Goal: Task Accomplishment & Management: Use online tool/utility

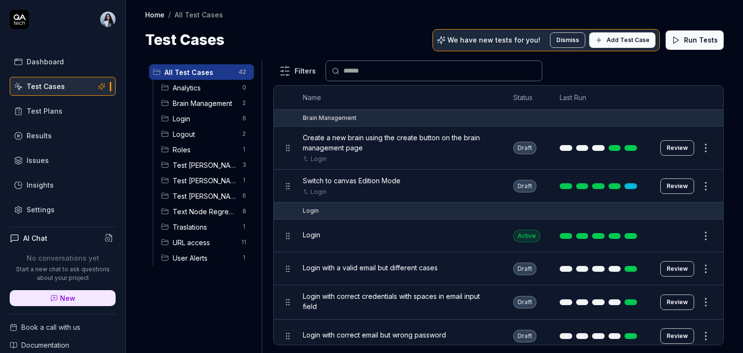
click at [201, 193] on span "Test [PERSON_NAME]" at bounding box center [205, 196] width 64 height 10
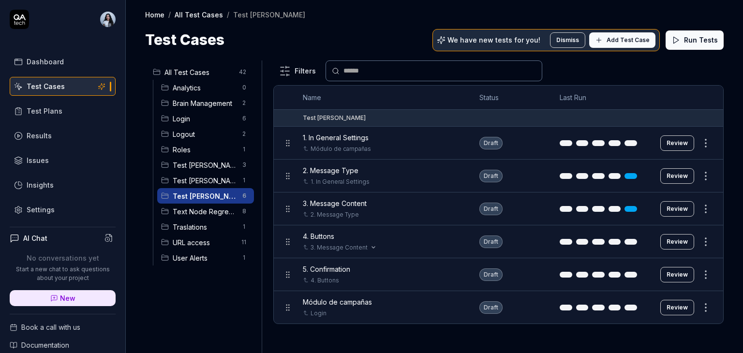
click at [379, 243] on div "3. Message Content" at bounding box center [381, 247] width 157 height 9
click at [681, 240] on button "Review" at bounding box center [677, 241] width 34 height 15
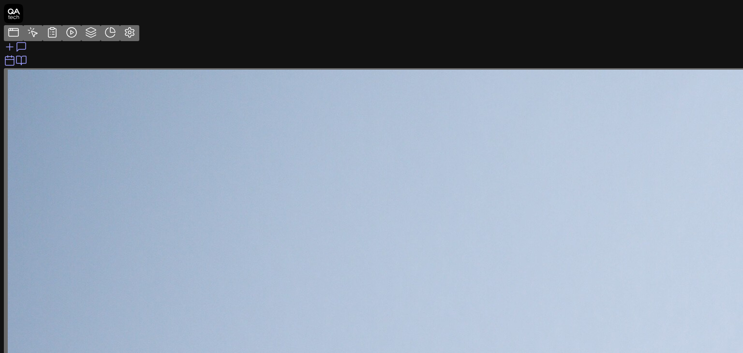
type textarea "*"
drag, startPoint x: 111, startPoint y: 336, endPoint x: 166, endPoint y: 324, distance: 56.8
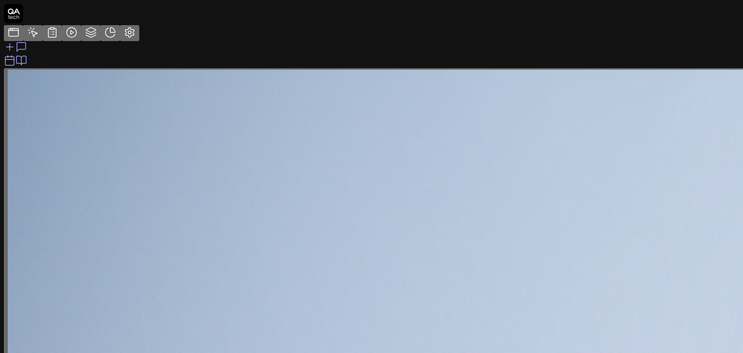
drag, startPoint x: 97, startPoint y: 197, endPoint x: 130, endPoint y: 207, distance: 34.4
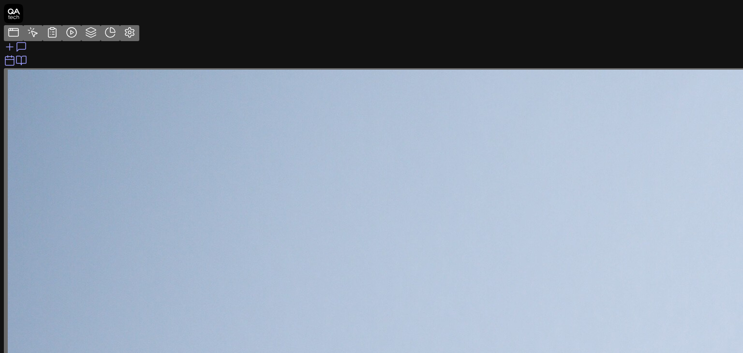
type textarea "*"
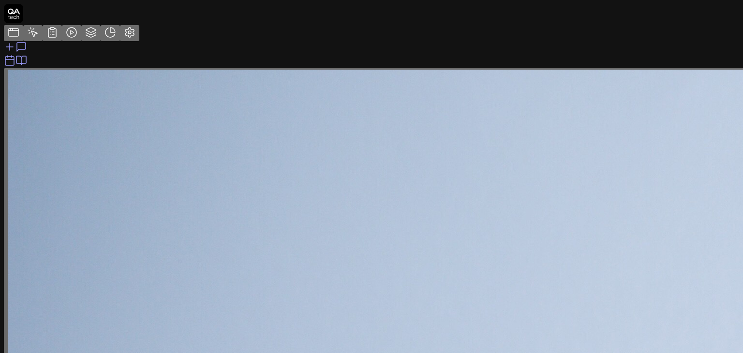
type textarea "*"
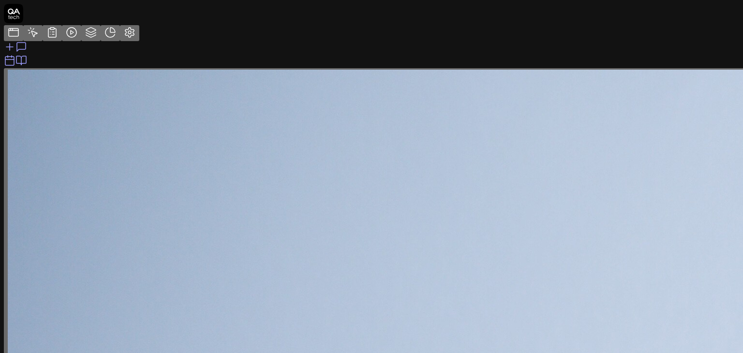
drag, startPoint x: 62, startPoint y: 126, endPoint x: 147, endPoint y: 130, distance: 85.2
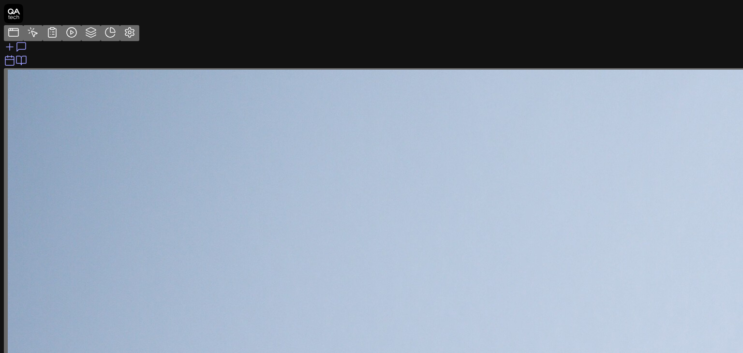
type textarea "*"
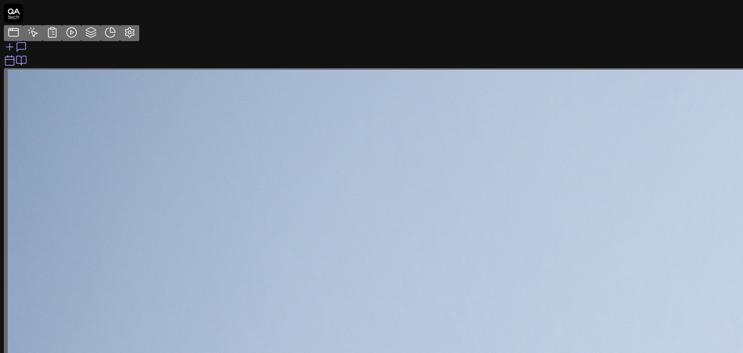
drag, startPoint x: 254, startPoint y: 331, endPoint x: 193, endPoint y: 161, distance: 181.2
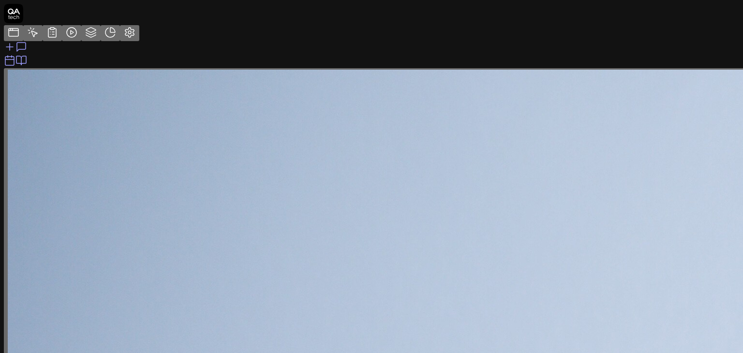
copy div "The test case expected result was for the template to be successfully created. …"
type textarea "*"
type textarea "1. Review the summary (settings, content, buttons). 2. Click Confirm and Create."
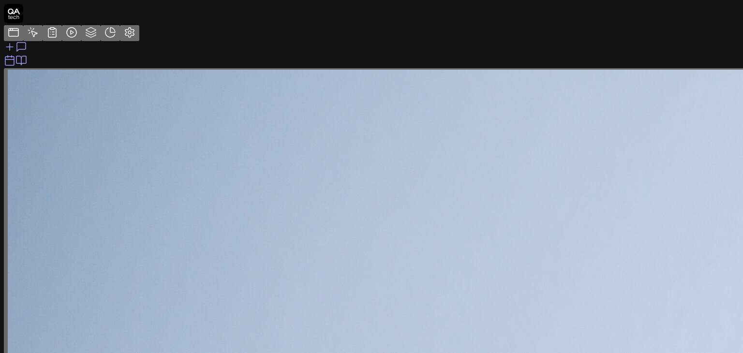
type textarea "*"
type textarea "1. Review the summary (settings, content, buttons). 2. Click Confirm and Create…"
type textarea "*"
type textarea "1. Review the summary (settings, content, buttons). 2. Click Confirm and Create…"
type textarea "*"
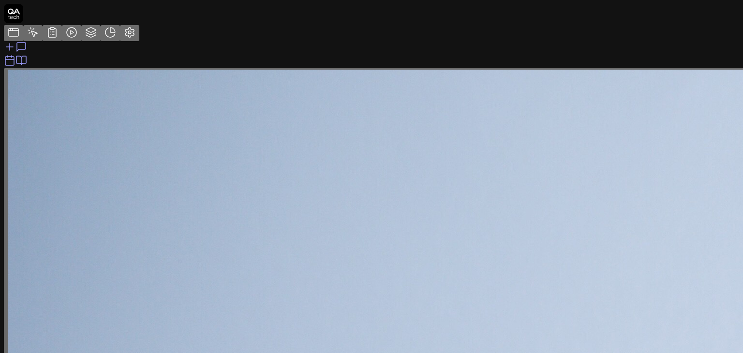
type textarea "1. Review the summary (settings, content, buttons). 2. Click Confirm and Create…"
type textarea "*"
type textarea "1. Review the summary (settings, content, buttons). 2. Click Confirm and Create…"
type textarea "*"
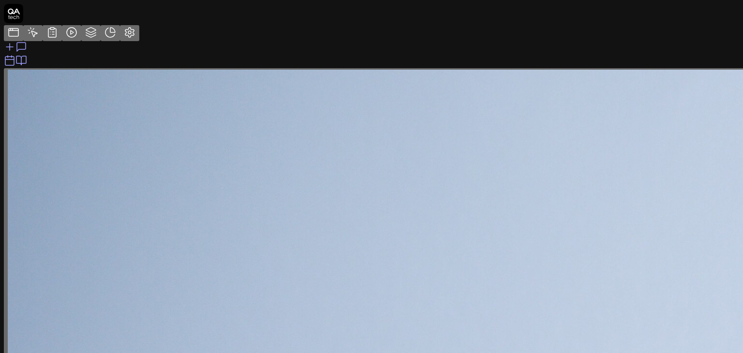
paste textarea "Success message is displayed -> A template has been created"
type textarea "1. Review the summary (settings, content, buttons). 2. Click Confirm and Create…"
type textarea "*"
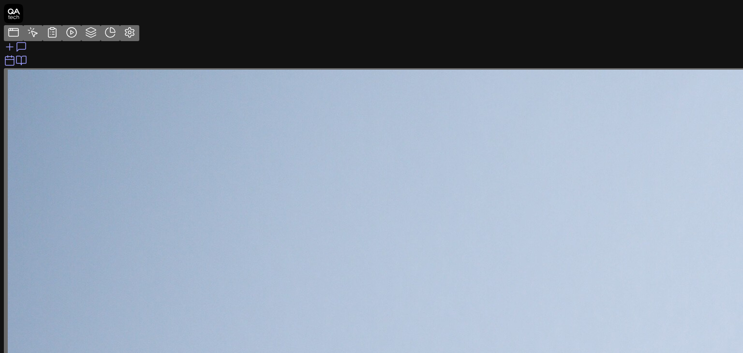
type textarea "1. Review the summary (settings, content, buttons). 2. Click Confirm and Create…"
type textarea "*"
type textarea "1. Review the summary (settings, content, buttons). 2. Click Confirm and Create…"
type textarea "*"
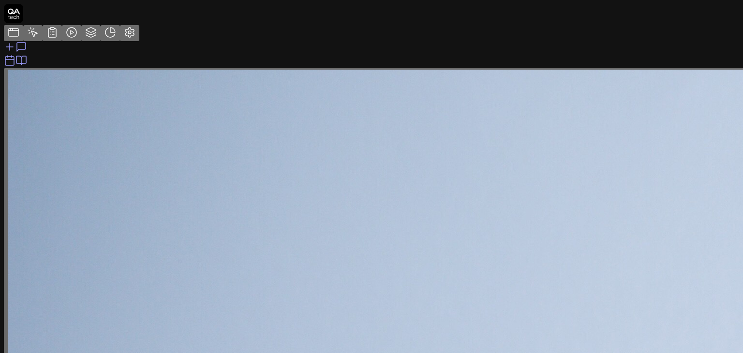
type textarea "1. Review the summary (settings, content, buttons). 2. Click Confirm and Create…"
type textarea "*"
type textarea "1. Review the summary (settings, content, buttons). 2. Click Confirm and Create…"
type textarea "*"
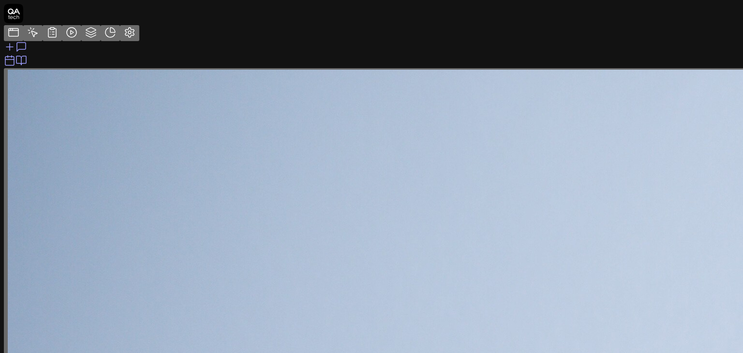
type textarea "1. Review the summary (settings, content, buttons). 2. Click Confirm and Create…"
type textarea "*"
type textarea "1. Review the summary (settings, content, buttons). 2. Click Confirm and Create…"
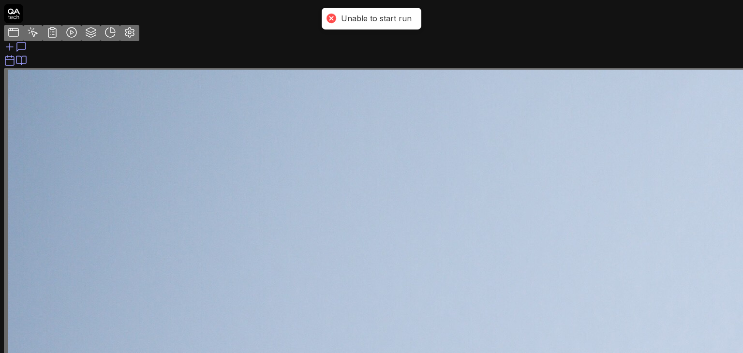
type textarea "*"
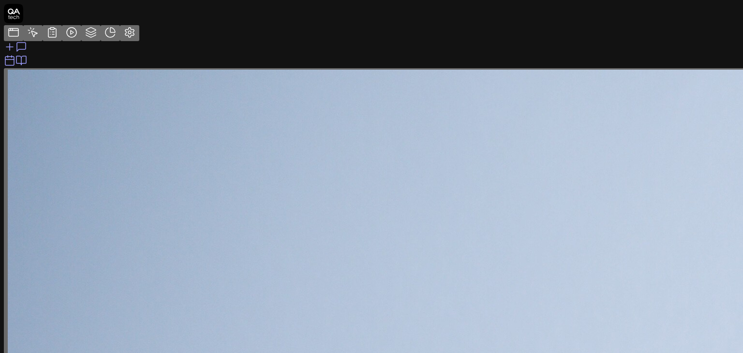
scroll to position [94, 0]
drag, startPoint x: 276, startPoint y: 330, endPoint x: 209, endPoint y: 122, distance: 218.5
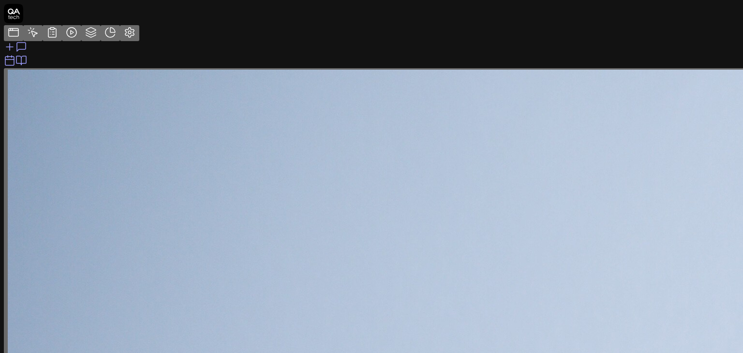
copy div "The template creation summary and confirmation are not visible on the current p…"
drag, startPoint x: 87, startPoint y: 124, endPoint x: 129, endPoint y: 131, distance: 42.2
type textarea "*"
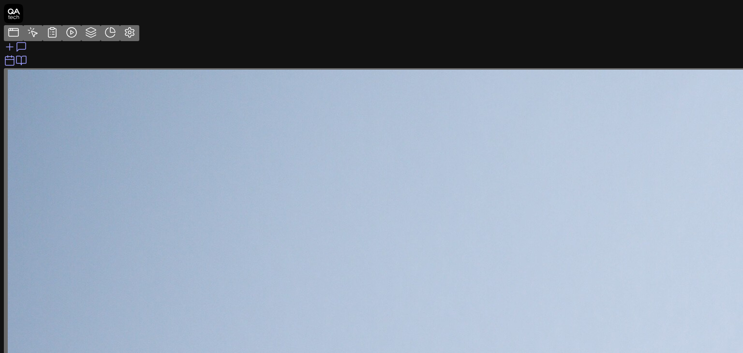
type textarea "1. Review the summary (settings, content, buttons). 2. Click Confirm and Create."
type textarea "*"
type textarea "1. Review the summary (settings, content, buttons). 2. Click Confirm and Create…"
type textarea "*"
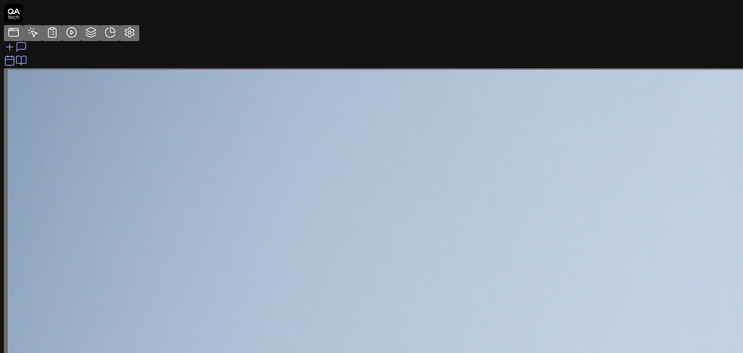
type textarea "1. Review the summary (settings, content, buttons). 2. Click Confirm and Create…"
type textarea "*"
type textarea "1. Review the summary (settings, content, buttons). 2. Click Confirm and Create…"
type textarea "*"
type textarea "1. Review the summary (settings, content, buttons). 2. Click Confirm and Create…"
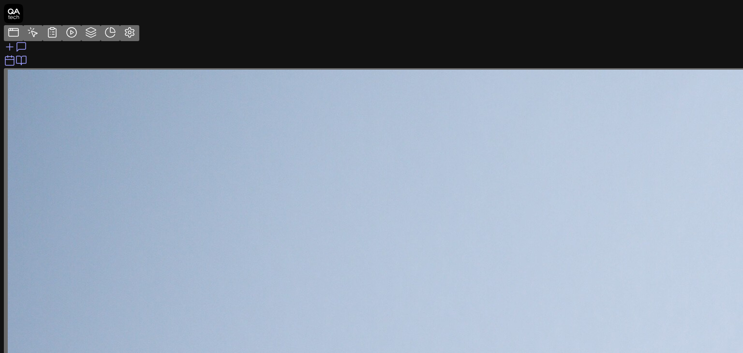
type textarea "*"
paste textarea "Success message is displayed -> A template has been created"
type textarea "1. Review the summary (settings, content, buttons). 2. Click Confirm and Create…"
type textarea "*"
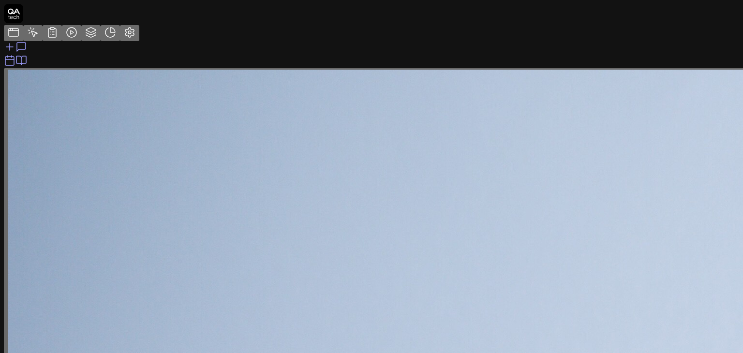
scroll to position [5, 0]
type textarea "1. Review the summary (settings, content, buttons). 2. Click Confirm and Create…"
type textarea "*"
type textarea "1. Review the summary (settings, content, buttons). 2. Click Confirm and Create…"
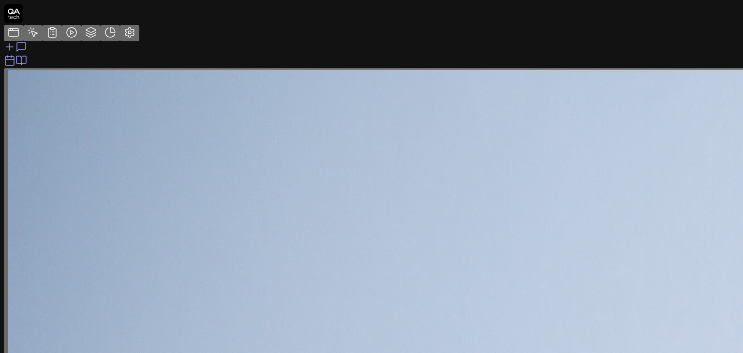
type textarea "*"
type textarea "1. Review the summary (settings, content, buttons). 2. Click Confirm and Create…"
type textarea "*"
type textarea "1. Review the summary (settings, content, buttons). 2. Click Confirm and Create…"
type textarea "*"
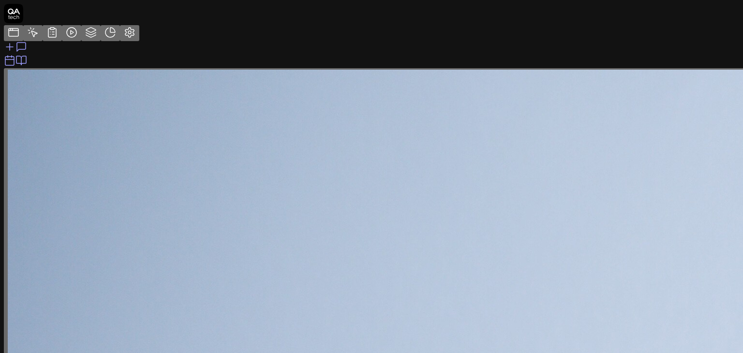
type textarea "1. Review the summary (settings, content, buttons). 2. Click Confirm and Create…"
type textarea "*"
drag, startPoint x: 89, startPoint y: 143, endPoint x: 76, endPoint y: 153, distance: 16.9
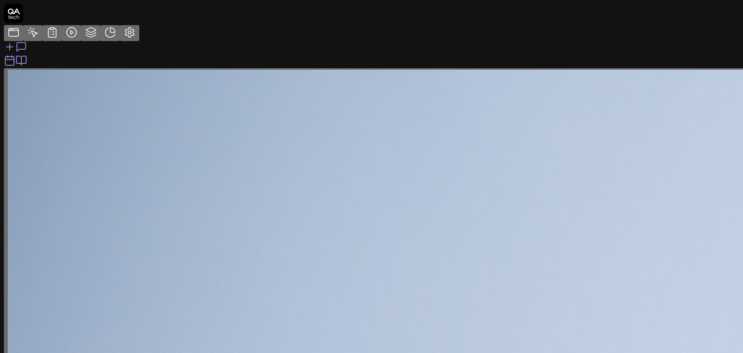
type textarea "1. Review the summary (settings, content, buttons). 2. Click Confirm and Create…"
type textarea "*"
type textarea "1. Review the summary (settings, content, buttons). 2. Click Confirm and Create…"
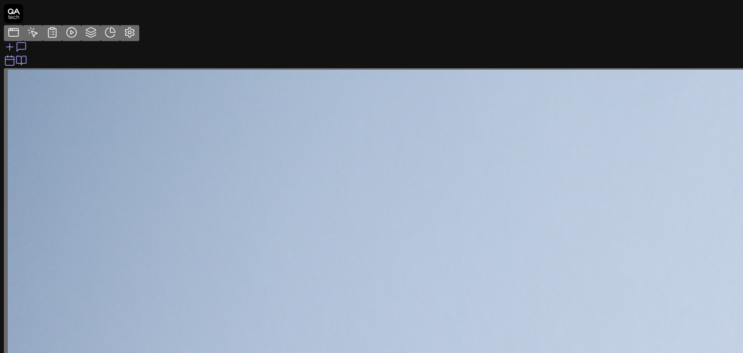
type textarea "*"
type textarea "1. Review the summary (settings, content, buttons). 2. Click Confirm and Create…"
type textarea "*"
type textarea "1. Review the summary (settings, content, buttons). 2. Click Confirm and Create…"
type textarea "*"
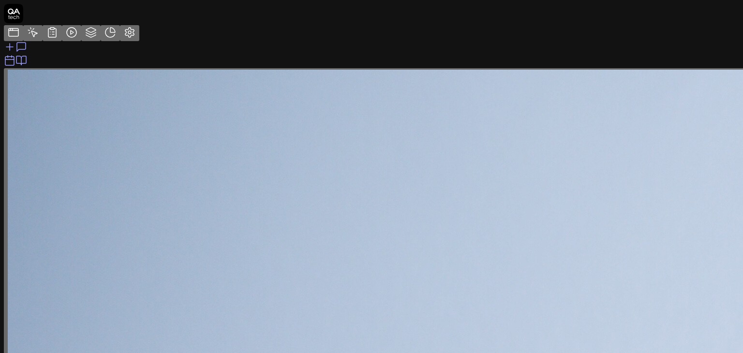
type textarea "1. Review the summary (settings, content, buttons). 2. Click Confirm and Create…"
type textarea "*"
type textarea "1. Review the summary (settings, content, buttons). 2. Click Confirm and Create…"
type textarea "*"
type textarea "1. Review the summary (settings, content, buttons). 2. Click Confirm and Create…"
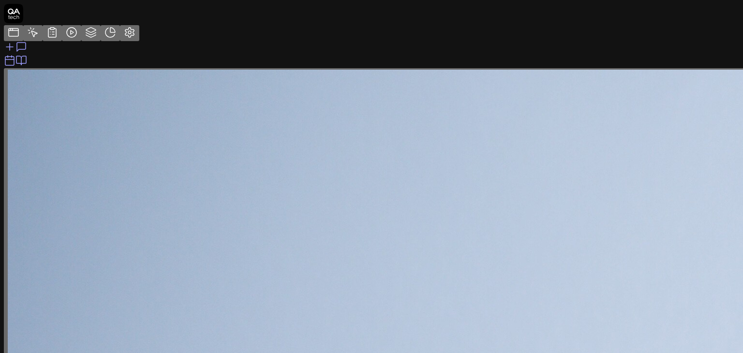
type textarea "*"
type textarea "1. Review the summary (settings, content, buttons). 2. Click Confirm and Create…"
type textarea "*"
type textarea "1. Review the summary (settings, content, buttons). 2. Click Confirm and Create…"
type textarea "*"
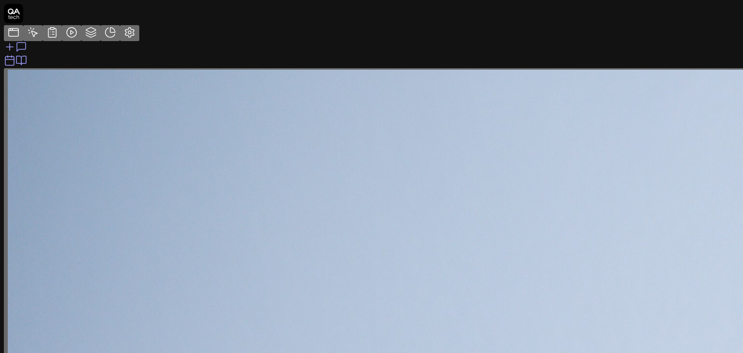
type textarea "1. Review the summary (settings, content, buttons). 2. Click Confirm and Create…"
type textarea "*"
type textarea "1. Review the summary (settings, content, buttons). 2. Click Confirm and Create…"
type textarea "*"
type textarea "1. Review the summary (settings, content, buttons). 2. Click Confirm and Create…"
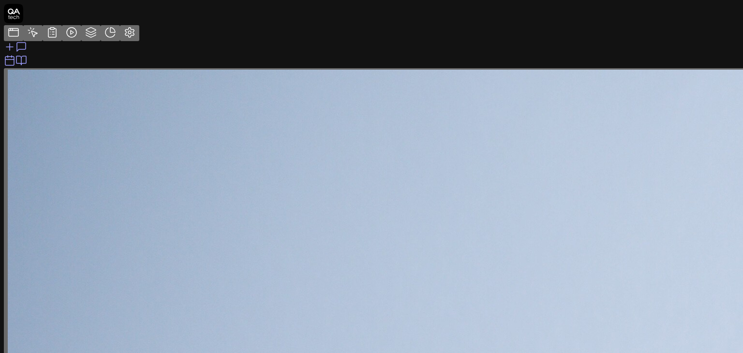
type textarea "*"
type textarea "1. Review the summary (settings, content, buttons). 2. Click Confirm and Create…"
type textarea "*"
type textarea "1. Review the summary (settings, content, buttons). 2. Click Confirm and Create…"
type textarea "*"
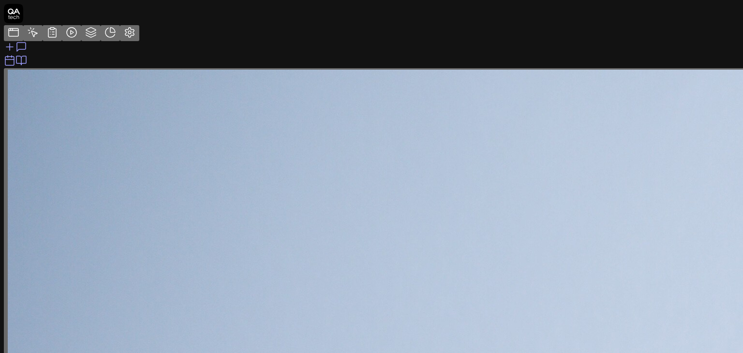
type textarea "1. Review the summary (settings, content, buttons). 2. Click Confirm and Create…"
type textarea "*"
type textarea "1. Review the summary (settings, content, buttons). 2. Click Confirm and Create…"
type textarea "*"
type textarea "1. Review the summary (settings, content, buttons). 2. Click Confirm and Create…"
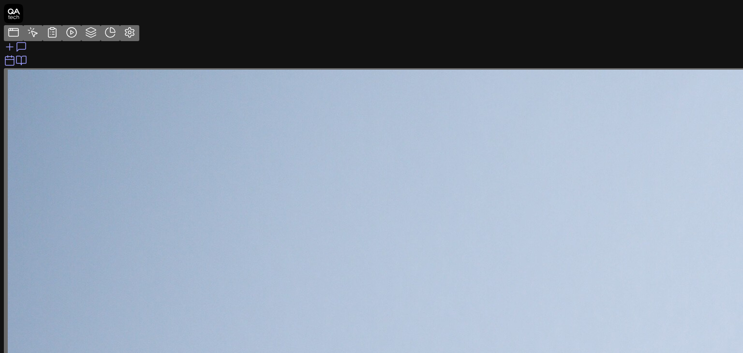
type textarea "*"
type textarea "1. Review the summary (settings, content, buttons). 2. Click Confirm and Create…"
type textarea "*"
type textarea "1. Review the summary (settings, content, buttons). 2. Click Confirm and Create…"
type textarea "*"
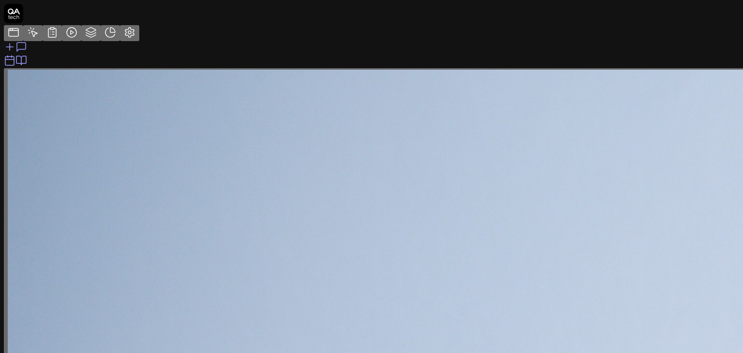
type textarea "1. Review the summary (settings, content, buttons). 2. Click Confirm and Create…"
type textarea "*"
type textarea "1. Review the summary (settings, content, buttons). 2. Click Confirm and Create…"
type textarea "*"
type textarea "1. Review the summary (settings, content, buttons). 2. Click Confirm and Create…"
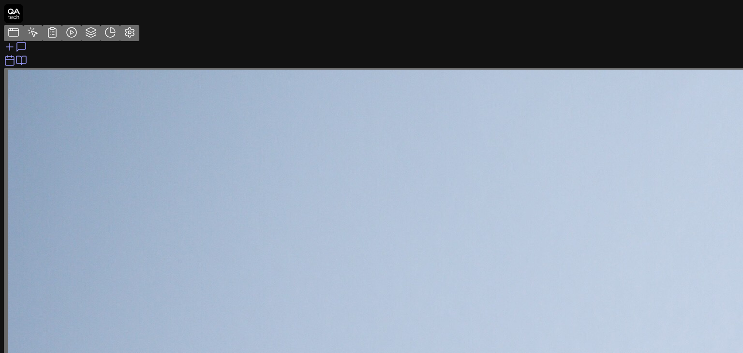
type textarea "*"
type textarea "1. Review the summary (settings, content, buttons). 2. Click Confirm and Create…"
type textarea "*"
type textarea "1. Review the summary (settings, content, buttons). 2. Click Confirm and Create…"
type textarea "*"
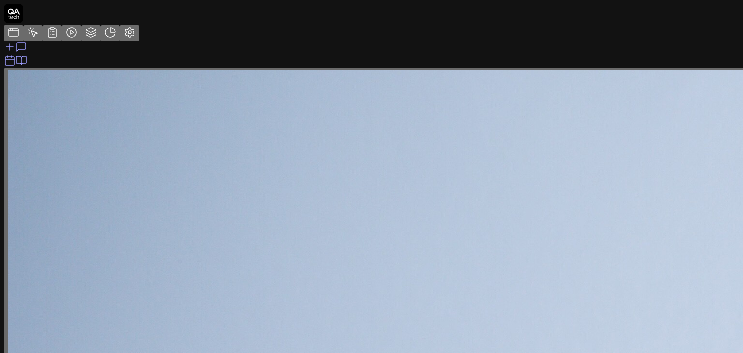
type textarea "1. Review the summary (settings, content, buttons). 2. Click Confirm and Create…"
type textarea "*"
type textarea "1. Review the summary (settings, content, buttons). 2. Click Confirm and Create…"
type textarea "*"
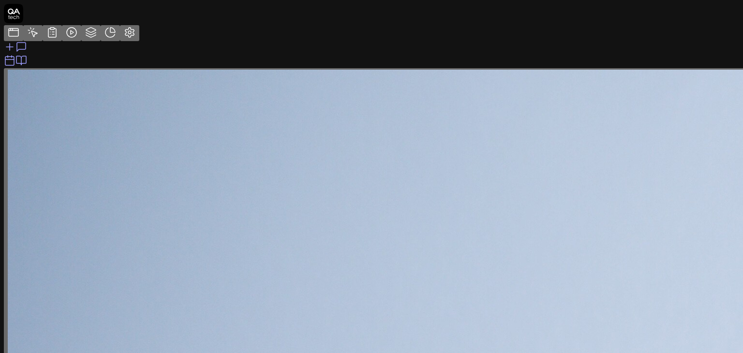
type textarea "1. Review the summary (settings, content, buttons). 2. Click Confirm and Create…"
drag, startPoint x: 145, startPoint y: 149, endPoint x: 39, endPoint y: 141, distance: 106.3
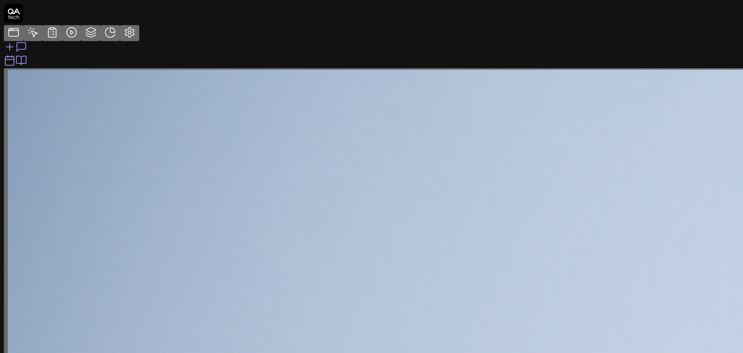
type textarea "*"
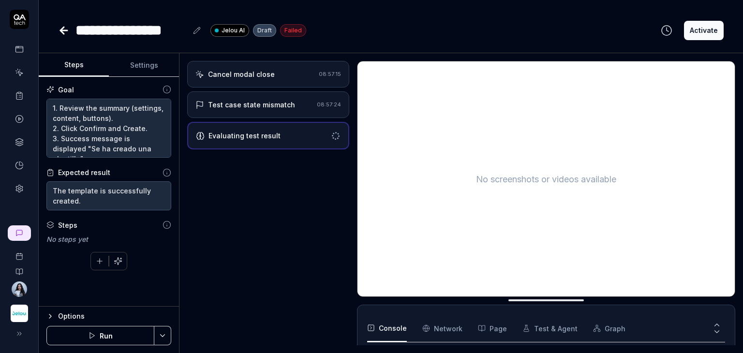
click at [129, 336] on button "Run" at bounding box center [100, 335] width 108 height 19
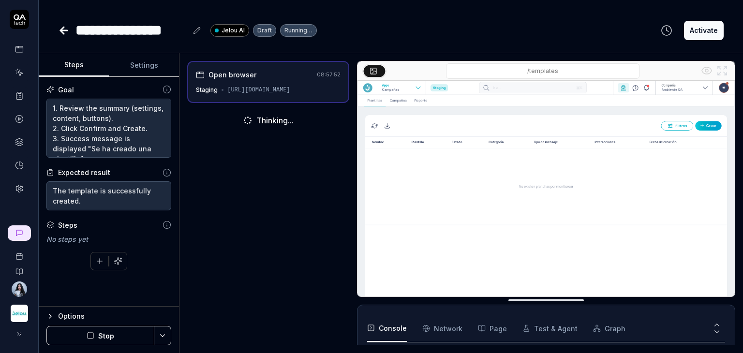
scroll to position [55, 0]
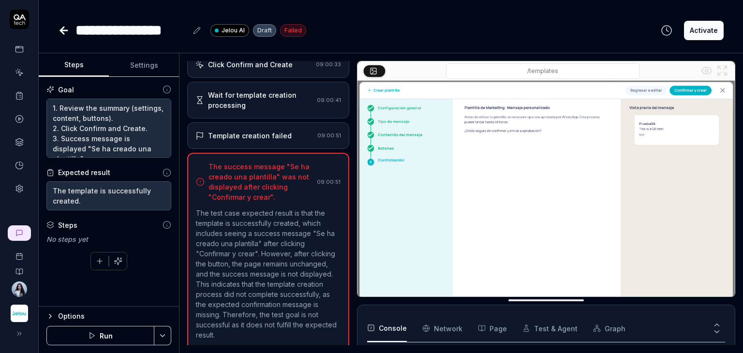
scroll to position [94, 0]
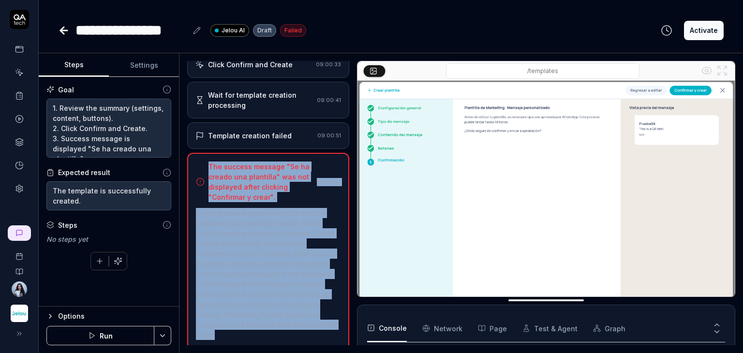
drag, startPoint x: 205, startPoint y: 164, endPoint x: 324, endPoint y: 327, distance: 202.5
click at [324, 327] on div "The success message "Se ha creado una plantilla" was not displayed after clicki…" at bounding box center [268, 252] width 162 height 198
copy div "The success message "Se ha creado una plantilla" was not displayed after clicki…"
click at [90, 137] on textarea "1. Review the summary (settings, content, buttons). 2. Click Confirm and Create…" at bounding box center [108, 129] width 125 height 60
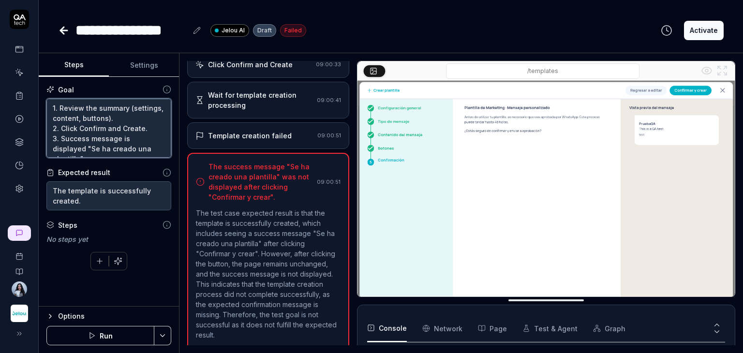
click at [104, 148] on textarea "1. Review the summary (settings, content, buttons). 2. Click Confirm and Create…" at bounding box center [108, 129] width 125 height 60
type textarea "*"
type textarea "1. Review the summary (settings, content, buttons). 2. Click Confirm and Create…"
type textarea "*"
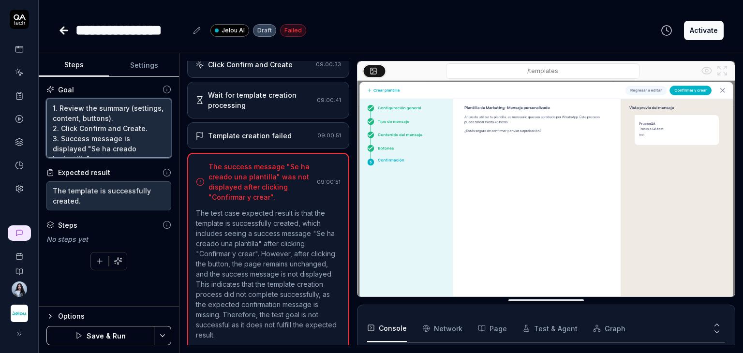
type textarea "1. Review the summary (settings, content, buttons). 2. Click Confirm and Create…"
type textarea "*"
click at [143, 149] on textarea "1. Review the summary (settings, content, buttons). 2. Click Confirm and Create…" at bounding box center [108, 129] width 125 height 60
type textarea "1. Review the summary (settings, content, buttons). 2. Click Confirm and Create…"
click at [107, 340] on button "Save & Run" at bounding box center [100, 335] width 108 height 19
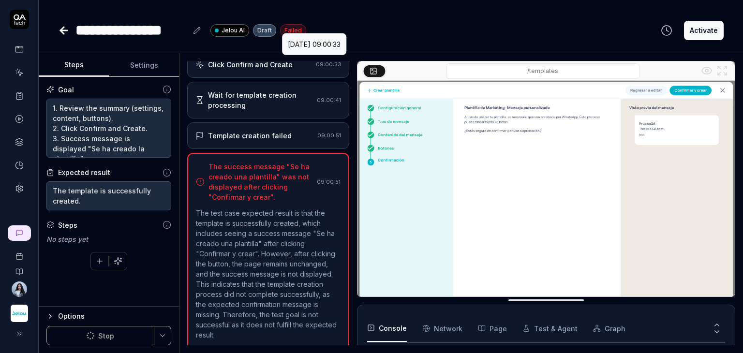
type textarea "*"
click at [106, 335] on button "Run" at bounding box center [100, 335] width 108 height 19
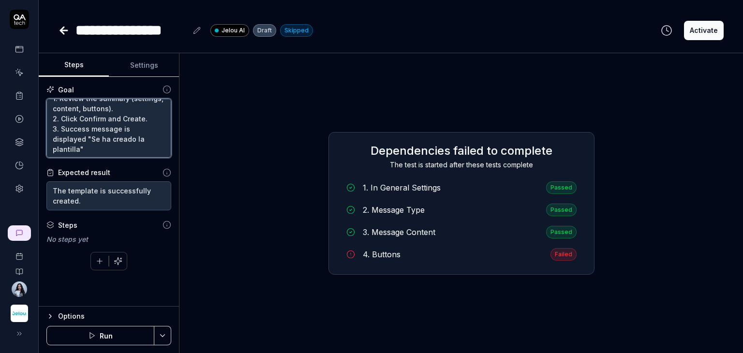
click at [103, 134] on textarea "1. Review the summary (settings, content, buttons). 2. Click Confirm and Create…" at bounding box center [108, 129] width 125 height 60
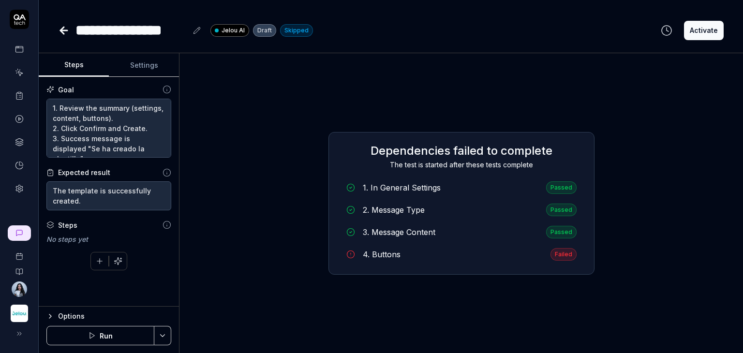
click at [376, 258] on div "4. Buttons" at bounding box center [382, 255] width 38 height 12
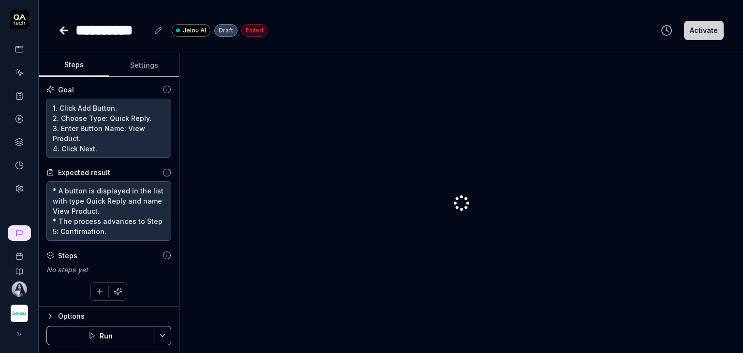
click at [63, 32] on icon at bounding box center [61, 30] width 3 height 7
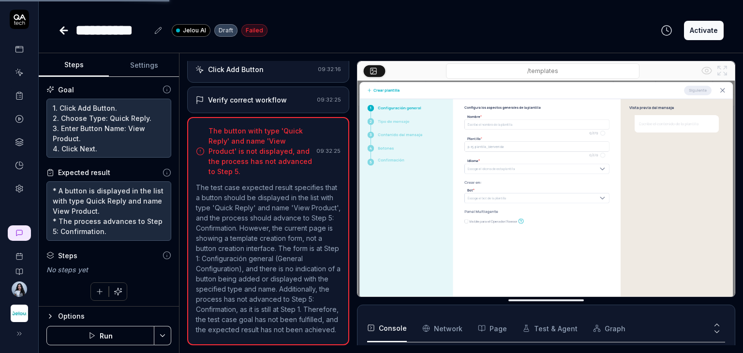
scroll to position [69, 0]
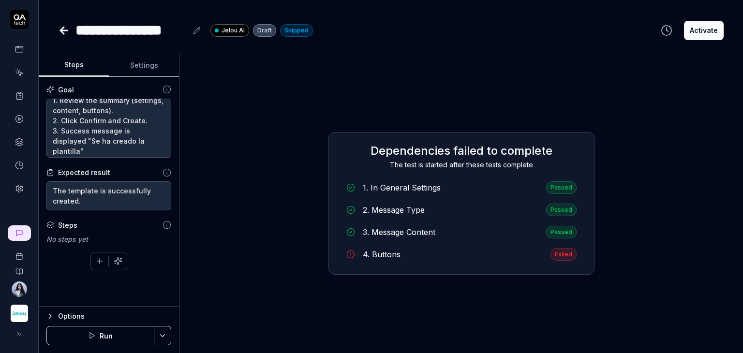
scroll to position [10, 0]
click at [127, 338] on button "Run" at bounding box center [100, 335] width 108 height 19
type textarea "*"
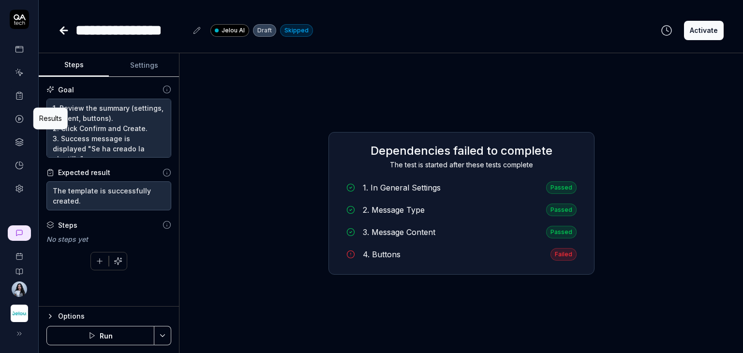
click at [107, 334] on button "Run" at bounding box center [100, 335] width 108 height 19
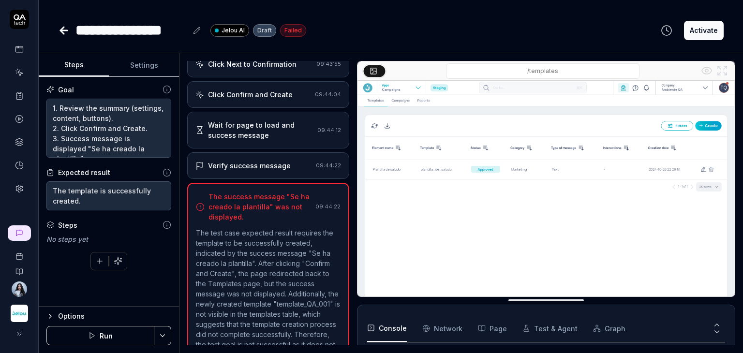
scroll to position [675, 0]
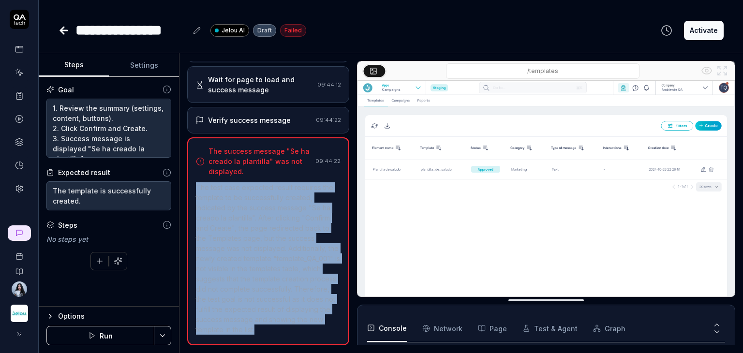
drag, startPoint x: 271, startPoint y: 331, endPoint x: 194, endPoint y: 180, distance: 169.6
click at [194, 180] on div "The success message "Se ha creado la plantilla" was not displayed. 09:44:22 The…" at bounding box center [268, 241] width 162 height 208
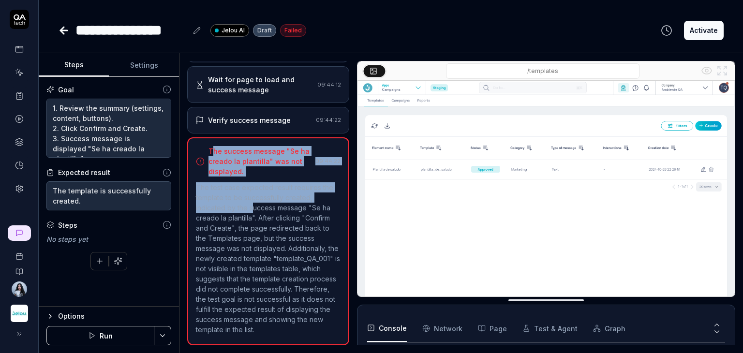
drag, startPoint x: 211, startPoint y: 142, endPoint x: 252, endPoint y: 196, distance: 68.1
click at [252, 196] on div "The success message "Se ha creado la plantilla" was not displayed. 09:44:22 The…" at bounding box center [268, 241] width 162 height 208
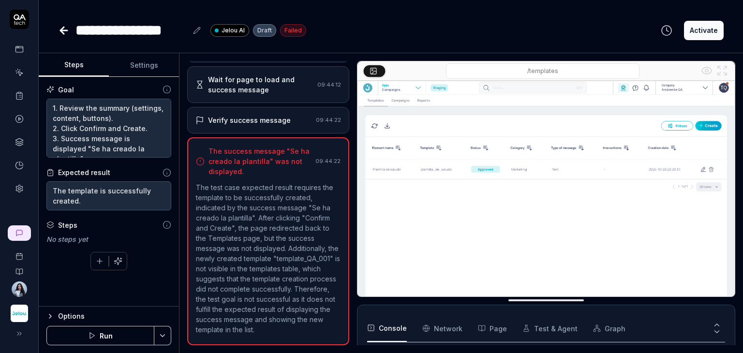
click at [241, 227] on p "The test case expected result requires the template to be successfully created,…" at bounding box center [268, 258] width 145 height 152
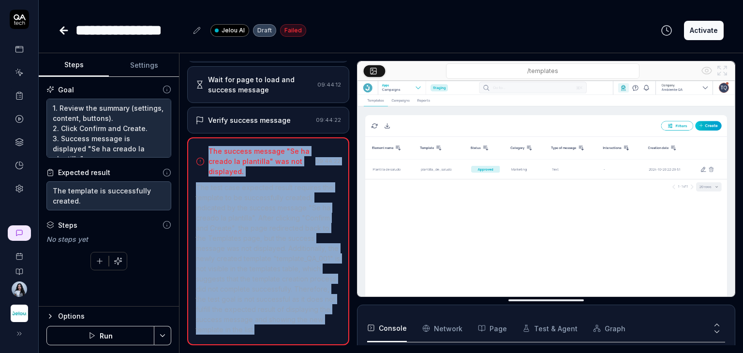
drag, startPoint x: 264, startPoint y: 326, endPoint x: 208, endPoint y: 136, distance: 197.4
click at [208, 137] on div "The success message "Se ha creado la plantilla" was not displayed. 09:44:22 The…" at bounding box center [268, 241] width 162 height 208
copy div "The success message "Se ha creado la plantilla" was not displayed. 09:44:22 The…"
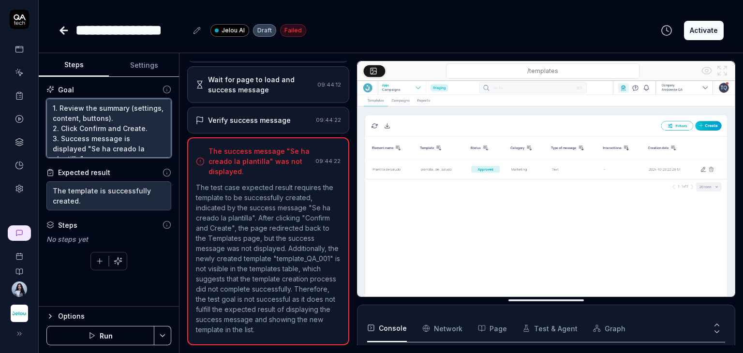
drag, startPoint x: 101, startPoint y: 151, endPoint x: 47, endPoint y: 81, distance: 88.6
click at [47, 81] on div "Goal 1. Review the summary (settings, content, buttons). 2. Click Confirm and C…" at bounding box center [109, 192] width 140 height 230
click at [90, 173] on div "Expected result" at bounding box center [84, 172] width 52 height 10
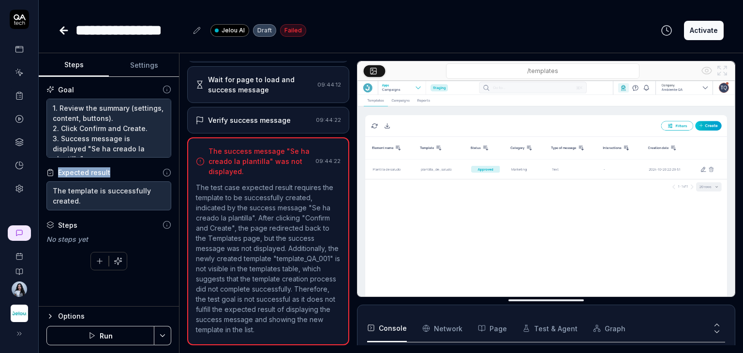
click at [90, 173] on div "Expected result" at bounding box center [84, 172] width 52 height 10
copy div "Expected result"
click at [72, 194] on textarea "The template is successfully created." at bounding box center [108, 195] width 125 height 29
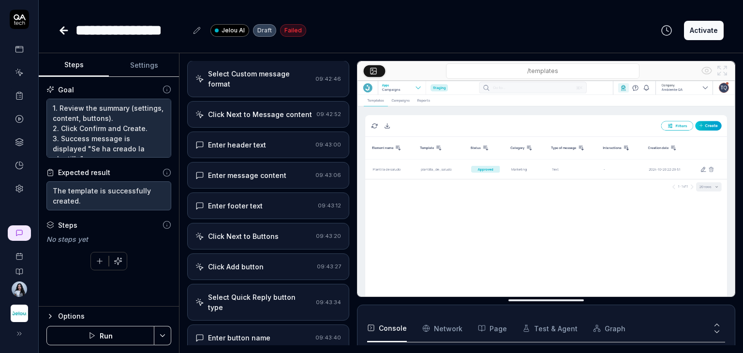
scroll to position [288, 0]
click at [269, 175] on div "Enter message content" at bounding box center [247, 177] width 78 height 10
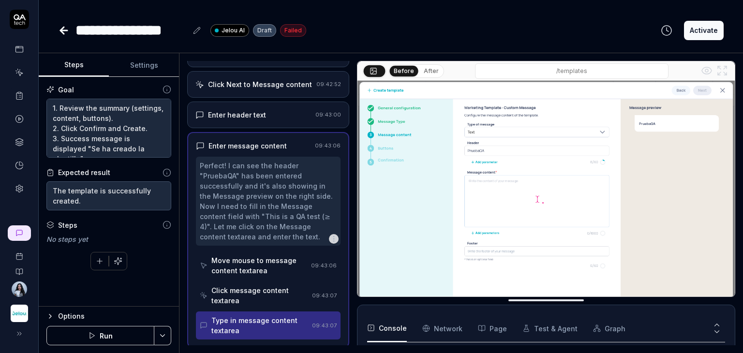
scroll to position [271, 0]
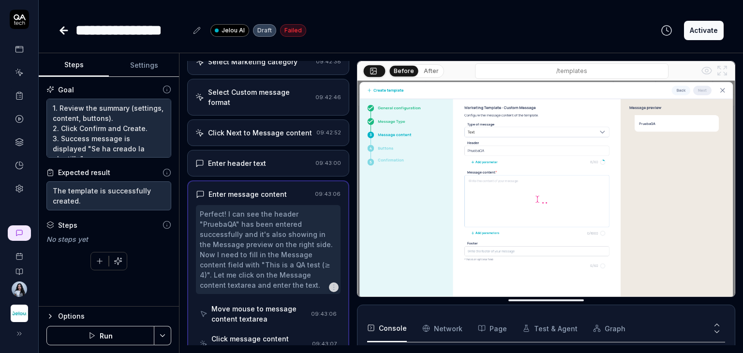
click at [287, 131] on div "Click Next to Message content" at bounding box center [260, 133] width 104 height 10
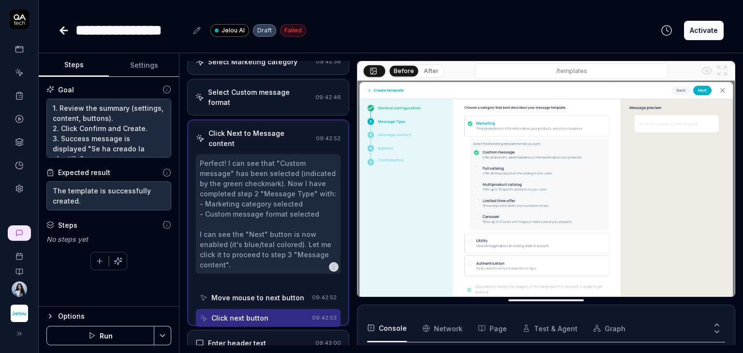
scroll to position [249, 0]
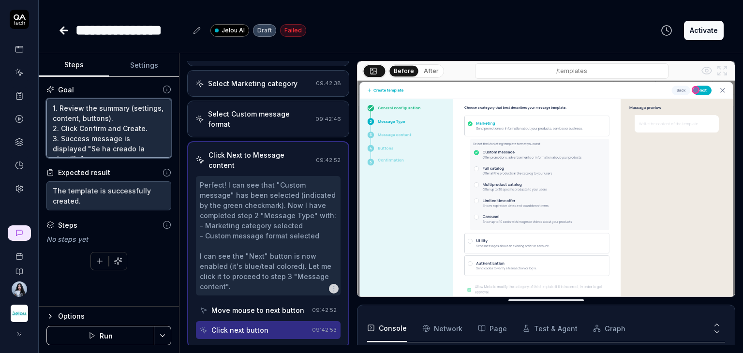
click at [124, 118] on textarea "1. Review the summary (settings, content, buttons). 2. Click Confirm and Create…" at bounding box center [108, 129] width 125 height 60
type textarea "*"
drag, startPoint x: 56, startPoint y: 128, endPoint x: 50, endPoint y: 128, distance: 5.3
click at [50, 128] on textarea "1. Review the summary (settings, content, buttons). 2. Click Confirm and Create…" at bounding box center [108, 129] width 125 height 60
type textarea "1. Review the summary (settings, content, buttons). 1. Click Confirm and Create…"
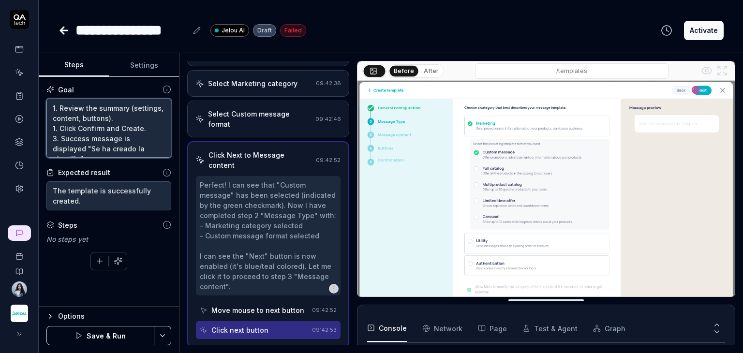
type textarea "*"
drag, startPoint x: 109, startPoint y: 117, endPoint x: 45, endPoint y: 104, distance: 66.0
click at [45, 104] on div "Goal 1. Review the summary (settings, content, buttons). 1. Click Confirm and C…" at bounding box center [109, 192] width 140 height 230
type textarea "1. Click Confirm and Create. 3. Success message is displayed "Se ha creado la p…"
type textarea "*"
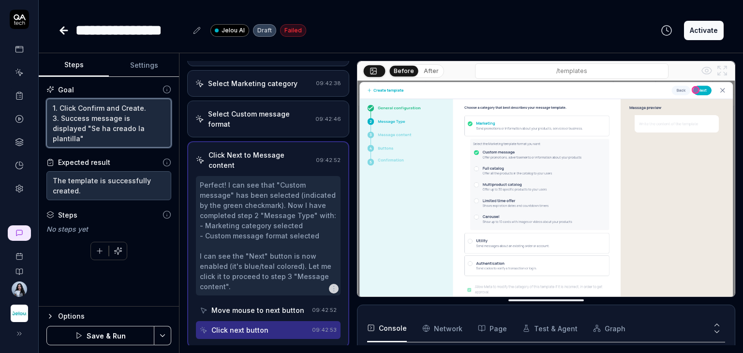
click at [53, 117] on textarea "1. Click Confirm and Create. 3. Success message is displayed "Se ha creado la p…" at bounding box center [108, 123] width 125 height 49
type textarea "1. Click Confirm and Create. 3. Success message is displayed "Se ha creado la p…"
type textarea "*"
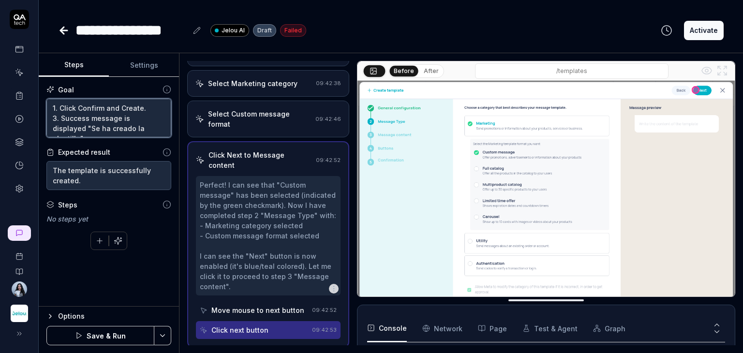
type textarea "1. Click Confirm and Create. 3. Success message is displayed "Se ha creado la p…"
type textarea "*"
drag, startPoint x: 137, startPoint y: 130, endPoint x: 41, endPoint y: 117, distance: 97.2
click at [41, 117] on div "Goal 1. Click Confirm and Create. 3. Success message is displayed "Se ha creado…" at bounding box center [109, 192] width 140 height 230
paste textarea "Verify that the success message is displayed: “Se ha creado la plantilla”."
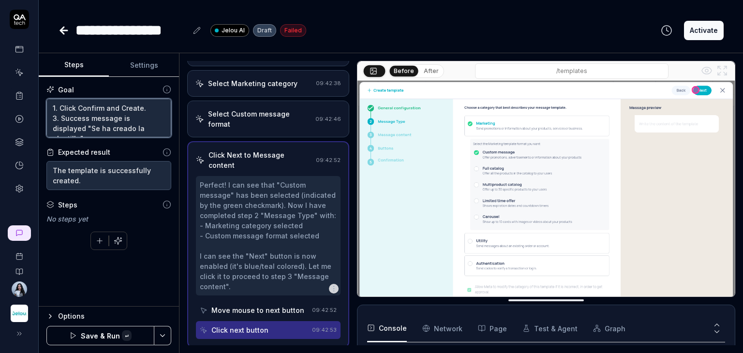
type textarea "1. Click Confirm and Create. Verify that the success message is displayed: “Se …"
type textarea "*"
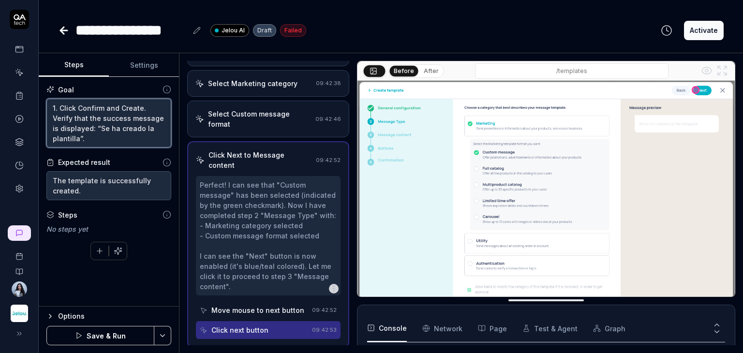
click at [53, 118] on textarea "1. Click Confirm and Create. Verify that the success message is displayed: “Se …" at bounding box center [108, 123] width 125 height 49
type textarea "1. Click Confirm and Create. 2Verify that the success message is displayed: “Se…"
type textarea "*"
type textarea "1. Click Confirm and Create. 2.Verify that the success message is displayed: “S…"
type textarea "*"
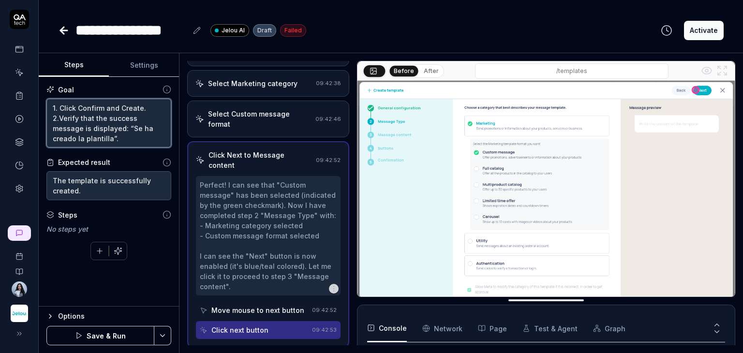
type textarea "1. Click Confirm and Create. 2. Verify that the success message is displayed: “…"
type textarea "*"
type textarea "1. Click Confirm and Create. 2. Verify that the success message is displayed: “…"
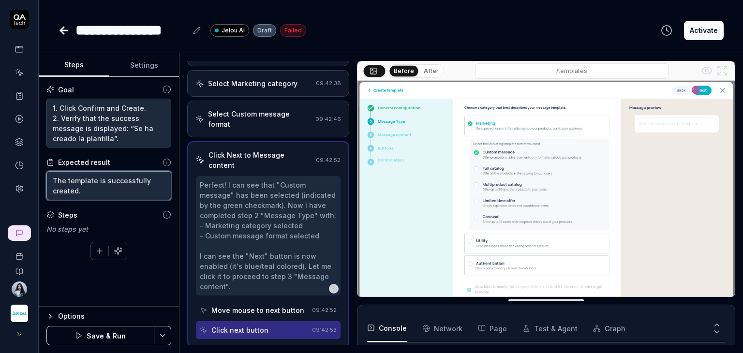
drag, startPoint x: 83, startPoint y: 188, endPoint x: 37, endPoint y: 175, distance: 47.2
click at [37, 175] on div "**********" at bounding box center [371, 176] width 743 height 353
type textarea "*"
paste textarea "and appears in the templates list. The confirmation message is displayed: “Se h…"
type textarea "The template is successfully created and appears in the templates list. The con…"
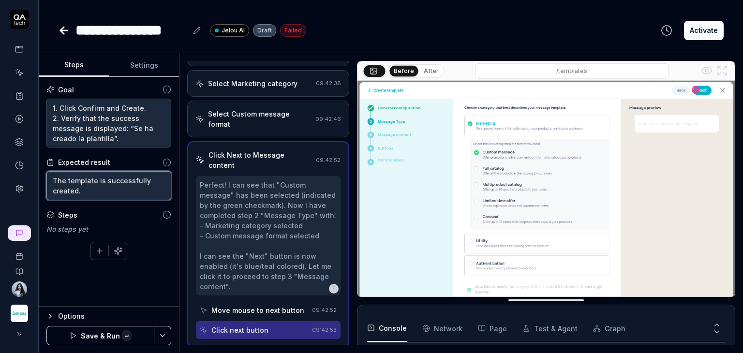
type textarea "*"
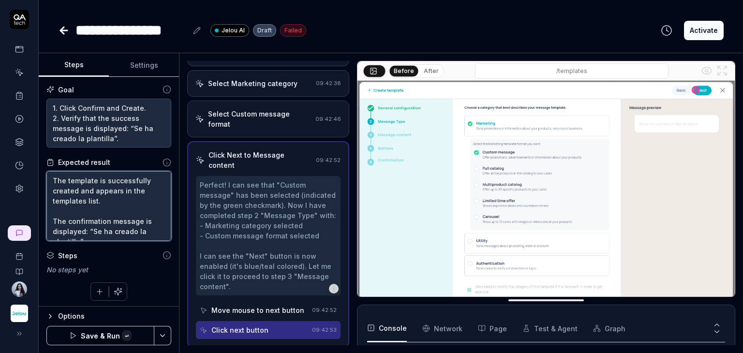
scroll to position [5, 0]
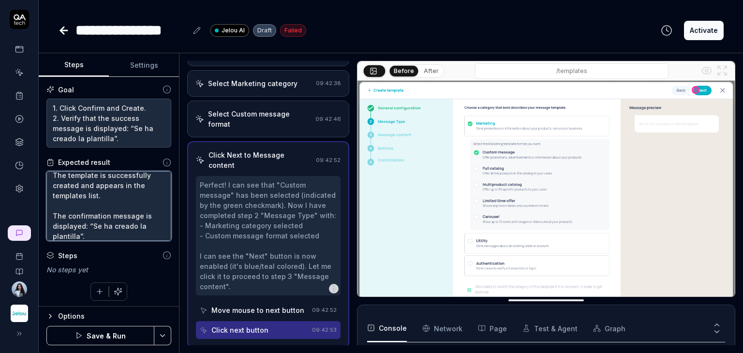
click at [55, 176] on textarea "The template is successfully created and appears in the templates list. The con…" at bounding box center [108, 206] width 125 height 70
click at [54, 169] on div "Expected result The template is successfully created and appears in the templat…" at bounding box center [108, 199] width 125 height 84
click at [54, 174] on textarea "The template is successfully created and appears in the templates list. The con…" at bounding box center [108, 206] width 125 height 70
type textarea "*The template is successfully created and appears in the templates list. The co…"
type textarea "*"
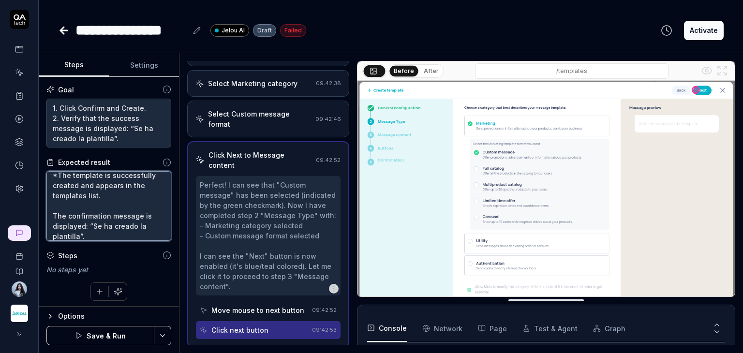
scroll to position [4, 0]
type textarea "* The template is successfully created and appears in the templates list. The c…"
type textarea "*"
click at [61, 206] on textarea "* The template is successfully created and appears in the templates list. The c…" at bounding box center [108, 206] width 125 height 70
type textarea "* The template is successfully created and appears in the templates list. The c…"
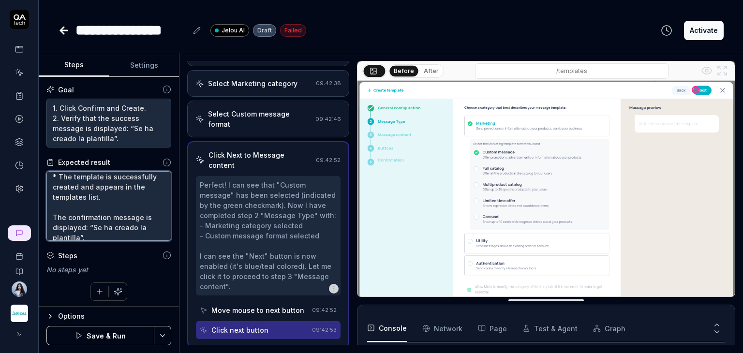
type textarea "*"
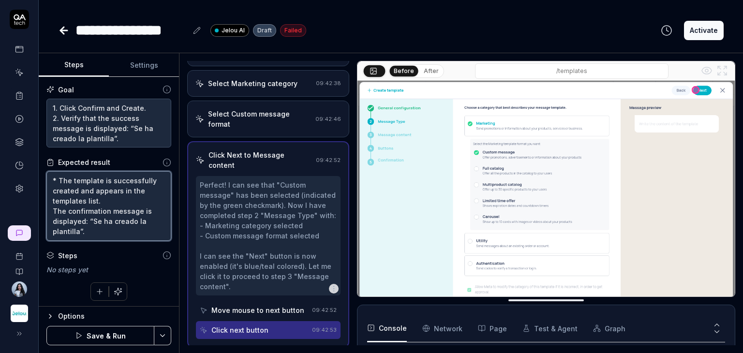
scroll to position [0, 0]
click at [53, 211] on textarea "* The template is successfully created and appears in the templates list. The c…" at bounding box center [108, 206] width 125 height 70
type textarea "* The template is successfully created and appears in the templates list. *The …"
type textarea "*"
type textarea "* The template is successfully created and appears in the templates list. * The…"
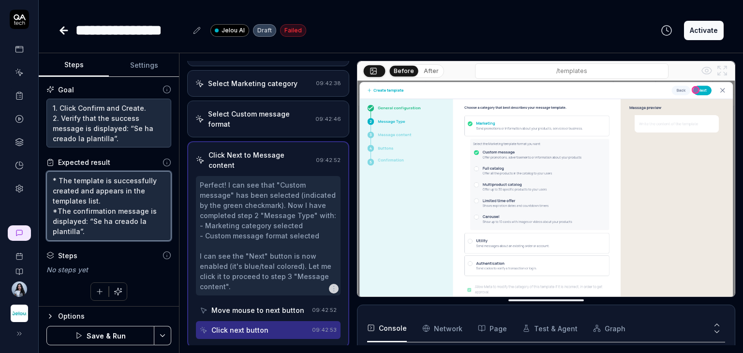
type textarea "*"
click at [110, 233] on textarea "* The template is successfully created and appears in the templates list. * The…" at bounding box center [108, 206] width 125 height 70
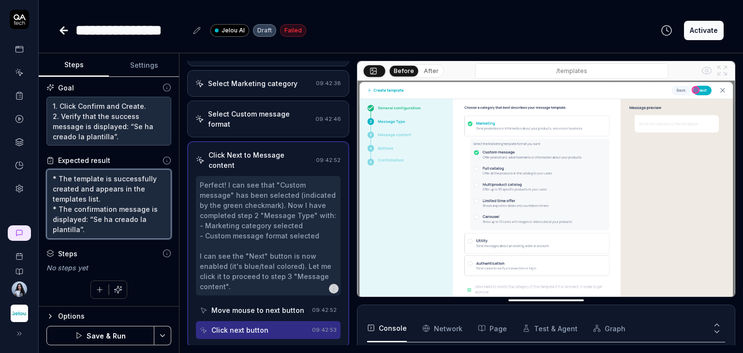
type textarea "* The template is successfully created and appears in the templates list. * The…"
click at [114, 331] on button "Save & Run" at bounding box center [100, 335] width 108 height 19
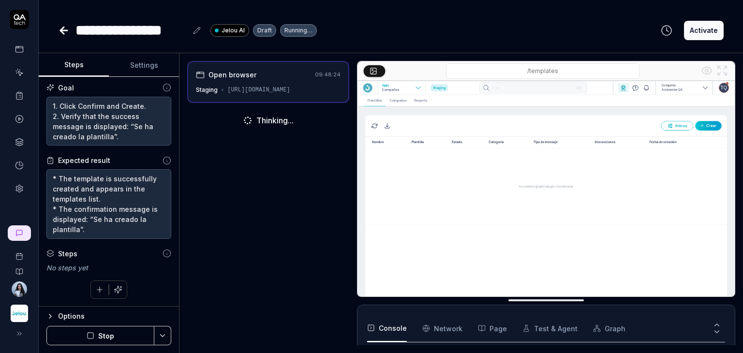
scroll to position [55, 0]
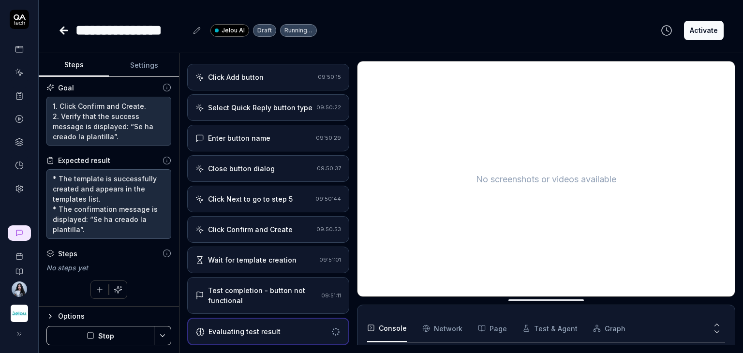
scroll to position [731, 0]
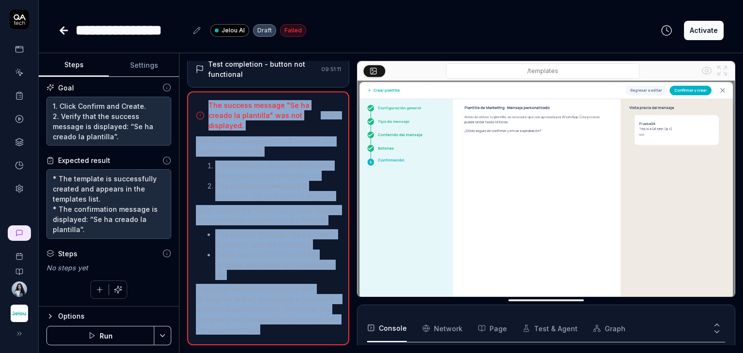
drag, startPoint x: 298, startPoint y: 335, endPoint x: 207, endPoint y: 86, distance: 265.7
click at [207, 91] on div "The success message "Se ha creado la plantilla" was not displayed. 09:51:11 The…" at bounding box center [268, 218] width 162 height 254
copy div "The success message "Se ha creado la plantilla" was not displayed. 09:51:11 The…"
click at [622, 234] on img at bounding box center [546, 199] width 377 height 236
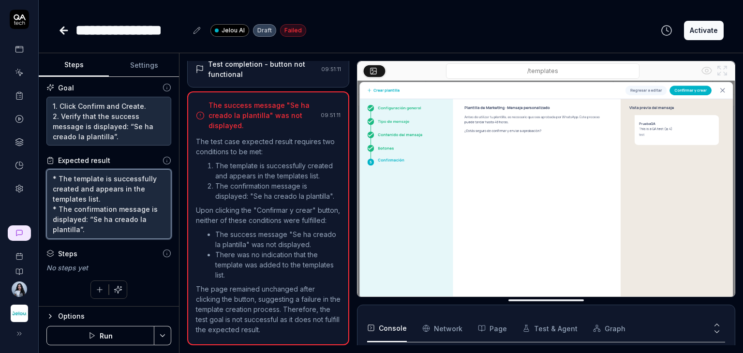
click at [104, 227] on textarea "* The template is successfully created and appears in the templates list. * The…" at bounding box center [108, 204] width 125 height 70
drag, startPoint x: 84, startPoint y: 233, endPoint x: 59, endPoint y: 209, distance: 34.2
click at [59, 209] on textarea "* The template is successfully created and appears in the templates list. * The…" at bounding box center [108, 204] width 125 height 70
click at [70, 218] on textarea "* The template is successfully created and appears in the templates list. * The…" at bounding box center [108, 204] width 125 height 70
type textarea "*"
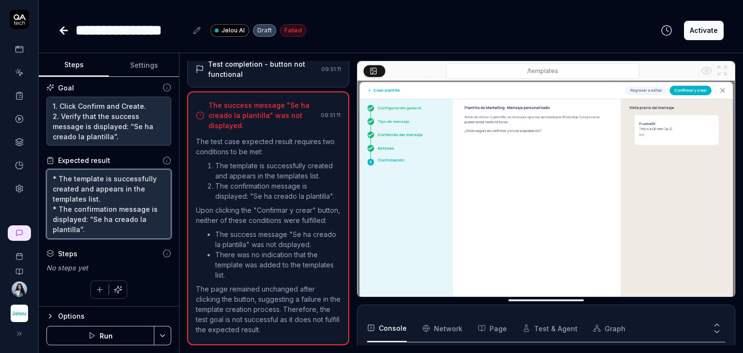
drag, startPoint x: 90, startPoint y: 227, endPoint x: 58, endPoint y: 209, distance: 37.3
click at [58, 209] on textarea "* The template is successfully created and appears in the templates list. * The…" at bounding box center [108, 204] width 125 height 70
paste textarea "as a toast in the bottom-right corner: “Se ha creado la plantilla.”"
type textarea "* The template is successfully created and appears in the templates list. * The…"
type textarea "*"
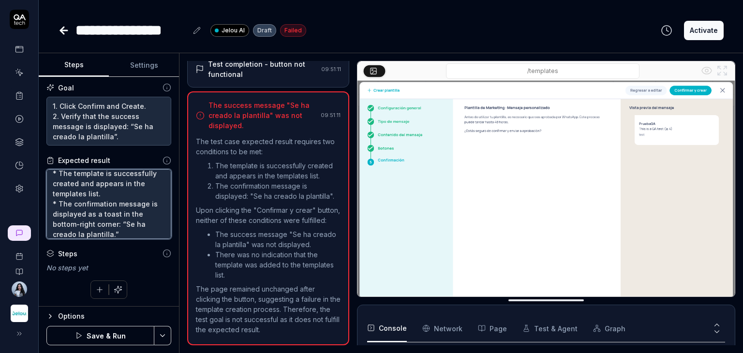
scroll to position [0, 0]
type textarea "* The template is successfully created and appears in the templates list. * The…"
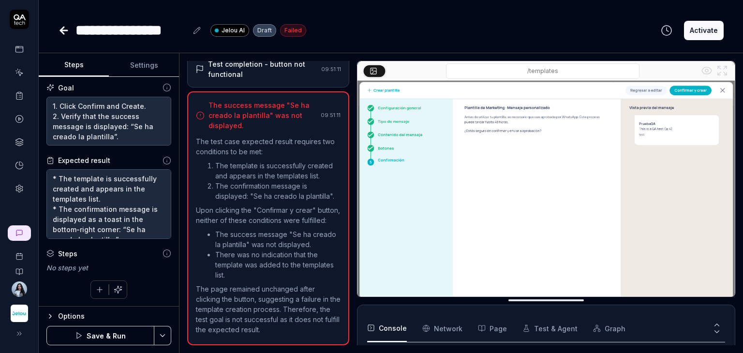
click at [128, 334] on button "Save & Run" at bounding box center [100, 335] width 108 height 19
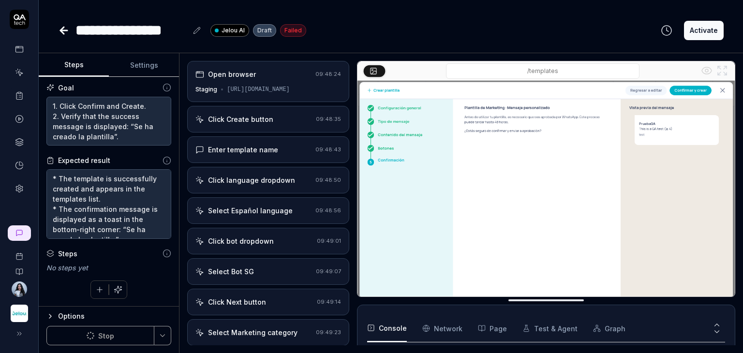
type textarea "*"
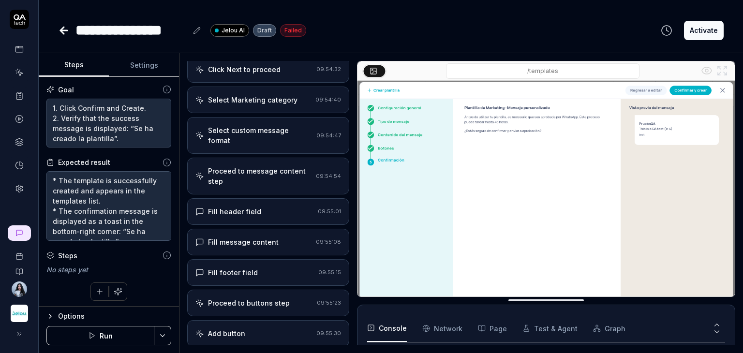
scroll to position [188, 0]
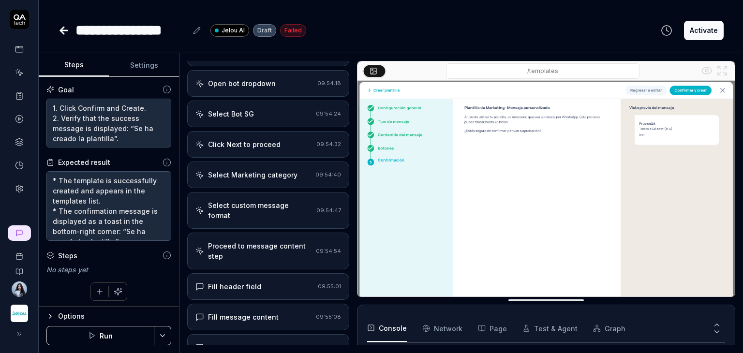
click at [63, 32] on icon at bounding box center [61, 30] width 3 height 7
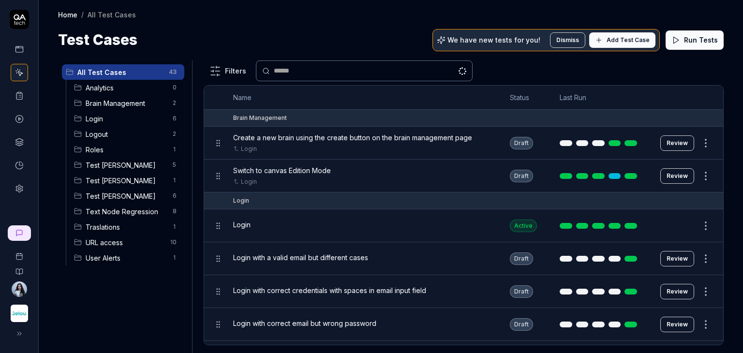
click at [143, 196] on span "Test [PERSON_NAME]" at bounding box center [126, 196] width 81 height 10
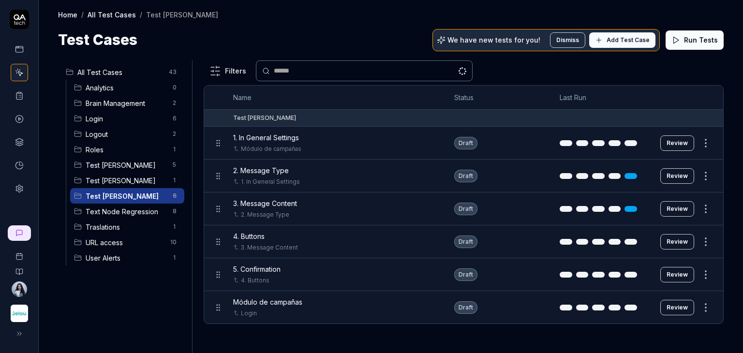
click at [668, 241] on button "Review" at bounding box center [677, 241] width 34 height 15
click at [683, 239] on button "Review" at bounding box center [677, 241] width 34 height 15
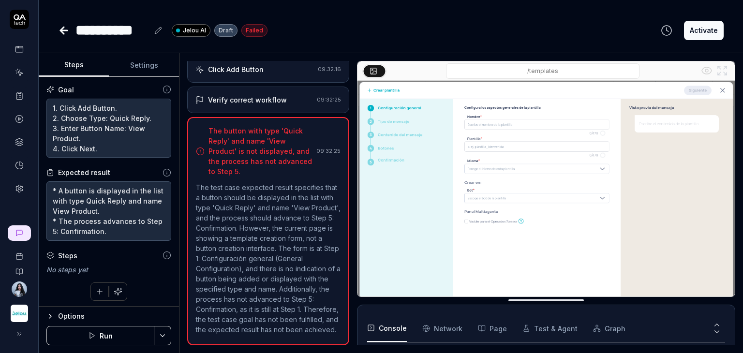
scroll to position [75, 0]
click at [105, 136] on textarea "1. Click Add Button. 2. Choose Type: Quick Reply. 3. Enter Button Name: View Pr…" at bounding box center [108, 129] width 125 height 60
click at [90, 106] on textarea "1. Click Add Button. 2. Choose Type: Quick Reply. 3. Enter Button Name: View Pr…" at bounding box center [108, 129] width 125 height 60
click at [97, 119] on textarea "1. Click Add Button. 2. Choose Type: Quick Reply. 3. Enter Button Name: View Pr…" at bounding box center [108, 129] width 125 height 60
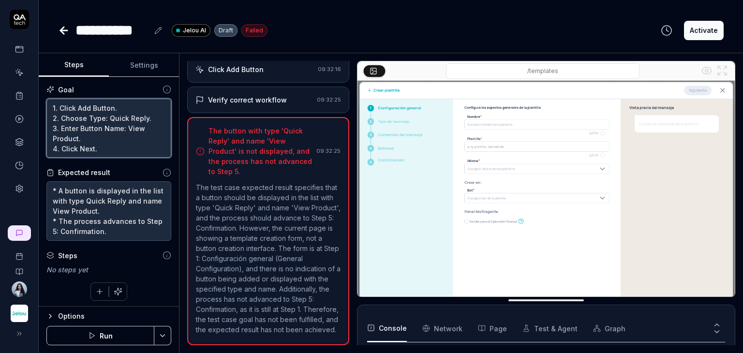
click at [97, 119] on textarea "1. Click Add Button. 2. Choose Type: Quick Reply. 3. Enter Button Name: View Pr…" at bounding box center [108, 129] width 125 height 60
click at [89, 149] on textarea "1. Click Add Button. 2. Choose Type: Quick Reply. 3. Enter Button Name: View Pr…" at bounding box center [108, 129] width 125 height 60
click at [101, 150] on textarea "1. Click Add Button. 2. Choose Type: Quick Reply. 3. Enter Button Name: View Pr…" at bounding box center [108, 129] width 125 height 60
click at [97, 138] on textarea "1. Click Add Button. 2. Choose Type: Quick Reply. 3. Enter Button Name: View Pr…" at bounding box center [108, 129] width 125 height 60
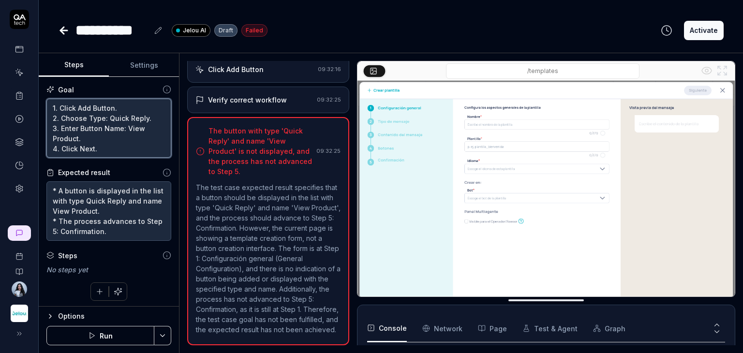
drag, startPoint x: 97, startPoint y: 150, endPoint x: 39, endPoint y: 106, distance: 72.6
click at [39, 106] on div "Goal 1. Click Add Button. 2. Choose Type: Quick Reply. 3. Enter Button Name: Vi…" at bounding box center [109, 192] width 140 height 230
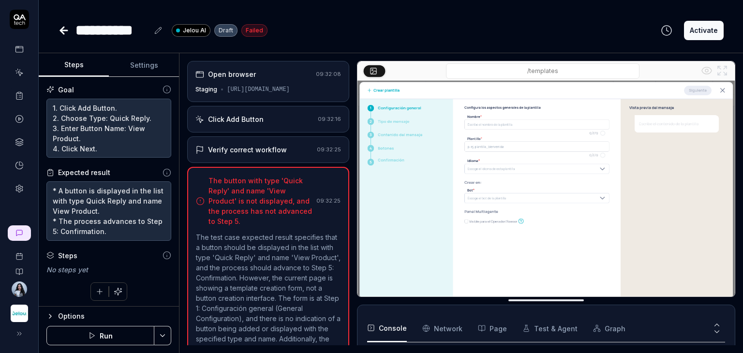
click at [273, 149] on div "Verify correct workflow" at bounding box center [247, 150] width 79 height 10
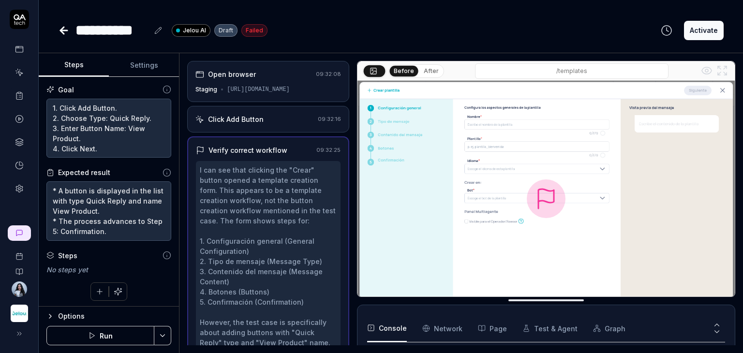
scroll to position [230, 0]
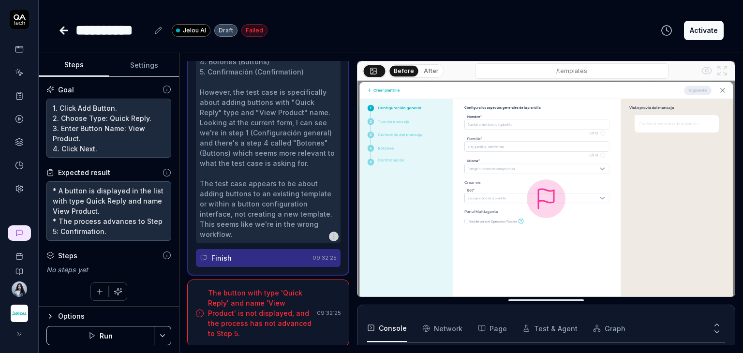
click at [276, 255] on div "Finish" at bounding box center [254, 258] width 109 height 18
click at [281, 296] on div "The button with type 'Quick Reply' and name 'View Product' is not displayed, an…" at bounding box center [260, 313] width 105 height 51
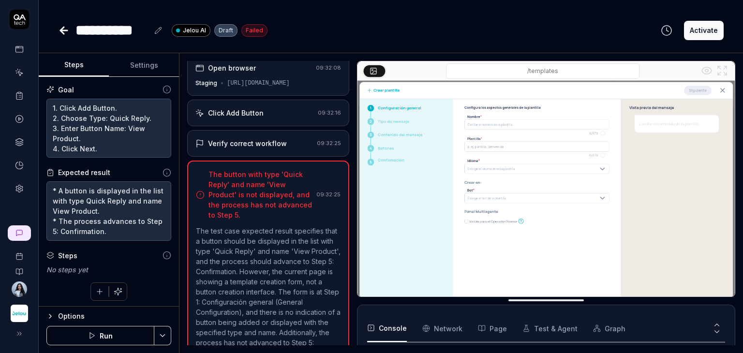
scroll to position [0, 0]
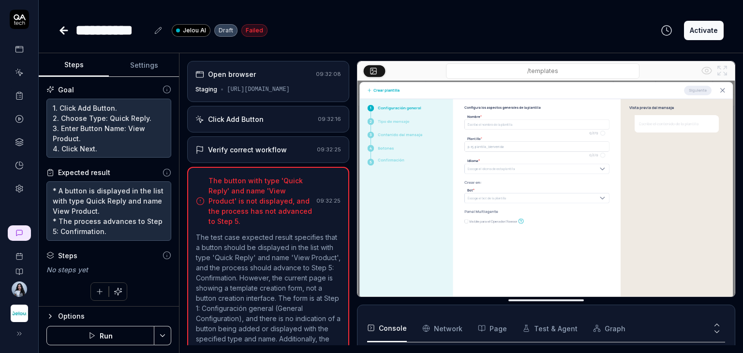
click at [113, 329] on button "Run" at bounding box center [100, 335] width 108 height 19
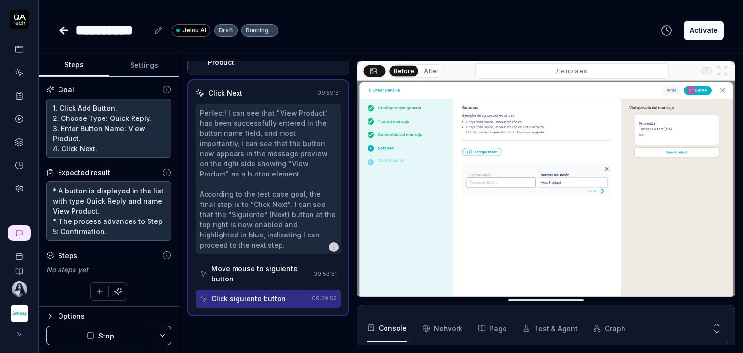
scroll to position [378, 0]
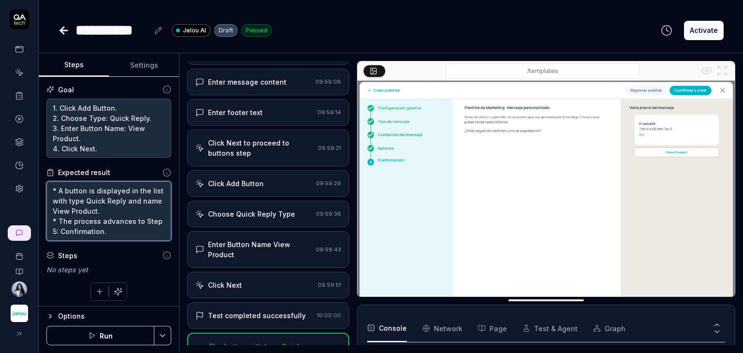
drag, startPoint x: 118, startPoint y: 233, endPoint x: 37, endPoint y: 182, distance: 95.8
click at [37, 182] on div "**********" at bounding box center [371, 176] width 743 height 353
click at [62, 31] on icon at bounding box center [64, 31] width 12 height 12
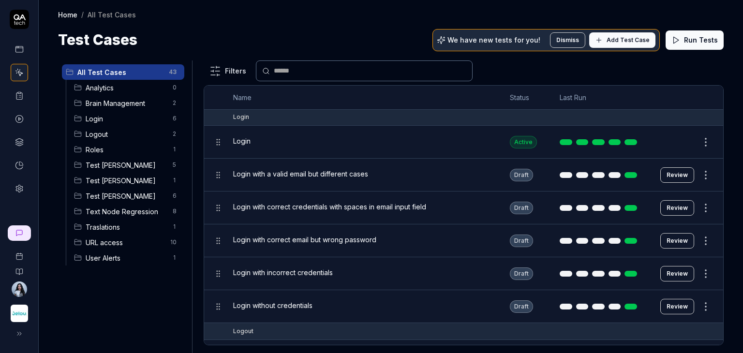
scroll to position [97, 0]
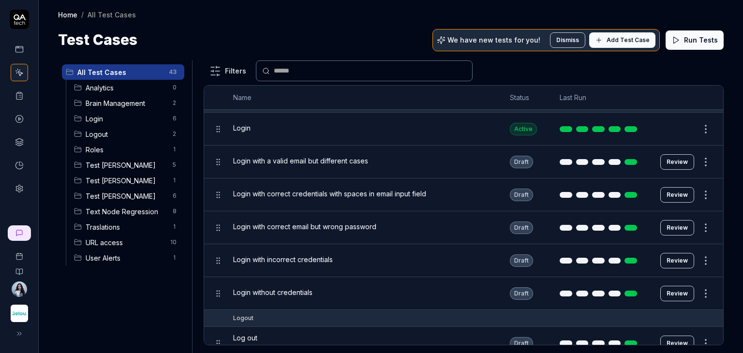
click at [122, 197] on span "Test [PERSON_NAME]" at bounding box center [126, 196] width 81 height 10
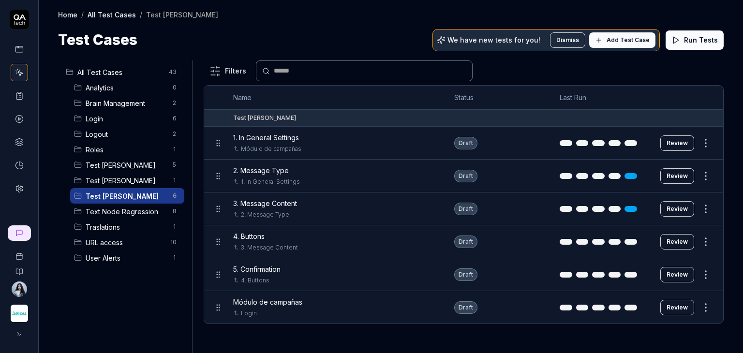
scroll to position [0, 0]
click at [271, 271] on span "5. Confirmation" at bounding box center [256, 269] width 47 height 10
click at [685, 273] on button "Review" at bounding box center [677, 274] width 34 height 15
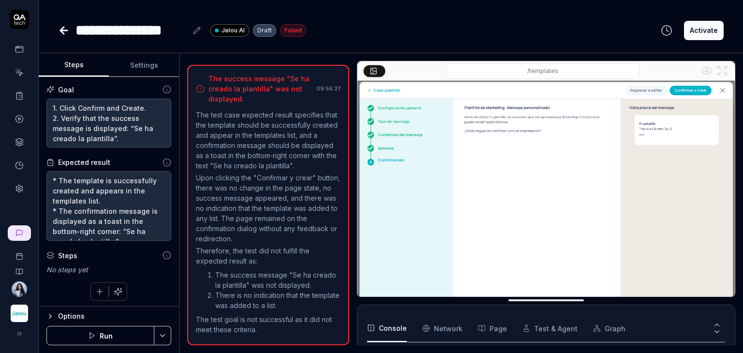
scroll to position [2, 0]
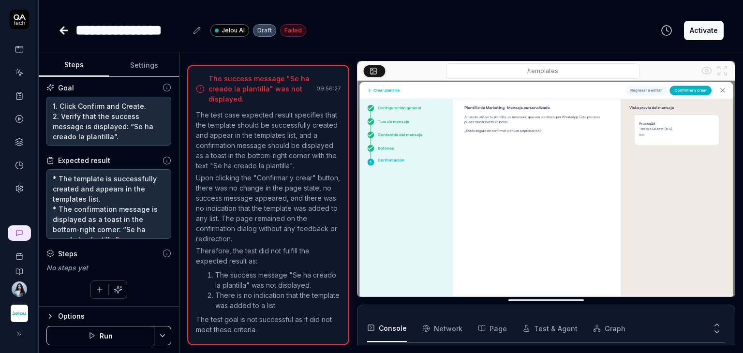
click at [103, 338] on button "Run" at bounding box center [100, 335] width 108 height 19
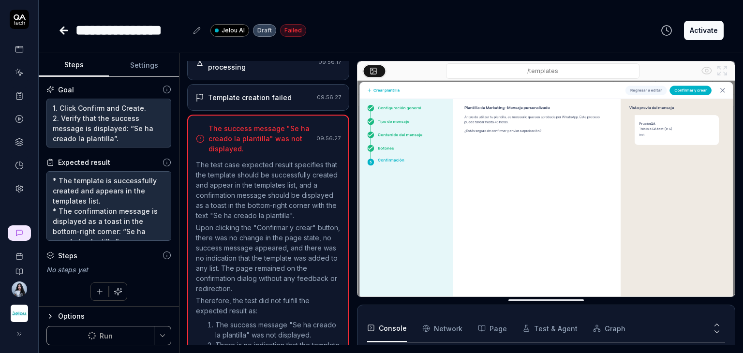
scroll to position [798, 0]
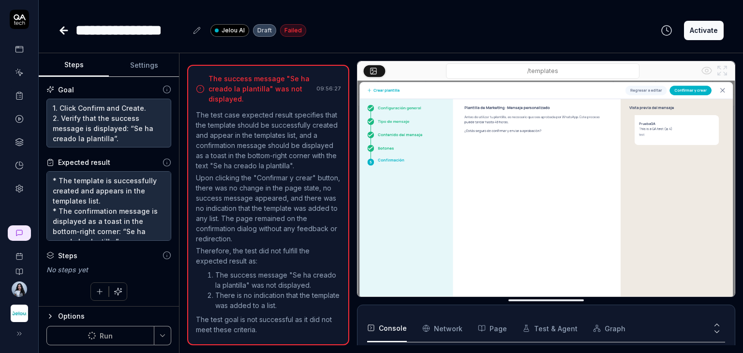
type textarea "*"
click at [107, 339] on button "Run" at bounding box center [100, 335] width 108 height 19
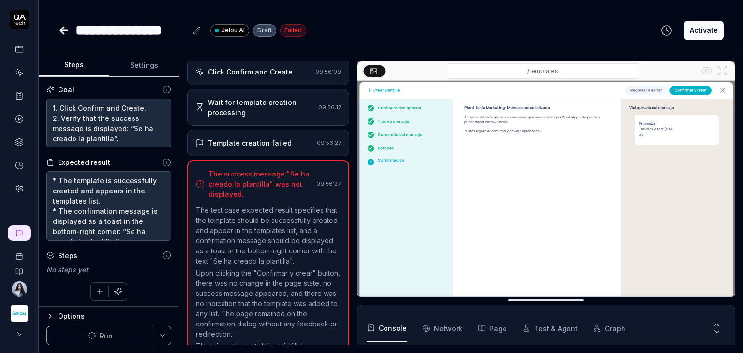
click at [284, 118] on div "Wait for template creation processing" at bounding box center [261, 107] width 106 height 20
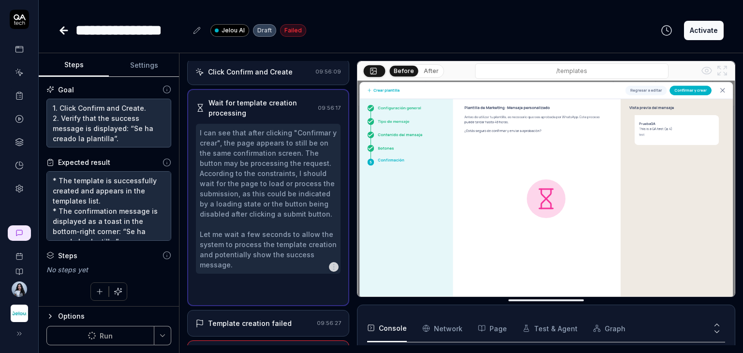
scroll to position [643, 0]
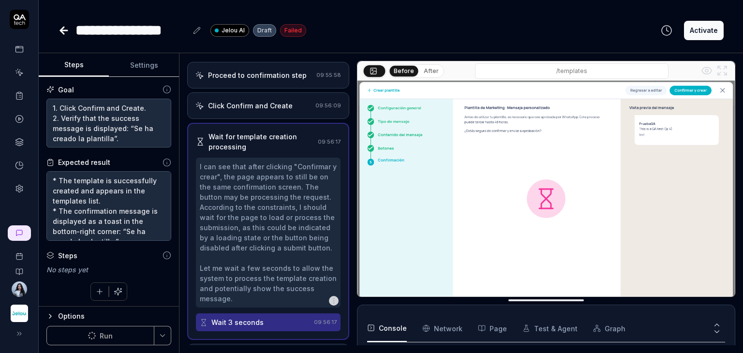
click at [284, 110] on div "Click Confirm and Create" at bounding box center [250, 106] width 85 height 10
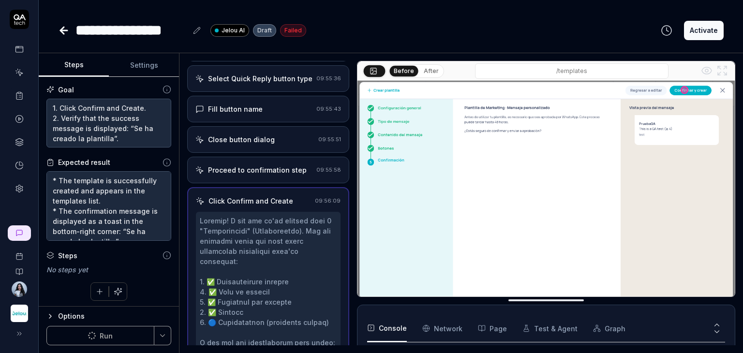
scroll to position [500, 0]
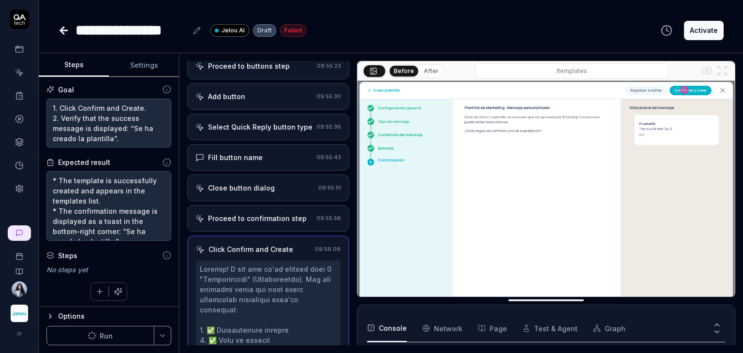
click at [263, 163] on div "Fill button name" at bounding box center [253, 157] width 117 height 10
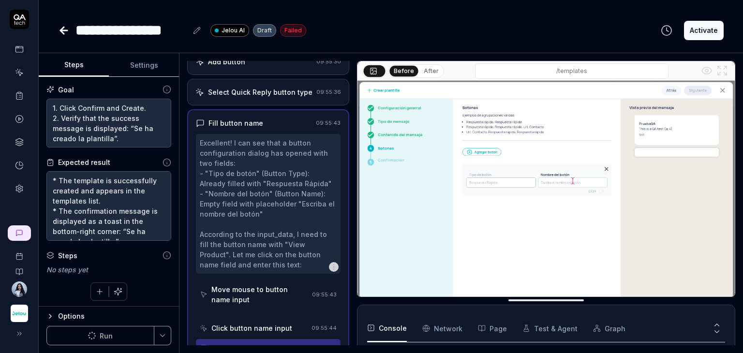
scroll to position [552, 0]
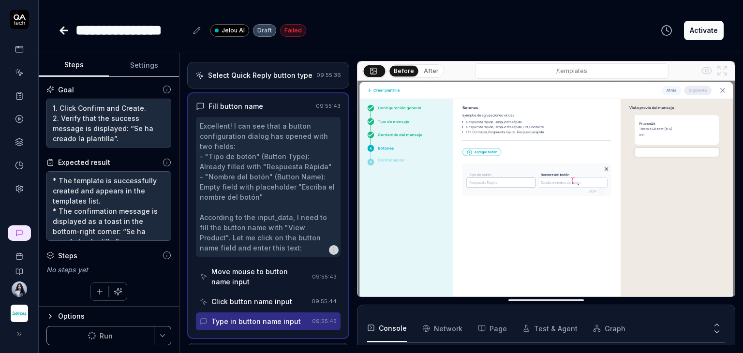
click at [261, 278] on div "Move mouse to button name input" at bounding box center [259, 277] width 97 height 20
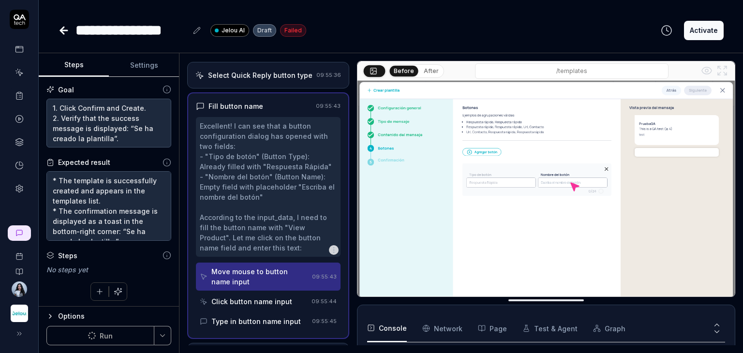
click at [266, 305] on div "Click button name input" at bounding box center [251, 302] width 81 height 10
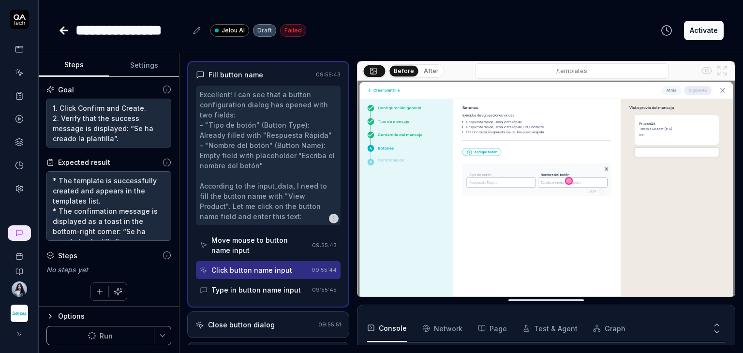
scroll to position [600, 0]
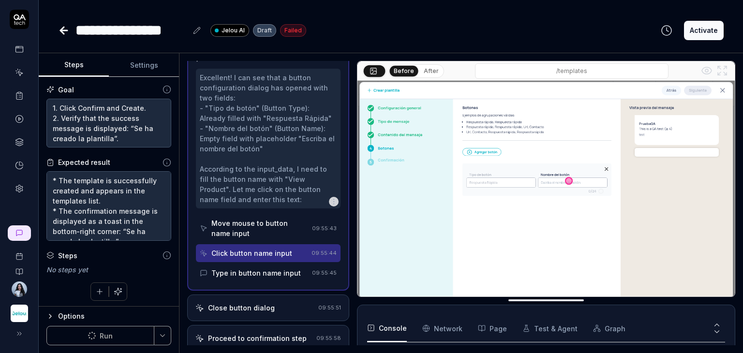
click at [263, 278] on div "Type in button name input" at bounding box center [255, 273] width 89 height 10
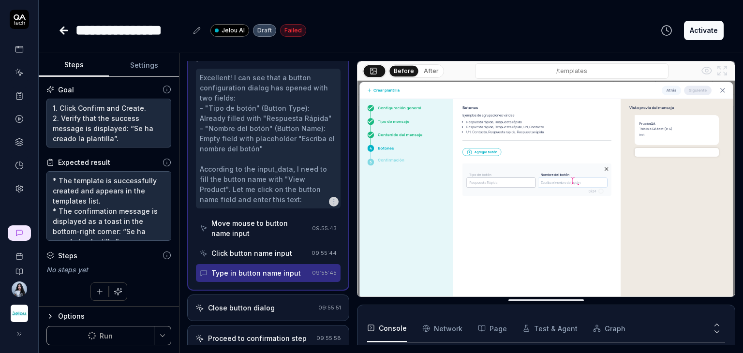
scroll to position [649, 0]
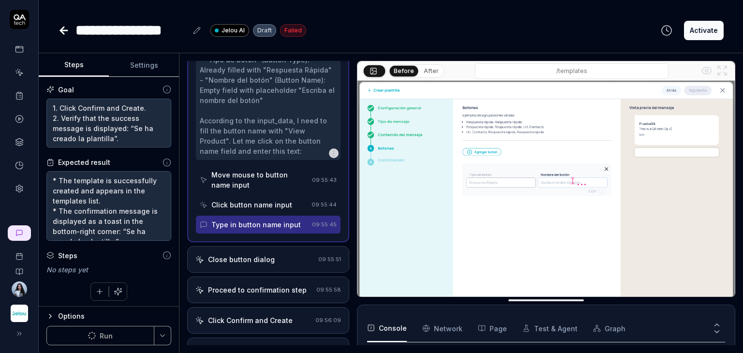
click at [264, 262] on div "Close button dialog" at bounding box center [241, 259] width 67 height 10
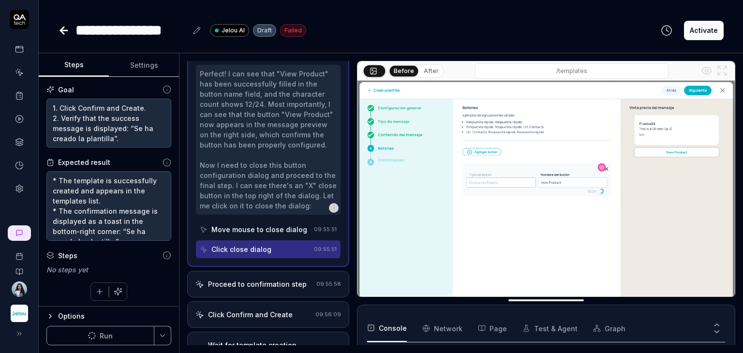
scroll to position [659, 0]
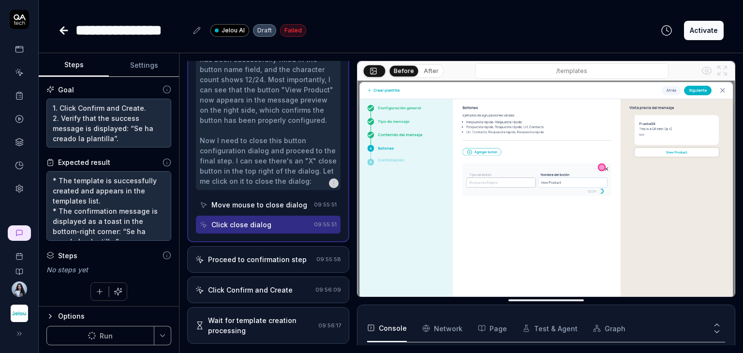
click at [266, 230] on div "Click close dialog" at bounding box center [241, 225] width 60 height 10
drag, startPoint x: 266, startPoint y: 231, endPoint x: 254, endPoint y: 233, distance: 11.9
click at [254, 230] on div "Click close dialog" at bounding box center [241, 225] width 60 height 10
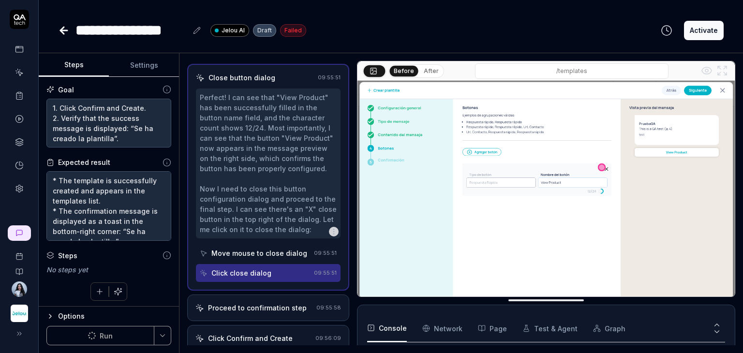
click at [260, 201] on div "Perfect! I can see that "View Product" has been successfully filled in the butt…" at bounding box center [268, 163] width 137 height 142
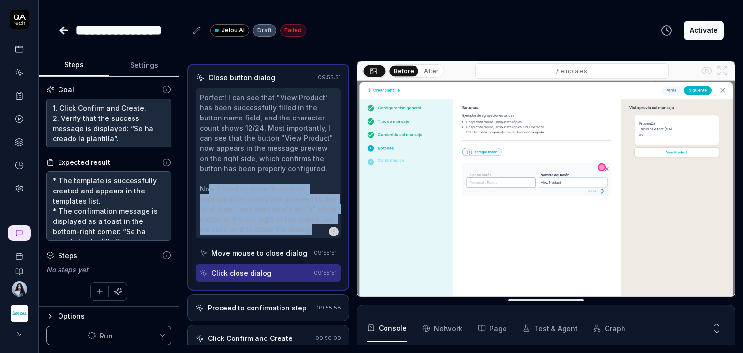
drag, startPoint x: 209, startPoint y: 194, endPoint x: 318, endPoint y: 235, distance: 116.5
click at [318, 235] on div "Perfect! I can see that "View Product" has been successfully filled in the butt…" at bounding box center [268, 163] width 137 height 142
click at [330, 236] on icon "button" at bounding box center [334, 232] width 8 height 8
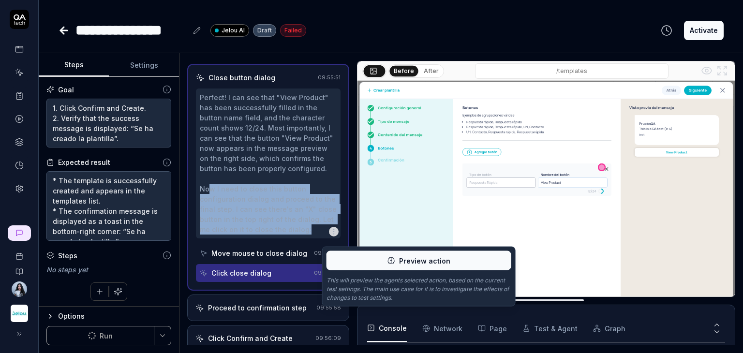
click at [364, 265] on button "Preview action" at bounding box center [419, 260] width 185 height 19
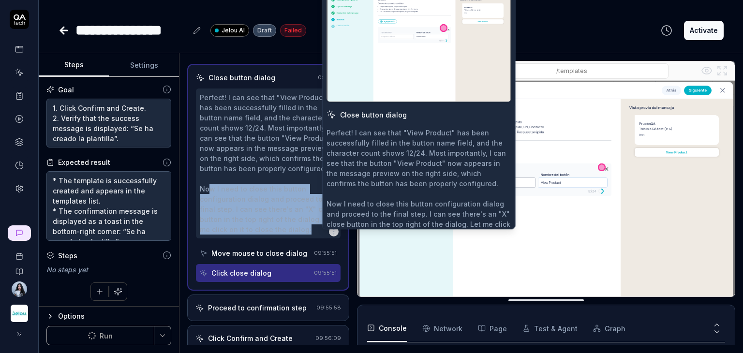
scroll to position [33, 0]
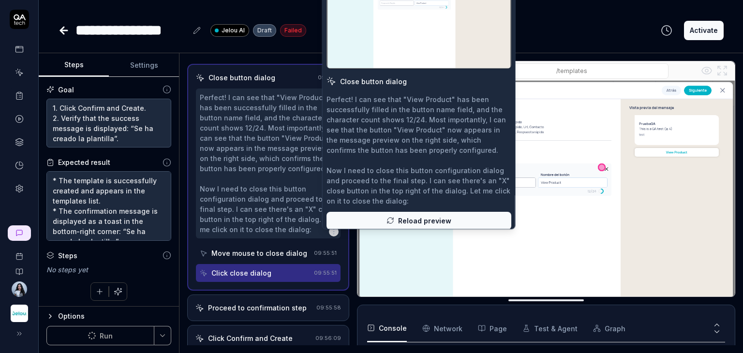
click at [396, 158] on div "Perfect! I can see that "View Product" has been successfully filled in the butt…" at bounding box center [419, 150] width 185 height 112
click at [412, 166] on div "Perfect! I can see that "View Product" has been successfully filled in the butt…" at bounding box center [419, 150] width 185 height 112
click at [422, 138] on div "Perfect! I can see that "View Product" has been successfully filled in the butt…" at bounding box center [419, 150] width 185 height 112
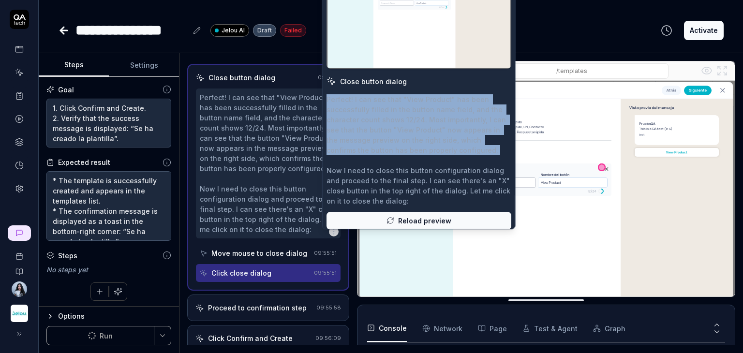
click at [422, 138] on div "Perfect! I can see that "View Product" has been successfully filled in the butt…" at bounding box center [419, 150] width 185 height 112
click at [424, 216] on span "Reload preview" at bounding box center [424, 221] width 53 height 10
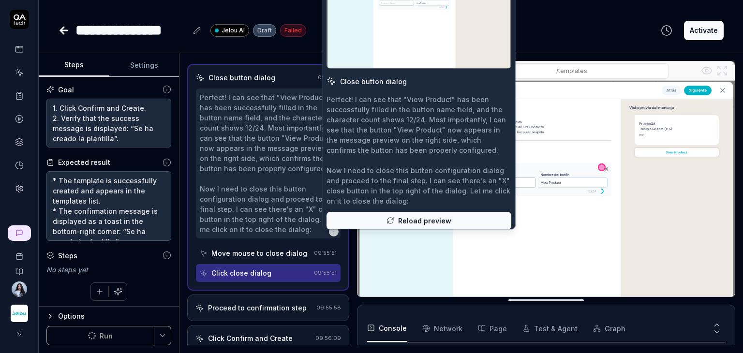
click at [439, 163] on div "Perfect! I can see that "View Product" has been successfully filled in the butt…" at bounding box center [419, 150] width 185 height 112
click at [276, 164] on div "Perfect! I can see that "View Product" has been successfully filled in the butt…" at bounding box center [268, 163] width 137 height 142
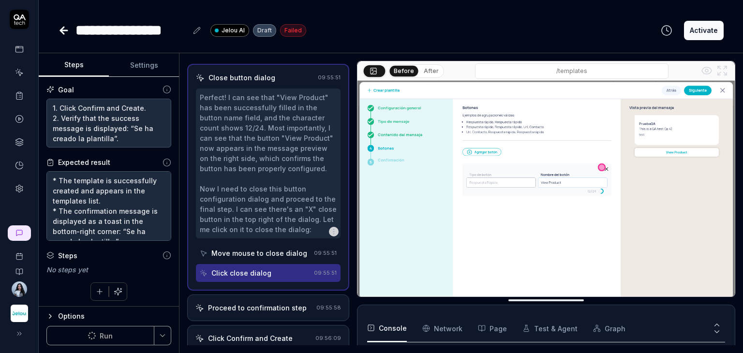
click at [290, 215] on div "Perfect! I can see that "View Product" has been successfully filled in the butt…" at bounding box center [268, 163] width 137 height 142
click at [223, 209] on div "Perfect! I can see that "View Product" has been successfully filled in the butt…" at bounding box center [268, 163] width 137 height 142
click at [195, 196] on div "Close button dialog 09:55:51 Perfect! I can see that "View Product" has been su…" at bounding box center [268, 177] width 162 height 227
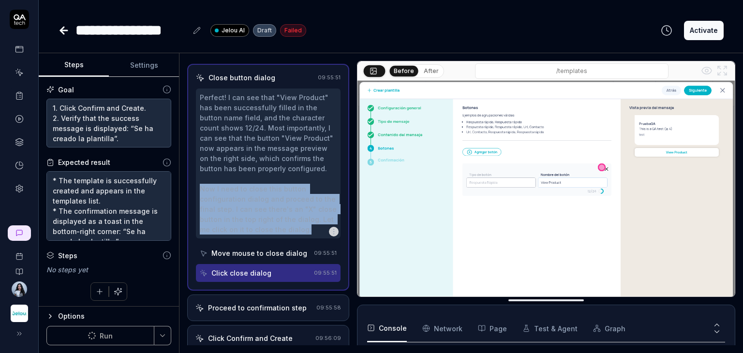
drag, startPoint x: 198, startPoint y: 197, endPoint x: 317, endPoint y: 237, distance: 126.1
click at [317, 237] on div "Perfect! I can see that "View Product" has been successfully filled in the butt…" at bounding box center [268, 164] width 145 height 150
click at [288, 235] on div "Perfect! I can see that "View Product" has been successfully filled in the butt…" at bounding box center [268, 163] width 137 height 142
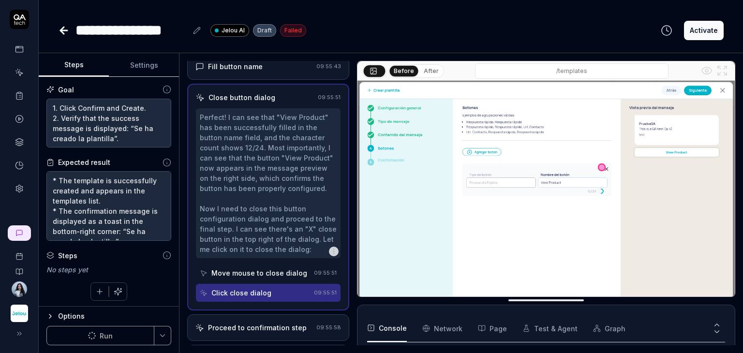
scroll to position [514, 0]
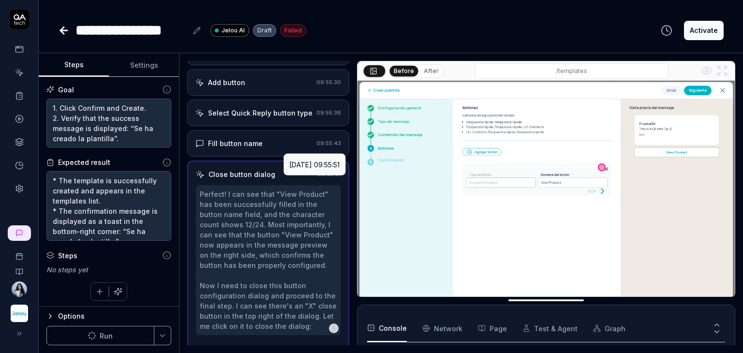
click at [318, 178] on time "09:55:51" at bounding box center [329, 174] width 23 height 7
click at [301, 179] on div "Close button dialog" at bounding box center [255, 174] width 118 height 10
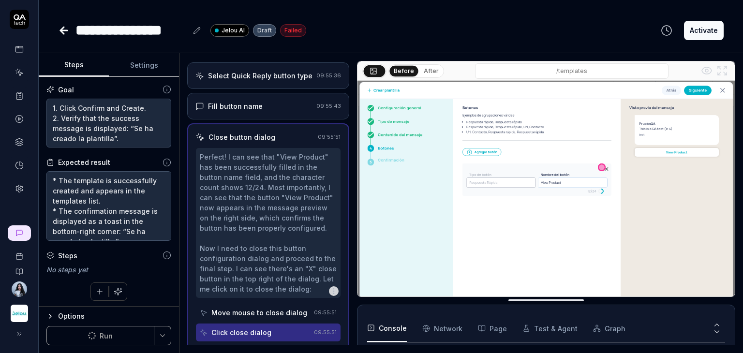
scroll to position [611, 0]
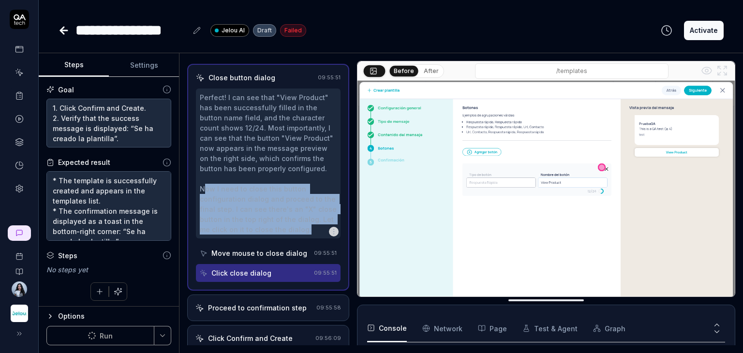
drag, startPoint x: 203, startPoint y: 196, endPoint x: 306, endPoint y: 240, distance: 112.7
click at [306, 238] on div "Perfect! I can see that "View Product" has been successfully filled in the butt…" at bounding box center [268, 164] width 145 height 150
click at [64, 32] on icon at bounding box center [64, 31] width 12 height 12
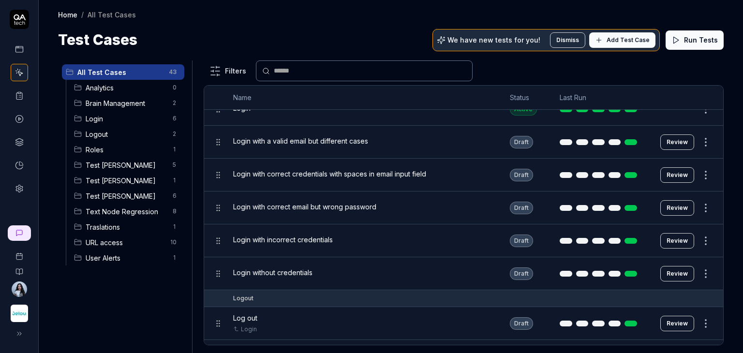
scroll to position [145, 0]
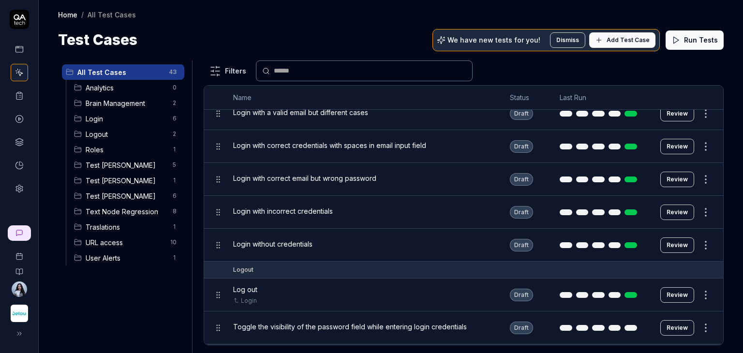
click at [126, 192] on span "Test Nadia" at bounding box center [126, 196] width 81 height 10
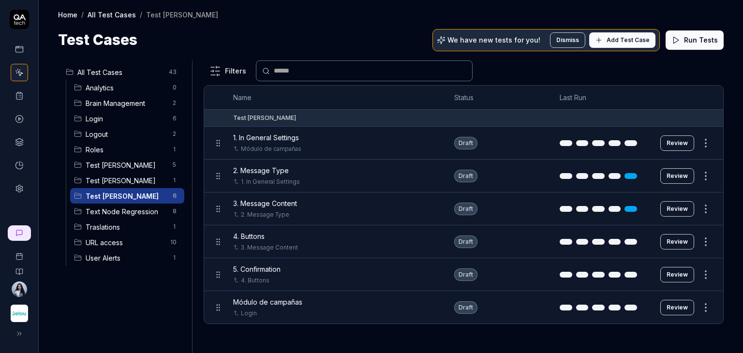
scroll to position [0, 0]
click at [677, 242] on button "Review" at bounding box center [677, 241] width 34 height 15
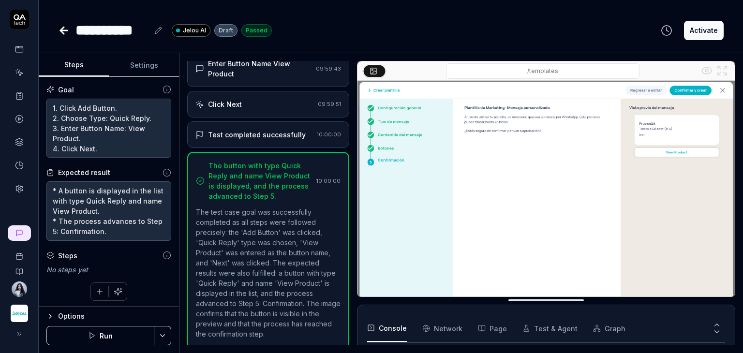
scroll to position [75, 0]
click at [273, 134] on div "Test completed successfully" at bounding box center [257, 135] width 98 height 10
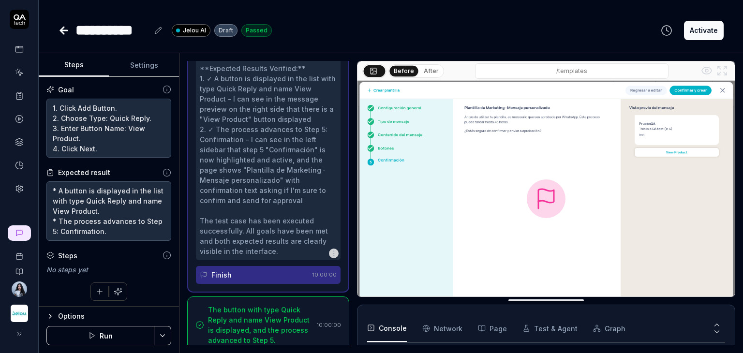
scroll to position [796, 0]
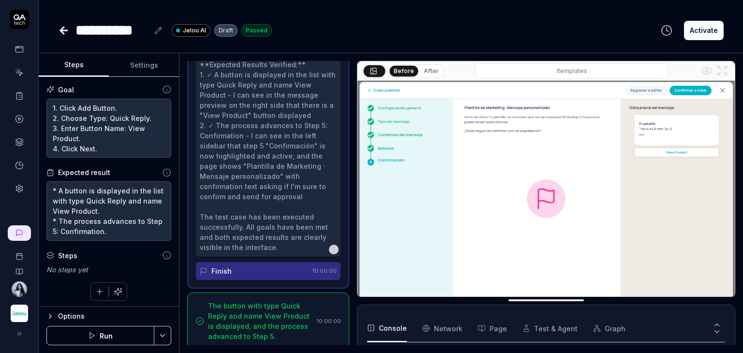
click at [285, 270] on div "Finish" at bounding box center [254, 271] width 109 height 18
click at [285, 316] on div "The button with type Quick Reply and name View Product is displayed, and the pr…" at bounding box center [260, 321] width 105 height 41
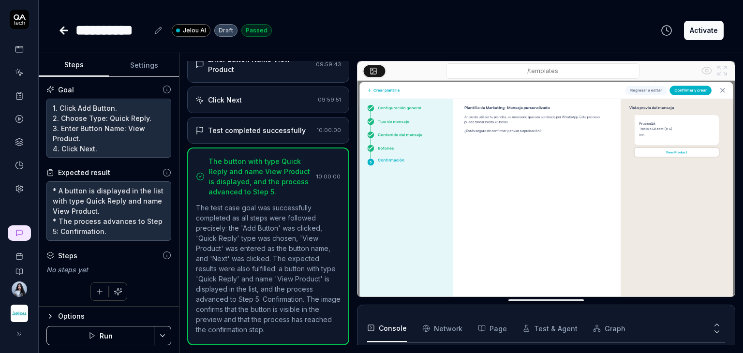
scroll to position [574, 0]
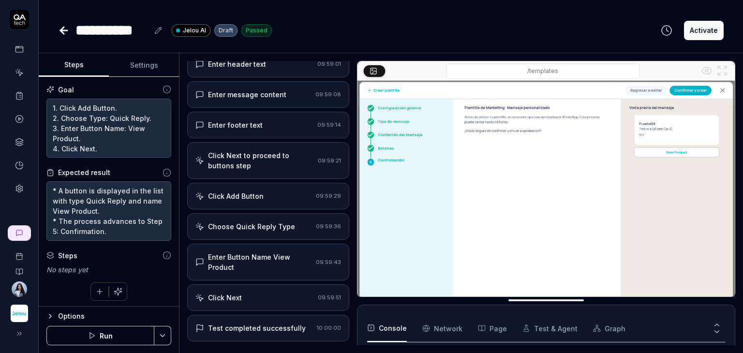
click at [276, 194] on div "Click Add Button" at bounding box center [253, 196] width 117 height 10
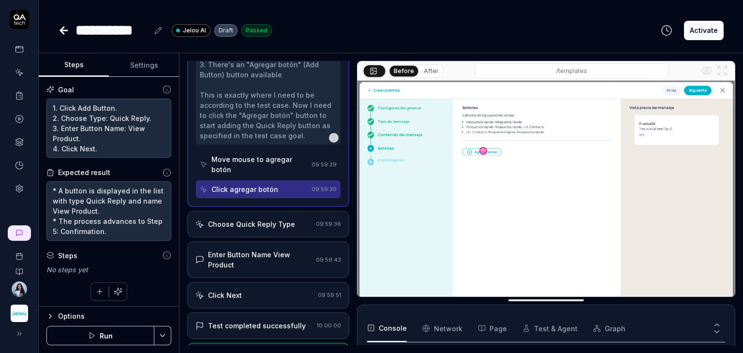
scroll to position [647, 0]
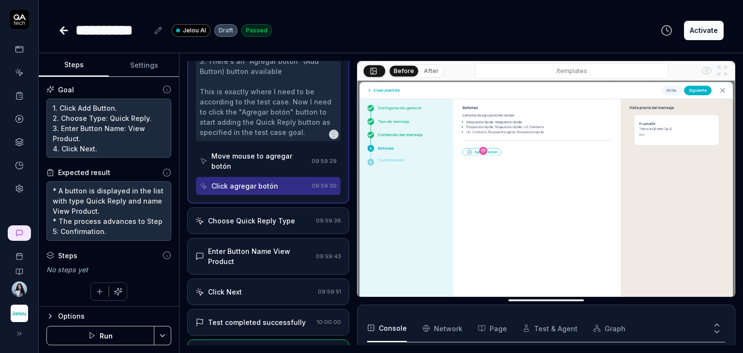
click at [277, 161] on div "Move mouse to agregar botón" at bounding box center [259, 161] width 96 height 20
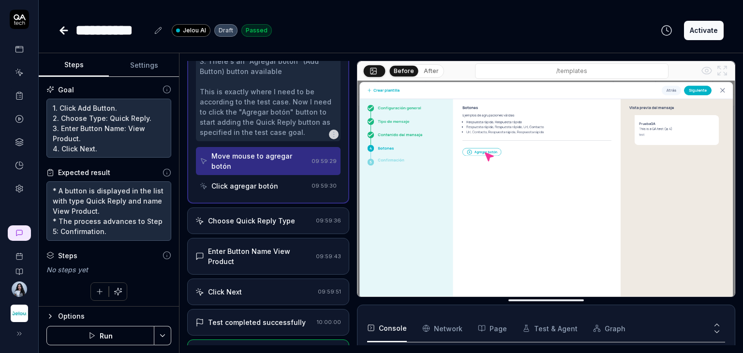
click at [278, 179] on div "Click agregar botón" at bounding box center [254, 186] width 108 height 18
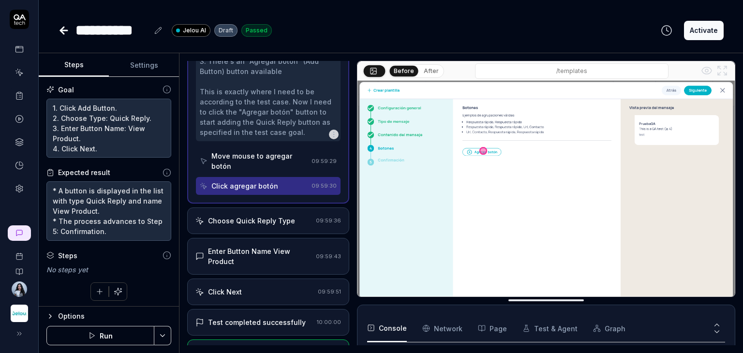
click at [270, 216] on div "Choose Quick Reply Type" at bounding box center [251, 221] width 87 height 10
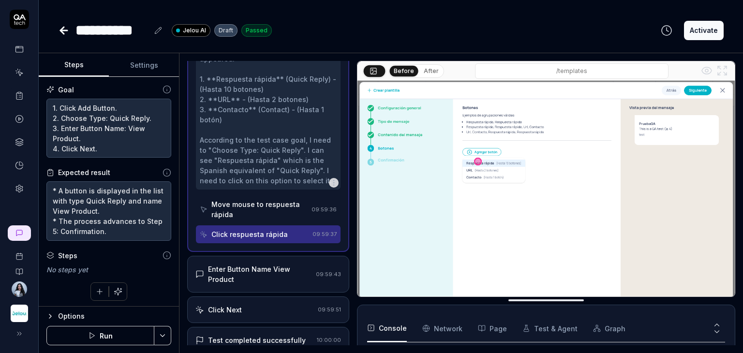
click at [273, 264] on div "Enter Button Name View Product" at bounding box center [260, 274] width 104 height 20
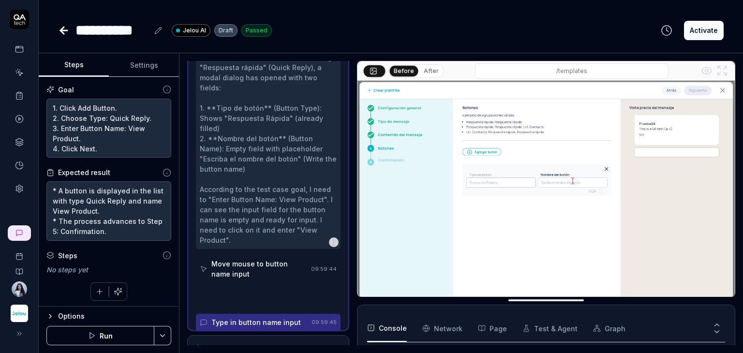
scroll to position [641, 0]
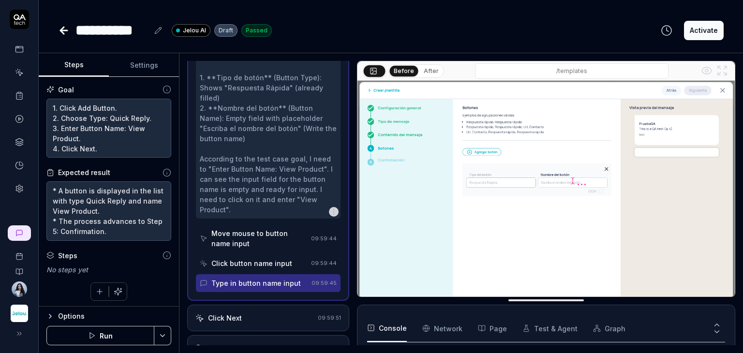
click at [278, 233] on div "Move mouse to button name input" at bounding box center [259, 238] width 96 height 20
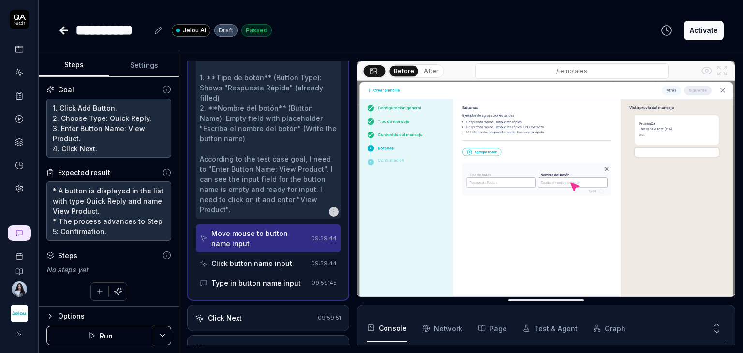
click at [277, 258] on div "Click button name input" at bounding box center [251, 263] width 81 height 10
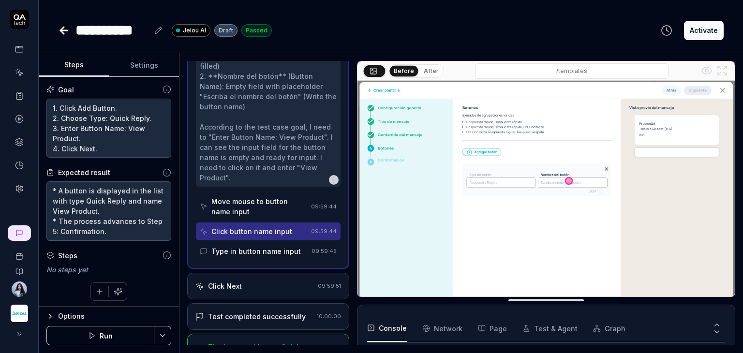
scroll to position [689, 0]
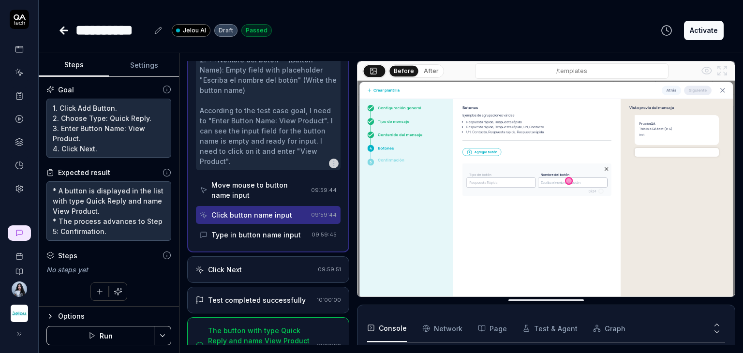
click at [280, 235] on div "Type in button name input" at bounding box center [255, 235] width 89 height 10
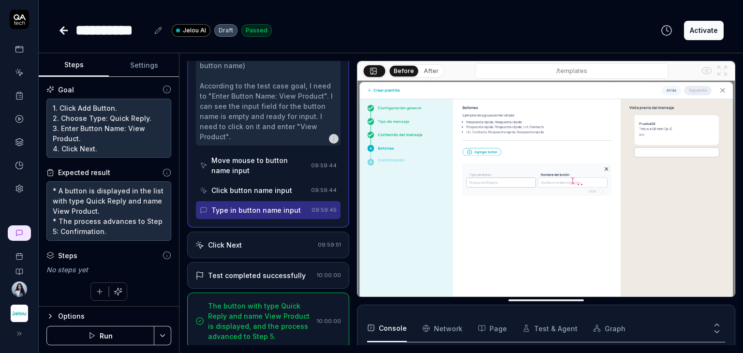
click at [274, 241] on div "Click Next" at bounding box center [254, 245] width 119 height 10
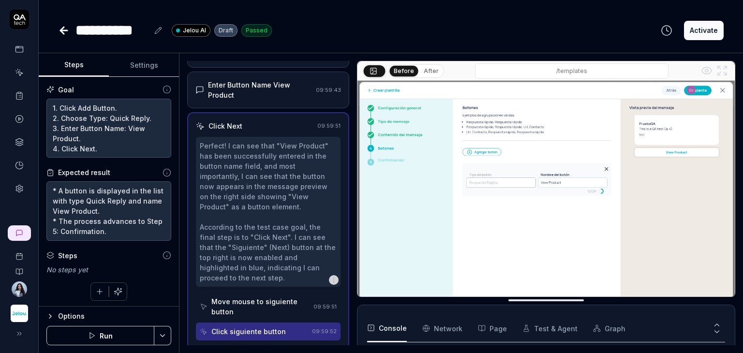
scroll to position [601, 0]
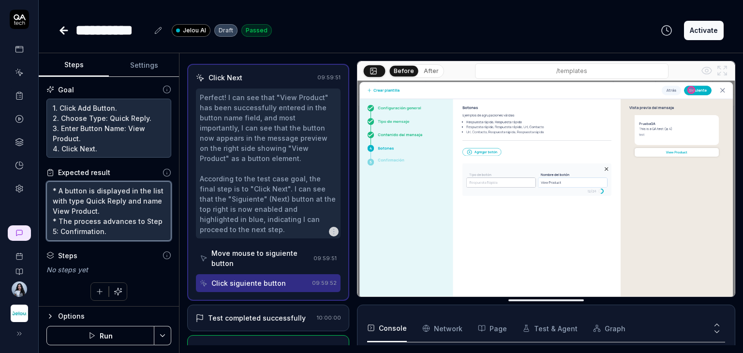
click at [99, 193] on textarea "* A button is displayed in the list with type Quick Reply and name View Product…" at bounding box center [108, 211] width 125 height 60
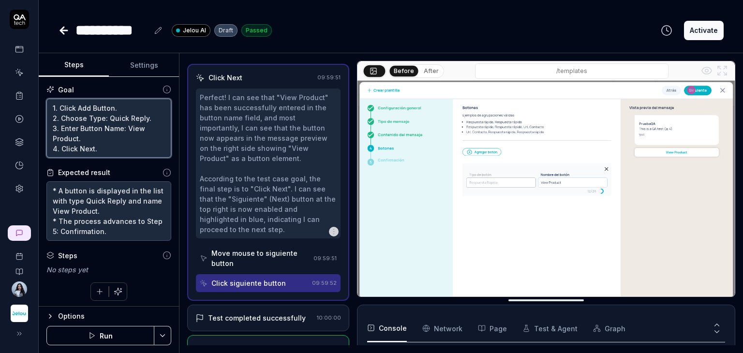
click at [89, 127] on textarea "1. Click Add Button. 2. Choose Type: Quick Reply. 3. Enter Button Name: View Pr…" at bounding box center [108, 129] width 125 height 60
click at [95, 149] on textarea "1. Click Add Button. 2. Choose Type: Quick Reply. 3. Enter Button Name: View Pr…" at bounding box center [108, 129] width 125 height 60
click at [93, 150] on textarea "1. Click Add Button. 2. Choose Type: Quick Reply. 3. Enter Button Name: View Pr…" at bounding box center [108, 129] width 125 height 60
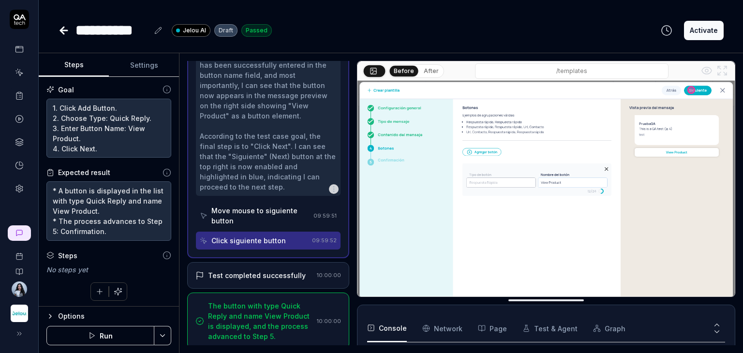
click at [272, 319] on div "The button with type Quick Reply and name View Product is displayed, and the pr…" at bounding box center [260, 321] width 105 height 41
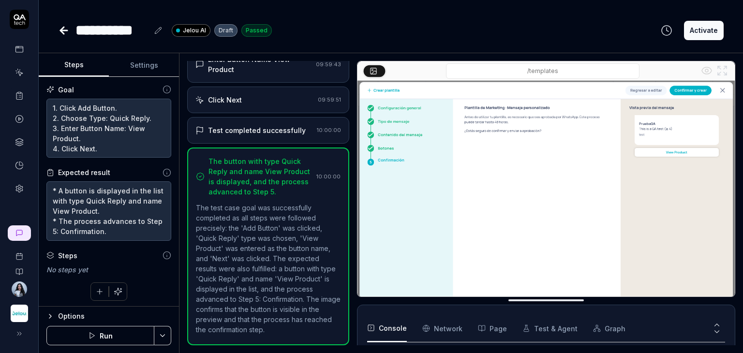
scroll to position [574, 0]
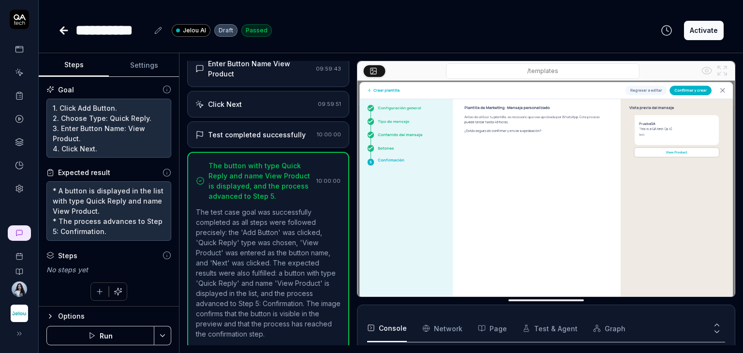
click at [59, 30] on icon at bounding box center [64, 31] width 12 height 12
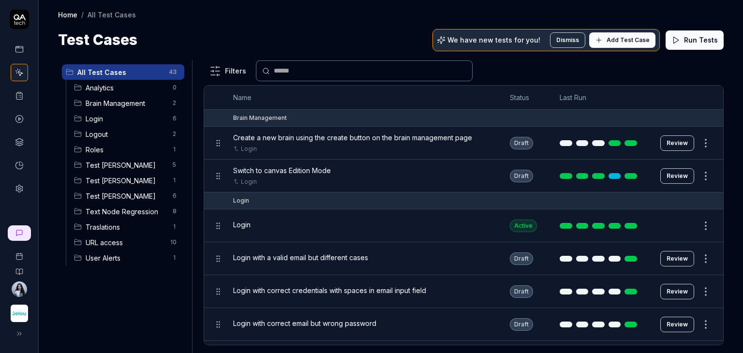
click at [106, 197] on span "Test Nadia" at bounding box center [126, 196] width 81 height 10
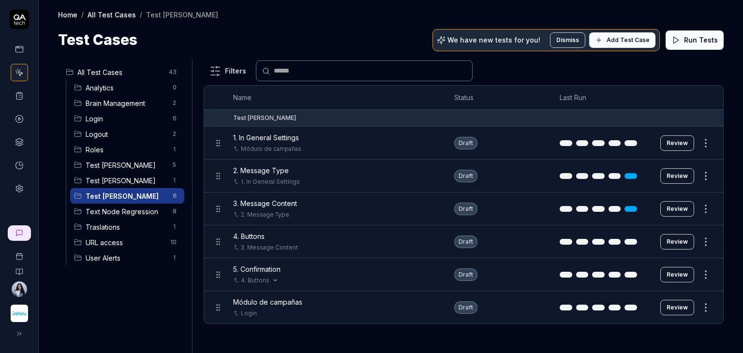
click at [331, 278] on div "4. Buttons" at bounding box center [334, 280] width 202 height 9
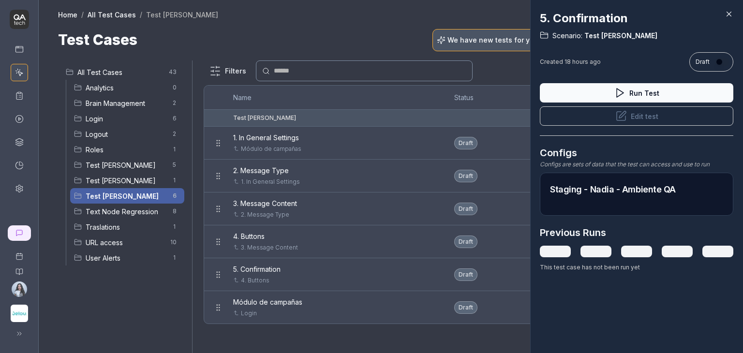
click at [730, 8] on div "5. Confirmation Scenario: Test Nadia Created 18 hours ago Draft Run Test Edit t…" at bounding box center [636, 176] width 213 height 353
click at [729, 19] on div "5. Confirmation Scenario: Test Nadia Created 18 hours ago Draft Run Test Edit t…" at bounding box center [636, 176] width 213 height 353
click at [729, 16] on icon at bounding box center [729, 14] width 9 height 9
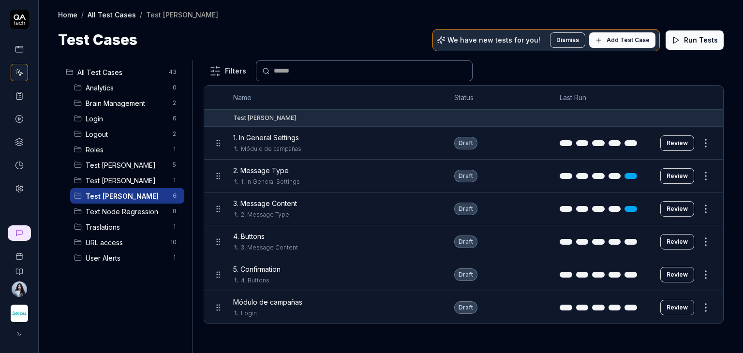
click at [684, 274] on button "Review" at bounding box center [677, 274] width 34 height 15
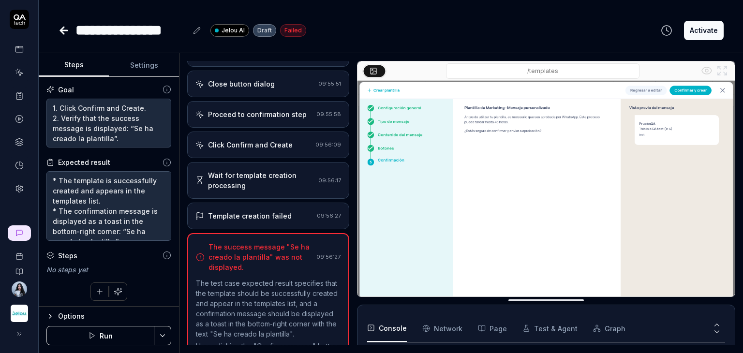
scroll to position [701, 0]
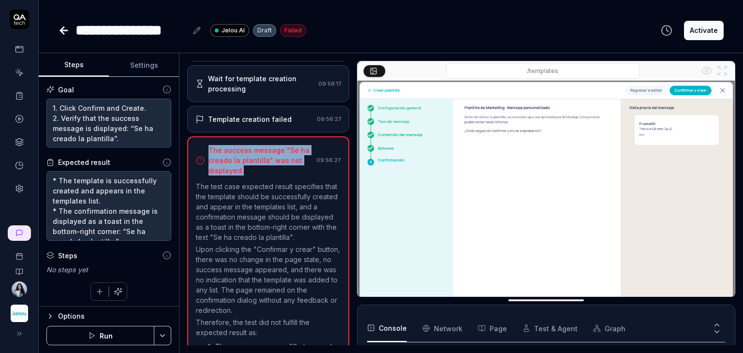
drag, startPoint x: 246, startPoint y: 177, endPoint x: 203, endPoint y: 159, distance: 46.4
click at [203, 159] on div "The success message "Se ha creado la plantilla" was not displayed." at bounding box center [254, 160] width 117 height 30
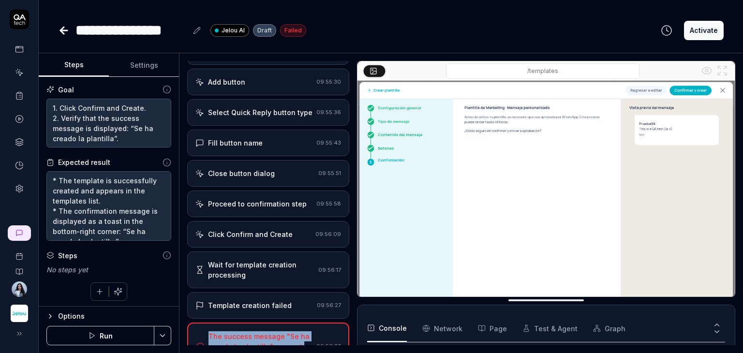
scroll to position [507, 0]
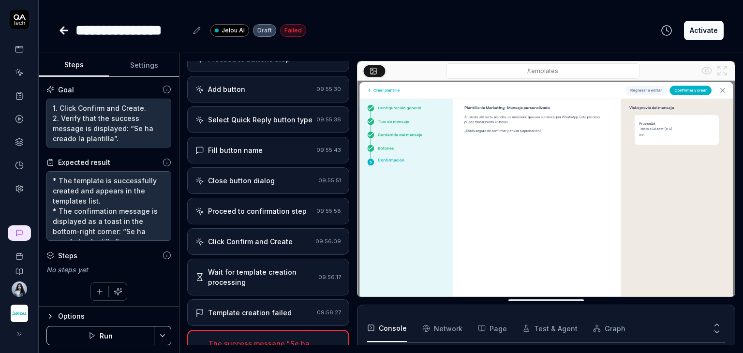
click at [264, 169] on div "Open browser 09:53:31 Staging https://apps.jelou.dev/hsm/templates Click Create…" at bounding box center [268, 203] width 162 height 284
click at [269, 162] on div "Fill button name 09:55:43" at bounding box center [268, 150] width 162 height 27
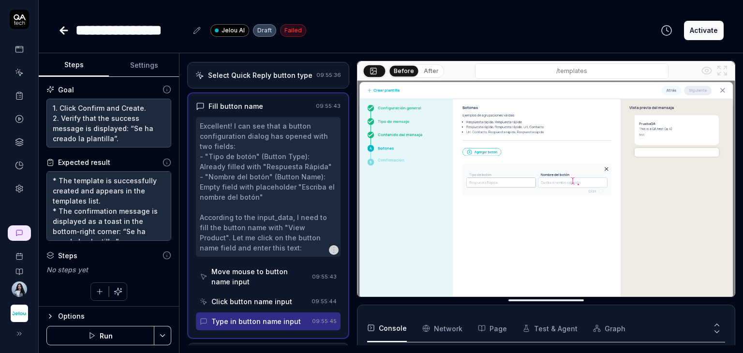
scroll to position [600, 0]
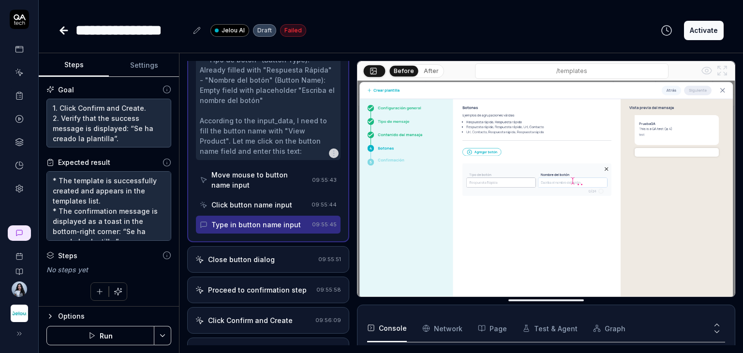
click at [265, 265] on div "Close button dialog" at bounding box center [241, 259] width 67 height 10
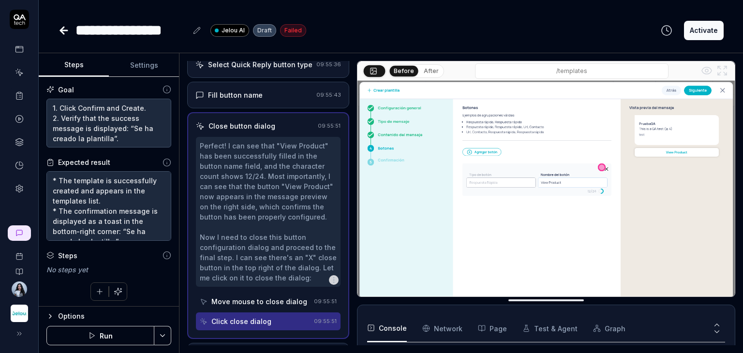
scroll to position [611, 0]
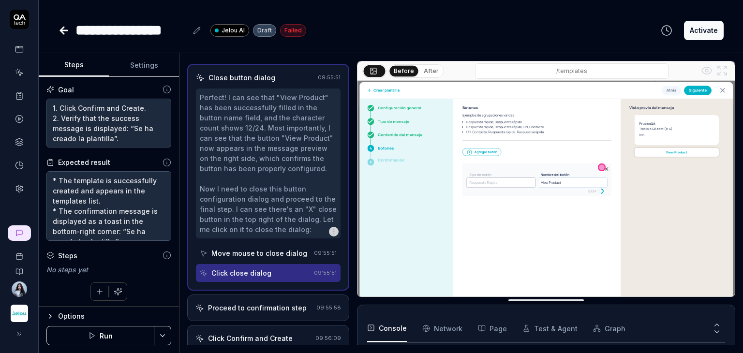
click at [306, 216] on div "Perfect! I can see that "View Product" has been successfully filled in the butt…" at bounding box center [268, 163] width 137 height 142
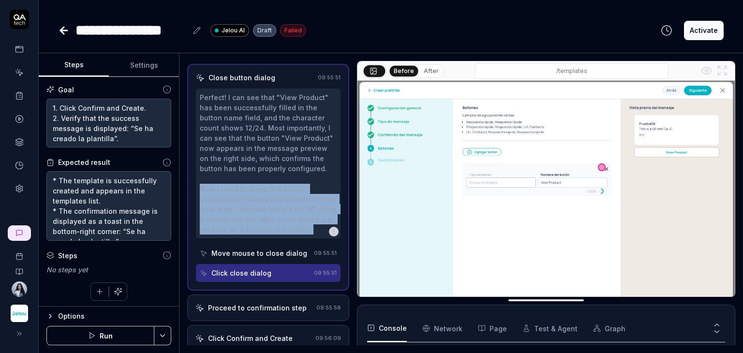
click at [306, 216] on div "Perfect! I can see that "View Product" has been successfully filled in the butt…" at bounding box center [268, 163] width 137 height 142
click at [96, 134] on textarea "1. Click Confirm and Create. 2. Verify that the success message is displayed: “…" at bounding box center [108, 123] width 125 height 49
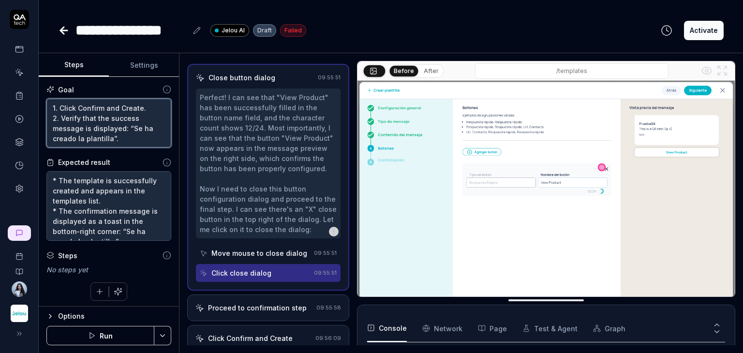
scroll to position [744, 0]
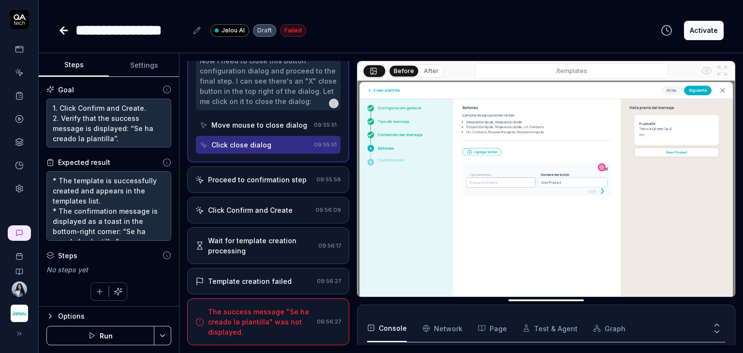
click at [285, 316] on div "The success message "Se ha creado la plantilla" was not displayed." at bounding box center [260, 322] width 105 height 30
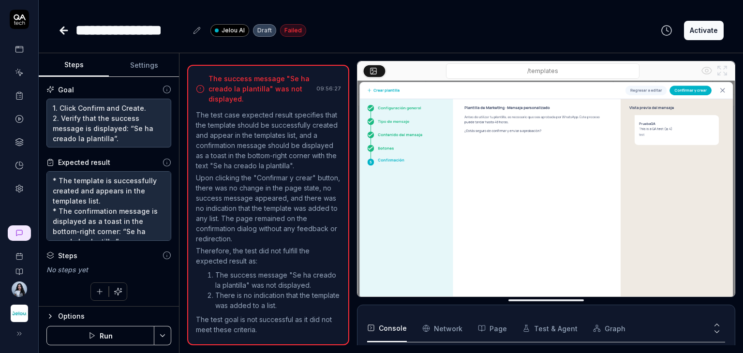
scroll to position [798, 0]
click at [68, 29] on icon at bounding box center [64, 31] width 12 height 12
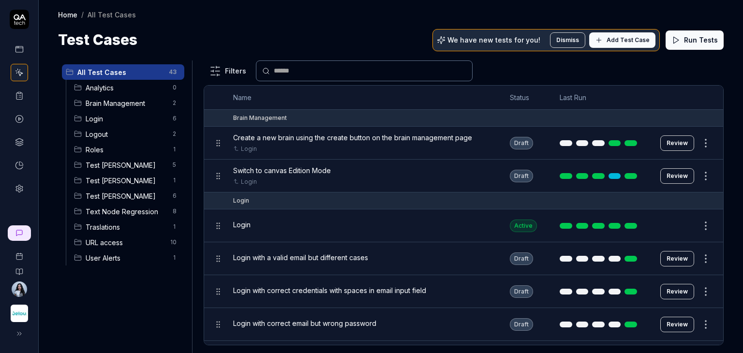
click at [87, 196] on span "Test [PERSON_NAME]" at bounding box center [126, 196] width 81 height 10
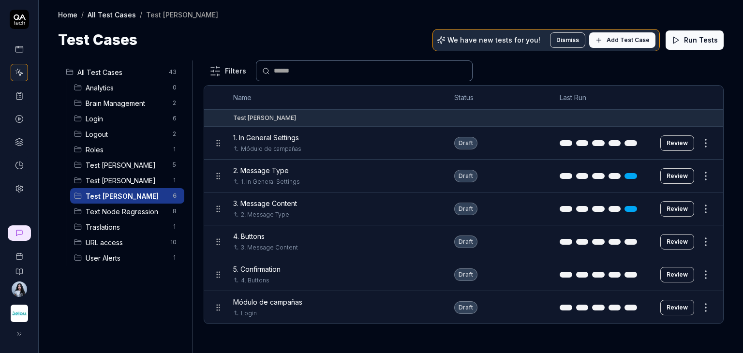
click at [292, 243] on link "3. Message Content" at bounding box center [269, 247] width 57 height 9
click at [674, 244] on button "Review" at bounding box center [677, 241] width 34 height 15
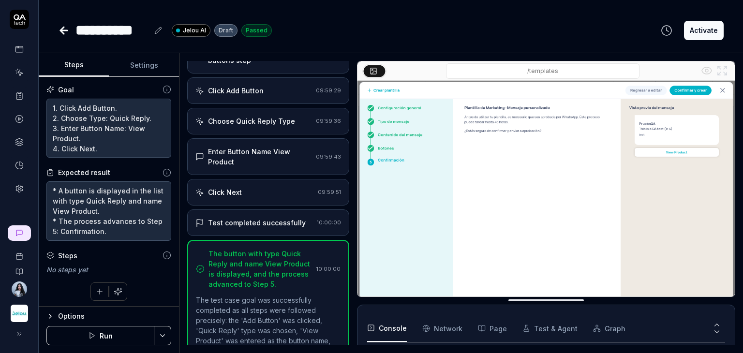
scroll to position [477, 0]
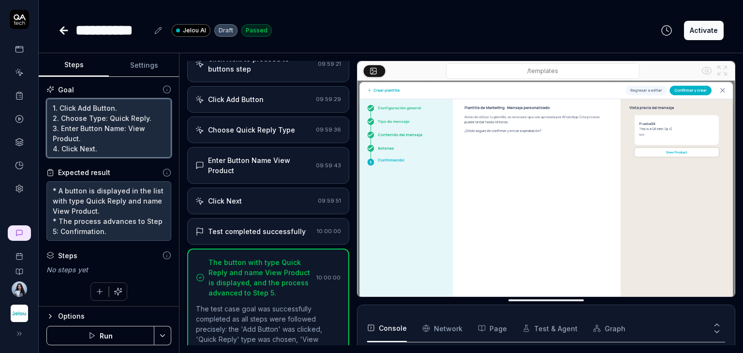
click at [97, 149] on textarea "1. Click Add Button. 2. Choose Type: Quick Reply. 3. Enter Button Name: View Pr…" at bounding box center [108, 129] width 125 height 60
click at [81, 149] on textarea "1. Click Add Button. 2. Choose Type: Quick Reply. 3. Enter Button Name: View Pr…" at bounding box center [108, 129] width 125 height 60
type textarea "*"
click at [81, 149] on textarea "1. Click Add Button. 2. Choose Type: Quick Reply. 3. Enter Button Name: View Pr…" at bounding box center [108, 129] width 125 height 60
click at [93, 134] on textarea "1. Click Add Button. 2. Choose Type: Quick Reply. 3. Enter Button Name: View Pr…" at bounding box center [108, 129] width 125 height 60
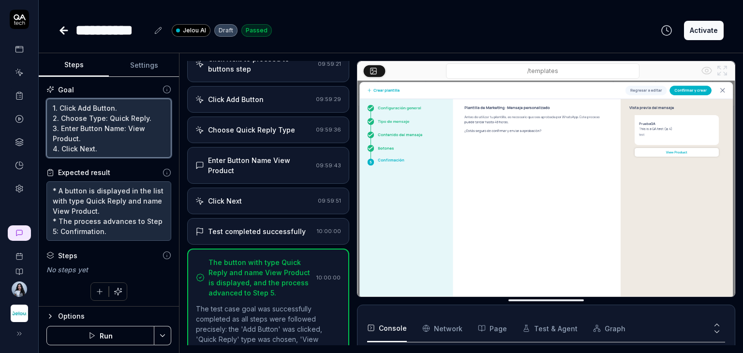
click at [86, 150] on textarea "1. Click Add Button. 2. Choose Type: Quick Reply. 3. Enter Button Name: View Pr…" at bounding box center [108, 129] width 125 height 60
click at [94, 150] on textarea "1. Click Add Button. 2. Choose Type: Quick Reply. 3. Enter Button Name: View Pr…" at bounding box center [108, 129] width 125 height 60
click at [78, 138] on textarea "1. Click Add Button. 2. Choose Type: Quick Reply. 3. Enter Button Name: View Pr…" at bounding box center [108, 129] width 125 height 60
type textarea "1. Click Add Button. 2. Choose Type: Quick Reply. 3. Enter Button Name: View Pr…"
type textarea "*"
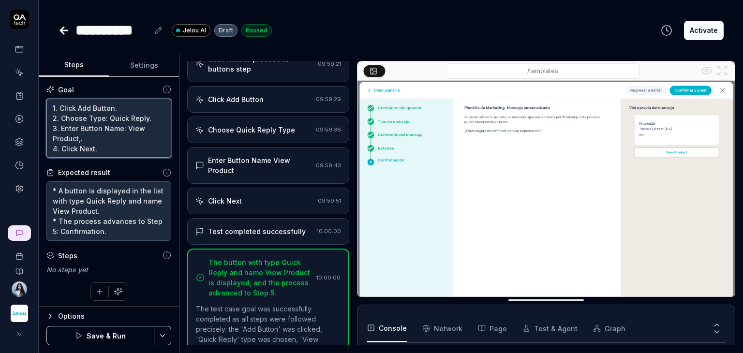
type textarea "1. Click Add Button. 2. Choose Type: Quick Reply. 3. Enter Button Name: View Pr…"
type textarea "*"
type textarea "1. Click Add Button. 2. Choose Type: Quick Reply. 3. Enter Button Name: View Pr…"
type textarea "*"
type textarea "1. Click Add Button. 2. Choose Type: Quick Reply. 3. Enter Button Name: View Pr…"
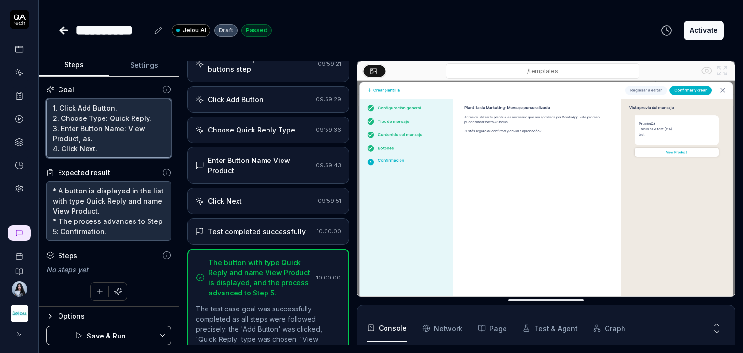
type textarea "*"
type textarea "1. Click Add Button. 2. Choose Type: Quick Reply. 3. Enter Button Name: View Pr…"
type textarea "*"
type textarea "1. Click Add Button. 2. Choose Type: Quick Reply. 3. Enter Button Name: View Pr…"
type textarea "*"
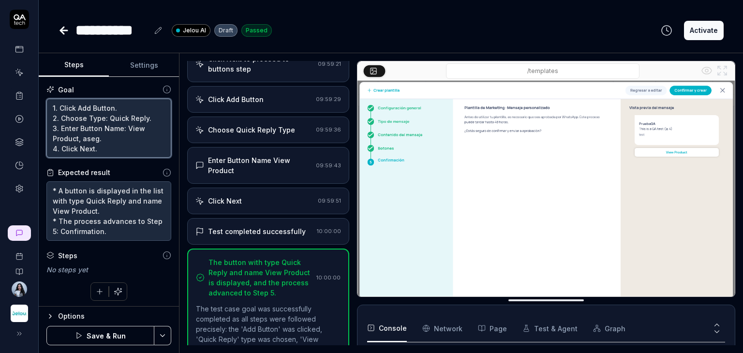
type textarea "1. Click Add Button. 2. Choose Type: Quick Reply. 3. Enter Button Name: View Pr…"
type textarea "*"
type textarea "1. Click Add Button. 2. Choose Type: Quick Reply. 3. Enter Button Name: View Pr…"
type textarea "*"
type textarea "1. Click Add Button. 2. Choose Type: Quick Reply. 3. Enter Button Name: View Pr…"
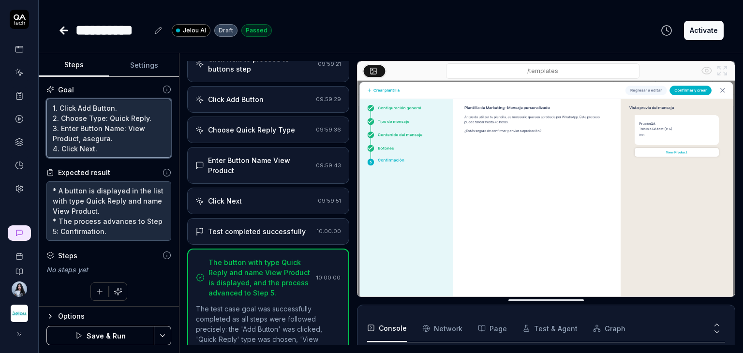
type textarea "*"
type textarea "1. Click Add Button. 2. Choose Type: Quick Reply. 3. Enter Button Name: View Pr…"
type textarea "*"
type textarea "1. Click Add Button. 2. Choose Type: Quick Reply. 3. Enter Button Name: View Pr…"
type textarea "*"
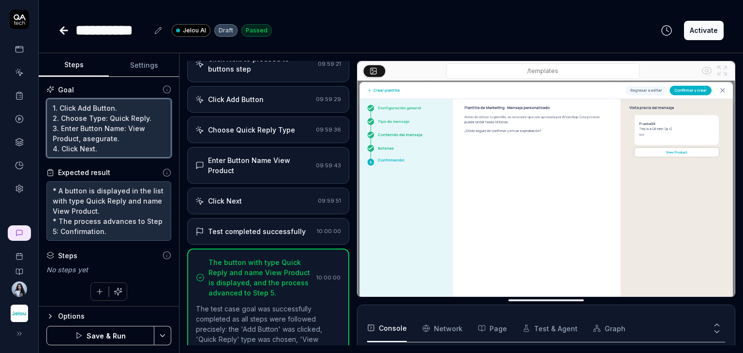
type textarea "1. Click Add Button. 2. Choose Type: Quick Reply. 3. Enter Button Name: View Pr…"
type textarea "*"
type textarea "1. Click Add Button. 2. Choose Type: Quick Reply. 3. Enter Button Name: View Pr…"
type textarea "*"
type textarea "1. Click Add Button. 2. Choose Type: Quick Reply. 3. Enter Button Name: View Pr…"
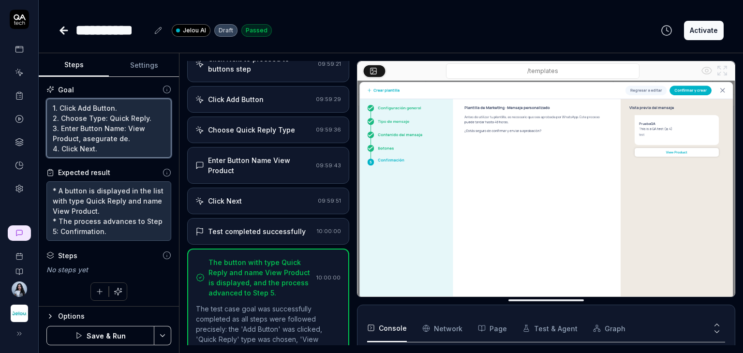
type textarea "*"
type textarea "1. Click Add Button. 2. Choose Type: Quick Reply. 3. Enter Button Name: View Pr…"
type textarea "*"
type textarea "1. Click Add Button. 2. Choose Type: Quick Reply. 3. Enter Button Name: View Pr…"
type textarea "*"
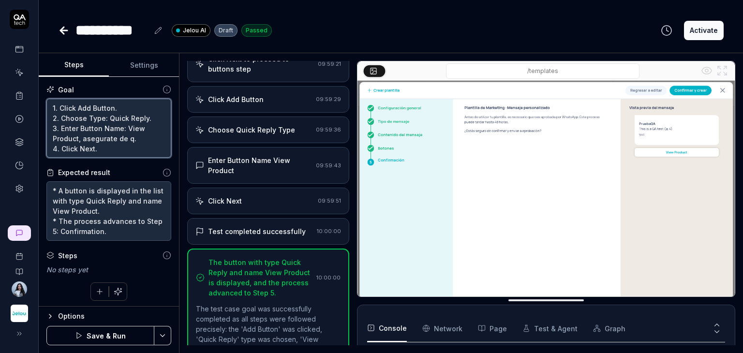
type textarea "1. Click Add Button. 2. Choose Type: Quick Reply. 3. Enter Button Name: View Pr…"
type textarea "*"
type textarea "1. Click Add Button. 2. Choose Type: Quick Reply. 3. Enter Button Name: View Pr…"
type textarea "*"
type textarea "1. Click Add Button. 2. Choose Type: Quick Reply. 3. Enter Button Name: View Pr…"
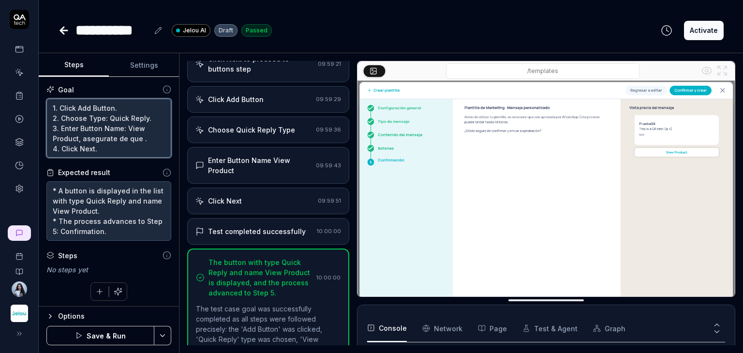
type textarea "*"
type textarea "1. Click Add Button. 2. Choose Type: Quick Reply. 3. Enter Button Name: View Pr…"
type textarea "*"
type textarea "1. Click Add Button. 2. Choose Type: Quick Reply. 3. Enter Button Name: View Pr…"
type textarea "*"
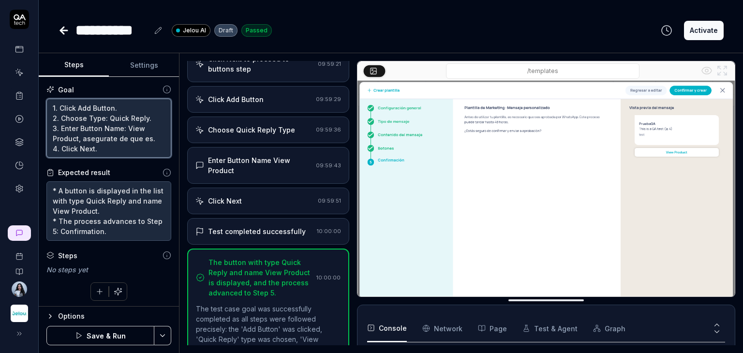
type textarea "1. Click Add Button. 2. Choose Type: Quick Reply. 3. Enter Button Name: View Pr…"
type textarea "*"
type textarea "1. Click Add Button. 2. Choose Type: Quick Reply. 3. Enter Button Name: View Pr…"
type textarea "*"
type textarea "1. Click Add Button. 2. Choose Type: Quick Reply. 3. Enter Button Name: View Pr…"
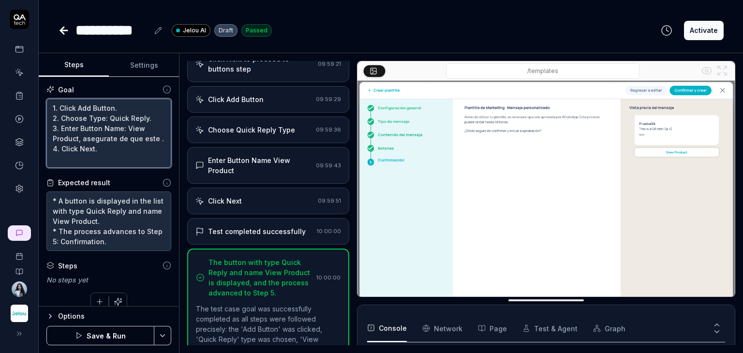
type textarea "*"
type textarea "1. Click Add Button. 2. Choose Type: Quick Reply. 3. Enter Button Name: View Pr…"
type textarea "*"
type textarea "1. Click Add Button. 2. Choose Type: Quick Reply. 3. Enter Button Name: View Pr…"
type textarea "*"
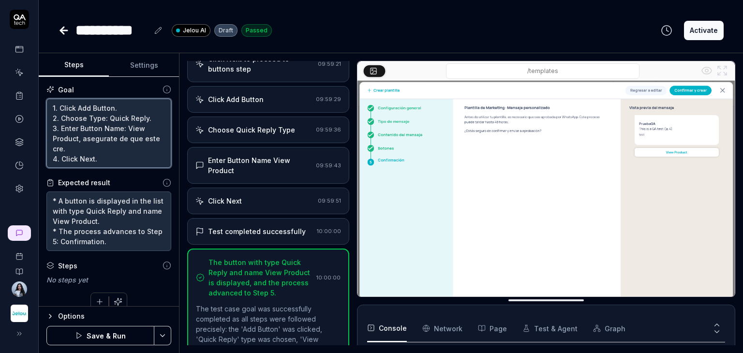
type textarea "1. Click Add Button. 2. Choose Type: Quick Reply. 3. Enter Button Name: View Pr…"
type textarea "*"
type textarea "1. Click Add Button. 2. Choose Type: Quick Reply. 3. Enter Button Name: View Pr…"
type textarea "*"
type textarea "1. Click Add Button. 2. Choose Type: Quick Reply. 3. Enter Button Name: View Pr…"
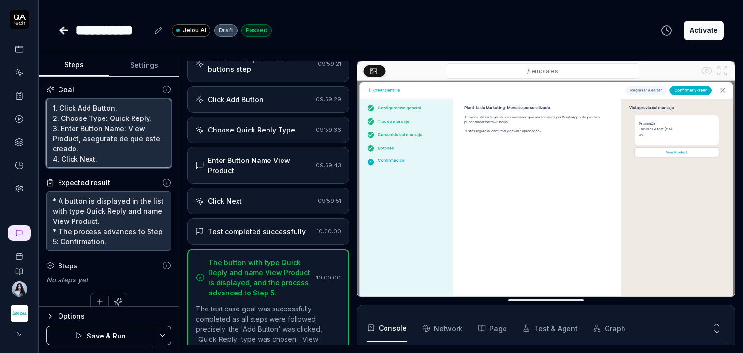
type textarea "*"
type textarea "1. Click Add Button. 2. Choose Type: Quick Reply. 3. Enter Button Name: View Pr…"
type textarea "*"
type textarea "1. Click Add Button. 2. Choose Type: Quick Reply. 3. Enter Button Name: View Pr…"
type textarea "*"
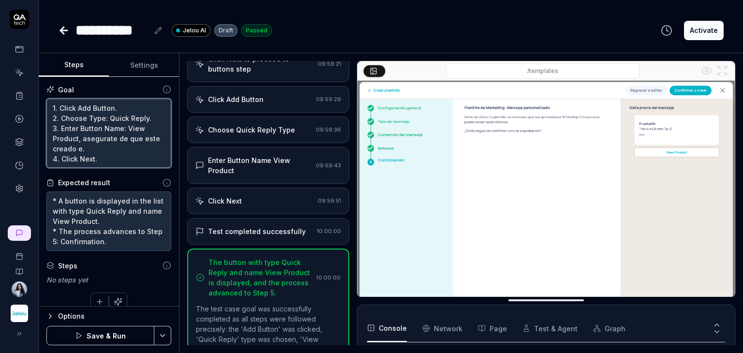
type textarea "1. Click Add Button. 2. Choose Type: Quick Reply. 3. Enter Button Name: View Pr…"
type textarea "*"
type textarea "1. Click Add Button. 2. Choose Type: Quick Reply. 3. Enter Button Name: View Pr…"
type textarea "*"
type textarea "1. Click Add Button. 2. Choose Type: Quick Reply. 3. Enter Button Name: View Pr…"
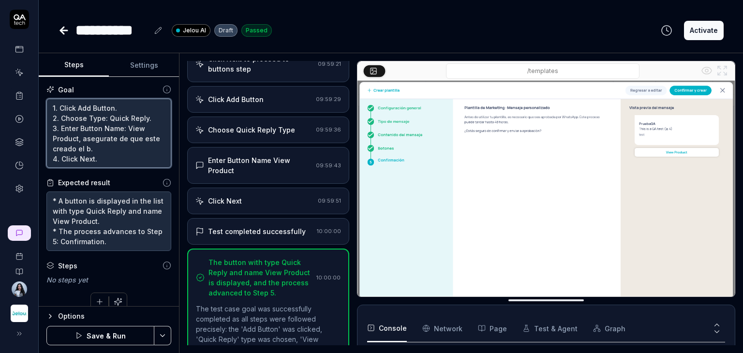
type textarea "*"
type textarea "1. Click Add Button. 2. Choose Type: Quick Reply. 3. Enter Button Name: View Pr…"
type textarea "*"
type textarea "1. Click Add Button. 2. Choose Type: Quick Reply. 3. Enter Button Name: View Pr…"
type textarea "*"
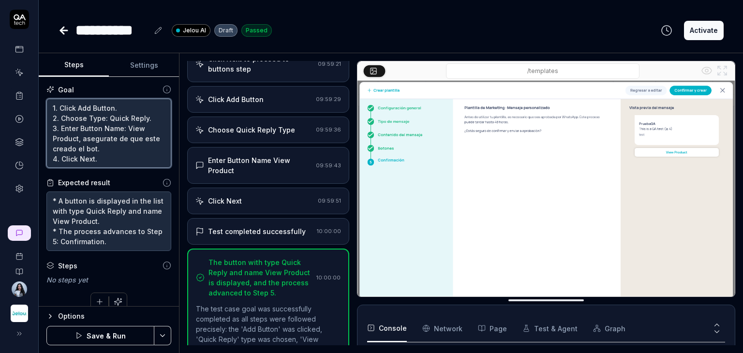
type textarea "1. Click Add Button. 2. Choose Type: Quick Reply. 3. Enter Button Name: View Pr…"
type textarea "*"
type textarea "1. Click Add Button. 2. Choose Type: Quick Reply. 3. Enter Button Name: View Pr…"
type textarea "*"
type textarea "1. Click Add Button. 2. Choose Type: Quick Reply. 3. Enter Button Name: View Pr…"
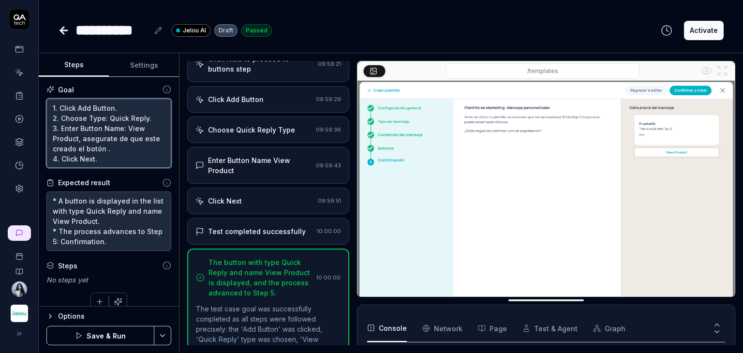
type textarea "*"
type textarea "1. Click Add Button. 2. Choose Type: Quick Reply. 3. Enter Button Name: View Pr…"
type textarea "*"
type textarea "1. Click Add Button. 2. Choose Type: Quick Reply. 3. Enter Button Name: View Pr…"
type textarea "*"
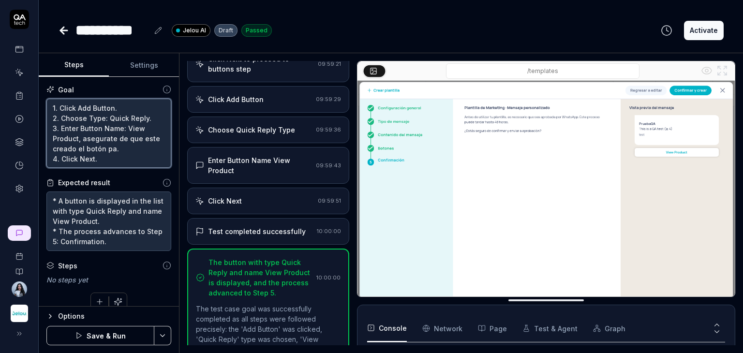
type textarea "1. Click Add Button. 2. Choose Type: Quick Reply. 3. Enter Button Name: View Pr…"
type textarea "*"
type textarea "1. Click Add Button. 2. Choose Type: Quick Reply. 3. Enter Button Name: View Pr…"
type textarea "*"
type textarea "1. Click Add Button. 2. Choose Type: Quick Reply. 3. Enter Button Name: View Pr…"
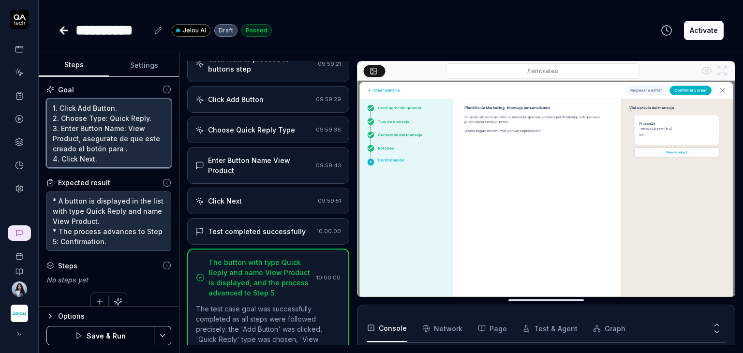
type textarea "*"
type textarea "1. Click Add Button. 2. Choose Type: Quick Reply. 3. Enter Button Name: View Pr…"
type textarea "*"
type textarea "1. Click Add Button. 2. Choose Type: Quick Reply. 3. Enter Button Name: View Pr…"
type textarea "*"
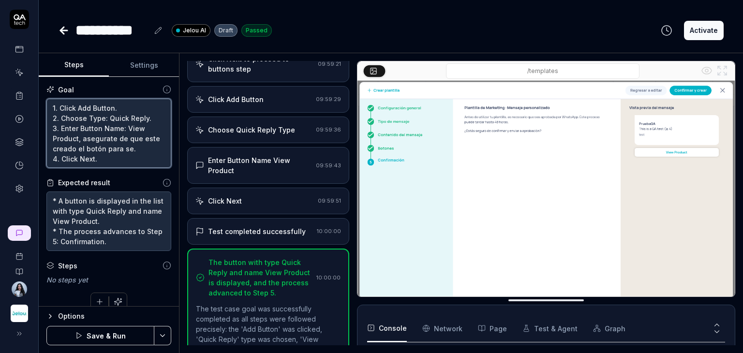
type textarea "1. Click Add Button. 2. Choose Type: Quick Reply. 3. Enter Button Name: View Pr…"
type textarea "*"
type textarea "1. Click Add Button. 2. Choose Type: Quick Reply. 3. Enter Button Name: View Pr…"
type textarea "*"
type textarea "1. Click Add Button. 2. Choose Type: Quick Reply. 3. Enter Button Name: View Pr…"
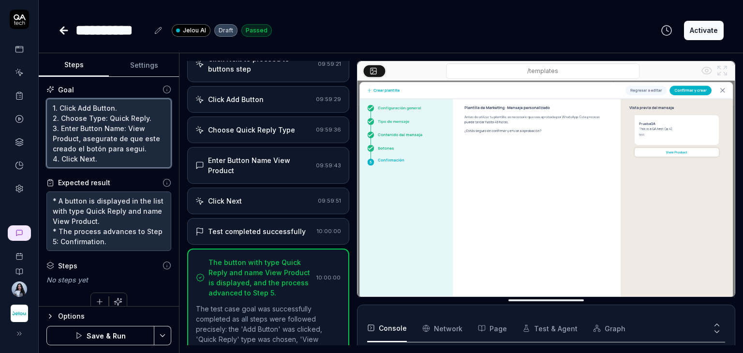
type textarea "*"
type textarea "1. Click Add Button. 2. Choose Type: Quick Reply. 3. Enter Button Name: View Pr…"
click at [94, 159] on textarea "1. Click Add Button. 2. Choose Type: Quick Reply. 3. Enter Button Name: View Pr…" at bounding box center [108, 134] width 125 height 70
click at [95, 163] on textarea "1. Click Add Button. 2. Choose Type: Quick Reply. 3. Enter Button Name: View Pr…" at bounding box center [108, 134] width 125 height 70
click at [95, 161] on textarea "1. Click Add Button. 2. Choose Type: Quick Reply. 3. Enter Button Name: View Pr…" at bounding box center [108, 134] width 125 height 70
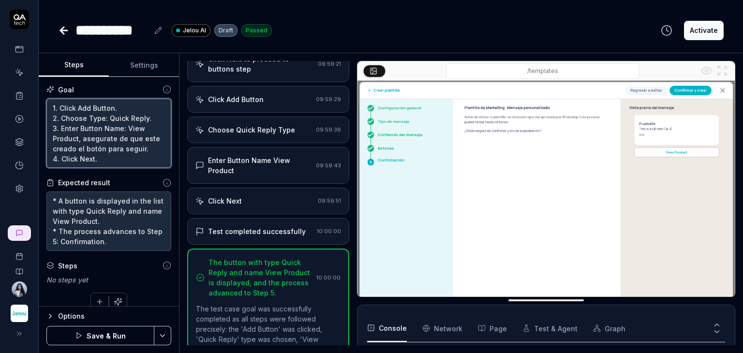
type textarea "*"
type textarea "1. Click Add Button. 2. Choose Type: Quick Reply. 3. Enter Button Name: View Pr…"
type textarea "*"
type textarea "1. Click Add Button. 2. Choose Type: Quick Reply. 3. Enter Button Name: View Pr…"
type textarea "*"
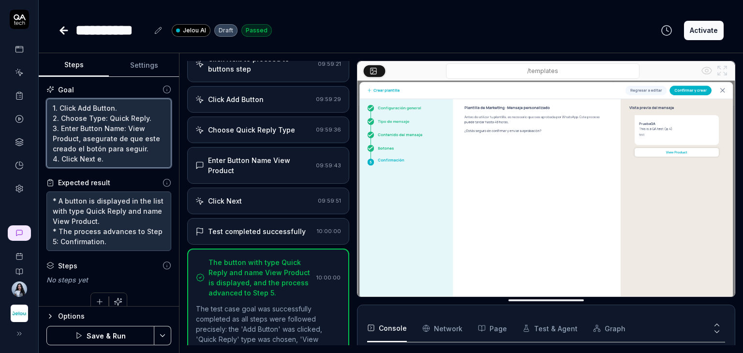
type textarea "1. Click Add Button. 2. Choose Type: Quick Reply. 3. Enter Button Name: View Pr…"
type textarea "*"
type textarea "1. Click Add Button. 2. Choose Type: Quick Reply. 3. Enter Button Name: View Pr…"
type textarea "*"
type textarea "1. Click Add Button. 2. Choose Type: Quick Reply. 3. Enter Button Name: View Pr…"
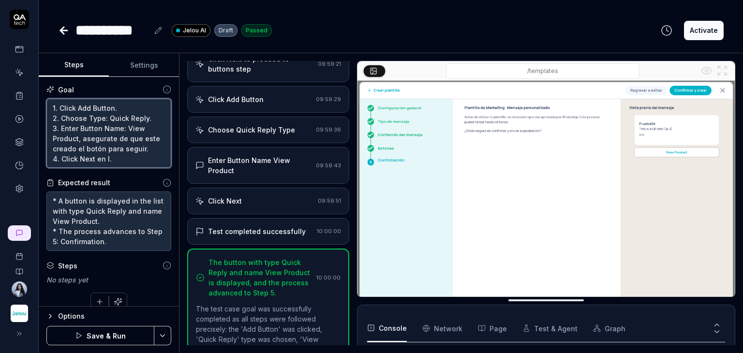
type textarea "*"
type textarea "1. Click Add Button. 2. Choose Type: Quick Reply. 3. Enter Button Name: View Pr…"
type textarea "*"
type textarea "1. Click Add Button. 2. Choose Type: Quick Reply. 3. Enter Button Name: View Pr…"
type textarea "*"
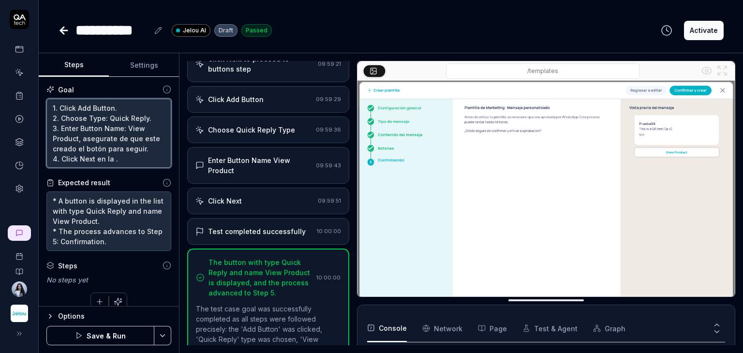
type textarea "1. Click Add Button. 2. Choose Type: Quick Reply. 3. Enter Button Name: View Pr…"
type textarea "*"
type textarea "1. Click Add Button. 2. Choose Type: Quick Reply. 3. Enter Button Name: View Pr…"
type textarea "*"
type textarea "1. Click Add Button. 2. Choose Type: Quick Reply. 3. Enter Button Name: View Pr…"
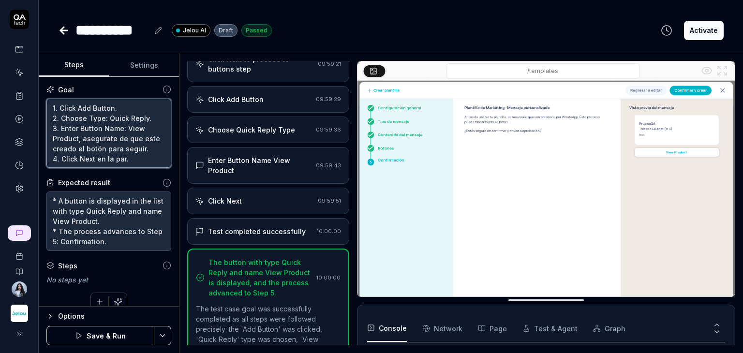
type textarea "*"
type textarea "1. Click Add Button. 2. Choose Type: Quick Reply. 3. Enter Button Name: View Pr…"
type textarea "*"
type textarea "1. Click Add Button. 2. Choose Type: Quick Reply. 3. Enter Button Name: View Pr…"
type textarea "*"
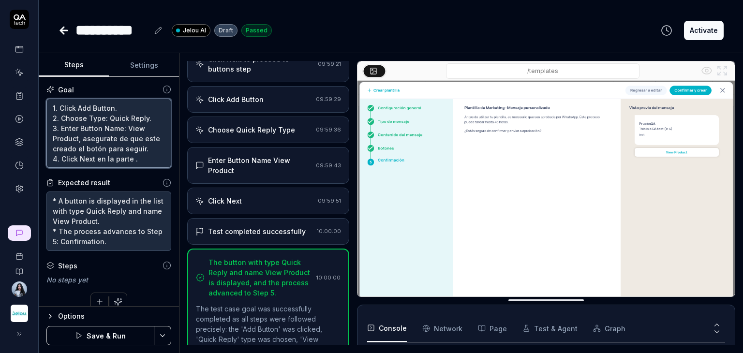
type textarea "1. Click Add Button. 2. Choose Type: Quick Reply. 3. Enter Button Name: View Pr…"
type textarea "*"
type textarea "1. Click Add Button. 2. Choose Type: Quick Reply. 3. Enter Button Name: View Pr…"
type textarea "*"
type textarea "1. Click Add Button. 2. Choose Type: Quick Reply. 3. Enter Button Name: View Pr…"
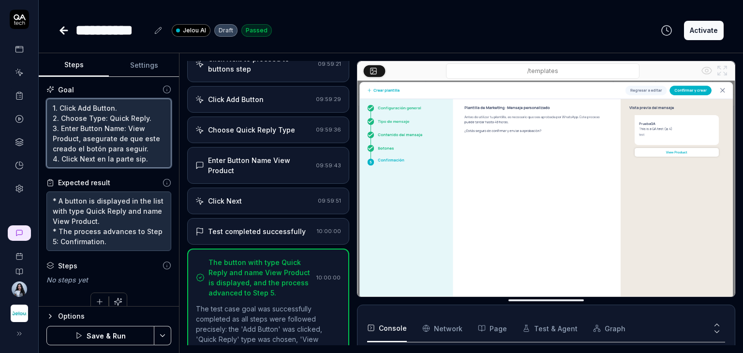
type textarea "*"
type textarea "1. Click Add Button. 2. Choose Type: Quick Reply. 3. Enter Button Name: View Pr…"
type textarea "*"
type textarea "1. Click Add Button. 2. Choose Type: Quick Reply. 3. Enter Button Name: View Pr…"
type textarea "*"
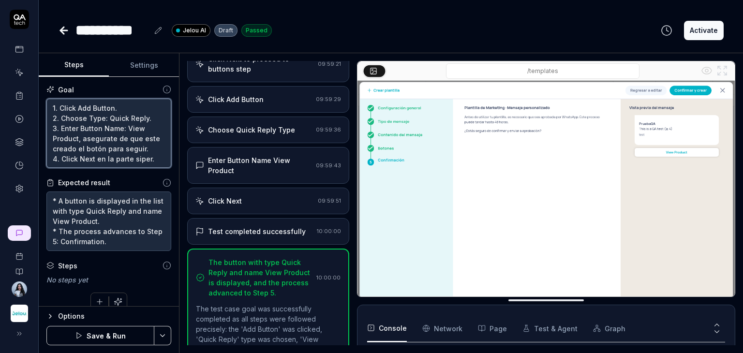
type textarea "1. Click Add Button. 2. Choose Type: Quick Reply. 3. Enter Button Name: View Pr…"
type textarea "*"
type textarea "1. Click Add Button. 2. Choose Type: Quick Reply. 3. Enter Button Name: View Pr…"
type textarea "*"
type textarea "1. Click Add Button. 2. Choose Type: Quick Reply. 3. Enter Button Name: View Pr…"
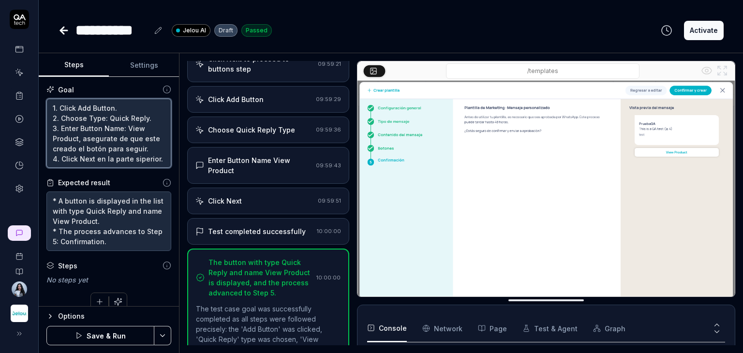
type textarea "*"
type textarea "1. Click Add Button. 2. Choose Type: Quick Reply. 3. Enter Button Name: View Pr…"
type textarea "*"
type textarea "1. Click Add Button. 2. Choose Type: Quick Reply. 3. Enter Button Name: View Pr…"
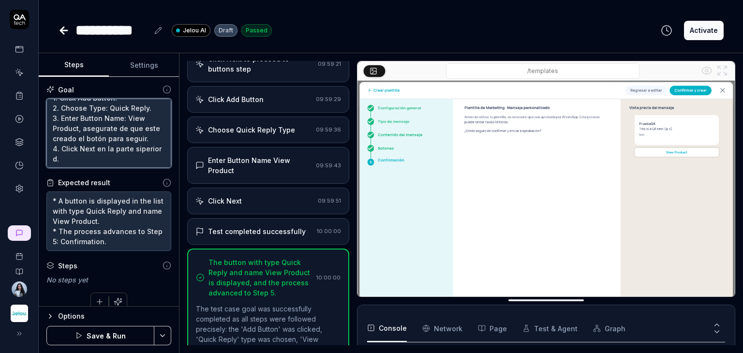
type textarea "*"
type textarea "1. Click Add Button. 2. Choose Type: Quick Reply. 3. Enter Button Name: View Pr…"
type textarea "*"
type textarea "1. Click Add Button. 2. Choose Type: Quick Reply. 3. Enter Button Name: View Pr…"
type textarea "*"
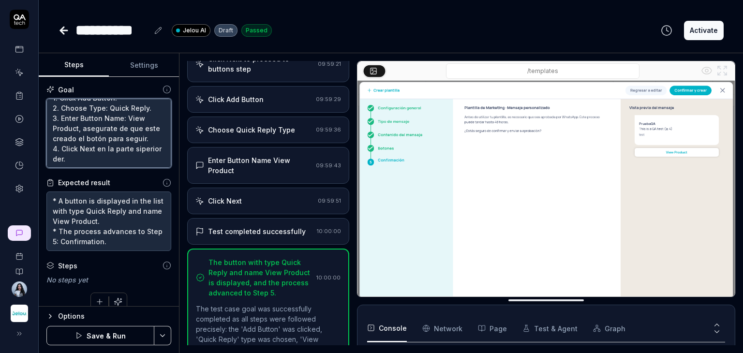
type textarea "1. Click Add Button. 2. Choose Type: Quick Reply. 3. Enter Button Name: View Pr…"
type textarea "*"
type textarea "1. Click Add Button. 2. Choose Type: Quick Reply. 3. Enter Button Name: View Pr…"
type textarea "*"
type textarea "1. Click Add Button. 2. Choose Type: Quick Reply. 3. Enter Button Name: View Pr…"
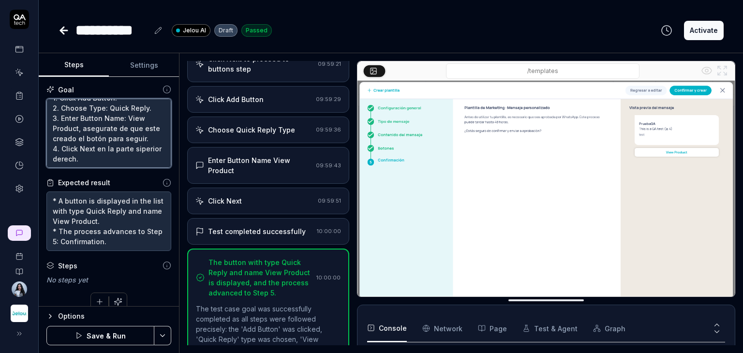
type textarea "*"
type textarea "1. Click Add Button. 2. Choose Type: Quick Reply. 3. Enter Button Name: View Pr…"
drag, startPoint x: 116, startPoint y: 163, endPoint x: 47, endPoint y: 120, distance: 81.2
click at [47, 120] on textarea "1. Click Add Button. 2. Choose Type: Quick Reply. 3. Enter Button Name: View Pr…" at bounding box center [108, 134] width 125 height 70
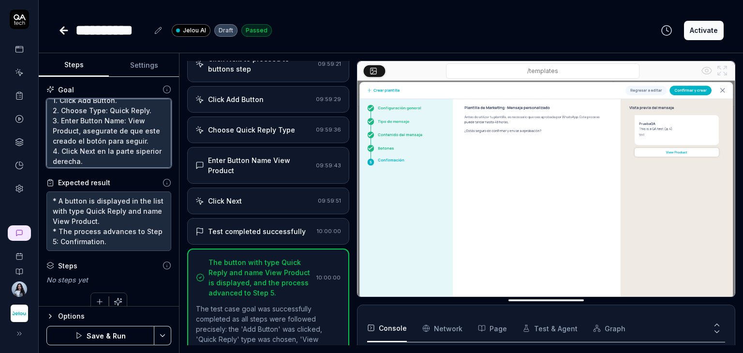
type textarea "*"
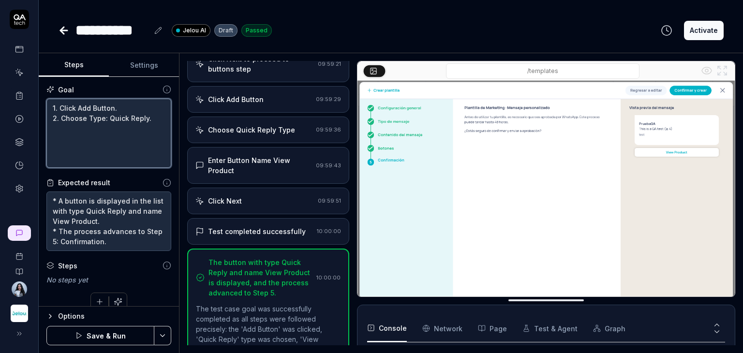
scroll to position [0, 0]
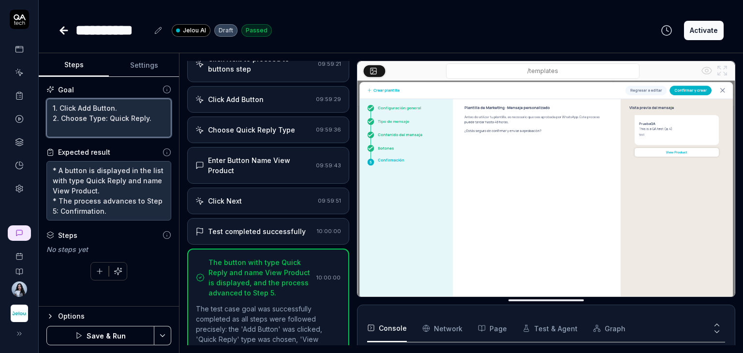
type textarea "1. Click Add Button. 2. Choose Type: Quick Reply."
click at [57, 135] on textarea "1. Click Add Button. 2. Choose Type: Quick Reply." at bounding box center [108, 118] width 125 height 39
paste textarea "Enter Button Name: View Product, make sure the button is created before proceed…"
type textarea "*"
type textarea "1. Click Add Button. 2. Choose Type: Quick Reply. Enter Button Name: View Produ…"
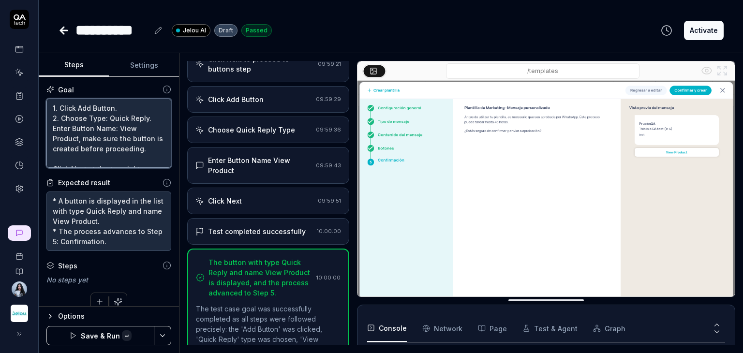
scroll to position [15, 0]
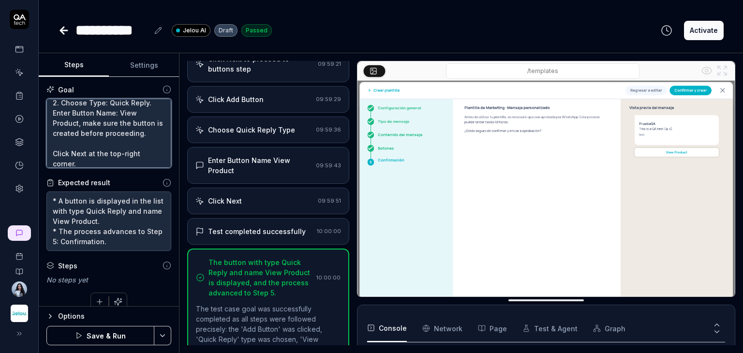
click at [54, 146] on textarea "1. Click Add Button. 2. Choose Type: Quick Reply. Enter Button Name: View Produ…" at bounding box center [108, 134] width 125 height 70
type textarea "*"
type textarea "1. Click Add Button. 2. Choose Type: Quick Reply. Enter Button Name: View Produ…"
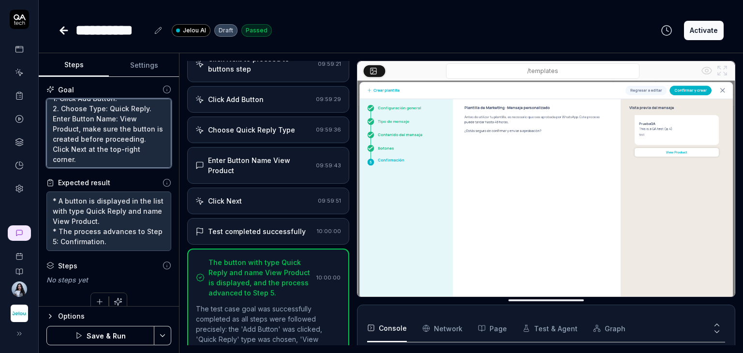
click at [53, 125] on textarea "1. Click Add Button. 2. Choose Type: Quick Reply. Enter Button Name: View Produ…" at bounding box center [108, 134] width 125 height 70
click at [52, 117] on textarea "1. Click Add Button. 2. Choose Type: Quick Reply. Enter Button Name: View Produ…" at bounding box center [108, 134] width 125 height 70
type textarea "*"
type textarea "1. Click Add Button. 2. Choose Type: Quick Reply. 3Enter Button Name: View Prod…"
click at [54, 151] on textarea "1. Click Add Button. 2. Choose Type: Quick Reply. 3Enter Button Name: View Prod…" at bounding box center [108, 134] width 125 height 70
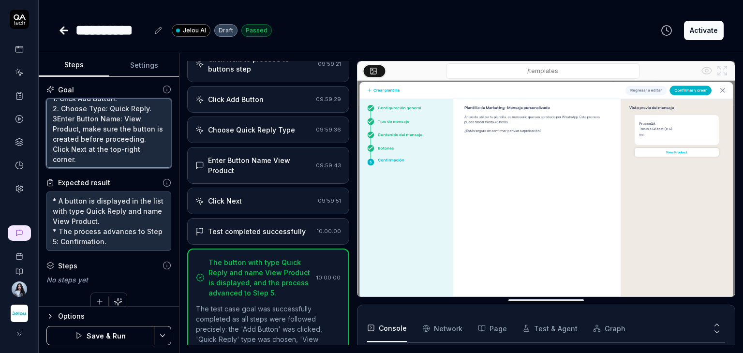
type textarea "*"
type textarea "1. Click Add Button. 2. Choose Type: Quick Reply. 3Enter Button Name: View Prod…"
type textarea "*"
type textarea "1. Click Add Button. 2. Choose Type: Quick Reply. 3Enter Button Name: View Prod…"
click at [58, 119] on textarea "1. Click Add Button. 2. Choose Type: Quick Reply. 3Enter Button Name: View Prod…" at bounding box center [108, 134] width 125 height 70
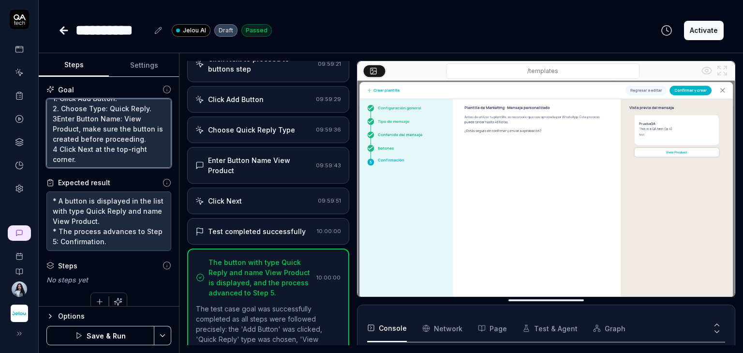
type textarea "*"
type textarea "1. Click Add Button. 2. Choose Type: Quick Reply. 3.Enter Button Name: View Pro…"
click at [58, 148] on textarea "1. Click Add Button. 2. Choose Type: Quick Reply. 3.Enter Button Name: View Pro…" at bounding box center [108, 134] width 125 height 70
type textarea "*"
type textarea "1. Click Add Button. 2. Choose Type: Quick Reply. 3.Enter Button Name: View Pro…"
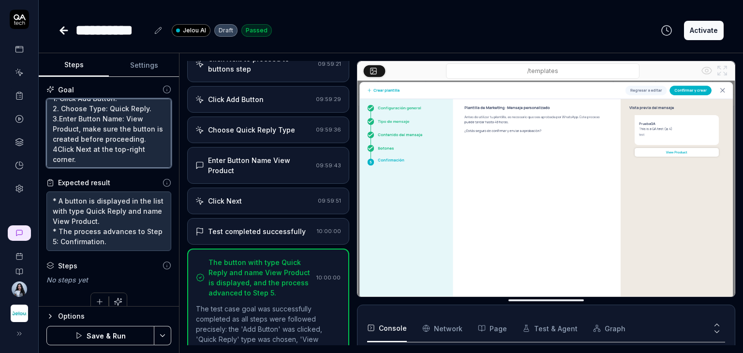
type textarea "*"
type textarea "1. Click Add Button. 2. Choose Type: Quick Reply. 3.Enter Button Name: View Pro…"
type textarea "*"
type textarea "1. Click Add Button. 2. Choose Type: Quick Reply. 3.Enter Button Name: View Pro…"
click at [59, 122] on textarea "1. Click Add Button. 2. Choose Type: Quick Reply. 3.Enter Button Name: View Pro…" at bounding box center [108, 134] width 125 height 70
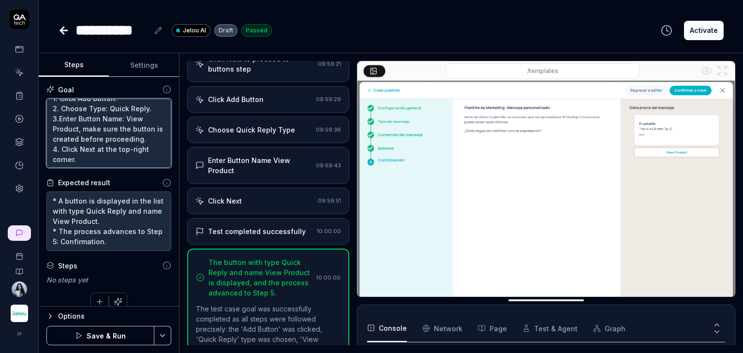
type textarea "*"
type textarea "1. Click Add Button. 2. Choose Type: Quick Reply. 3. Enter Button Name: View Pr…"
click at [104, 337] on button "Save & Run" at bounding box center [100, 335] width 108 height 19
type textarea "*"
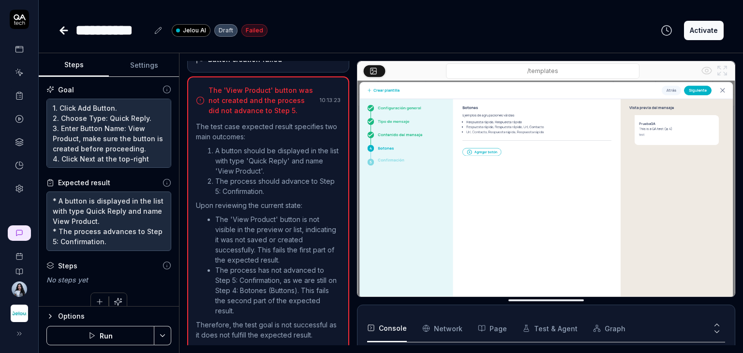
scroll to position [630, 0]
click at [133, 329] on button "Run" at bounding box center [100, 335] width 108 height 19
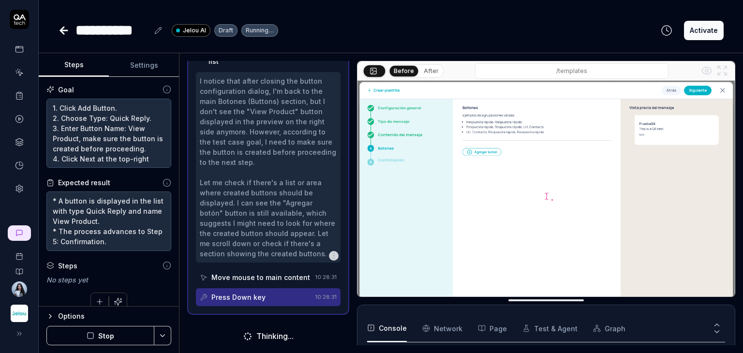
scroll to position [664, 0]
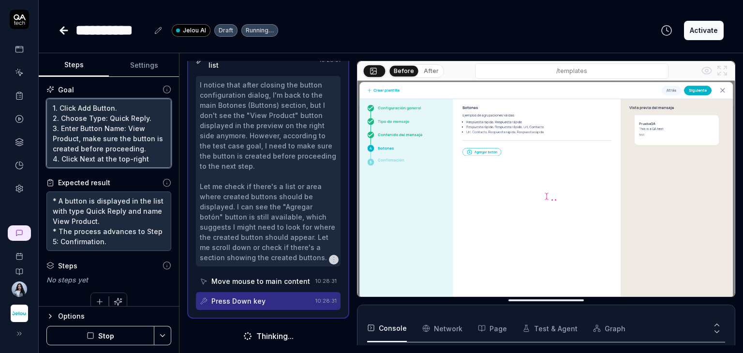
click at [109, 129] on textarea "1. Click Add Button. 2. Choose Type: Quick Reply. 3. Enter Button Name: View Pr…" at bounding box center [108, 134] width 125 height 70
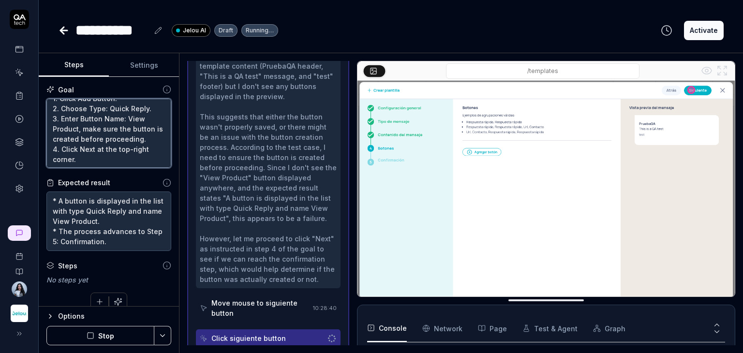
drag, startPoint x: 127, startPoint y: 114, endPoint x: 143, endPoint y: 116, distance: 16.0
click at [143, 116] on textarea "1. Click Add Button. 2. Choose Type: Quick Reply. 3. Enter Button Name: View Pr…" at bounding box center [108, 134] width 125 height 70
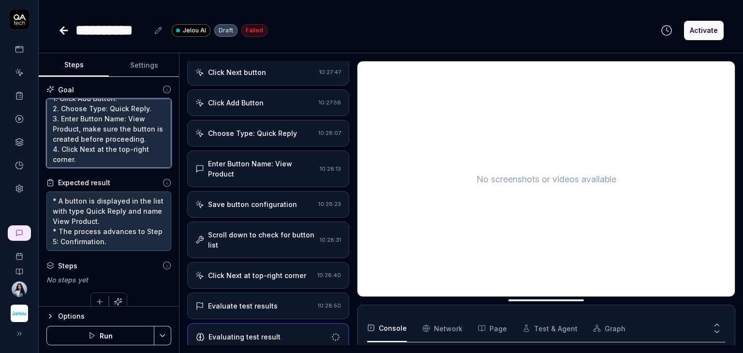
click at [89, 157] on textarea "1. Click Add Button. 2. Choose Type: Quick Reply. 3. Enter Button Name: View Pr…" at bounding box center [108, 134] width 125 height 70
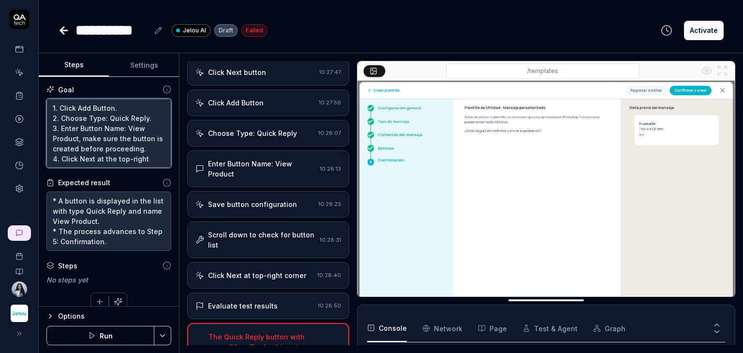
scroll to position [761, 0]
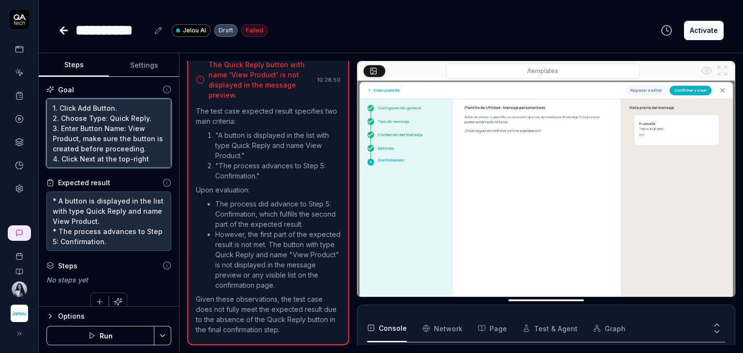
type textarea "*"
drag, startPoint x: 122, startPoint y: 160, endPoint x: 41, endPoint y: 95, distance: 104.0
click at [41, 95] on div "Goal 1. Click Add Button. 2. Choose Type: Quick Reply. 3. Enter Button Name: Vi…" at bounding box center [109, 192] width 140 height 230
paste textarea "Click on Agregar botón. Choose the Respuesta rápida option. Enter the button na…"
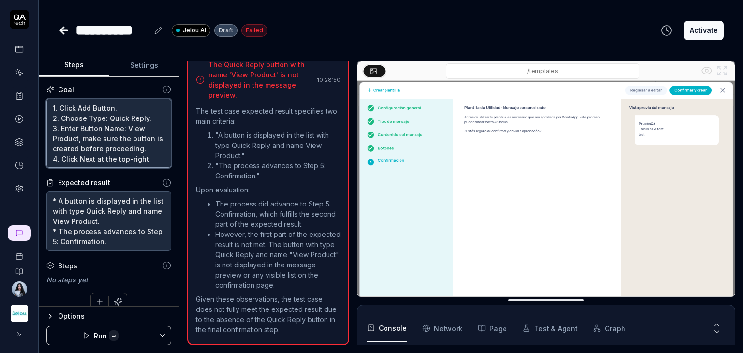
type textarea "Click on Agregar botón. Choose the Respuesta rápida option. Enter the button na…"
type textarea "*"
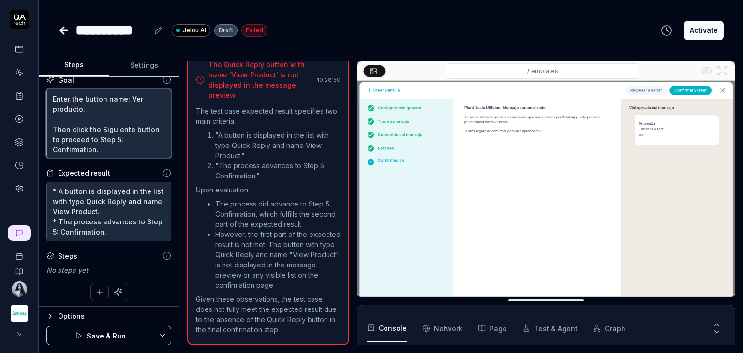
scroll to position [12, 0]
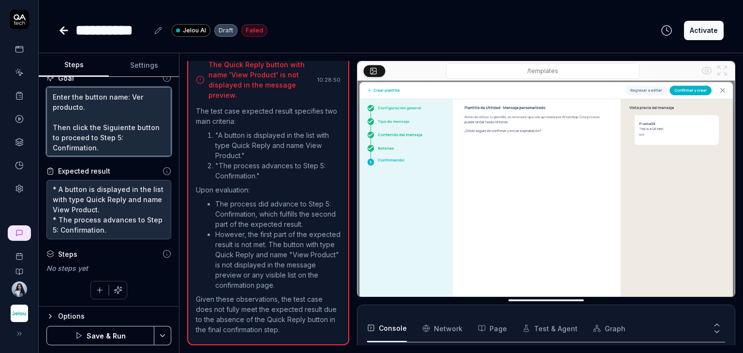
click at [51, 92] on textarea "Click on Agregar botón. Choose the Respuesta rápida option. Enter the button na…" at bounding box center [108, 122] width 125 height 70
type textarea "Click on Agregar botón. Choose the Respuesta rápida option. 1Enter the button n…"
type textarea "*"
type textarea "Click on Agregar botón. Choose the Respuesta rápida option. 1.Enter the button …"
type textarea "*"
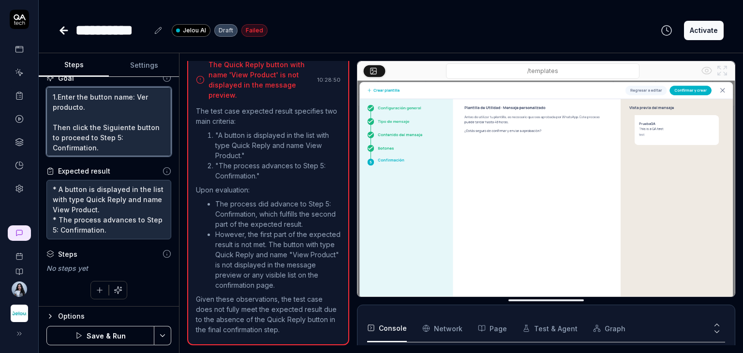
type textarea "Click on Agregar botón. Choose the Respuesta rápida option. 1. Enter the button…"
type textarea "*"
click at [61, 126] on textarea "Click on Agregar botón. Choose the Respuesta rápida option. 1. Enter the button…" at bounding box center [108, 122] width 125 height 70
click at [64, 120] on textarea "Click on Agregar botón. Choose the Respuesta rápida option. 1. Enter the button…" at bounding box center [108, 122] width 125 height 70
type textarea "Click on Agregar botón. Choose the Respuesta rápida option. 1. Enter the button…"
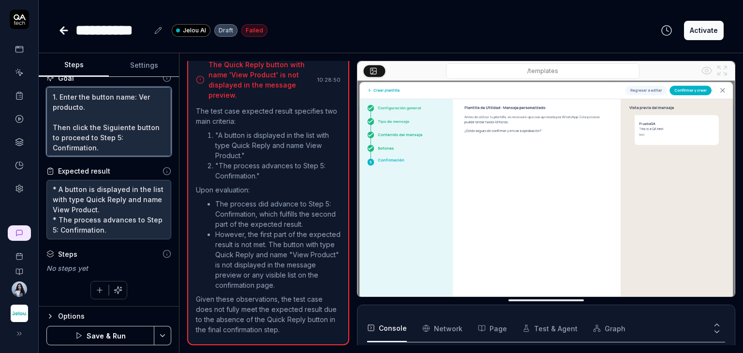
type textarea "*"
click at [53, 122] on textarea "Click on Agregar botón. Choose the Respuesta rápida option. 1. Enter the button…" at bounding box center [108, 122] width 125 height 70
type textarea "Click on Agregar botón. Choose the Respuesta rápida option. 1. Enter the button…"
type textarea "*"
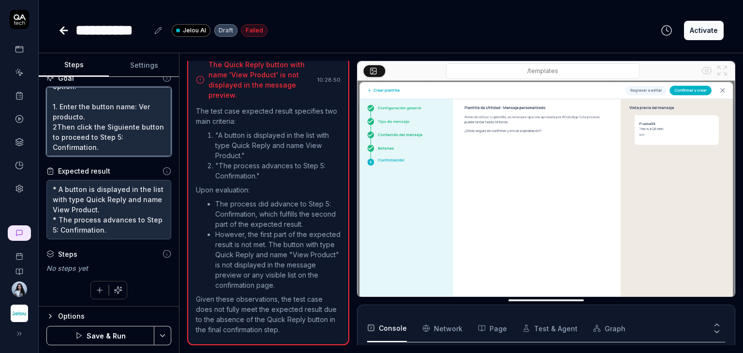
type textarea "Click on Agregar botón. Choose the Respuesta rápida option. 1. Enter the button…"
type textarea "*"
type textarea "Click on Agregar botón. Choose the Respuesta rápida option. 1. Enter the button…"
type textarea "*"
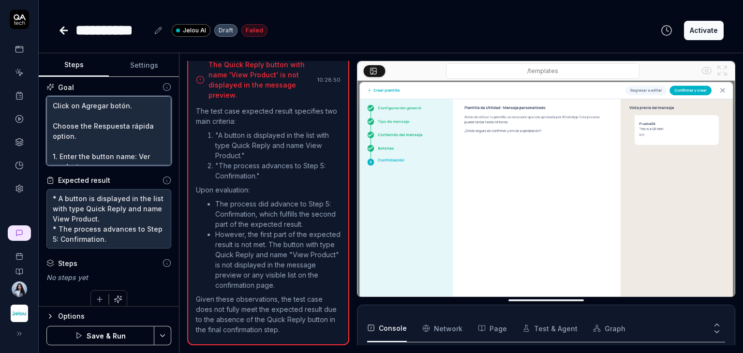
scroll to position [0, 0]
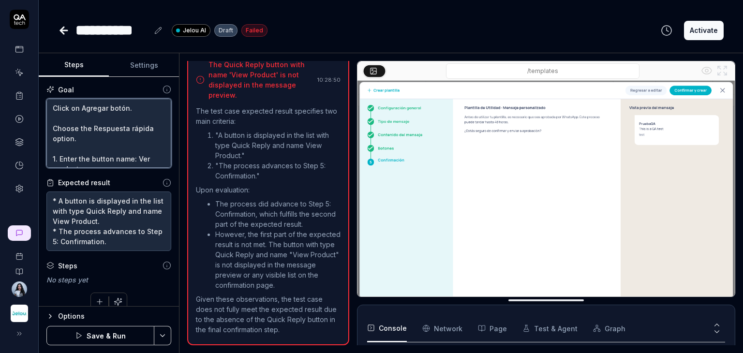
click at [54, 107] on textarea "Click on Agregar botón. Choose the Respuesta rápida option. 1. Enter the button…" at bounding box center [108, 134] width 125 height 70
type textarea "1Click on Agregar botón. Choose the Respuesta rápida option. 1. Enter the butto…"
type textarea "*"
type textarea "[DOMAIN_NAME] on Agregar botón. Choose the Respuesta rápida option. 1. Enter th…"
type textarea "*"
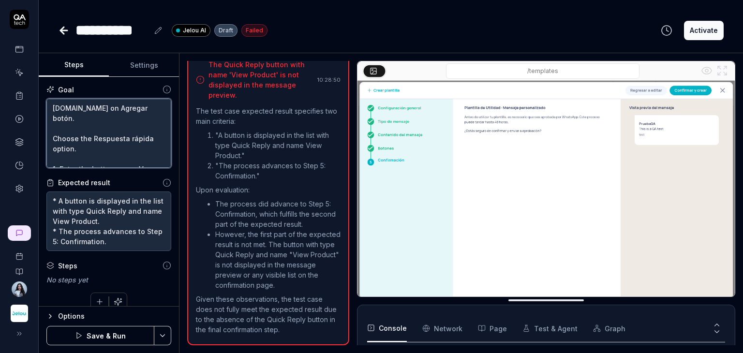
type textarea "1. Click on Agregar botón. Choose the Respuesta rápida option. 1. Enter the but…"
type textarea "*"
click at [59, 119] on textarea "1. Click on Agregar botón. Choose the Respuesta rápida option. 1. Enter the but…" at bounding box center [108, 134] width 125 height 70
type textarea "1. Click on Agregar botón. Choose the Respuesta rápida option. 1. Enter the but…"
type textarea "*"
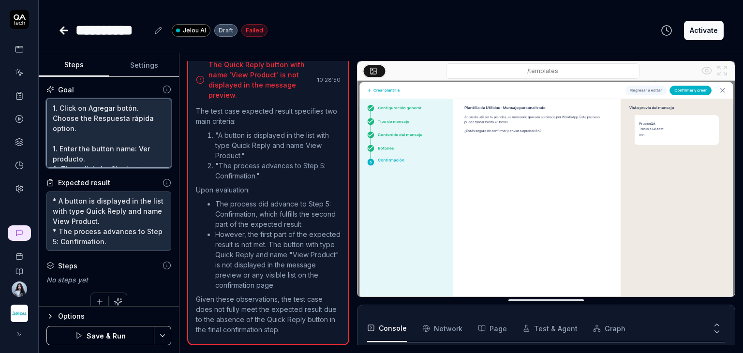
click at [55, 119] on textarea "1. Click on Agregar botón. Choose the Respuesta rápida option. 1. Enter the but…" at bounding box center [108, 134] width 125 height 70
type textarea "1. Click on Agregar botón. 2Choose the Respuesta rápida option. 1. Enter the bu…"
type textarea "*"
type textarea "1. Click on Agregar botón. 2.Choose the Respuesta rápida option. 1. Enter the b…"
type textarea "*"
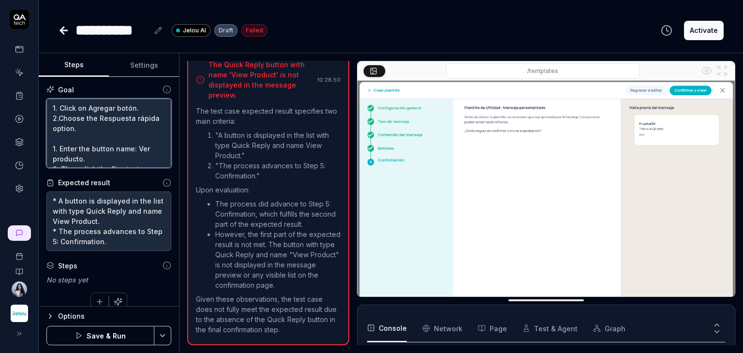
type textarea "1. Click on Agregar botón. 2. Choose the Respuesta rápida option. 1. Enter the …"
type textarea "*"
click at [58, 149] on textarea "1. Click on Agregar botón. 2. Choose the Respuesta rápida option. 1. Enter the …" at bounding box center [108, 134] width 125 height 70
click at [60, 148] on textarea "1. Click on Agregar botón. 2. Choose the Respuesta rápida option. 1. Enter the …" at bounding box center [108, 134] width 125 height 70
type textarea "1. Click on Agregar botón. 2. Choose the Respuesta rápida option. 1.Enter the b…"
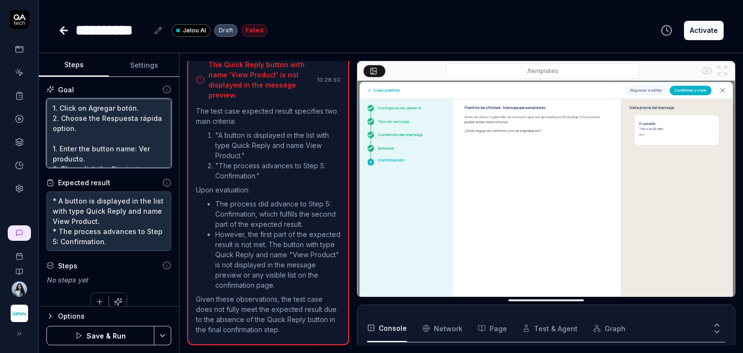
type textarea "*"
type textarea "1. Click on Agregar botón. 2. Choose the Respuesta rápida option. 1Enter the bu…"
type textarea "*"
type textarea "1. Click on Agregar botón. 2. Choose the Respuesta rápida option. Enter the but…"
type textarea "*"
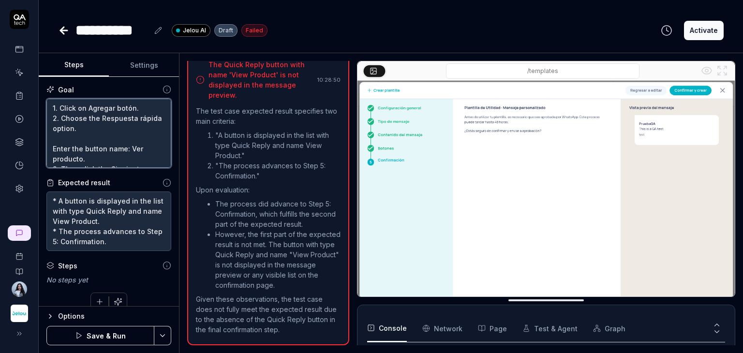
type textarea "1. Click on Agregar botón. 2. Choose the Respuesta rápida option. Enter the but…"
type textarea "*"
type textarea "1. Click on Agregar botón. 2. Choose the Respuesta rápida option. 3Enter the bu…"
type textarea "*"
type textarea "1. Click on Agregar botón. 2. Choose the Respuesta rápida option. 3.Enter the b…"
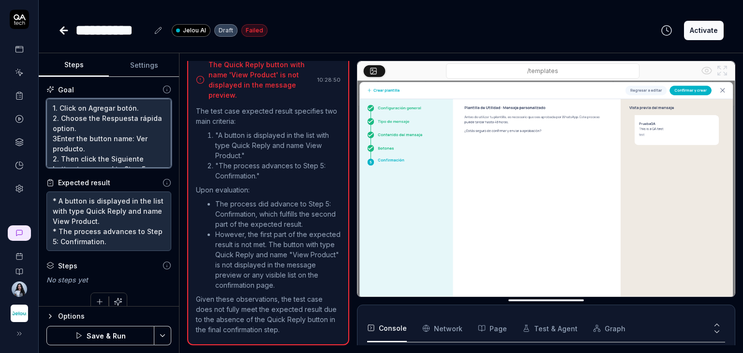
type textarea "*"
type textarea "1. Click on Agregar botón. 2. Choose the Respuesta rápida option. 3. Enter the …"
type textarea "*"
drag, startPoint x: 60, startPoint y: 139, endPoint x: 54, endPoint y: 135, distance: 7.4
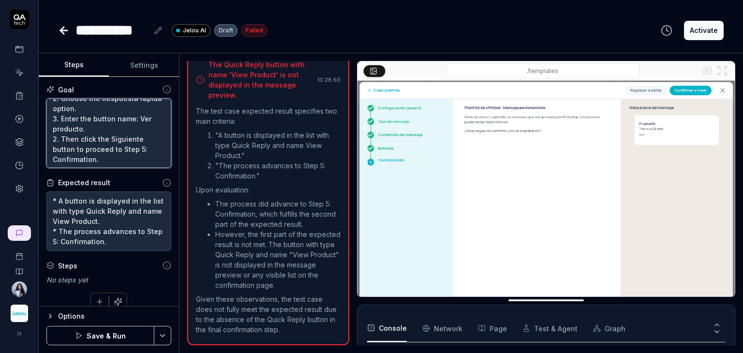
click at [54, 135] on textarea "1. Click on Agregar botón. 2. Choose the Respuesta rápida option. 3. Enter the …" at bounding box center [108, 134] width 125 height 70
type textarea "1. Click on Agregar botón. 2. Choose the Respuesta rápida option. 3. Enter the …"
type textarea "*"
type textarea "1. Click on Agregar botón. 2. Choose the Respuesta rápida option. 3. Enter the …"
type textarea "*"
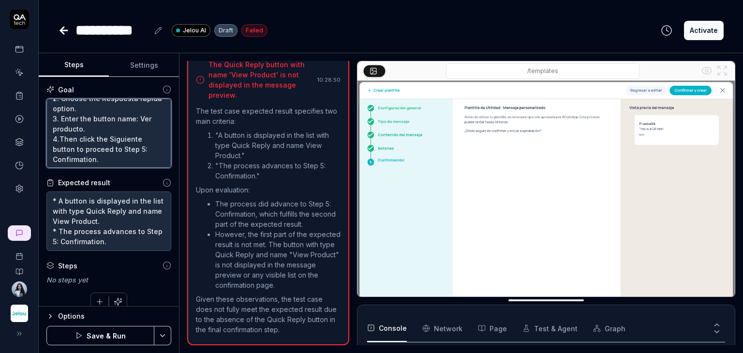
type textarea "1. Click on Agregar botón. 2. Choose the Respuesta rápida option. 3. Enter the …"
type textarea "*"
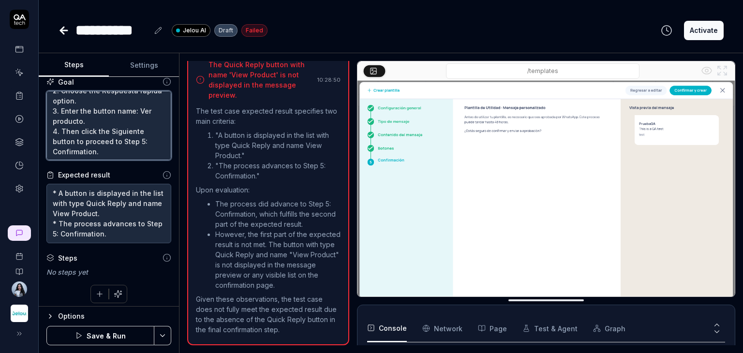
scroll to position [12, 0]
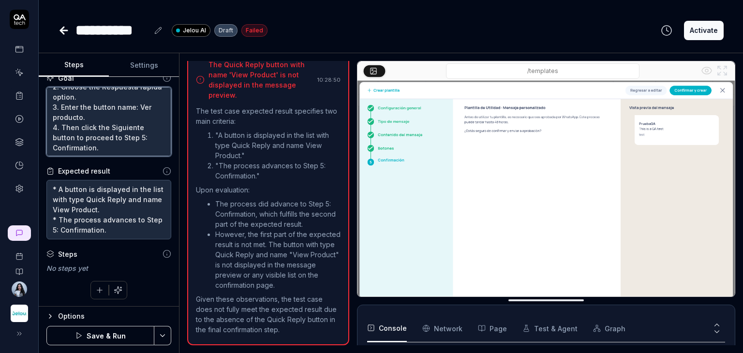
click at [110, 147] on textarea "1. Click on Agregar botón. 2. Choose the Respuesta rápida option. 3. Enter the …" at bounding box center [108, 122] width 125 height 70
type textarea "1. Click on Agregar botón. 2. Choose the Respuesta rápida option. 3. Enter the …"
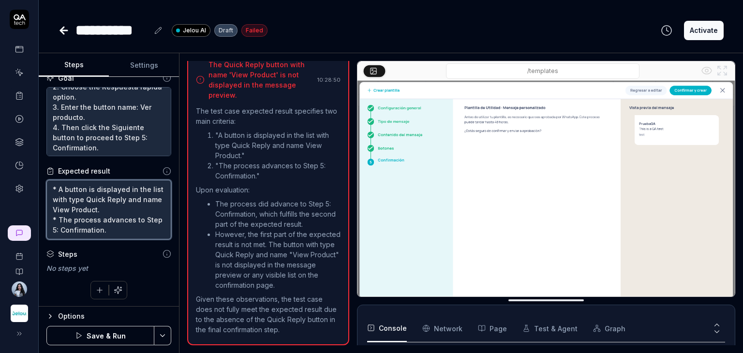
click at [105, 225] on textarea "* A button is displayed in the list with type Quick Reply and name View Product…" at bounding box center [108, 210] width 125 height 60
type textarea "*"
drag, startPoint x: 106, startPoint y: 231, endPoint x: 31, endPoint y: 185, distance: 87.7
click at [31, 185] on div "**********" at bounding box center [371, 176] width 743 height 353
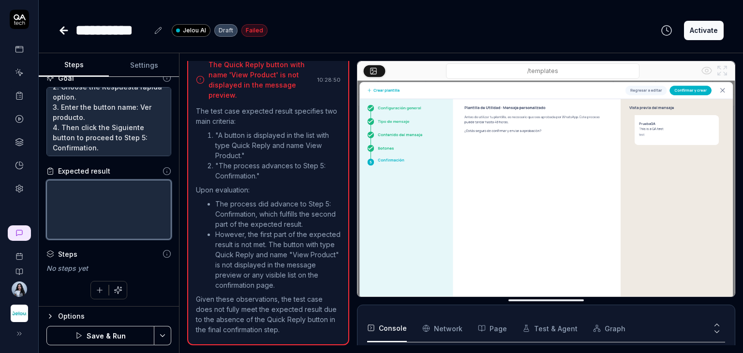
scroll to position [0, 0]
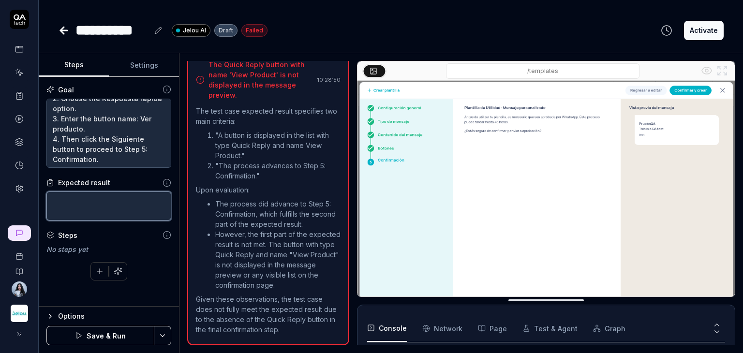
paste textarea "* A button is displayed in the list with type Quick Reply and name View Product…"
type textarea "* A button is displayed in the list with type Quick Reply and name View Product…"
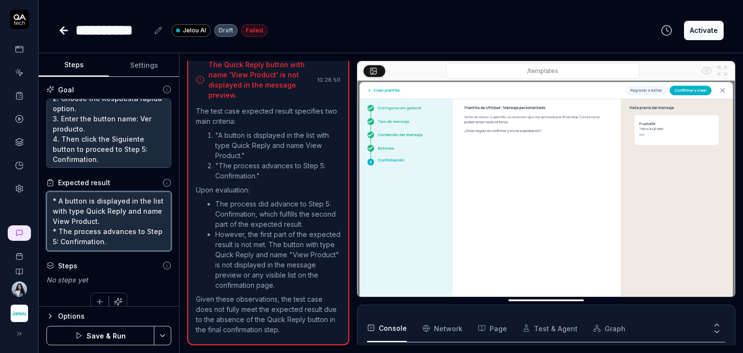
click at [55, 230] on textarea "* A button is displayed in the list with type Quick Reply and name View Product…" at bounding box center [108, 222] width 125 height 60
click at [60, 201] on textarea "* A button is displayed in the list with type Quick Reply and name View Product…" at bounding box center [108, 222] width 125 height 60
type textarea "*"
drag, startPoint x: 112, startPoint y: 243, endPoint x: 46, endPoint y: 194, distance: 81.7
click at [46, 194] on textarea "* A button is displayed in the list with type Quick Reply and name View Product…" at bounding box center [108, 222] width 125 height 60
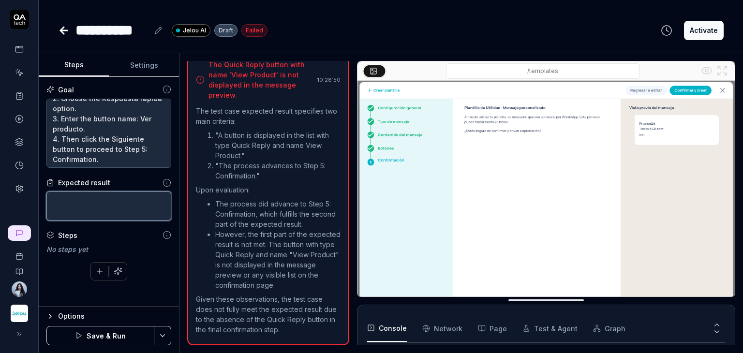
click at [95, 216] on textarea at bounding box center [108, 206] width 125 height 29
paste textarea "A button appears in the list with type Respuesta rápida and name Ver producto. …"
type textarea "A button appears in the list with type Respuesta rápida and name Ver producto. …"
type textarea "*"
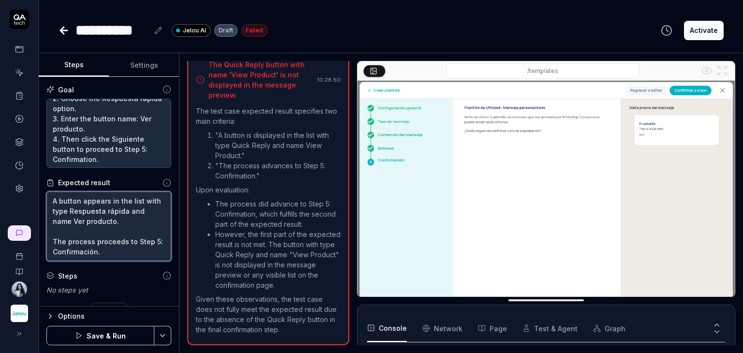
click at [52, 201] on textarea "A button appears in the list with type Respuesta rápida and name Ver producto. …" at bounding box center [108, 227] width 125 height 70
type textarea "*A button appears in the list with type Respuesta rápida and name Ver producto.…"
type textarea "*"
type textarea "* A button appears in the list with type Respuesta rápida and name Ver producto…"
type textarea "*"
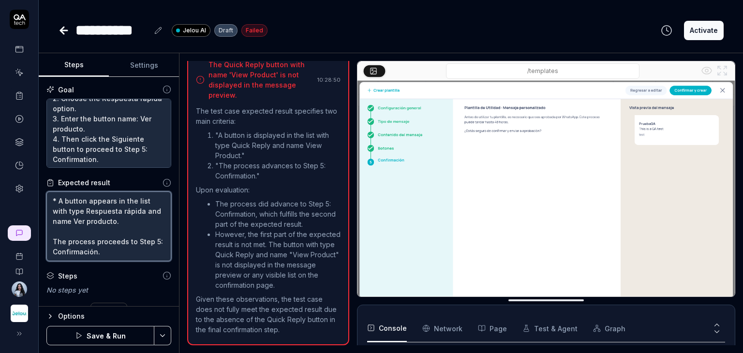
click at [68, 232] on textarea "* A button appears in the list with type Respuesta rápida and name Ver producto…" at bounding box center [108, 227] width 125 height 70
type textarea "* A button appears in the list with type Respuesta rápida and name Ver producto…"
type textarea "*"
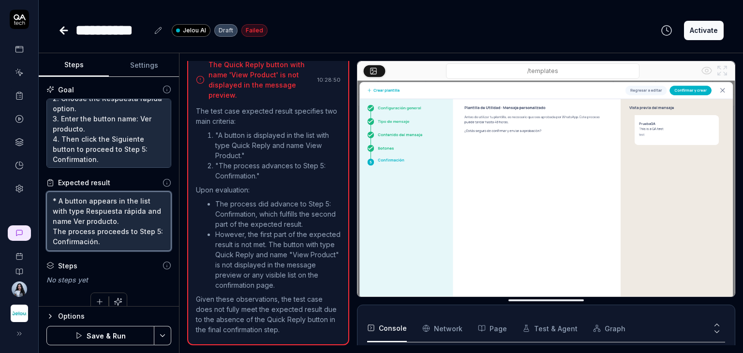
click at [53, 230] on textarea "* A button appears in the list with type Respuesta rápida and name Ver producto…" at bounding box center [108, 222] width 125 height 60
type textarea "* A button appears in the list with type Respuesta rápida and name Ver producto…"
type textarea "*"
type textarea "* A button appears in the list with type Respuesta rápida and name Ver producto…"
type textarea "*"
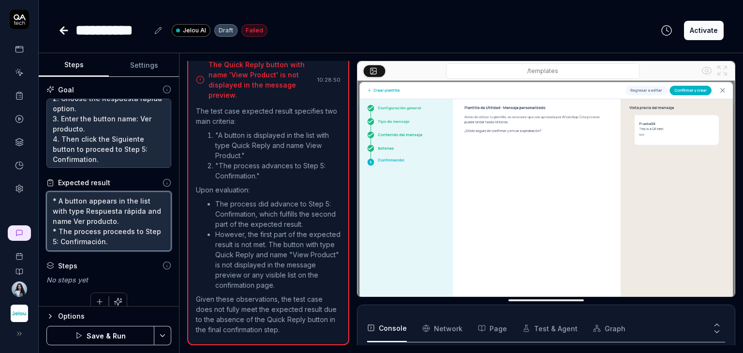
type textarea "* A button appears in the list with type Respuesta rápida and name Ver producto…"
click at [104, 332] on button "Save & Run" at bounding box center [100, 335] width 108 height 19
type textarea "*"
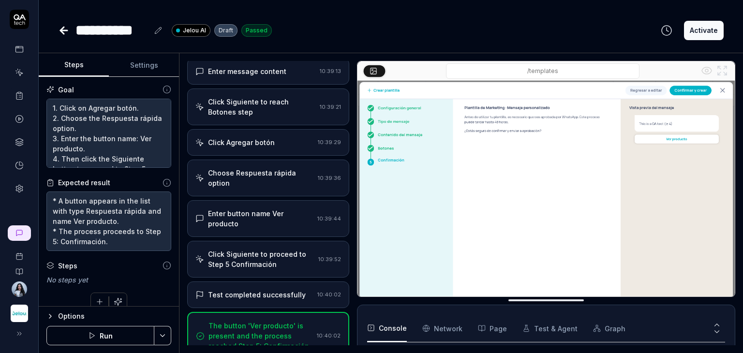
scroll to position [266, 0]
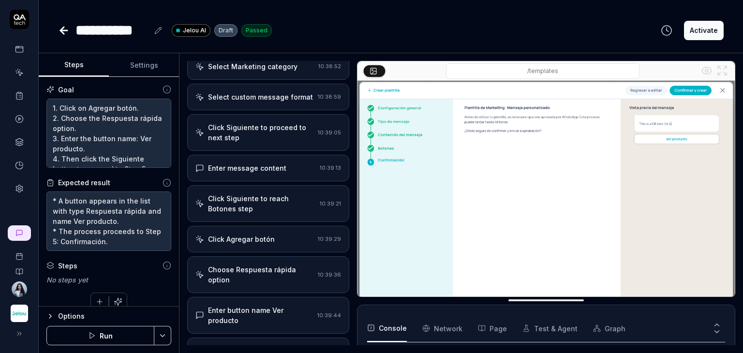
click at [139, 333] on button "Run" at bounding box center [100, 335] width 108 height 19
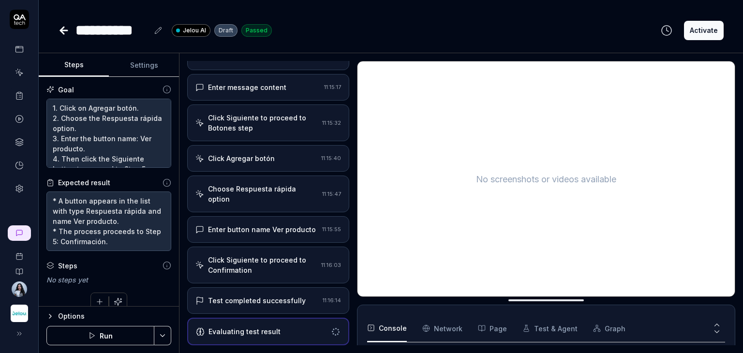
scroll to position [75, 0]
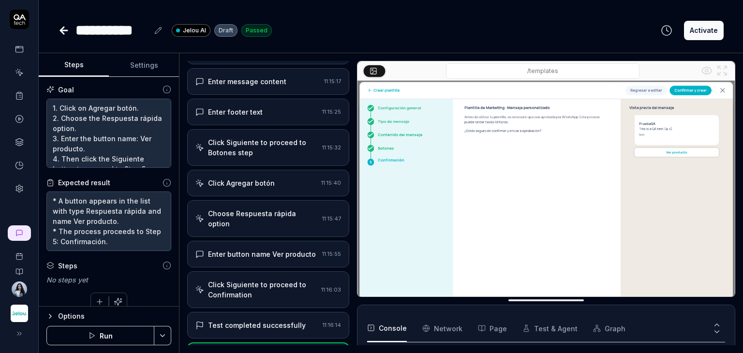
click at [260, 289] on div "Click Siguiente to proceed to Confirmation" at bounding box center [262, 290] width 109 height 20
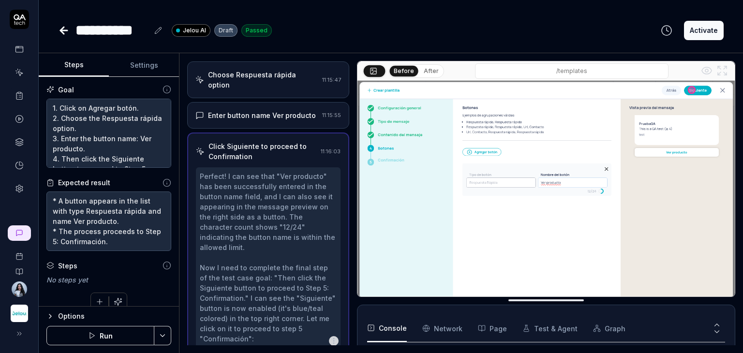
scroll to position [583, 0]
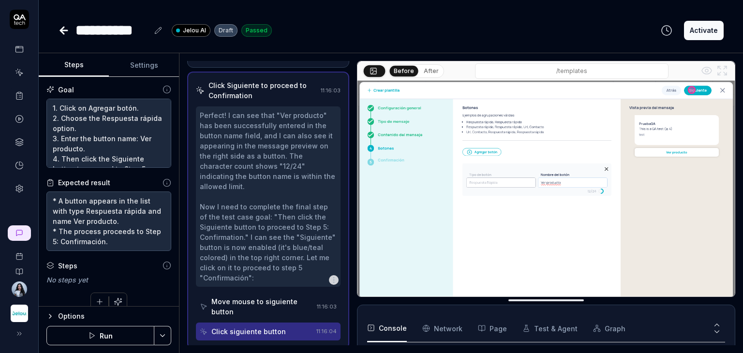
click at [90, 335] on icon "button" at bounding box center [92, 336] width 8 height 8
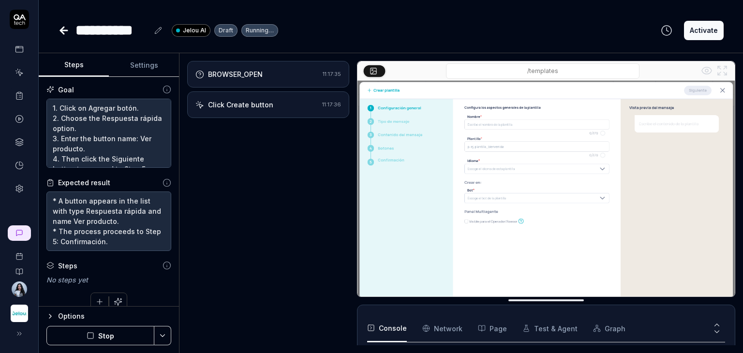
scroll to position [4, 0]
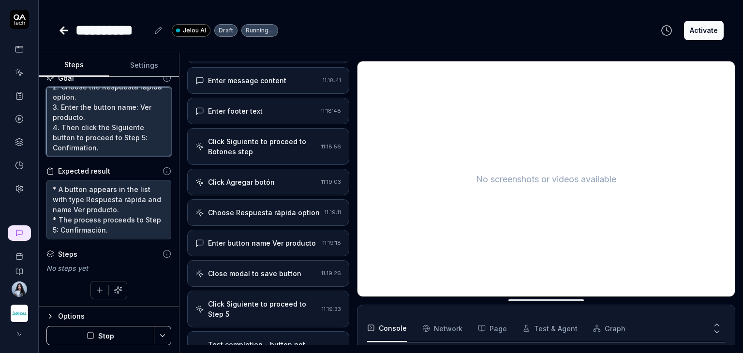
scroll to position [13, 0]
drag, startPoint x: 14, startPoint y: 129, endPoint x: -14, endPoint y: 91, distance: 46.1
click at [0, 91] on html "**********" at bounding box center [371, 213] width 743 height 426
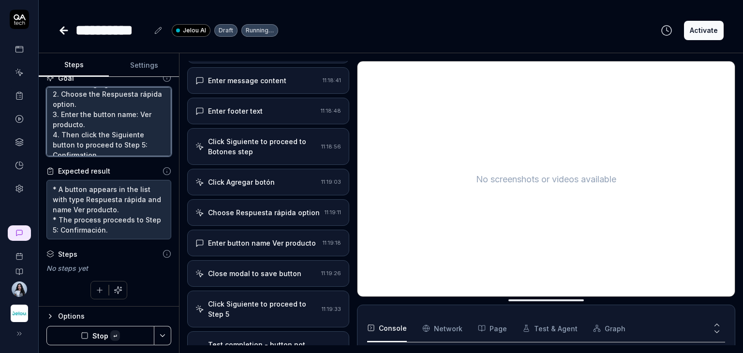
type textarea "*"
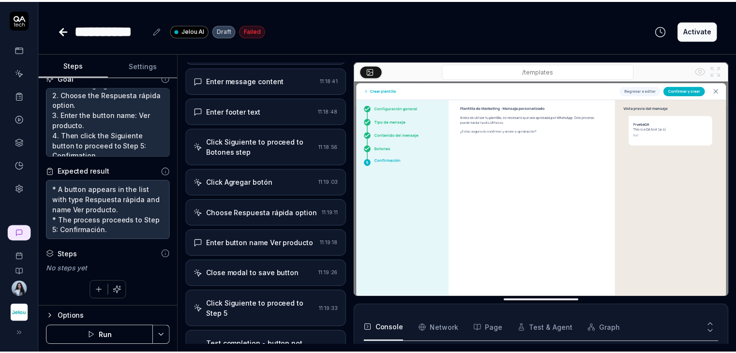
scroll to position [0, 0]
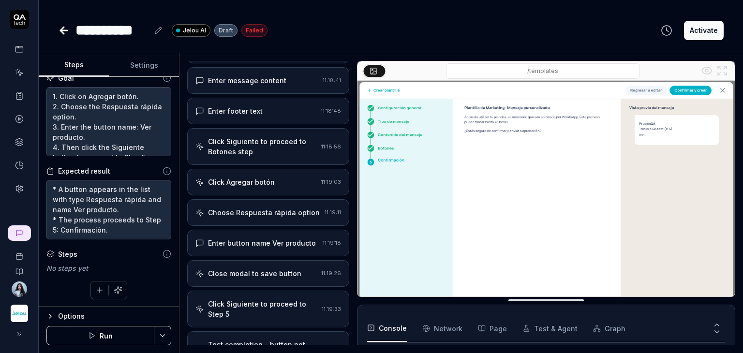
click at [0, 0] on lt-div at bounding box center [0, 0] width 0 height 0
select select "*****"
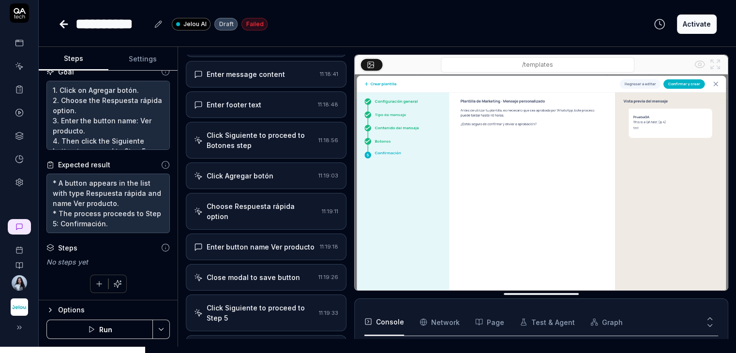
type textarea "*"
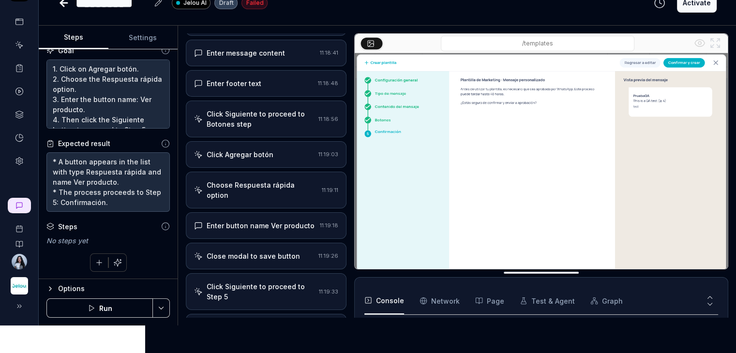
scroll to position [28, 0]
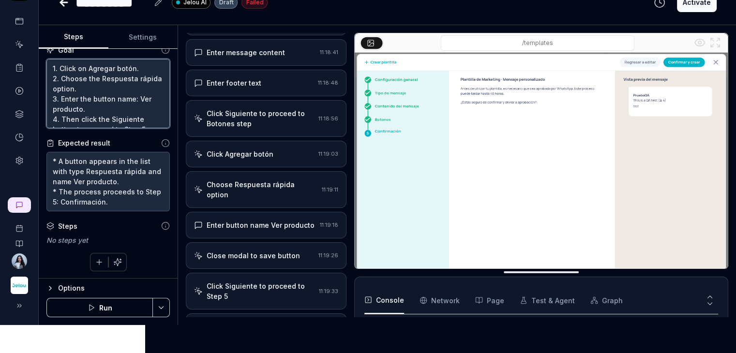
click at [110, 110] on textarea "1. Click on Agregar botón. 2. Choose the Respuesta rápida option. 3. Enter the …" at bounding box center [107, 94] width 123 height 70
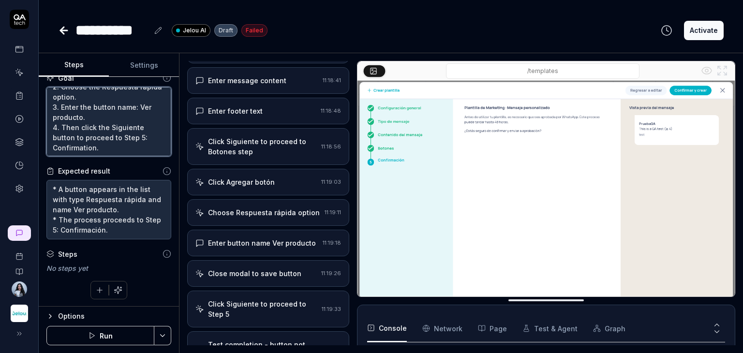
scroll to position [0, 0]
drag, startPoint x: 118, startPoint y: 150, endPoint x: 43, endPoint y: 109, distance: 85.8
click at [43, 109] on div "Goal 1. Click on Agregar botón. 2. Choose the Respuesta rápida option. 3. Enter…" at bounding box center [109, 192] width 140 height 230
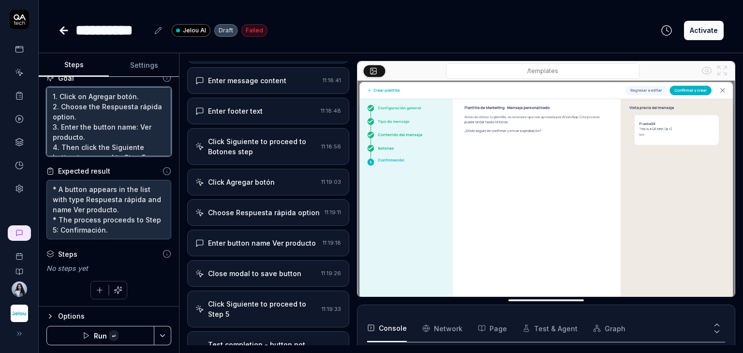
paste textarea "Choose the Respuesta rápida option. Enter the button name: Ver producto. Be car…"
type textarea "1. Click on Agregar botón. Choose the Respuesta rápida option. Enter the button…"
type textarea "*"
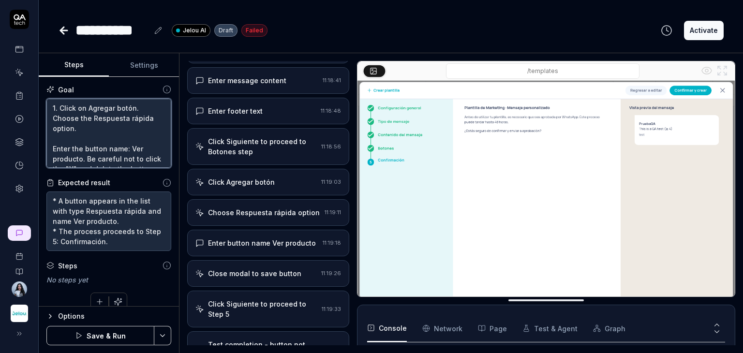
click at [60, 139] on textarea "1. Click on Agregar botón. Choose the Respuesta rápida option. Enter the button…" at bounding box center [108, 134] width 125 height 70
click at [54, 119] on textarea "1. Click on Agregar botón. Choose the Respuesta rápida option. Enter the button…" at bounding box center [108, 134] width 125 height 70
type textarea "1. Click on Agregar botón. 2Choose the Respuesta rápida option. Enter the butto…"
type textarea "*"
type textarea "1. Click on Agregar botón. 2.Choose the Respuesta rápida option. Enter the butt…"
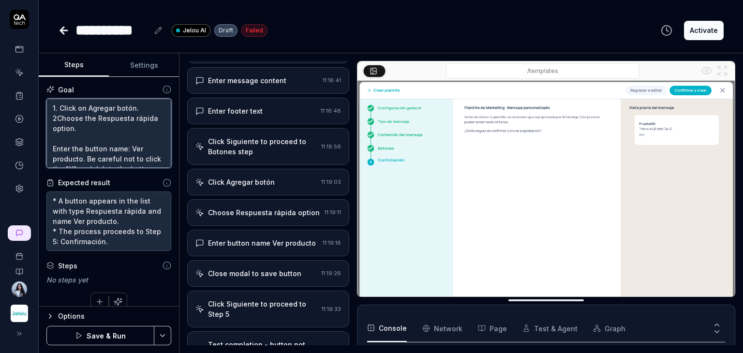
type textarea "*"
type textarea "1. Click on Agregar botón. 2. Choose the Respuesta rápida option. Enter the but…"
type textarea "*"
click at [51, 146] on textarea "1. Click on Agregar botón. 2. Choose the Respuesta rápida option. Enter the but…" at bounding box center [108, 134] width 125 height 70
type textarea "1. Click on Agregar botón. 2. Choose the Respuesta rápida option. Enter the but…"
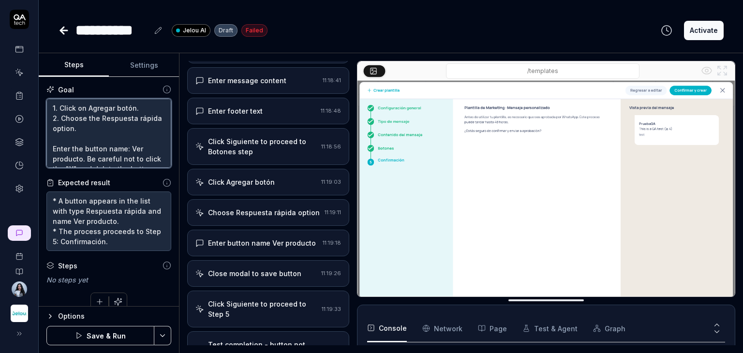
type textarea "*"
type textarea "1. Click on Agregar botón. 2. Choose the Respuesta rápida option. 3Enter the bu…"
type textarea "*"
type textarea "1. Click on Agregar botón. 2. Choose the Respuesta rápida option. 3.Enter the b…"
type textarea "*"
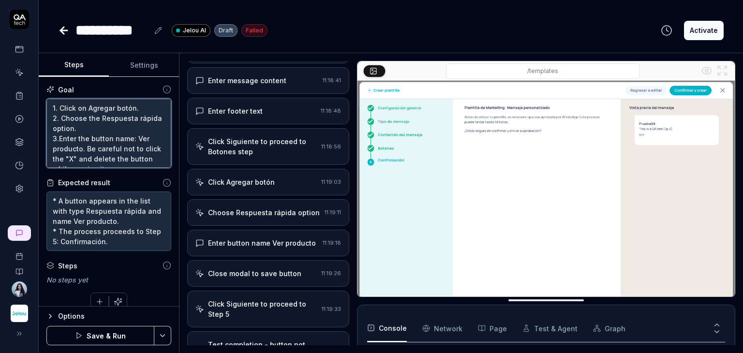
type textarea "1. Click on Agregar botón. 2. Choose the Respuesta rápida option. 3. Enter the …"
type textarea "*"
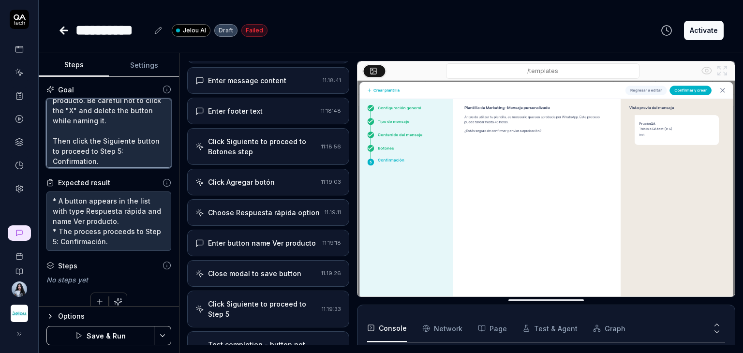
click at [54, 139] on textarea "1. Click on Agregar botón. 2. Choose the Respuesta rápida option. 3. Enter the …" at bounding box center [108, 134] width 125 height 70
type textarea "1. Click on Agregar botón. 2. Choose the Respuesta rápida option. 3. Enter the …"
type textarea "*"
type textarea "1. Click on Agregar botón. 2. Choose the Respuesta rápida option. 3. Enter the …"
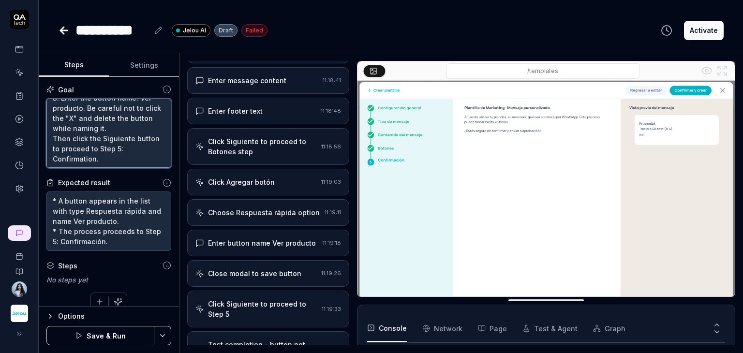
type textarea "*"
type textarea "1. Click on Agregar botón. 2. Choose the Respuesta rápida option. 3. Enter the …"
type textarea "*"
type textarea "1. Click on Agregar botón. 2. Choose the Respuesta rápida option. 3. Enter the …"
type textarea "*"
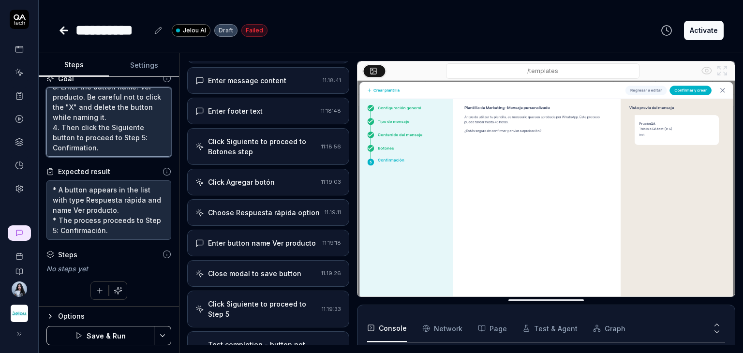
scroll to position [12, 0]
type textarea "1. Click on Agregar botón. 2. Choose the Respuesta rápida option. 3. Enter the …"
click at [114, 331] on button "Save & Run" at bounding box center [100, 335] width 108 height 19
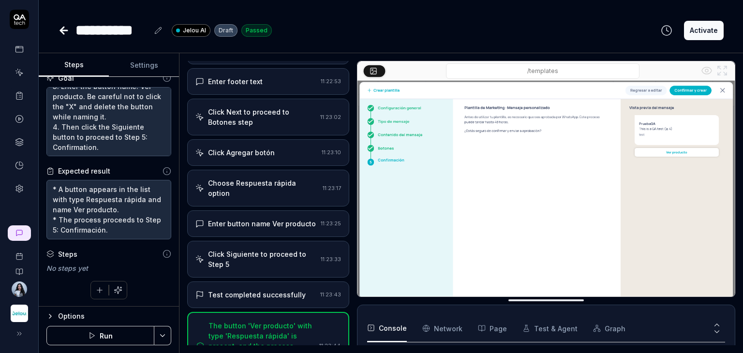
scroll to position [404, 0]
click at [294, 298] on div "Test completed successfully" at bounding box center [257, 294] width 98 height 10
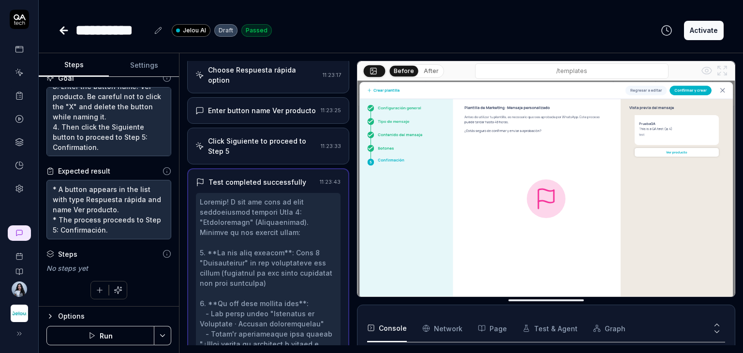
click at [275, 151] on div "Click Siguiente to proceed to Step 5" at bounding box center [262, 146] width 109 height 20
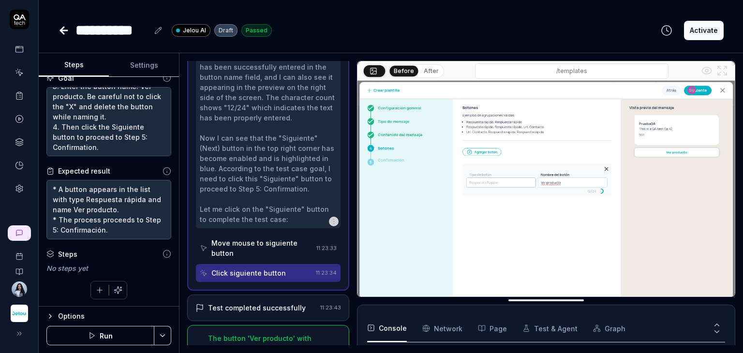
scroll to position [680, 0]
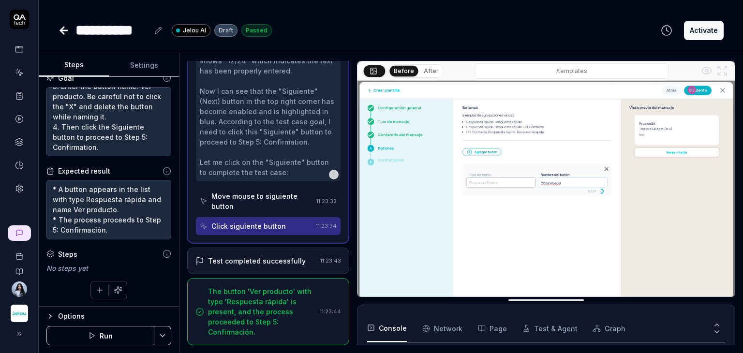
click at [128, 331] on button "Run" at bounding box center [100, 335] width 108 height 19
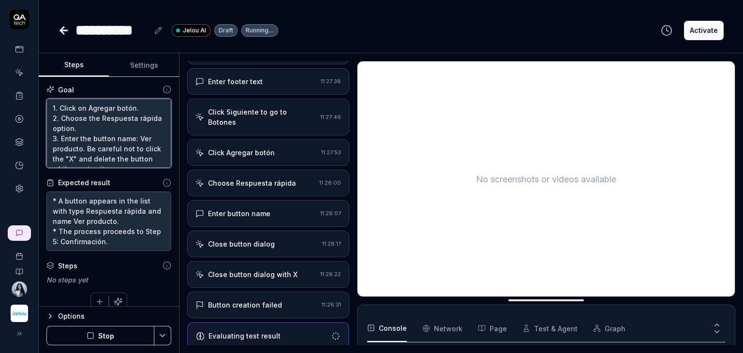
drag, startPoint x: 110, startPoint y: 162, endPoint x: 47, endPoint y: 94, distance: 92.4
click at [47, 94] on div "Goal 1. Click on Agregar botón. 2. Choose the Respuesta rápida option. 3. Enter…" at bounding box center [108, 127] width 125 height 84
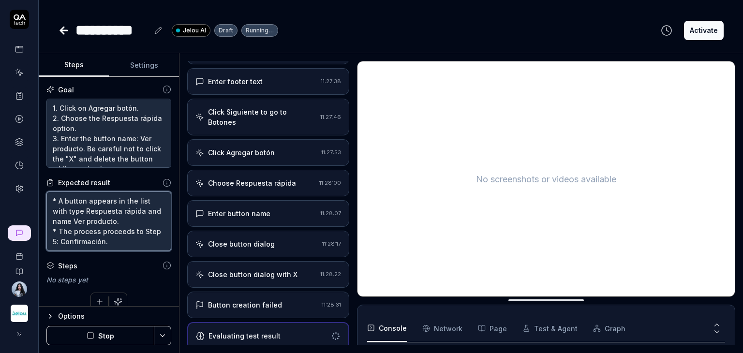
click at [111, 238] on textarea "* A button appears in the list with type Respuesta rápida and name Ver producto…" at bounding box center [108, 222] width 125 height 60
drag, startPoint x: 126, startPoint y: 242, endPoint x: 44, endPoint y: 197, distance: 93.5
click at [44, 197] on div "Goal 1. Click on Agregar botón. 2. Choose the Respuesta rápida option. 3. Enter…" at bounding box center [109, 192] width 140 height 230
click at [129, 240] on textarea "* A button appears in the list with type Respuesta rápida and name Ver producto…" at bounding box center [108, 222] width 125 height 60
type textarea "*"
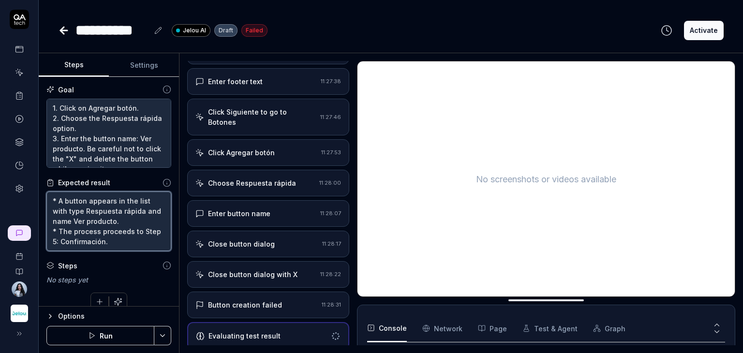
click at [123, 242] on textarea "* A button appears in the list with type Respuesta rápida and name Ver producto…" at bounding box center [108, 222] width 125 height 60
drag, startPoint x: 125, startPoint y: 242, endPoint x: 35, endPoint y: 199, distance: 99.8
click at [35, 199] on div "**********" at bounding box center [371, 176] width 743 height 353
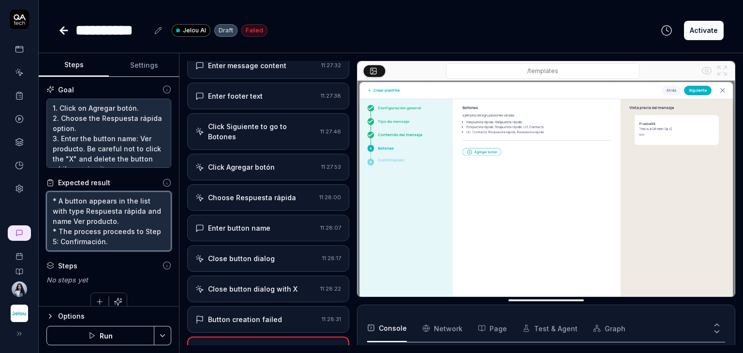
scroll to position [498, 0]
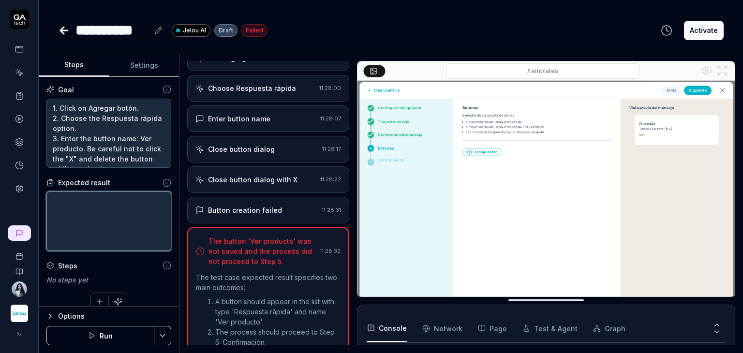
type textarea "*"
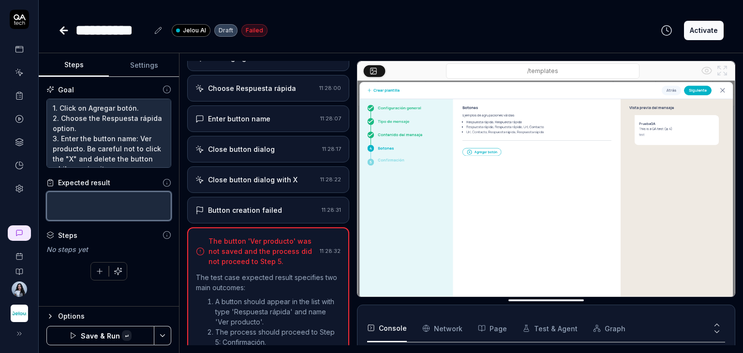
paste textarea "A button appears in the list with type Respuesta rápida and name Ver producto. …"
type textarea "A button appears in the list with type Respuesta rápida and name Ver producto. …"
type textarea "*"
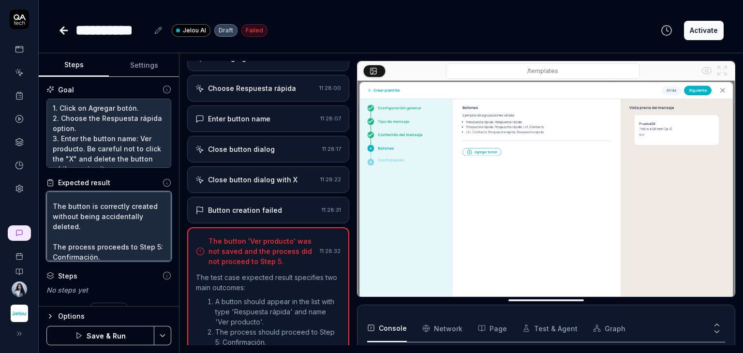
click at [53, 203] on textarea "A button appears in the list with type Respuesta rápida and name Ver producto. …" at bounding box center [108, 227] width 125 height 70
type textarea "A button appears in the list with type Respuesta rápida and name Ver producto. …"
type textarea "*"
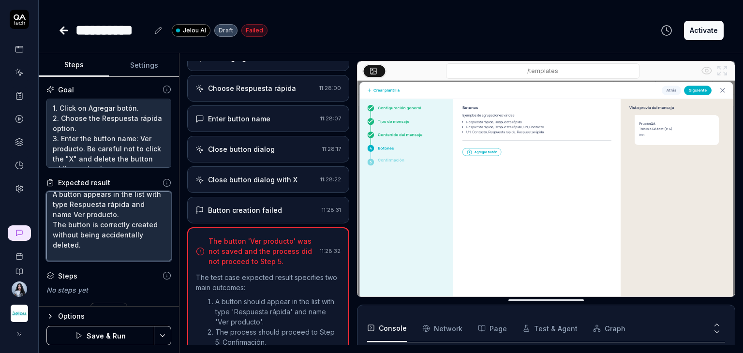
scroll to position [0, 0]
click at [54, 201] on textarea "A button appears in the list with type Respuesta rápida and name Ver producto. …" at bounding box center [108, 227] width 125 height 70
type textarea "*A button appears in the list with type Respuesta rápida and name Ver producto.…"
type textarea "*"
type textarea "* A button appears in the list with type Respuesta rápida and name Ver producto…"
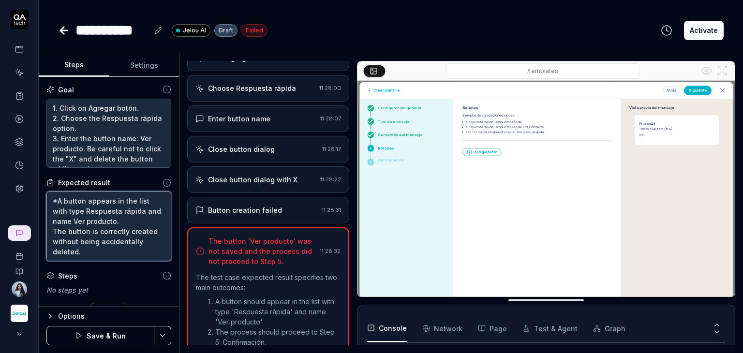
type textarea "*"
click at [54, 232] on textarea "* A button appears in the list with type Respuesta rápida and name Ver producto…" at bounding box center [108, 227] width 125 height 70
type textarea "* A button appears in the list with type Respuesta rápida and name Ver producto…"
type textarea "*"
type textarea "* A button appears in the list with type Respuesta rápida and name Ver producto…"
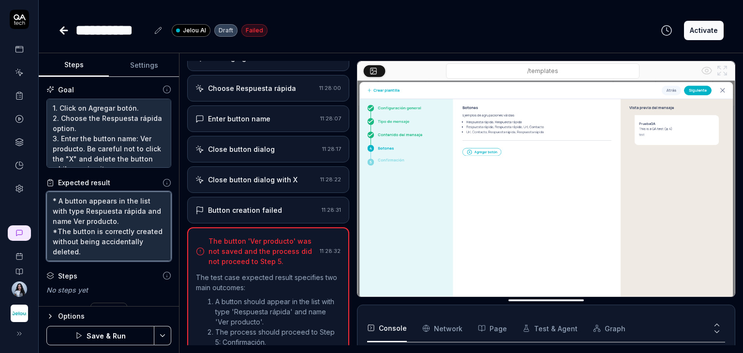
type textarea "*"
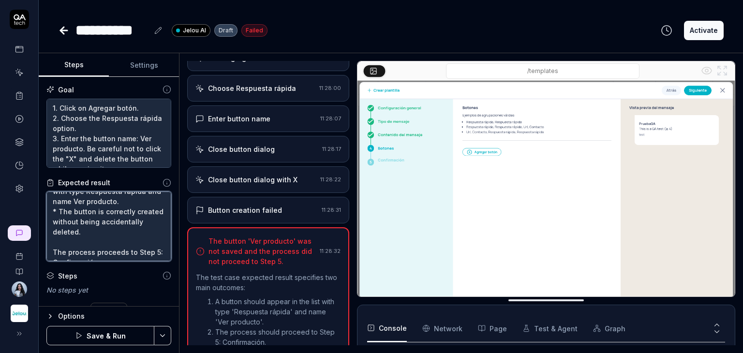
scroll to position [30, 0]
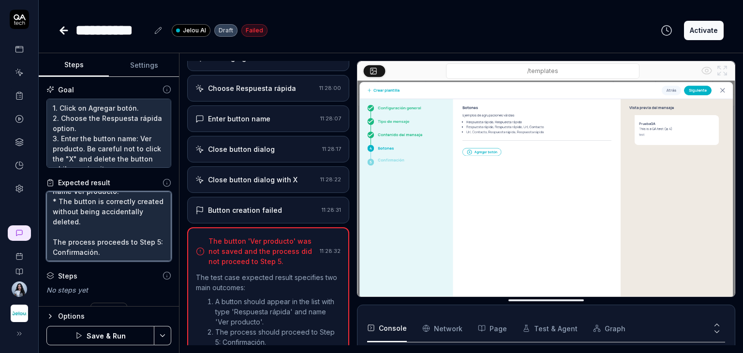
click at [57, 231] on textarea "* A button appears in the list with type Respuesta rápida and name Ver producto…" at bounding box center [108, 227] width 125 height 70
type textarea "* A button appears in the list with type Respuesta rápida and name Ver producto…"
type textarea "*"
click at [54, 242] on textarea "* A button appears in the list with type Respuesta rápida and name Ver producto…" at bounding box center [108, 227] width 125 height 70
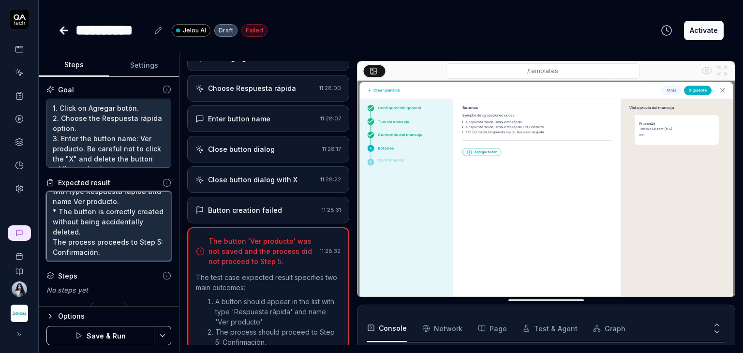
type textarea "* A button appears in the list with type Respuesta rápida and name Ver producto…"
type textarea "*"
type textarea "* A button appears in the list with type Respuesta rápida and name Ver producto…"
type textarea "*"
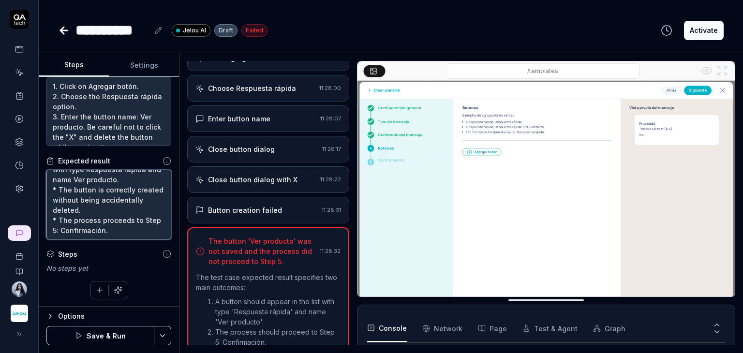
type textarea "* A button appears in the list with type Respuesta rápida and name Ver producto…"
click at [116, 337] on button "Save & Run" at bounding box center [100, 335] width 108 height 19
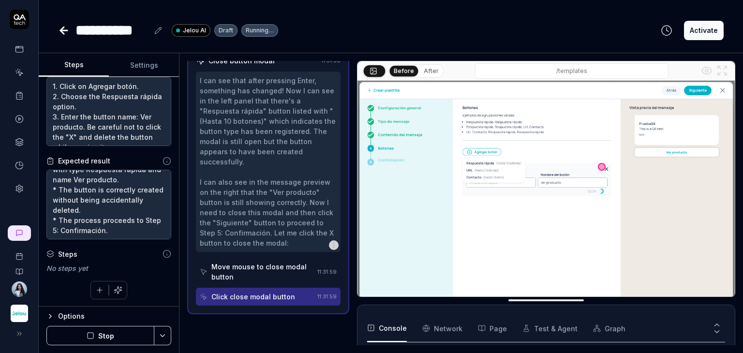
scroll to position [715, 0]
click at [114, 132] on textarea "1. Click on Agregar botón. 2. Choose the Respuesta rápida option. 3. Enter the …" at bounding box center [108, 112] width 125 height 70
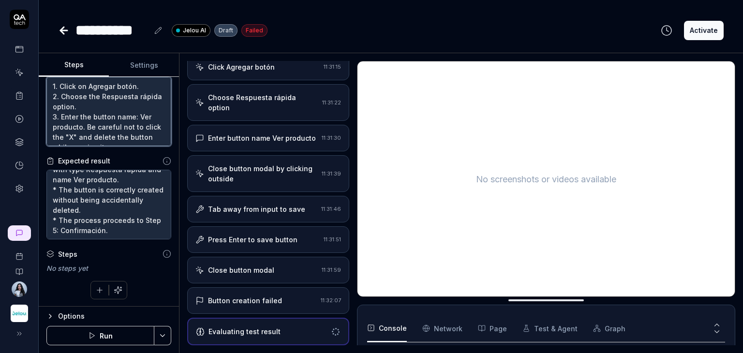
scroll to position [0, 0]
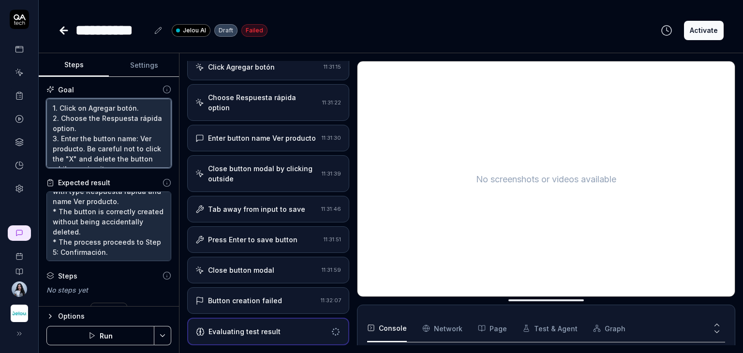
drag, startPoint x: 122, startPoint y: 140, endPoint x: 17, endPoint y: 79, distance: 121.8
click at [17, 79] on div "**********" at bounding box center [371, 176] width 743 height 353
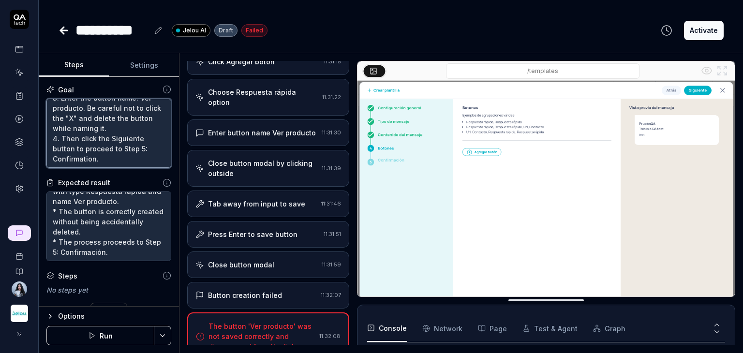
scroll to position [724, 0]
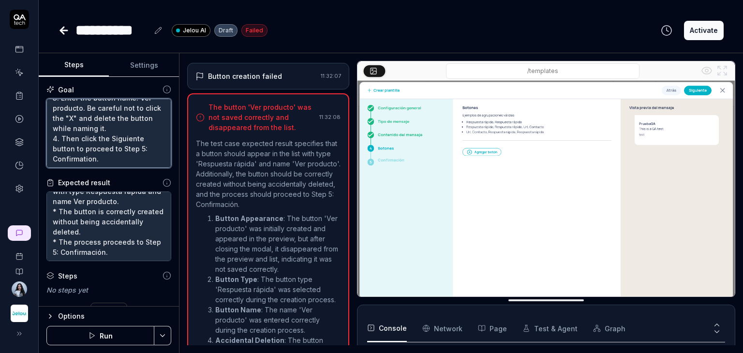
click at [118, 160] on textarea "1. Click on Agregar botón. 2. Choose the Respuesta rápida option. 3. Enter the …" at bounding box center [108, 134] width 125 height 70
drag, startPoint x: 52, startPoint y: 149, endPoint x: 106, endPoint y: 158, distance: 54.9
click at [106, 158] on textarea "1. Click on Agregar botón. 2. Choose the Respuesta rápida option. 3. Enter the …" at bounding box center [108, 134] width 125 height 70
drag, startPoint x: 122, startPoint y: 159, endPoint x: 112, endPoint y: 148, distance: 14.4
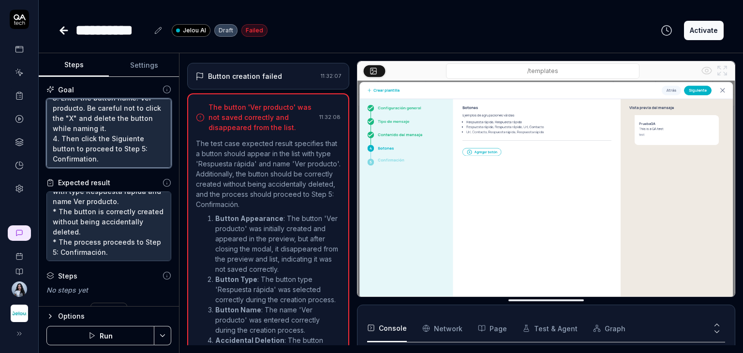
click at [112, 148] on textarea "1. Click on Agregar botón. 2. Choose the Respuesta rápida option. 3. Enter the …" at bounding box center [108, 134] width 125 height 70
click at [115, 149] on textarea "1. Click on Agregar botón. 2. Choose the Respuesta rápida option. 3. Enter the …" at bounding box center [108, 134] width 125 height 70
type textarea "*"
drag, startPoint x: 112, startPoint y: 149, endPoint x: 21, endPoint y: 89, distance: 108.9
click at [21, 89] on div "**********" at bounding box center [371, 176] width 743 height 353
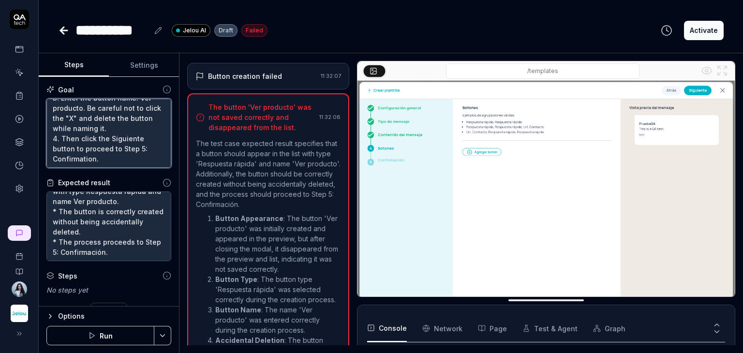
type textarea "1. Click on Agregar botón. 2. Choose the Respuesta to Step 5: Confirmation."
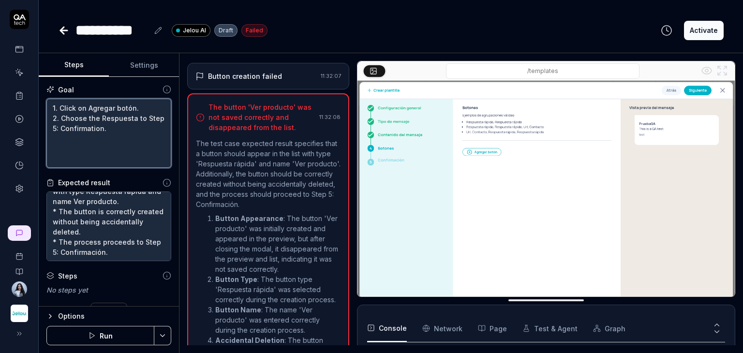
type textarea "*"
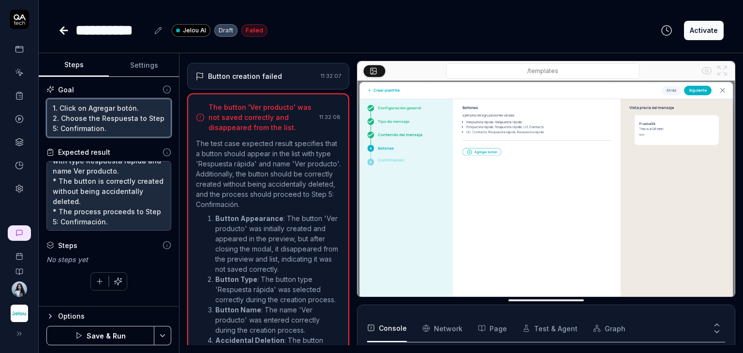
scroll to position [0, 0]
type textarea "1. Click on Agregar botón. 2. Choose the Respuesta to Step 5: Confirmation."
type textarea "*"
drag, startPoint x: 140, startPoint y: 109, endPoint x: 56, endPoint y: 107, distance: 84.2
click at [56, 107] on textarea "1. Click on Agregar botón. 2. Choose the Respuesta to Step 5: Confirmation." at bounding box center [108, 118] width 125 height 39
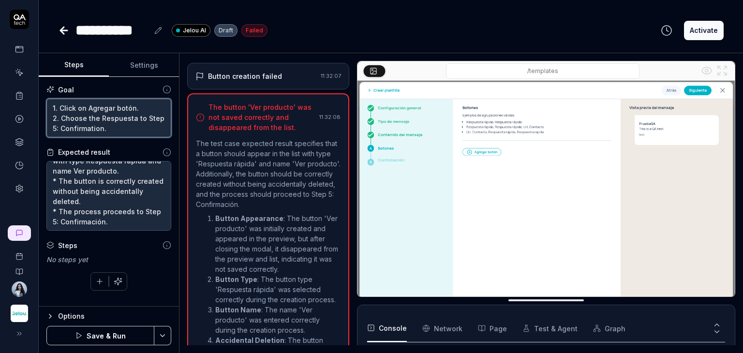
drag, startPoint x: 135, startPoint y: 118, endPoint x: 24, endPoint y: 110, distance: 111.1
click at [24, 110] on div "**********" at bounding box center [371, 176] width 743 height 353
paste textarea "Select the "Agregar botón" button. Choose the Respuesta rápida option. Assign a…"
type textarea "Select the "Agregar botón" button. Choose the Respuesta rápida option. Assign a…"
type textarea "*"
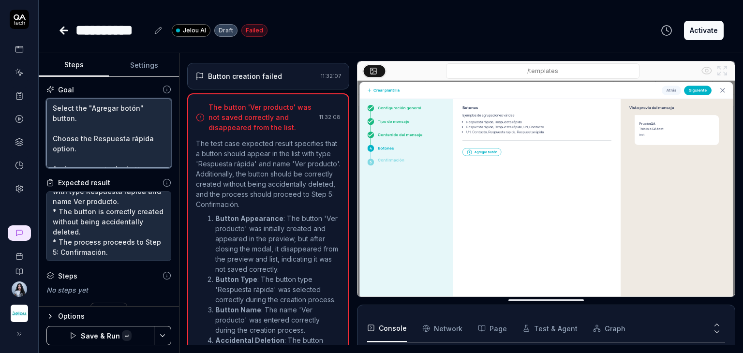
scroll to position [66, 0]
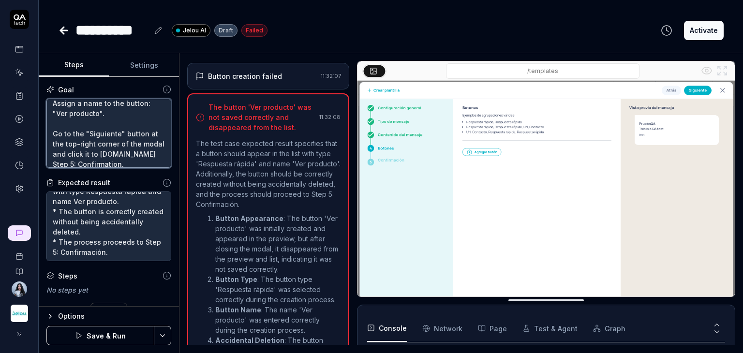
type textarea "Select the "Agregar botón" button. Choose the Respuesta rápida option. Assign a…"
type textarea "*"
type textarea "Select the "Agregar botón" button. Choose the Respuesta rápida option. Assign a…"
type textarea "*"
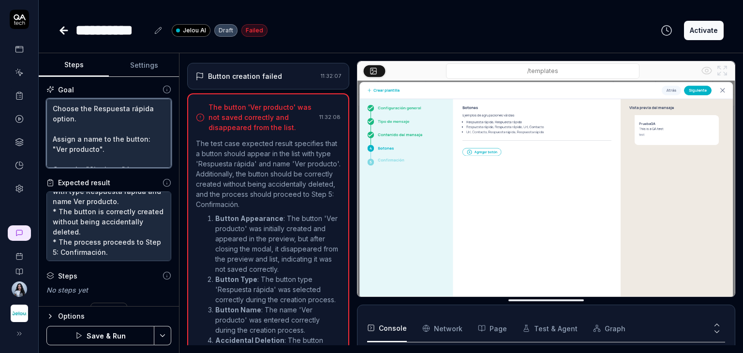
scroll to position [0, 0]
click at [56, 106] on textarea "Select the "Agregar botón" button. Choose the Respuesta rápida option. Assign a…" at bounding box center [108, 134] width 125 height 70
click at [53, 107] on textarea "Select the "Agregar botón" button. Choose the Respuesta rápida option. Assign a…" at bounding box center [108, 134] width 125 height 70
type textarea "1Select the "Agregar botón" button. Choose the Respuesta rápida option. Assign …"
type textarea "*"
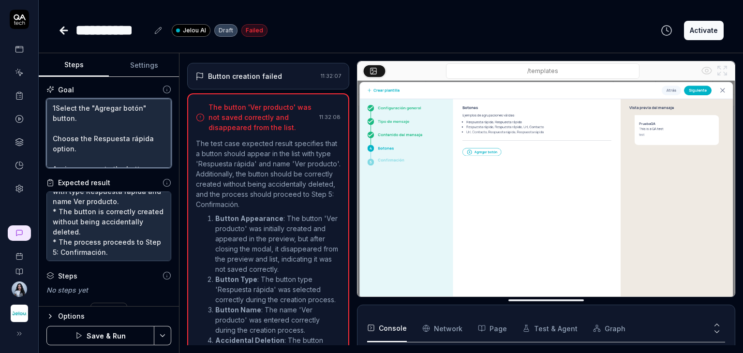
type textarea "1.Select the "Agregar botón" button. Choose the Respuesta rápida option. Assign…"
type textarea "*"
type textarea "1. Select the "Agregar botón" button. Choose the Respuesta rápida option. Assig…"
type textarea "*"
click at [54, 123] on textarea "1. Select the "Agregar botón" button. Choose the Respuesta rápida option. Assig…" at bounding box center [108, 134] width 125 height 70
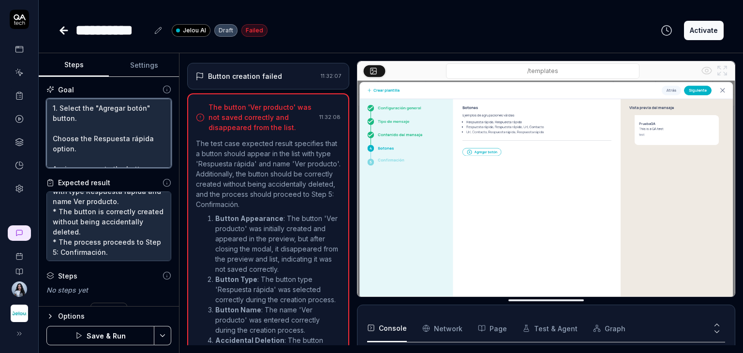
type textarea "1. Select the "Agregar botón" button. Choose the Respuesta rápida option. Assig…"
type textarea "*"
type textarea "1. Select the "Agregar botón" button.2 Choose the Respuesta rápida option. Assi…"
type textarea "*"
type textarea "1. Select the "Agregar botón" button.2. Choose the Respuesta rápida option. Ass…"
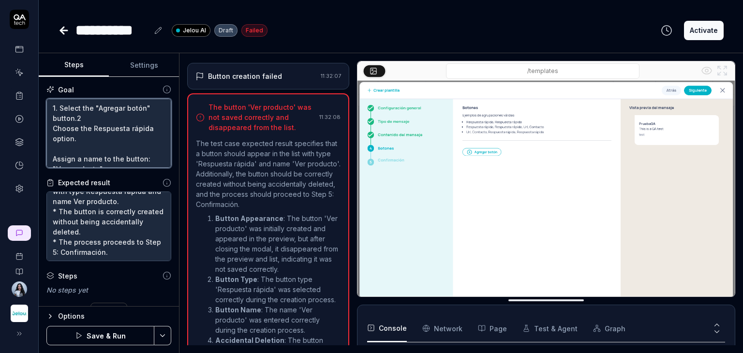
type textarea "*"
click at [75, 117] on textarea "1. Select the "Agregar botón" button.2. Choose the Respuesta rápida option. Ass…" at bounding box center [108, 134] width 125 height 70
type textarea "1. Select the "Agregar botón" button. 2. Choose the Respuesta rápida option. As…"
type textarea "*"
click at [54, 138] on textarea "1. Select the "Agregar botón" button. 2. Choose the Respuesta rápida option. As…" at bounding box center [108, 134] width 125 height 70
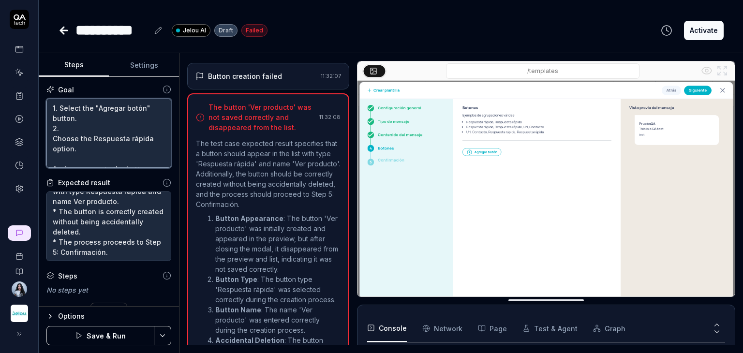
type textarea "1. Select the "Agregar botón" button. 2.Choose the Respuesta rápida option. Ass…"
type textarea "*"
type textarea "1. Select the "Agregar botón" button. 2. Choose the Respuesta rápida option. As…"
type textarea "*"
click at [59, 148] on textarea "1. Select the "Agregar botón" button. 2. Choose the Respuesta rápida option. As…" at bounding box center [108, 134] width 125 height 70
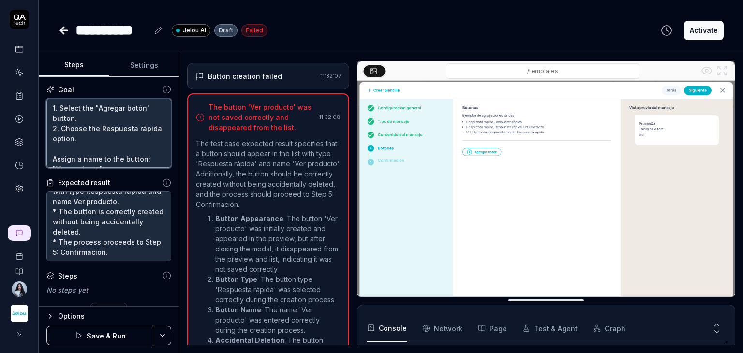
click at [54, 158] on textarea "1. Select the "Agregar botón" button. 2. Choose the Respuesta rápida option. As…" at bounding box center [108, 134] width 125 height 70
type textarea "1. Select the "Agregar botón" button. 2. Choose the Respuesta rápida option. As…"
type textarea "*"
type textarea "1. Select the "Agregar botón" button. 2. Choose the Respuesta rápida option. 3A…"
type textarea "*"
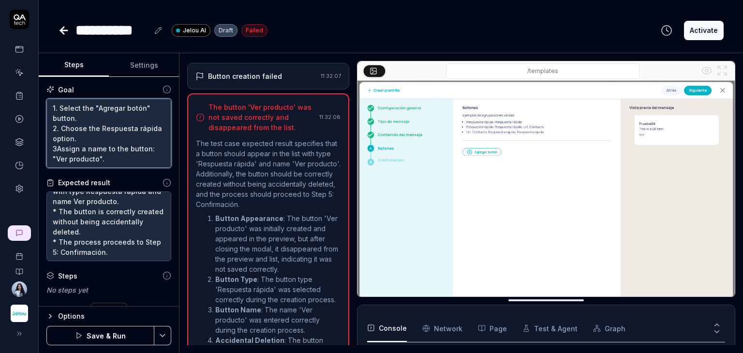
type textarea "1. Select the "Agregar botón" button. 2. Choose the Respuesta rápida option. 3.…"
type textarea "*"
type textarea "1. Select the "Agregar botón" button. 2. Choose the Respuesta rápida option. 3.…"
type textarea "*"
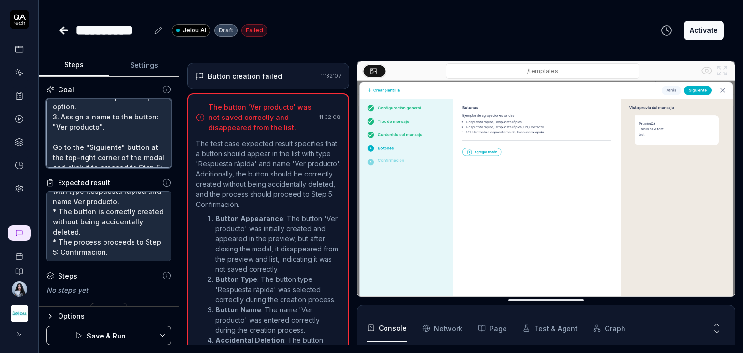
scroll to position [48, 0]
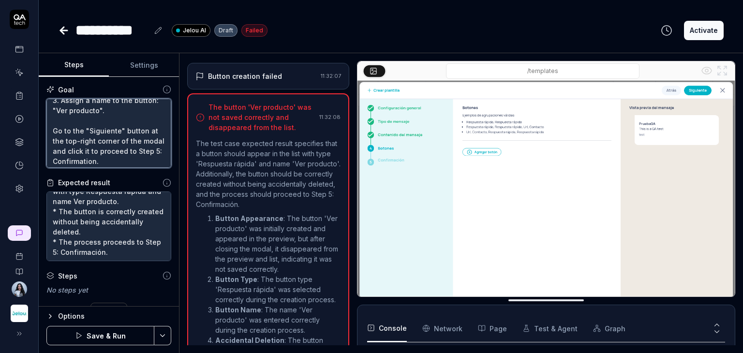
click at [51, 131] on textarea "1. Select the "Agregar botón" button. 2. Choose the Respuesta rápida option. 3.…" at bounding box center [108, 134] width 125 height 70
type textarea "1. Select the "Agregar botón" button. 2. Choose the Respuesta rápida option. 3.…"
type textarea "*"
type textarea "1. Select the "Agregar botón" button. 2. Choose the Respuesta rápida option. 3.…"
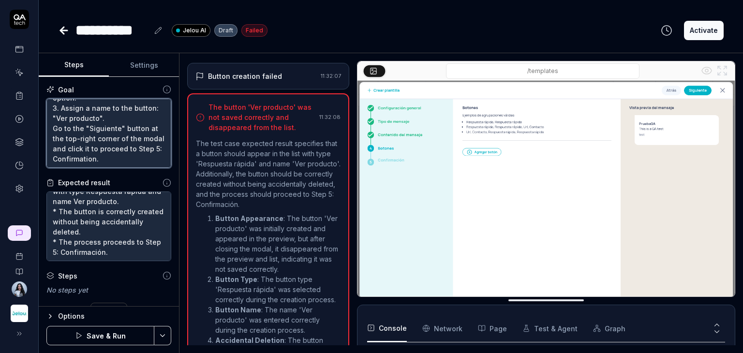
type textarea "*"
type textarea "1. Select the "Agregar botón" button. 2. Choose the Respuesta rápida option. 3.…"
type textarea "*"
type textarea "1. Select the "Agregar botón" button. 2. Choose the Respuesta rápida option. 3.…"
type textarea "*"
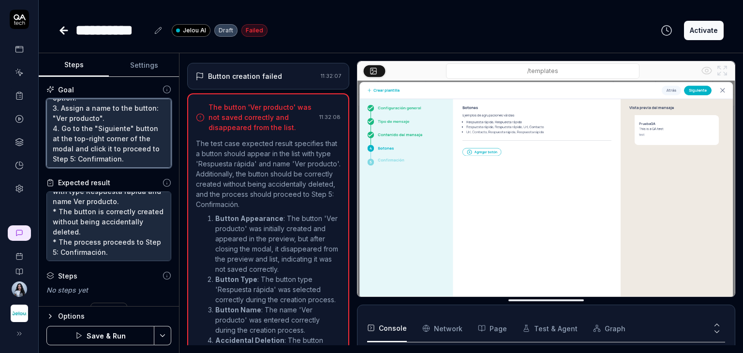
scroll to position [50, 0]
click at [89, 138] on textarea "1. Select the "Agregar botón" button. 2. Choose the Respuesta rápida option. 3.…" at bounding box center [108, 134] width 125 height 70
type textarea "1. Select the "Agregar botón" button. 2. Choose the Respuesta rápida option. 3.…"
click at [100, 156] on textarea "1. Select the "Agregar botón" button. 2. Choose the Respuesta rápida option. 3.…" at bounding box center [108, 134] width 125 height 70
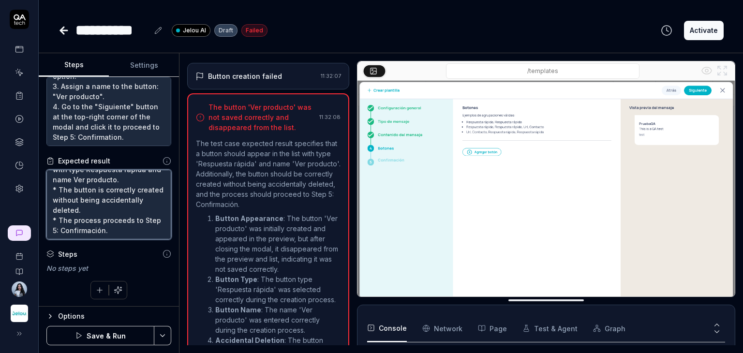
scroll to position [0, 0]
type textarea "*"
drag, startPoint x: 134, startPoint y: 229, endPoint x: 35, endPoint y: 163, distance: 119.7
click at [35, 163] on div "**********" at bounding box center [371, 176] width 743 height 353
paste textarea "A button appears in the list with type Respuesta rápida and name "Ver producto"…"
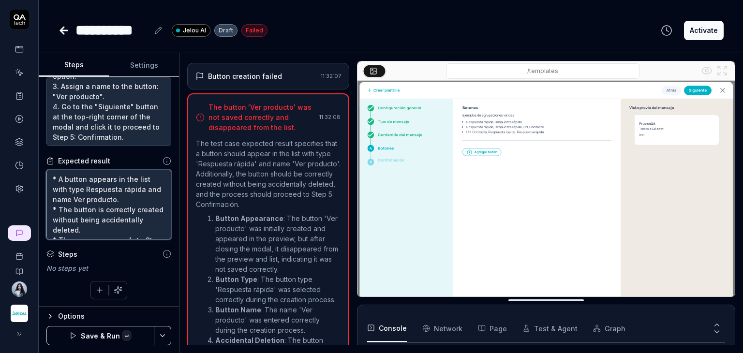
type textarea "A button appears in the list with type Respuesta rápida and name "Ver producto"…"
type textarea "*"
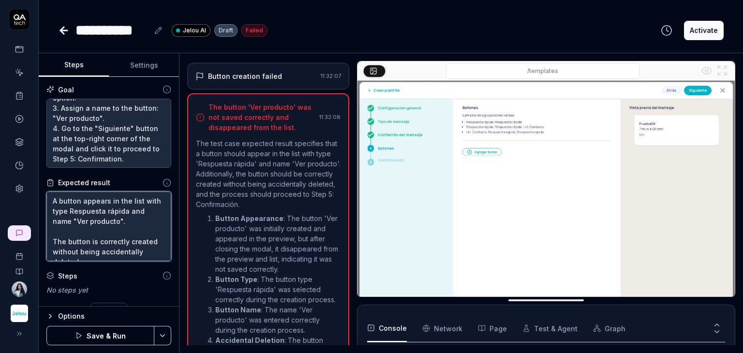
click at [54, 200] on textarea "A button appears in the list with type Respuesta rápida and name "Ver producto"…" at bounding box center [108, 227] width 125 height 70
type textarea "*A button appears in the list with type Respuesta rápida and name "Ver producto…"
type textarea "*"
type textarea "* A button appears in the list with type Respuesta rápida and name "Ver product…"
type textarea "*"
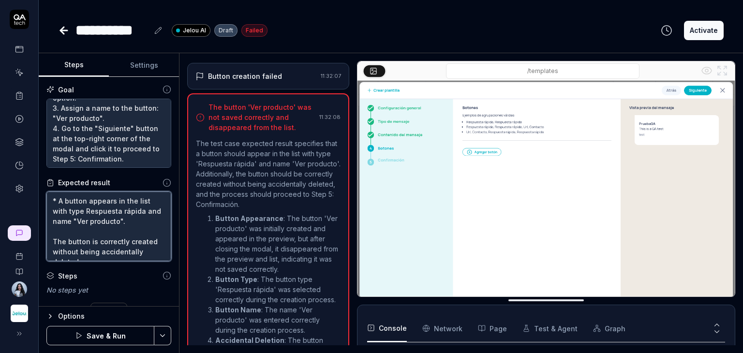
click at [62, 229] on textarea "* A button appears in the list with type Respuesta rápida and name "Ver product…" at bounding box center [108, 227] width 125 height 70
type textarea "* A button appears in the list with type Respuesta rápida and name "Ver product…"
type textarea "*"
click at [55, 231] on textarea "* A button appears in the list with type Respuesta rápida and name "Ver product…" at bounding box center [108, 227] width 125 height 70
type textarea "* A button appears in the list with type Respuesta rápida and name "Ver product…"
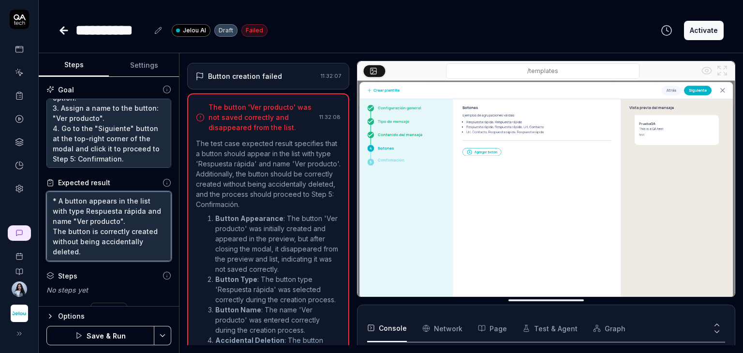
type textarea "*"
type textarea "* A button appears in the list with type Respuesta rápida and name "Ver product…"
type textarea "*"
click at [54, 237] on textarea "* A button appears in the list with type Respuesta rápida and name "Ver product…" at bounding box center [108, 227] width 125 height 70
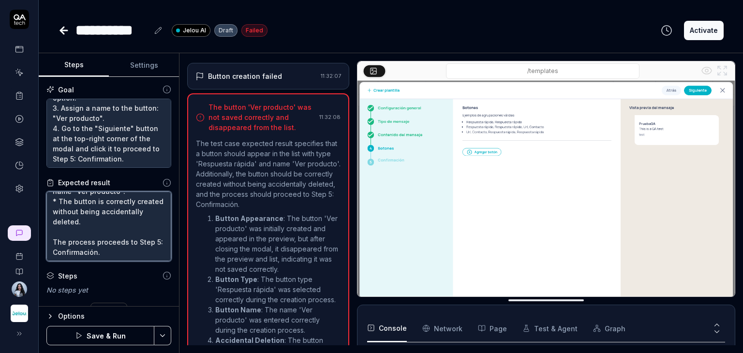
type textarea "* A button appears in the list with type Respuesta rápida and name "Ver product…"
type textarea "*"
type textarea "* A button appears in the list with type Respuesta rápida and name "Ver product…"
type textarea "*"
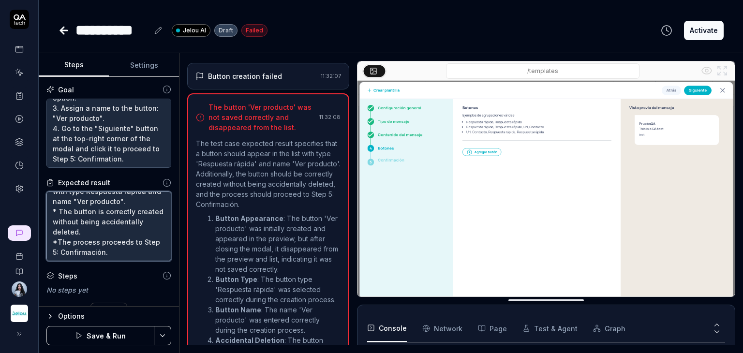
type textarea "* A button appears in the list with type Respuesta rápida and name "Ver product…"
type textarea "*"
type textarea "* A button appears in the list with type Respuesta rápida and name "Ver product…"
click at [92, 333] on button "Save & Run" at bounding box center [100, 335] width 108 height 19
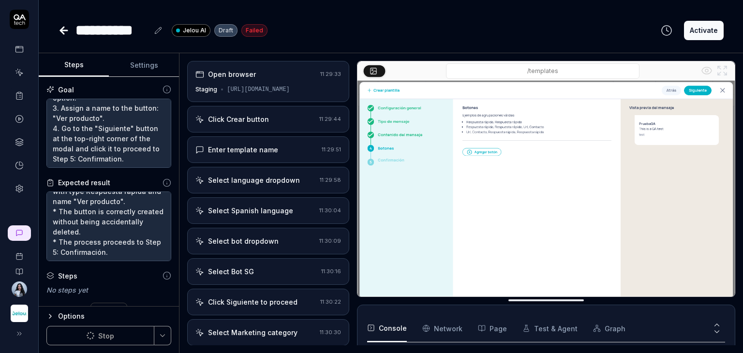
type textarea "*"
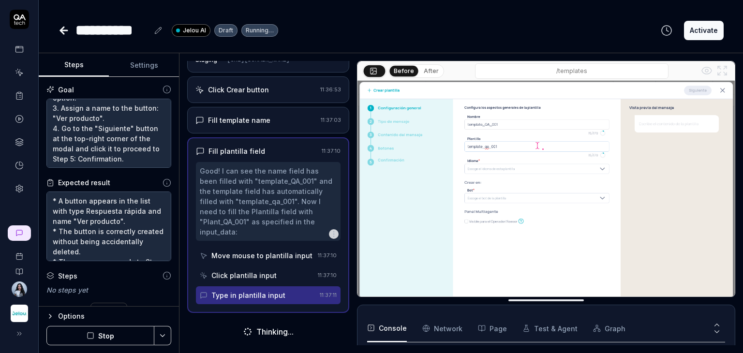
scroll to position [27, 0]
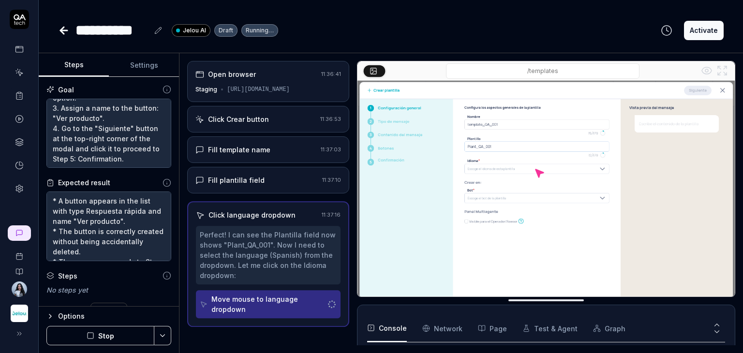
click at [160, 65] on button "Settings" at bounding box center [144, 65] width 70 height 23
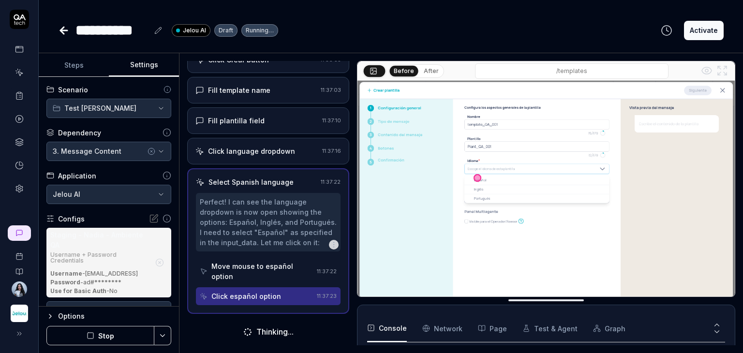
scroll to position [68, 0]
click at [98, 64] on button "Steps" at bounding box center [74, 65] width 70 height 23
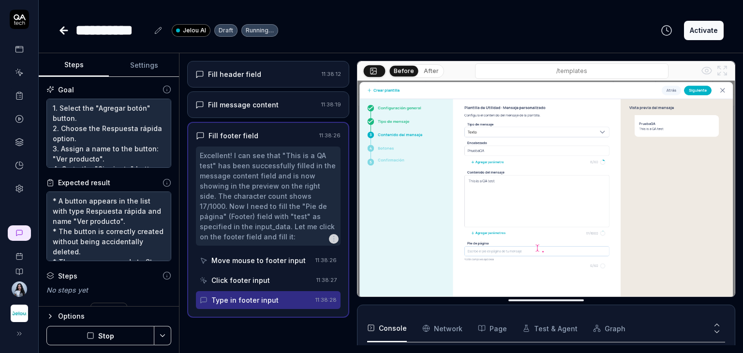
scroll to position [380, 0]
click at [551, 248] on img at bounding box center [546, 199] width 377 height 236
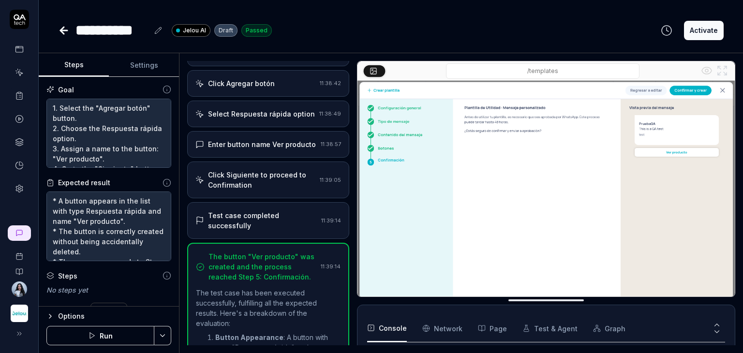
scroll to position [530, 0]
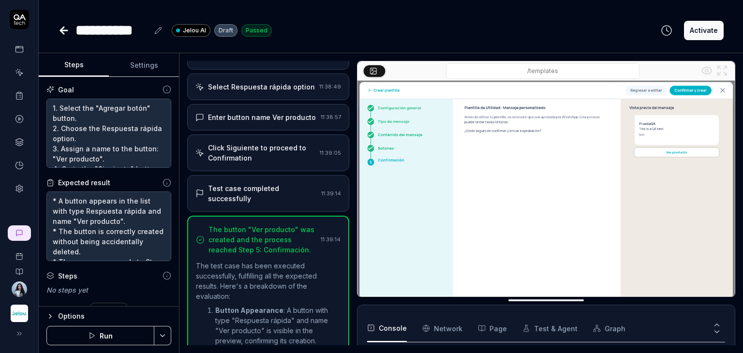
click at [68, 31] on icon at bounding box center [64, 31] width 12 height 12
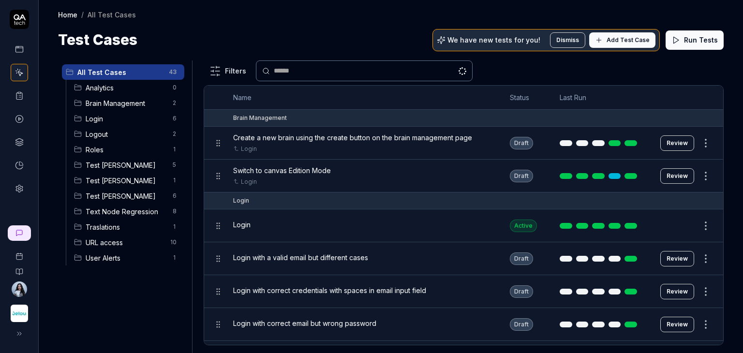
click at [114, 197] on span "Test [PERSON_NAME]" at bounding box center [126, 196] width 81 height 10
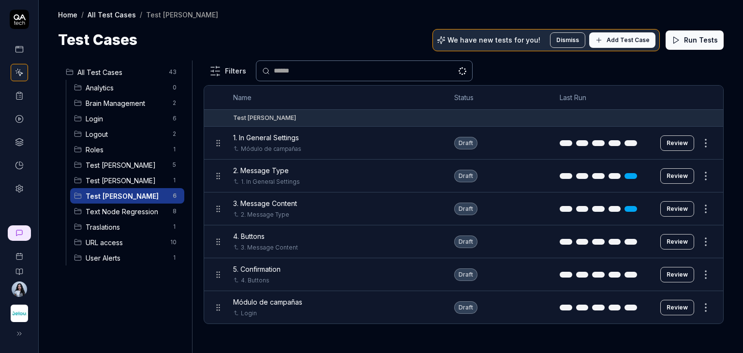
click at [285, 274] on div "5. Confirmation 4. Buttons" at bounding box center [334, 274] width 202 height 21
click at [683, 277] on button "Review" at bounding box center [677, 274] width 34 height 15
click at [679, 274] on button "Review" at bounding box center [677, 274] width 34 height 15
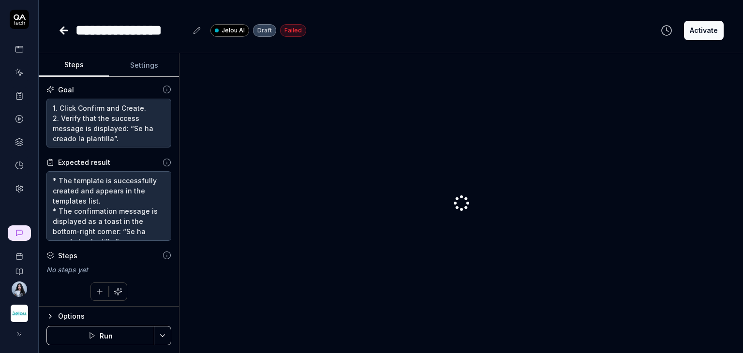
scroll to position [10, 0]
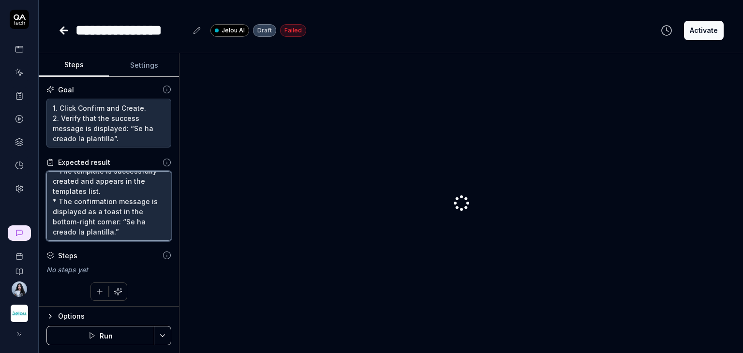
click at [104, 226] on textarea "* The template is successfully created and appears in the templates list. * The…" at bounding box center [108, 206] width 125 height 70
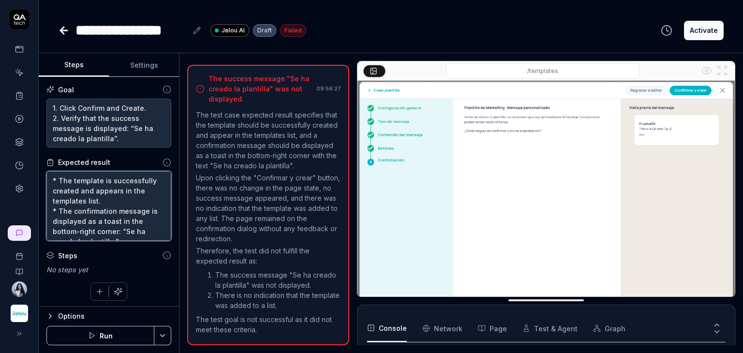
scroll to position [94, 0]
click at [103, 335] on button "Run" at bounding box center [100, 335] width 108 height 19
type textarea "*"
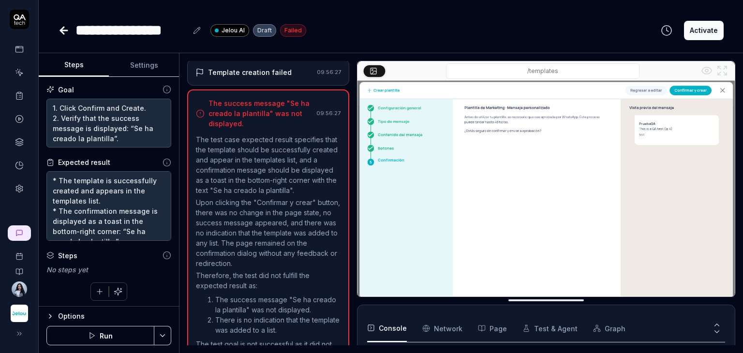
scroll to position [798, 0]
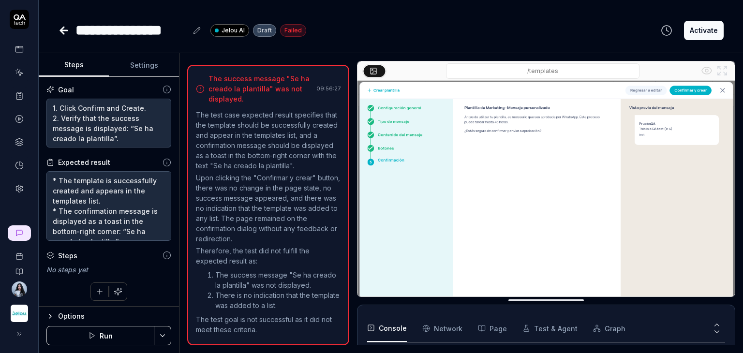
click at [101, 337] on button "Run" at bounding box center [100, 335] width 108 height 19
click at [255, 223] on p "Upon clicking the "Confirmar y crear" button, there was no change in the page s…" at bounding box center [268, 208] width 145 height 71
type textarea "*"
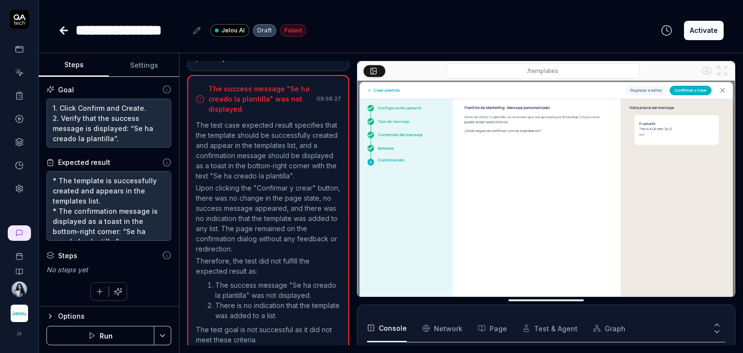
scroll to position [798, 0]
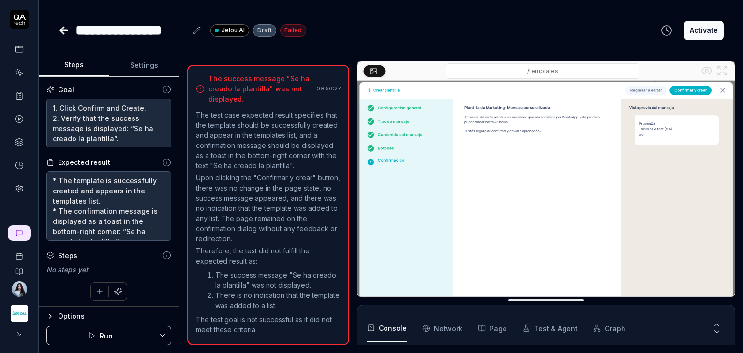
click at [77, 337] on button "Run" at bounding box center [100, 335] width 108 height 19
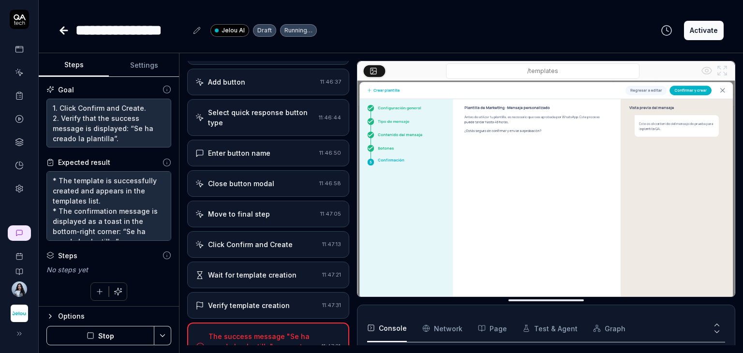
scroll to position [427, 0]
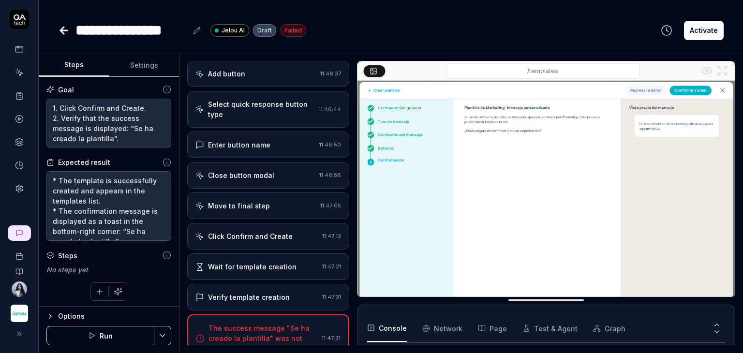
click at [145, 70] on button "Settings" at bounding box center [144, 65] width 70 height 23
type textarea "*"
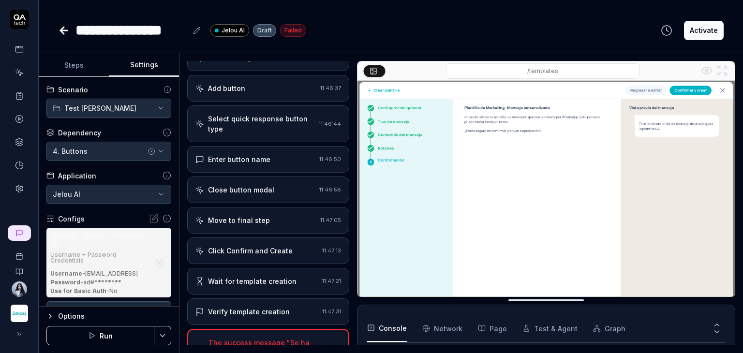
click at [148, 152] on icon "button" at bounding box center [152, 152] width 8 height 8
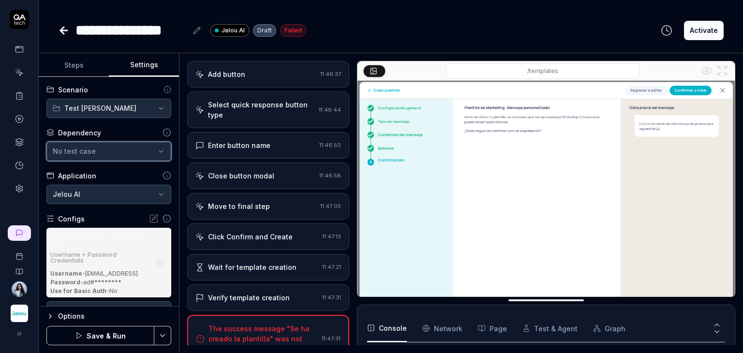
click at [159, 151] on icon "button" at bounding box center [161, 151] width 4 height 2
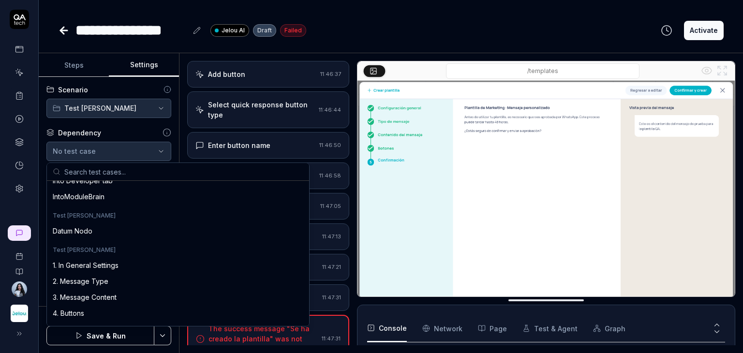
scroll to position [339, 0]
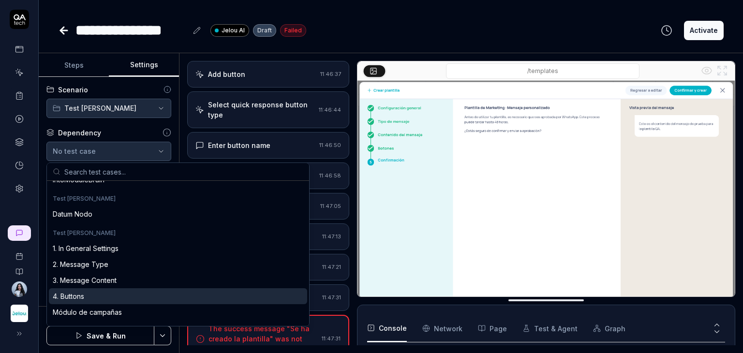
click at [88, 300] on div "4. Buttons" at bounding box center [178, 296] width 258 height 16
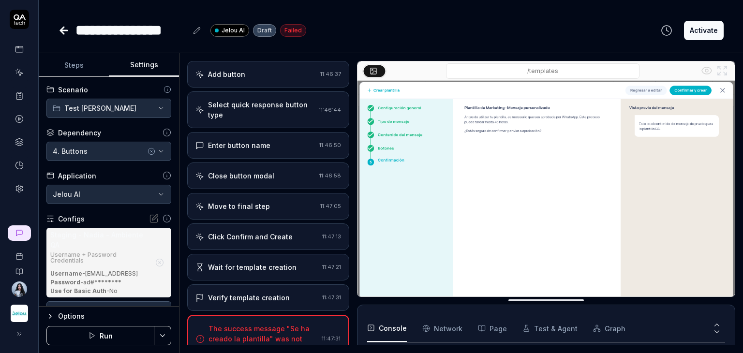
click at [155, 266] on icon "button" at bounding box center [159, 262] width 9 height 9
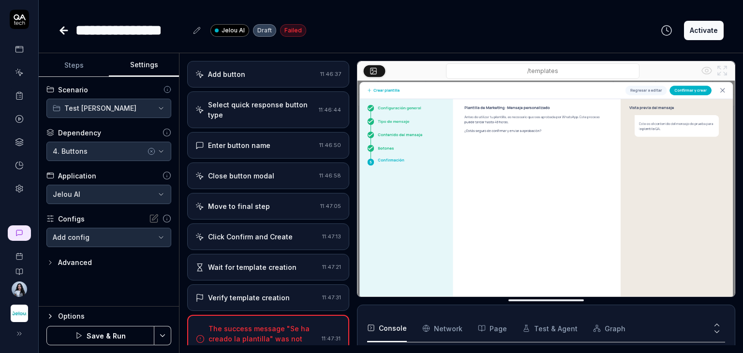
click at [141, 236] on body "**********" at bounding box center [371, 213] width 743 height 426
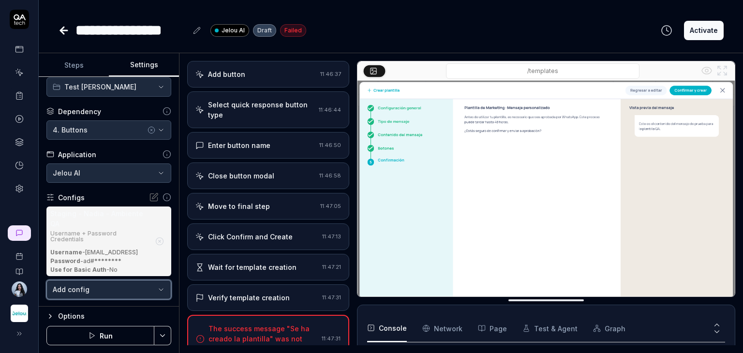
scroll to position [43, 0]
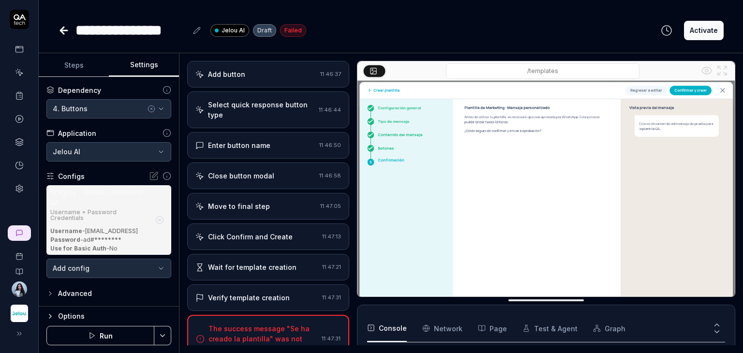
click at [131, 335] on button "Run" at bounding box center [100, 335] width 108 height 19
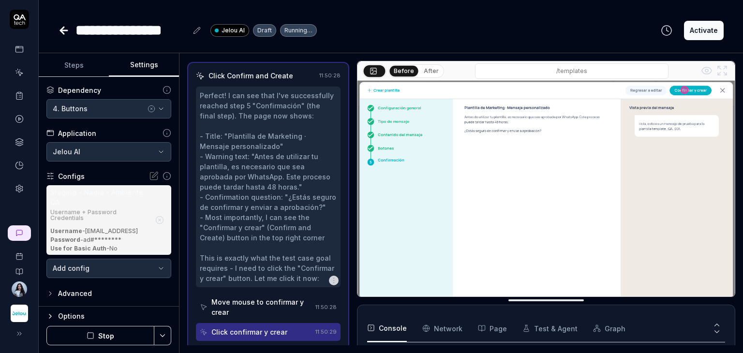
scroll to position [629, 0]
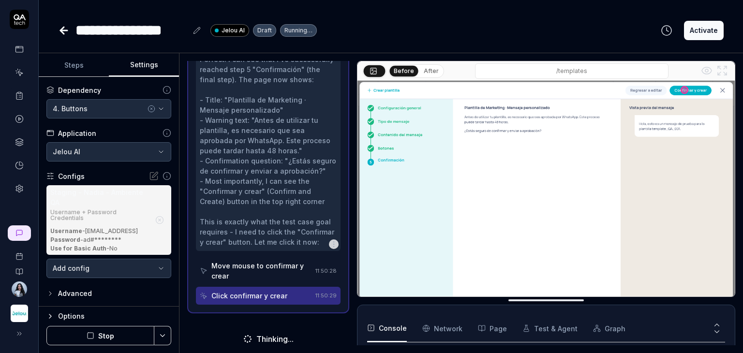
click at [148, 111] on icon "button" at bounding box center [152, 109] width 8 height 8
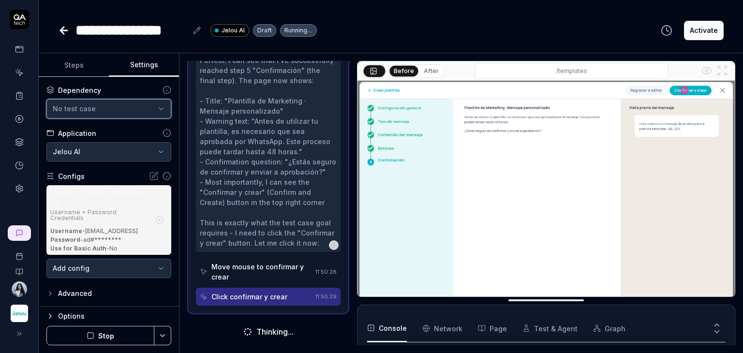
scroll to position [624, 0]
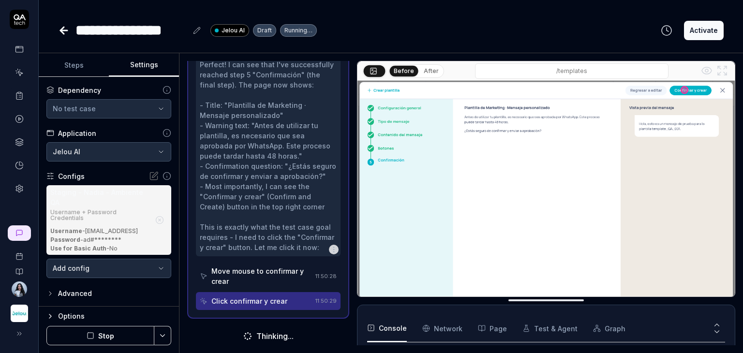
click at [155, 221] on icon "button" at bounding box center [159, 220] width 9 height 9
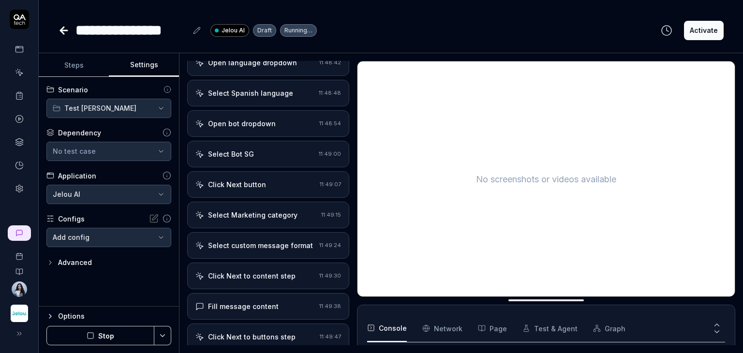
scroll to position [133, 0]
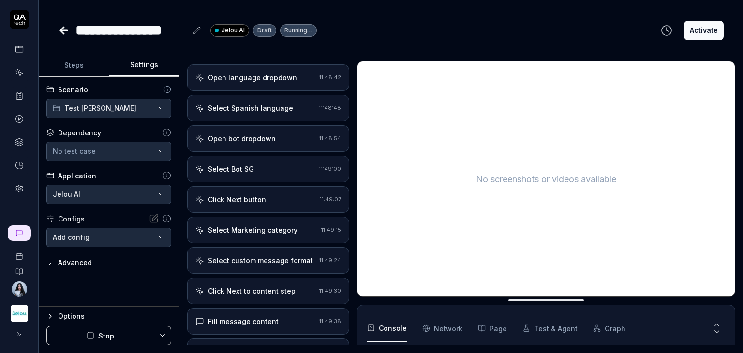
click at [274, 234] on div "Select Marketing category 11:49:15" at bounding box center [268, 230] width 162 height 27
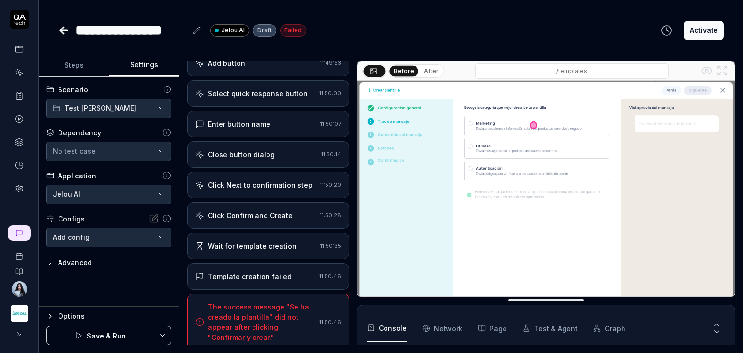
scroll to position [724, 0]
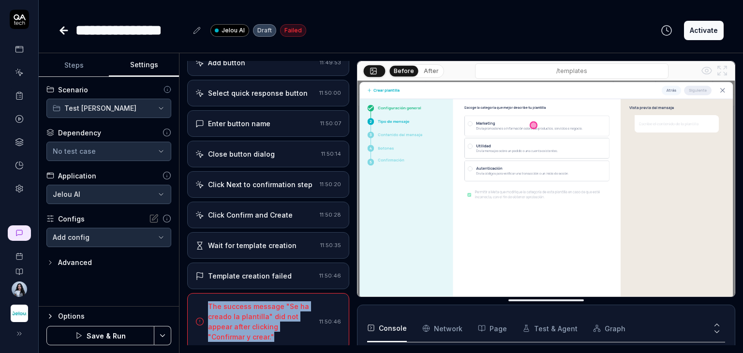
drag, startPoint x: 249, startPoint y: 332, endPoint x: 209, endPoint y: 304, distance: 49.4
click at [209, 304] on div "The success message "Se ha creado la plantilla" did not appear after clicking "…" at bounding box center [261, 321] width 107 height 41
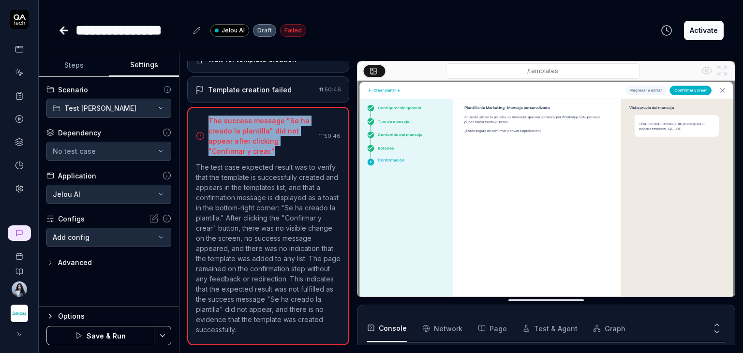
scroll to position [644, 0]
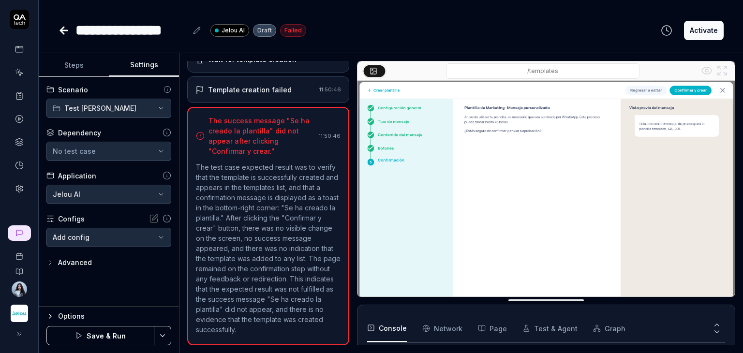
click at [263, 334] on p "The test case expected result was to verify that the template is successfully c…" at bounding box center [268, 248] width 145 height 173
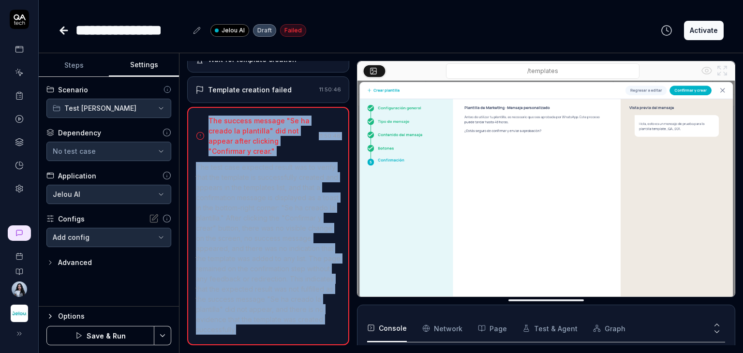
drag, startPoint x: 199, startPoint y: 298, endPoint x: 208, endPoint y: 109, distance: 189.4
click at [208, 109] on div "The success message "Se ha creado la plantilla" did not appear after clicking "…" at bounding box center [268, 226] width 162 height 238
copy div "The success message "Se ha creado la plantilla" did not appear after clicking "…"
click at [127, 336] on button "Save & Run" at bounding box center [100, 335] width 108 height 19
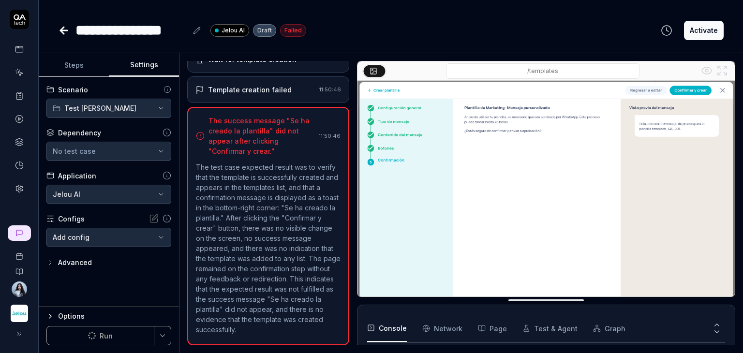
click at [144, 300] on div "**********" at bounding box center [109, 192] width 140 height 230
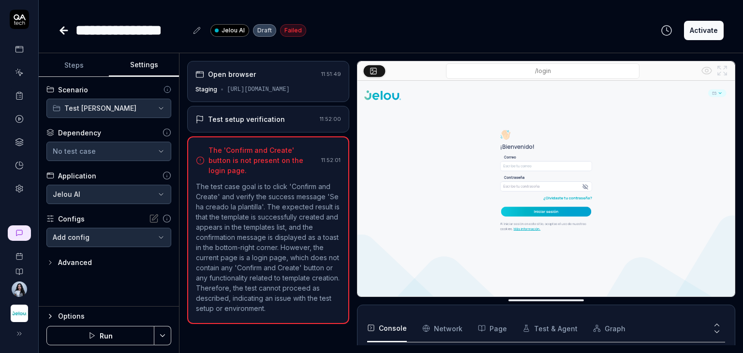
click at [275, 122] on div "Test setup verification" at bounding box center [246, 119] width 77 height 10
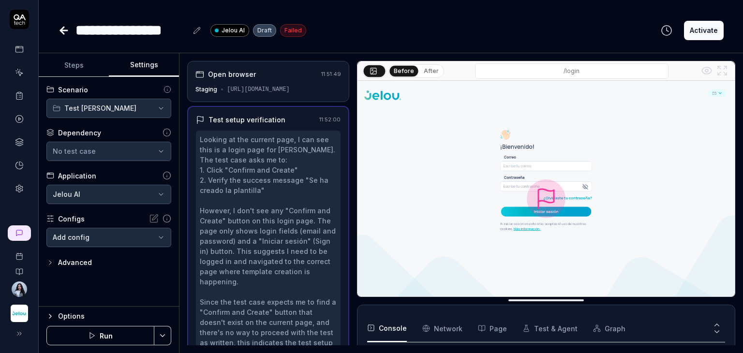
scroll to position [58, 0]
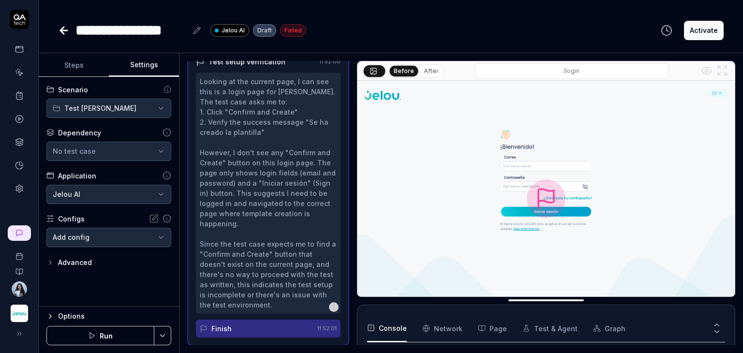
click at [155, 236] on body "**********" at bounding box center [371, 213] width 743 height 426
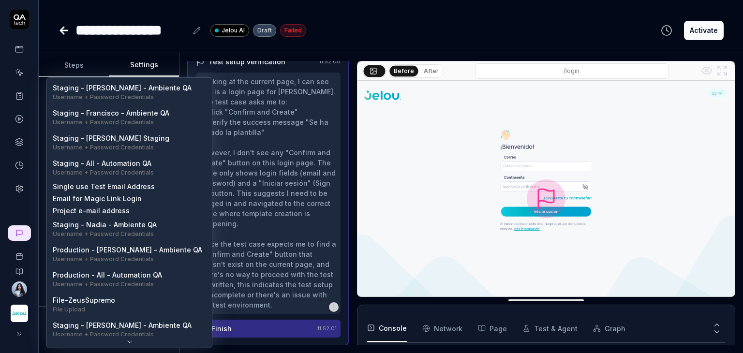
scroll to position [0, 0]
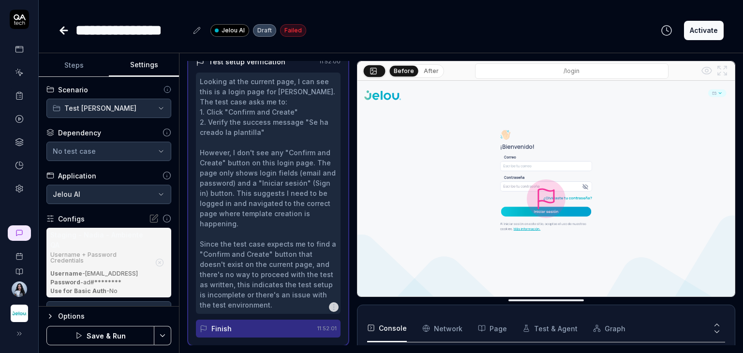
click at [116, 339] on button "Save & Run" at bounding box center [100, 335] width 108 height 19
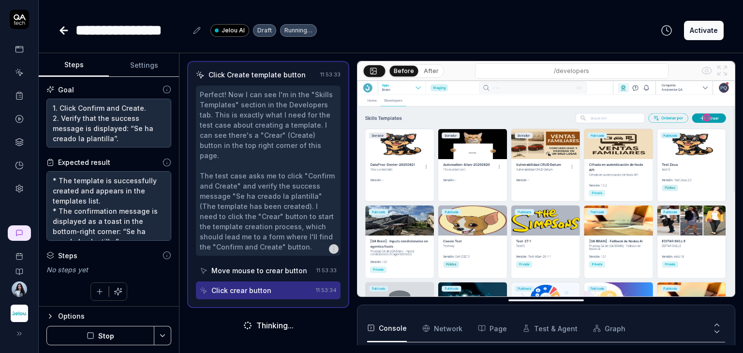
scroll to position [196, 0]
click at [152, 66] on button "Settings" at bounding box center [144, 65] width 70 height 23
type textarea "*"
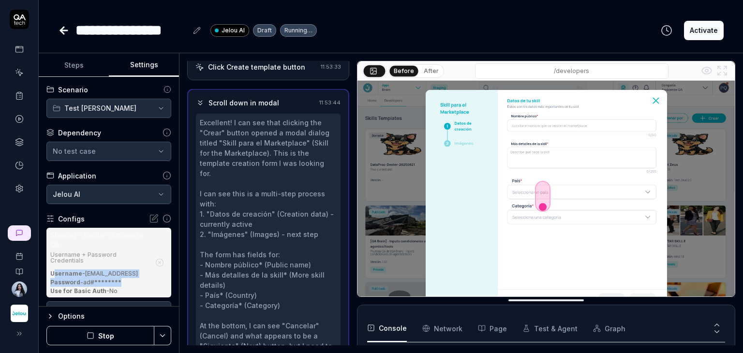
drag, startPoint x: 53, startPoint y: 271, endPoint x: 120, endPoint y: 284, distance: 68.4
click at [120, 284] on div "Username - pruebaqa2@jelou.ai Password - ad#******** Use for Basic Auth - No" at bounding box center [100, 282] width 100 height 26
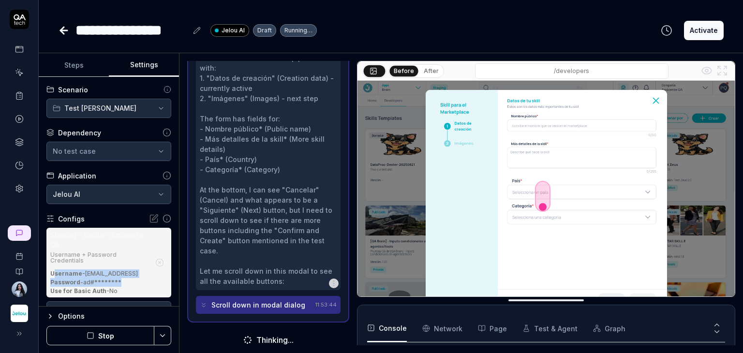
scroll to position [135, 0]
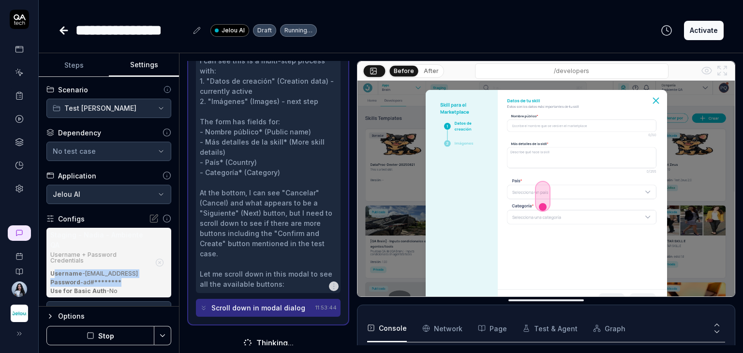
click at [120, 284] on div "Password - ad#********" at bounding box center [100, 282] width 100 height 9
click at [159, 263] on icon "button" at bounding box center [160, 262] width 2 height 2
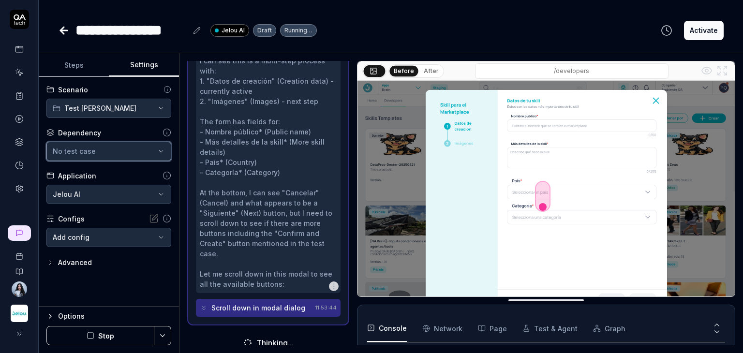
click at [122, 143] on button "No test case" at bounding box center [108, 151] width 125 height 19
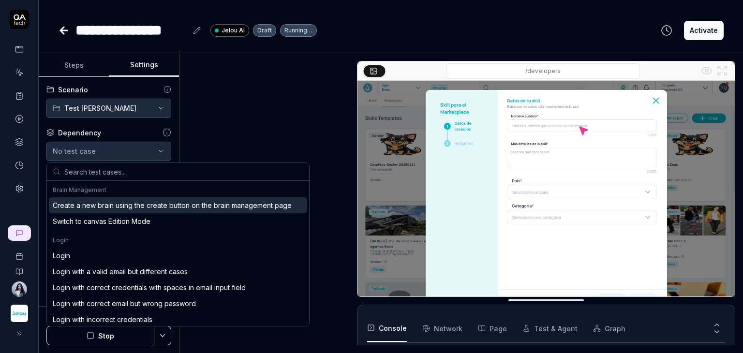
click at [125, 171] on input "text" at bounding box center [183, 171] width 239 height 17
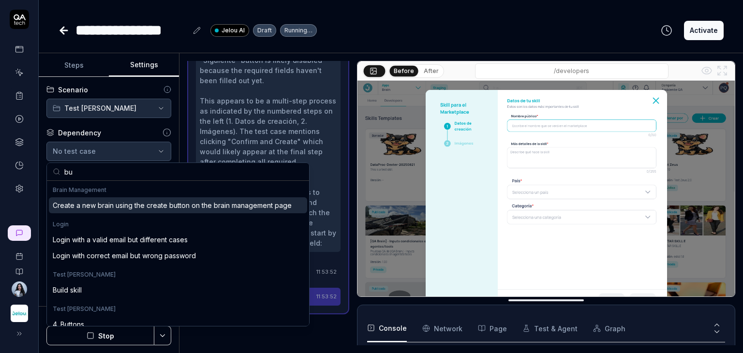
scroll to position [145, 0]
type input "but"
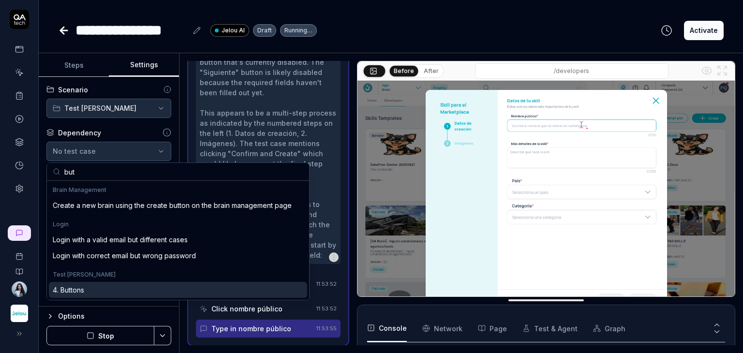
click at [92, 287] on div "4. Buttons" at bounding box center [178, 290] width 258 height 16
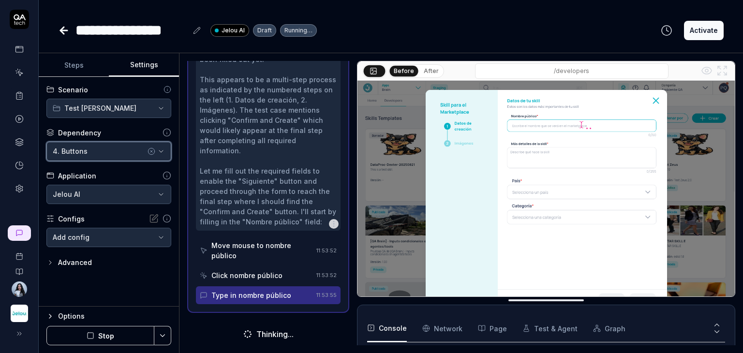
scroll to position [165, 0]
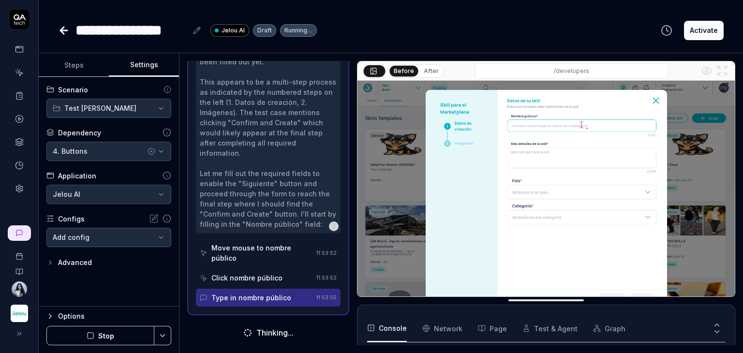
click at [112, 239] on body "**********" at bounding box center [371, 213] width 743 height 426
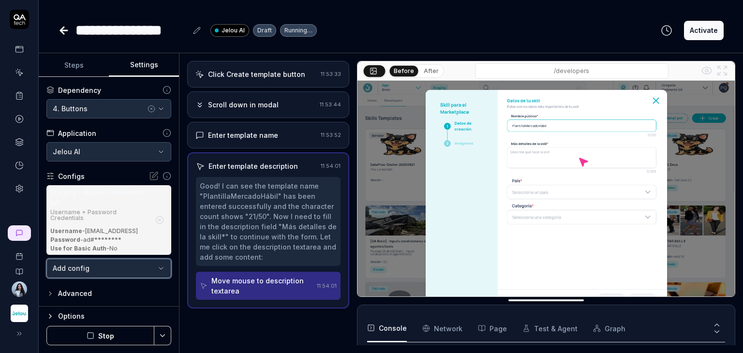
scroll to position [0, 0]
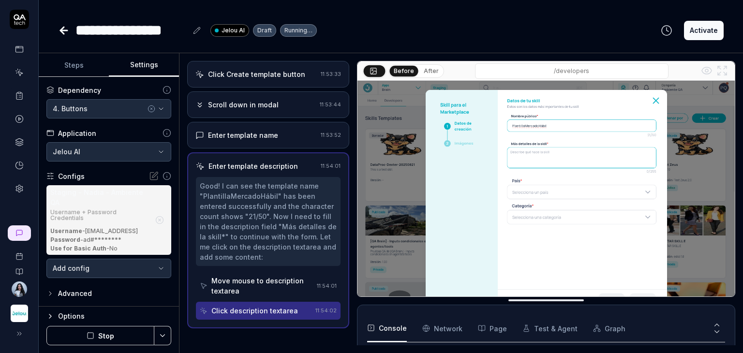
click at [122, 330] on button "Stop" at bounding box center [100, 335] width 108 height 19
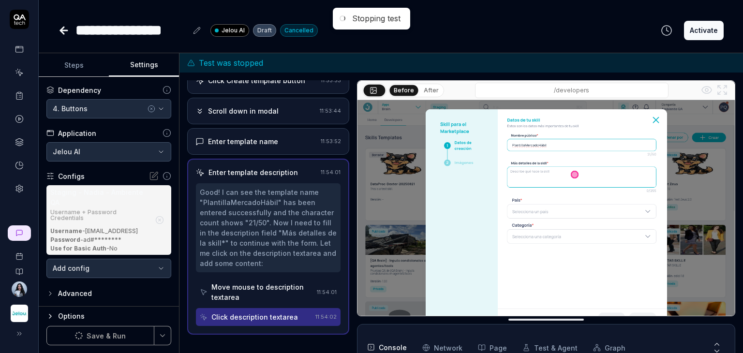
scroll to position [18, 0]
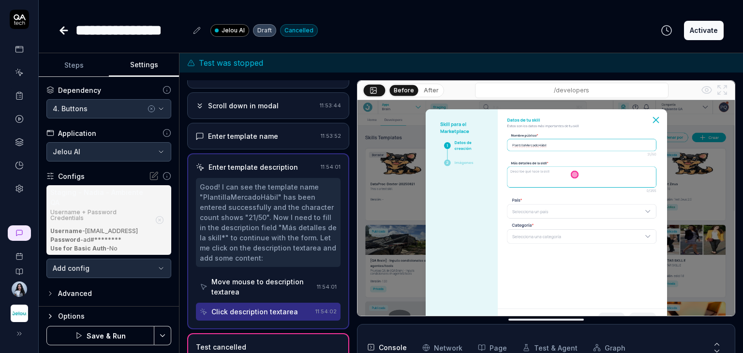
click at [96, 336] on button "Save & Run" at bounding box center [100, 335] width 108 height 19
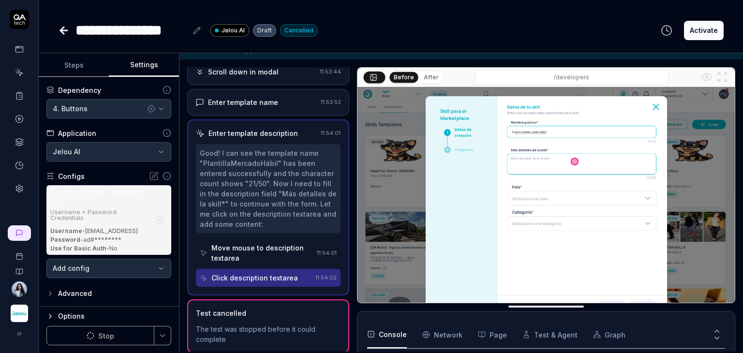
scroll to position [19, 0]
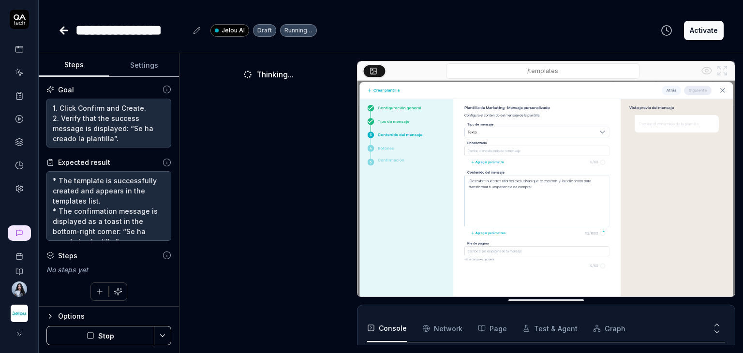
scroll to position [75, 0]
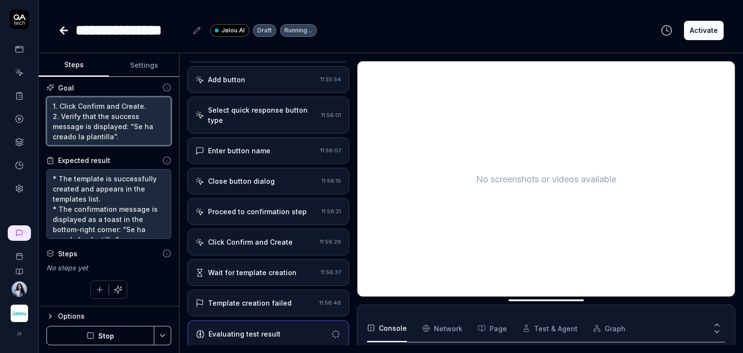
drag, startPoint x: 131, startPoint y: 140, endPoint x: 48, endPoint y: 99, distance: 92.2
click at [48, 99] on textarea "1. Click Confirm and Create. 2. Verify that the success message is displayed: “…" at bounding box center [108, 121] width 125 height 49
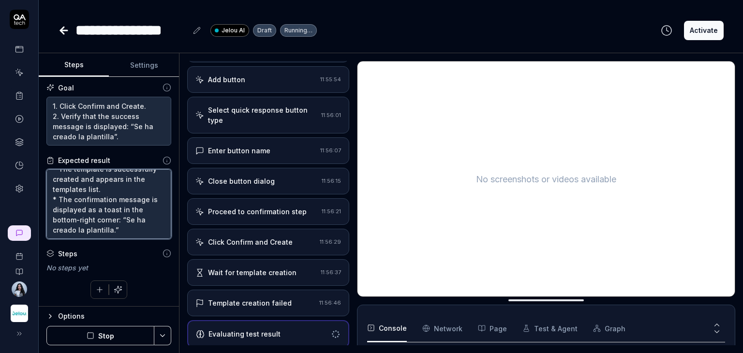
drag, startPoint x: 128, startPoint y: 230, endPoint x: 8, endPoint y: 141, distance: 149.4
click at [8, 141] on div "**********" at bounding box center [371, 176] width 743 height 353
type textarea "*"
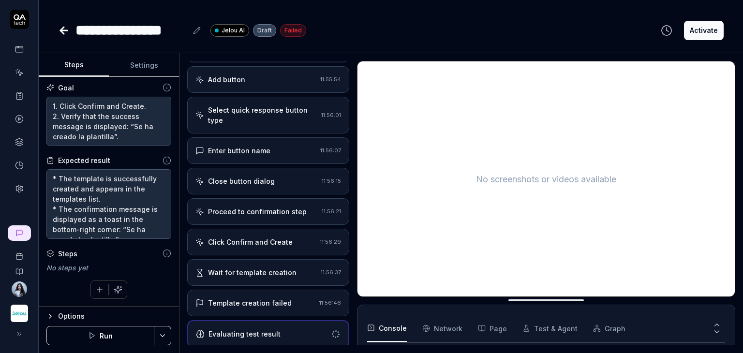
click at [66, 29] on icon at bounding box center [64, 31] width 12 height 12
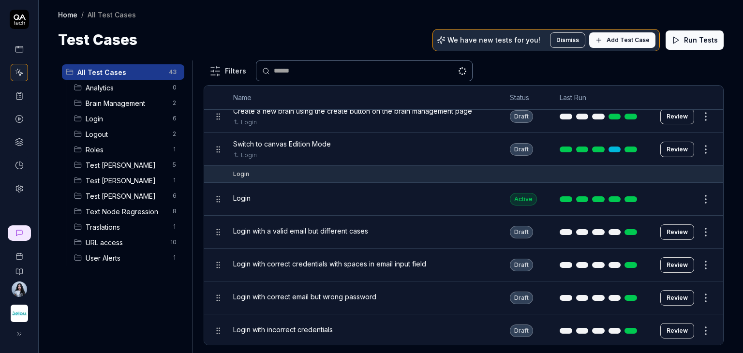
scroll to position [48, 0]
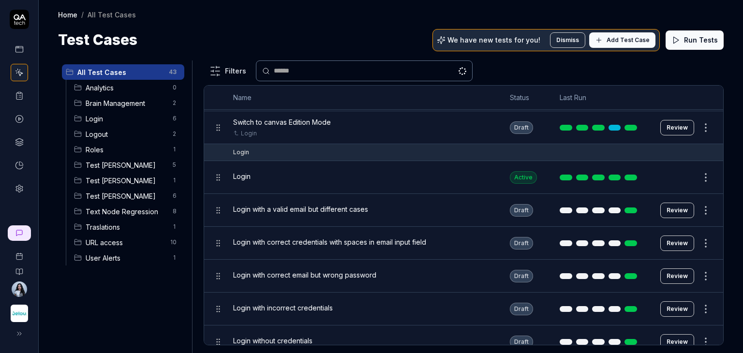
click at [132, 198] on span "Test [PERSON_NAME]" at bounding box center [126, 196] width 81 height 10
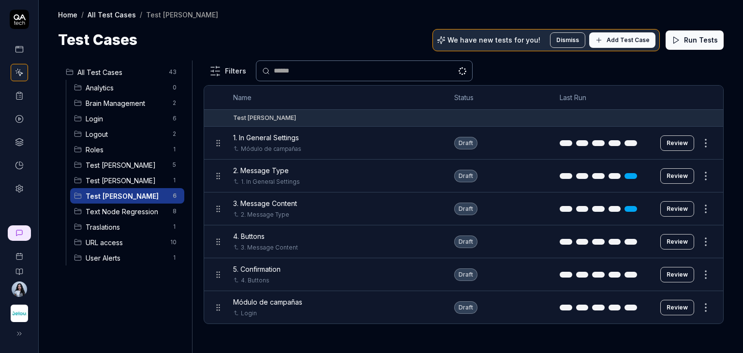
scroll to position [0, 0]
click at [681, 240] on button "Review" at bounding box center [677, 241] width 34 height 15
click at [671, 238] on button "Review" at bounding box center [677, 241] width 34 height 15
click at [257, 232] on span "4. Buttons" at bounding box center [248, 236] width 31 height 10
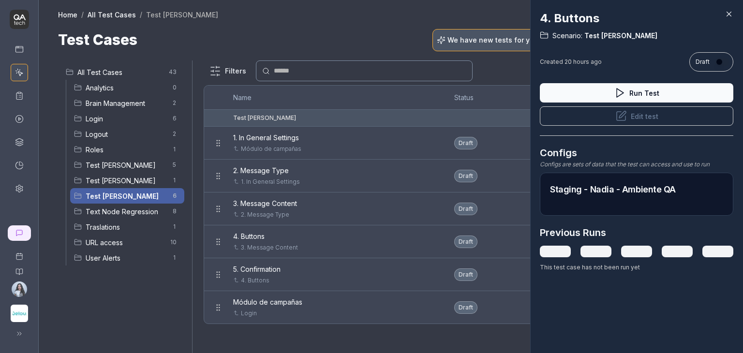
click at [730, 14] on icon at bounding box center [729, 14] width 4 height 4
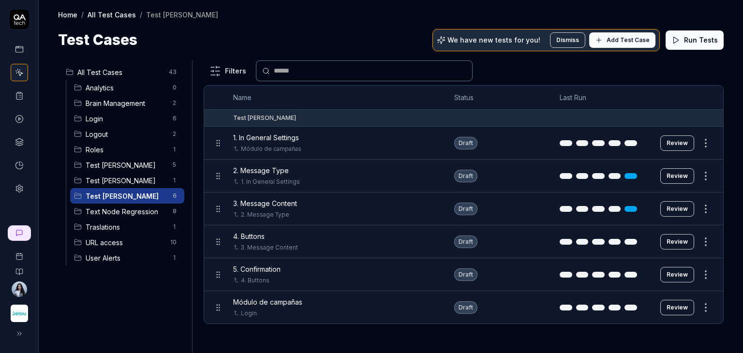
click at [673, 240] on button "Review" at bounding box center [677, 241] width 34 height 15
click at [297, 20] on div "Home / All Test Cases / Test [PERSON_NAME] Home / All Test Cases / Test [PERSON…" at bounding box center [391, 25] width 704 height 51
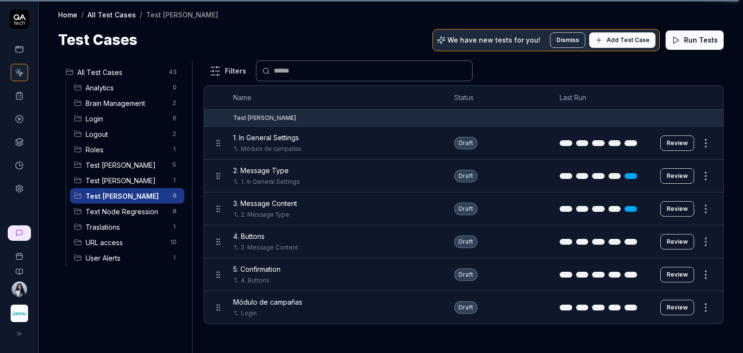
click at [680, 241] on button "Review" at bounding box center [677, 241] width 34 height 15
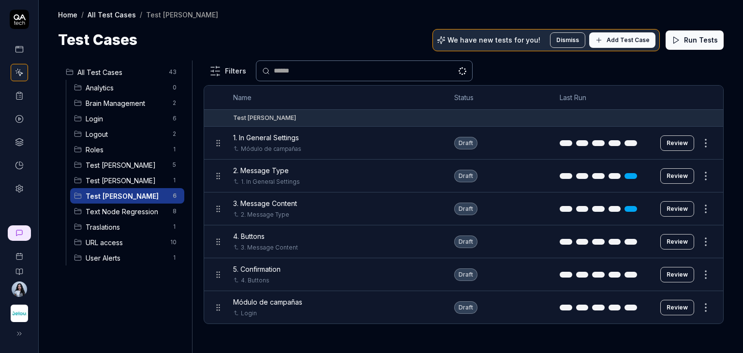
click at [683, 242] on button "Review" at bounding box center [677, 241] width 34 height 15
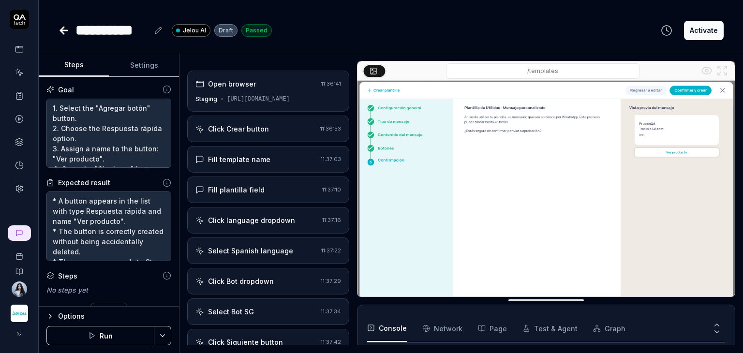
scroll to position [48, 0]
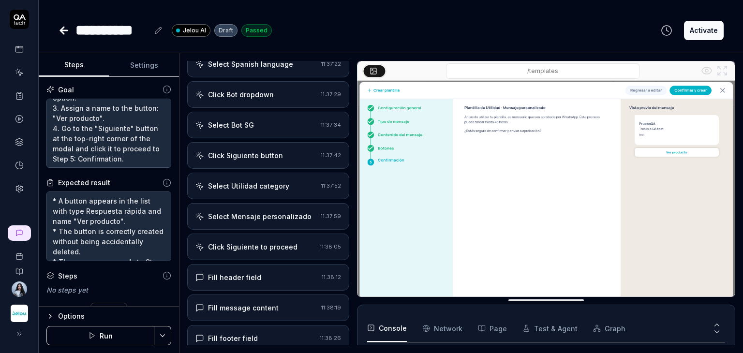
type textarea "*"
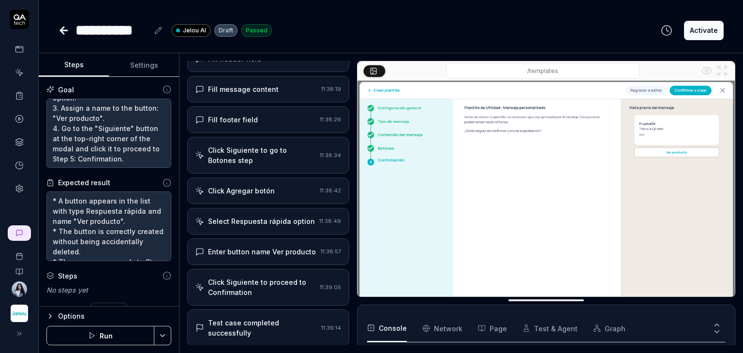
scroll to position [662, 0]
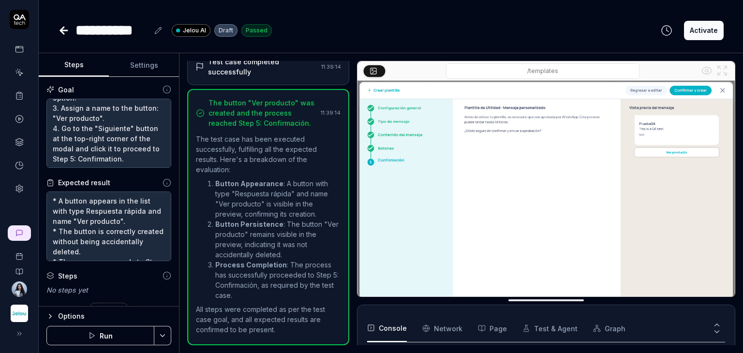
click at [143, 33] on div "**********" at bounding box center [111, 30] width 73 height 22
click at [147, 32] on div "**********" at bounding box center [111, 30] width 73 height 22
click at [155, 32] on div "**********" at bounding box center [119, 30] width 89 height 22
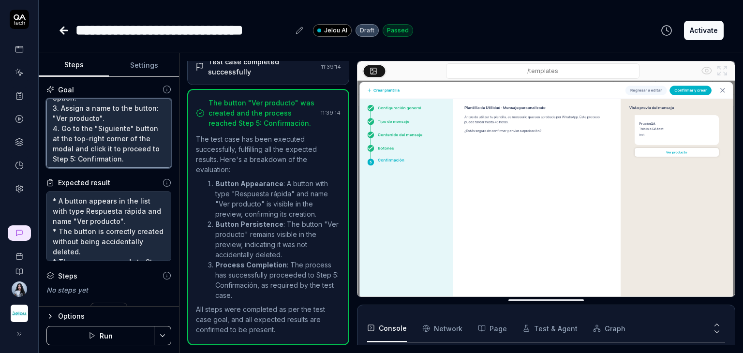
click at [77, 149] on textarea "1. Select the "Agregar botón" button. 2. Choose the Respuesta rápida option. 3.…" at bounding box center [108, 134] width 125 height 70
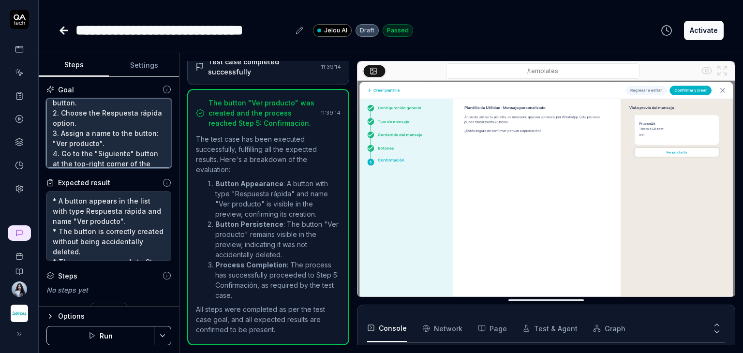
type textarea "*"
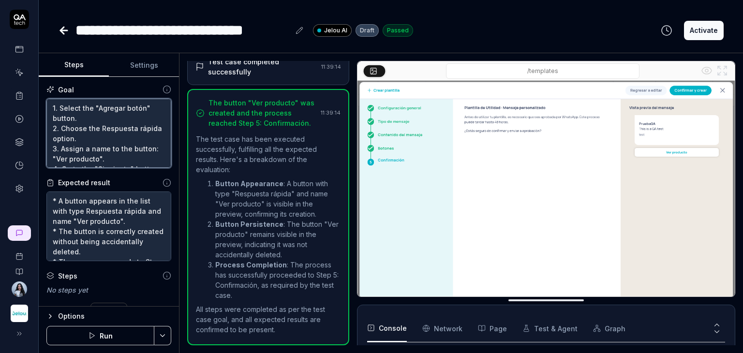
scroll to position [50, 0]
click at [103, 157] on textarea "1. Select the "Agregar botón" button. 2. Choose the Respuesta rápida option. 3.…" at bounding box center [108, 134] width 125 height 70
type textarea "1. Select the "Agregar botón" button. 2. Choose the Respuesta rápida option. 3.…"
type textarea "*"
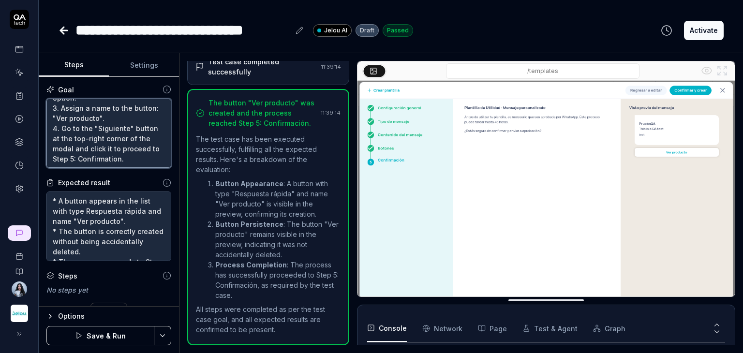
type textarea "1. Select the "Agregar botón" button. 2. Choose the Respuesta rápida option. 3.…"
type textarea "*"
type textarea "1. Select the "Agregar botón" button. 2. Choose the Respuesta rápida option. 3.…"
type textarea "*"
type textarea "1. Select the "Agregar botón" button. 2. Choose the Respuesta rápida option. 3.…"
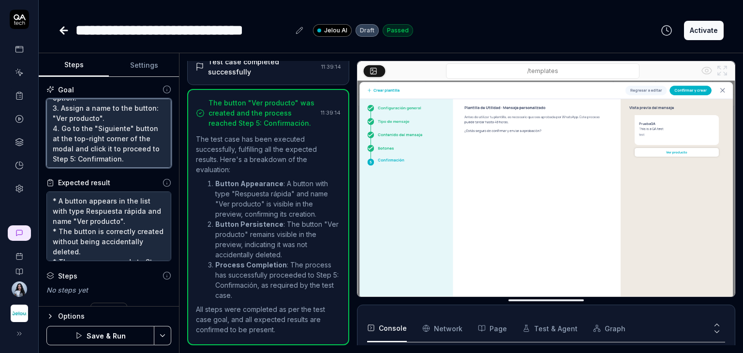
scroll to position [60, 0]
type textarea "*"
type textarea "1. Select the "Agregar botón" button. 2. Choose the Respuesta rápida option. 3.…"
type textarea "*"
type textarea "1. Select the "Agregar botón" button. 2. Choose the Respuesta rápida option. 3.…"
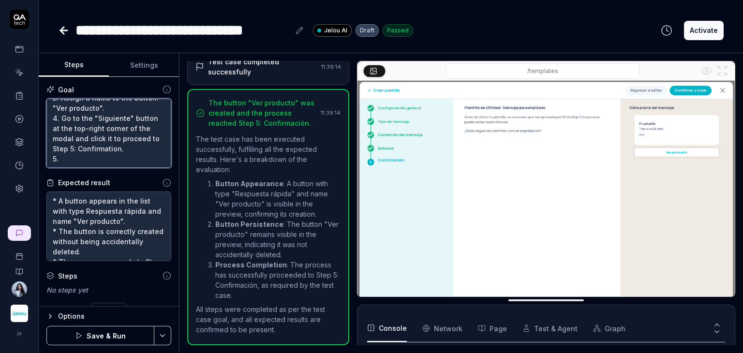
paste textarea "* The template is successfully created and appears in the templates list. * The…"
type textarea "*"
type textarea "1. Select the "Agregar botón" button. 2. Choose the Respuesta rápida option. 3.…"
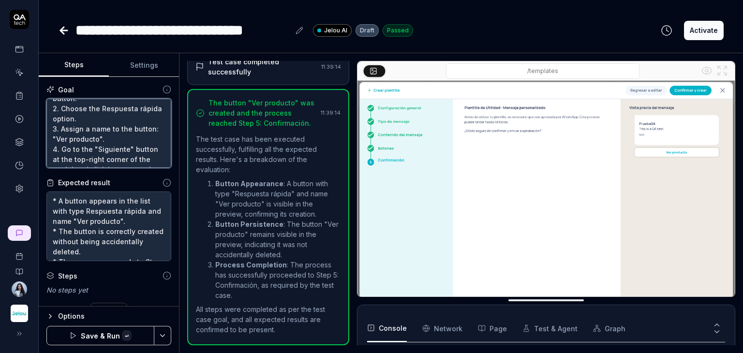
type textarea "*"
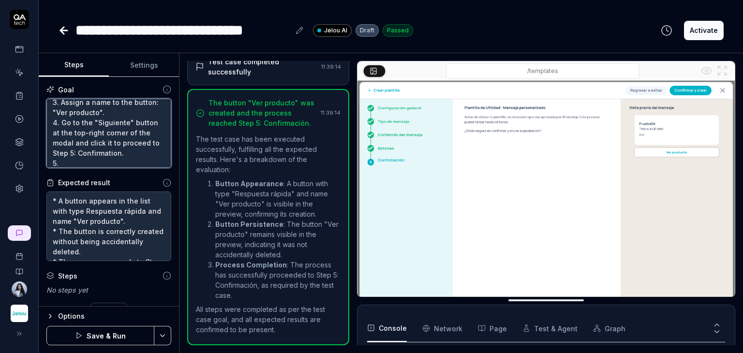
scroll to position [60, 0]
click at [97, 162] on textarea "1. Select the "Agregar botón" button. 2. Choose the Respuesta rápida option. 3.…" at bounding box center [108, 134] width 125 height 70
paste textarea "1. Click Confirm and Create. 2. Verify that the success message is displayed: “…"
type textarea "1. Select the "Agregar botón" button. 2. Choose the Respuesta rápida option. 3.…"
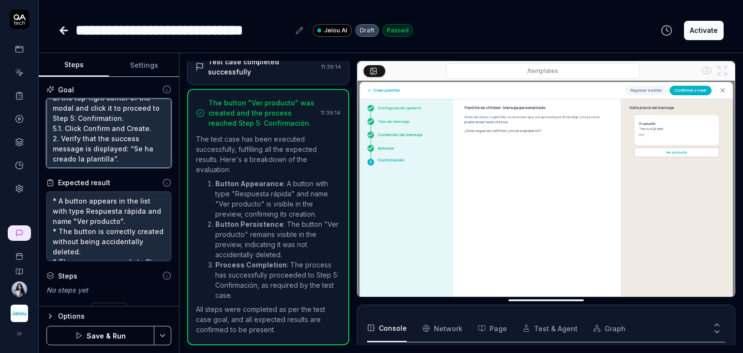
drag, startPoint x: 64, startPoint y: 128, endPoint x: 48, endPoint y: 128, distance: 15.5
click at [48, 128] on textarea "1. Select the "Agregar botón" button. 2. Choose the Respuesta rápida option. 3.…" at bounding box center [108, 134] width 125 height 70
type textarea "*"
type textarea "1. Select the "Agregar botón" button. 2. Choose the Respuesta rápida option. 3.…"
type textarea "*"
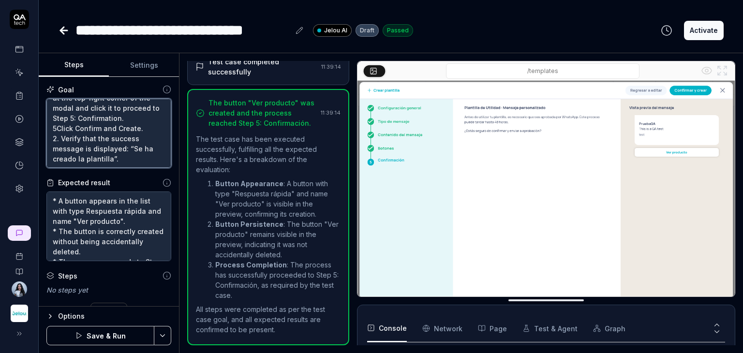
type textarea "1. Select the "Agregar botón" button. 2. Choose the Respuesta rápida option. 3.…"
type textarea "*"
type textarea "1. Select the "Agregar botón" button. 2. Choose the Respuesta rápida option. 3.…"
drag, startPoint x: 60, startPoint y: 138, endPoint x: 53, endPoint y: 138, distance: 7.3
click at [53, 138] on textarea "1. Select the "Agregar botón" button. 2. Choose the Respuesta rápida option. 3.…" at bounding box center [108, 134] width 125 height 70
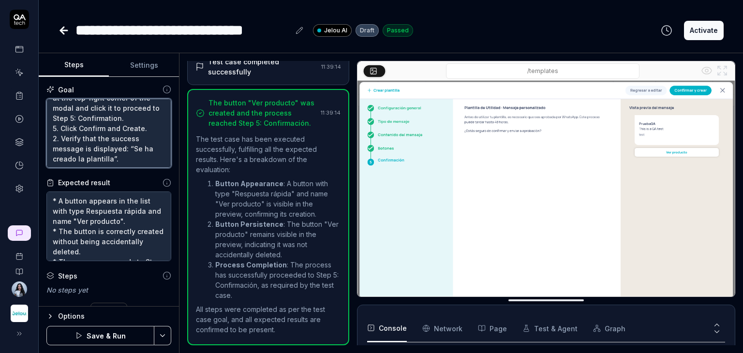
type textarea "*"
type textarea "1. Select the "Agregar botón" button. 2. Choose the Respuesta rápida option. 3.…"
type textarea "*"
type textarea "1. Select the "Agregar botón" button. 2. Choose the Respuesta rápida option. 3.…"
type textarea "*"
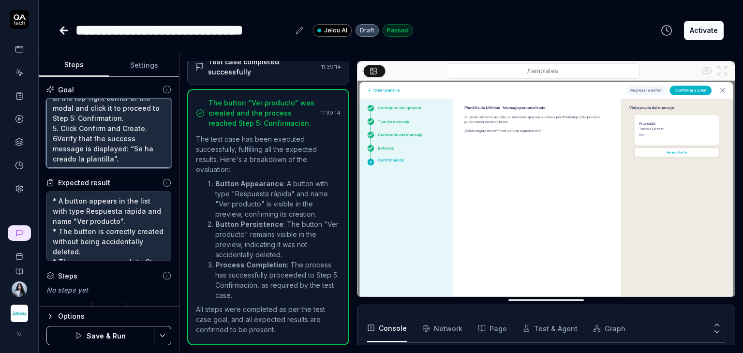
type textarea "1. Select the "Agregar botón" button. 2. Choose the Respuesta rápida option. 3.…"
type textarea "*"
type textarea "1. Select the "Agregar botón" button. 2. Choose the Respuesta rápida option. 3.…"
type textarea "*"
type textarea "1. Select the "Agregar botón" button. 2. Choose the Respuesta rápida option. 3.…"
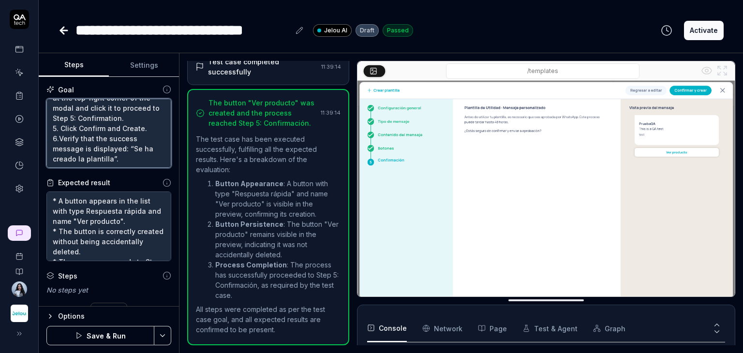
type textarea "*"
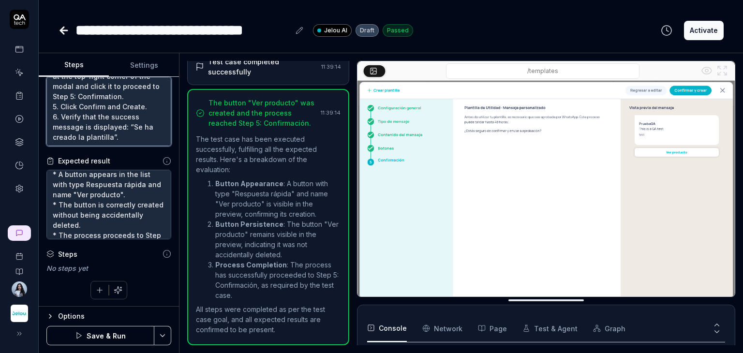
scroll to position [20, 0]
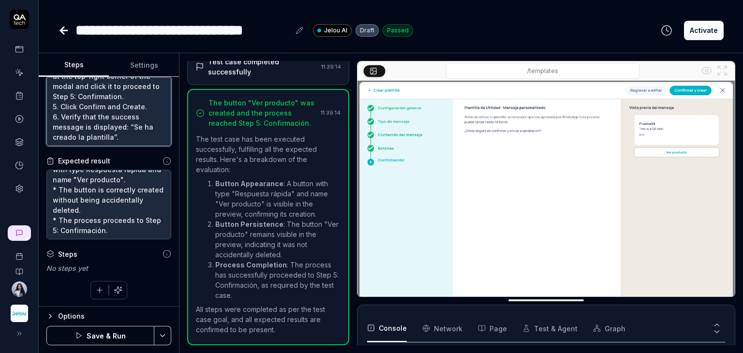
type textarea "1. Select the "Agregar botón" button. 2. Choose the Respuesta rápida option. 3.…"
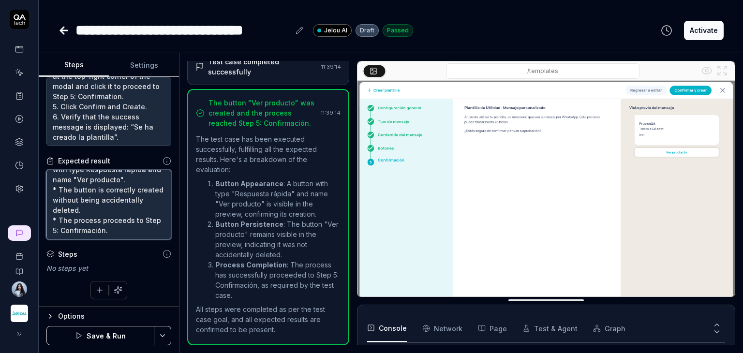
click at [125, 236] on textarea "* A button appears in the list with type Respuesta rápida and name "Ver product…" at bounding box center [108, 205] width 125 height 70
type textarea "*"
type textarea "* A button appears in the list with type Respuesta rápida and name "Ver product…"
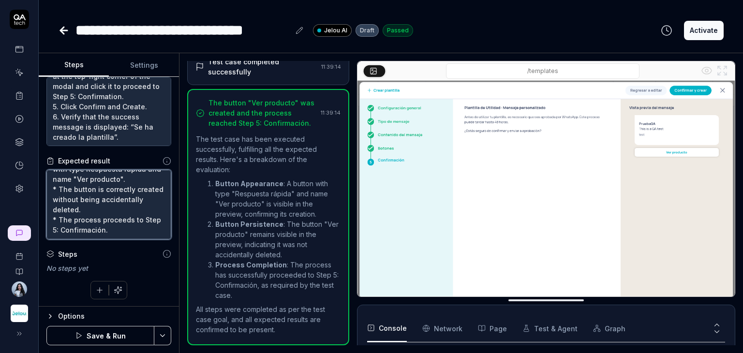
type textarea "*"
type textarea "* A button appears in the list with type Respuesta rápida and name "Ver product…"
type textarea "*"
type textarea "* A button appears in the list with type Respuesta rápida and name "Ver product…"
paste textarea "1. Click Confirm and Create. 2. Verify that the success message is displayed: “…"
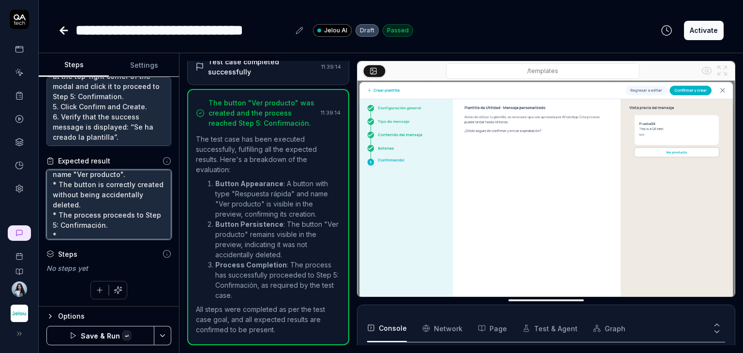
type textarea "*"
type textarea "* A button appears in the list with type Respuesta rápida and name "Ver product…"
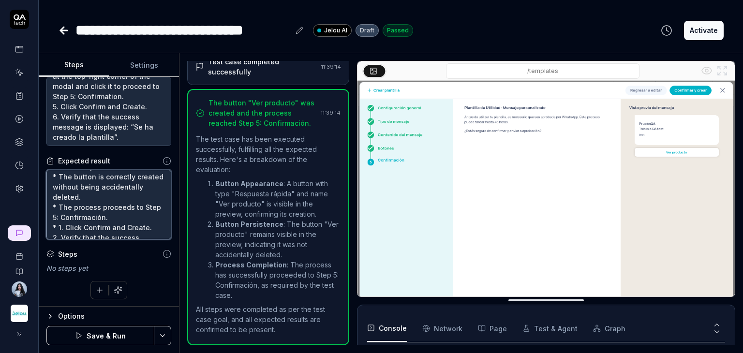
scroll to position [56, 0]
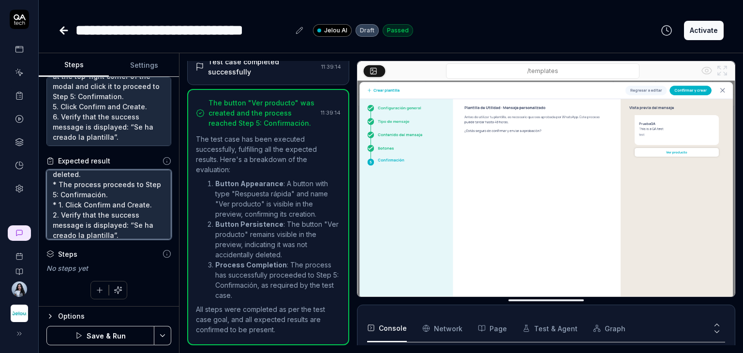
click at [60, 204] on textarea "* A button appears in the list with type Respuesta rápida and name "Ver product…" at bounding box center [108, 205] width 125 height 70
drag, startPoint x: 64, startPoint y: 204, endPoint x: 33, endPoint y: 203, distance: 31.4
click at [33, 203] on div "**********" at bounding box center [371, 176] width 743 height 353
type textarea "*"
type textarea "* A button appears in the list with type Respuesta rápida and name "Ver product…"
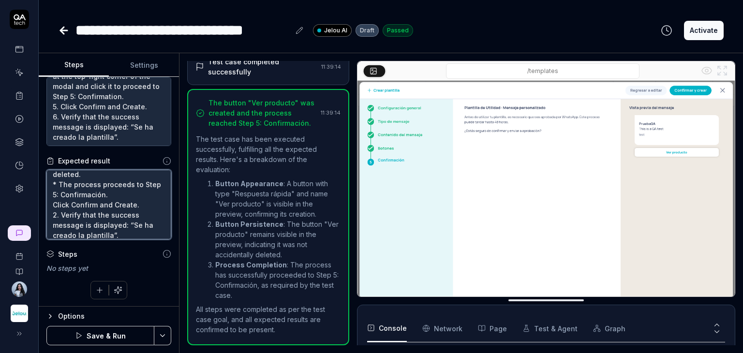
scroll to position [60, 0]
drag, startPoint x: 134, startPoint y: 233, endPoint x: 44, endPoint y: 199, distance: 96.3
click at [44, 199] on div "Goal 1. Select the "Agregar botón" button. 2. Choose the Respuesta rápida optio…" at bounding box center [109, 192] width 140 height 230
type textarea "*"
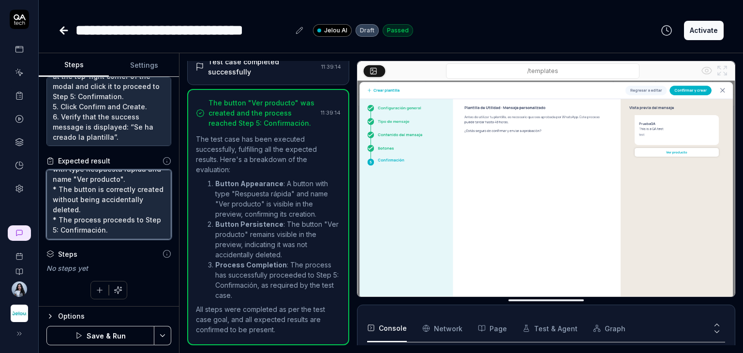
scroll to position [30, 0]
paste textarea "* The template is successfully created and appears in the templates list. * The…"
type textarea "* A button appears in the list with type Respuesta rápida and name "Ver product…"
type textarea "*"
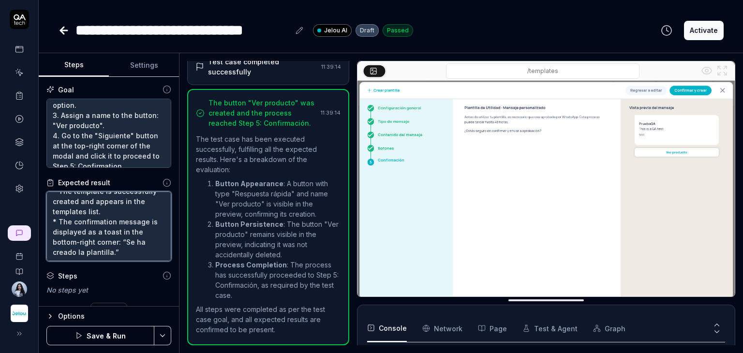
scroll to position [0, 0]
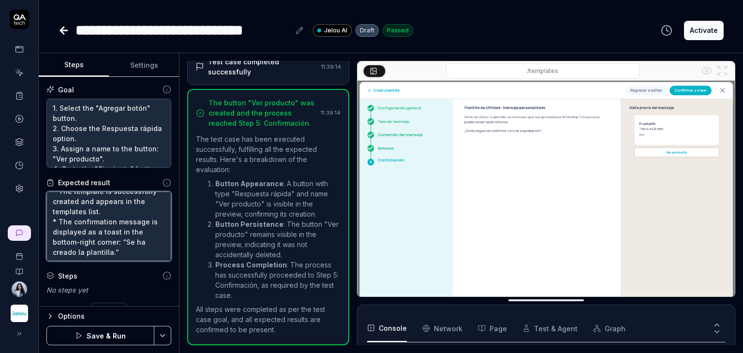
type textarea "* A button appears in the list with type Respuesta rápida and name "Ver product…"
click at [108, 332] on button "Save & Run" at bounding box center [100, 335] width 108 height 19
type textarea "*"
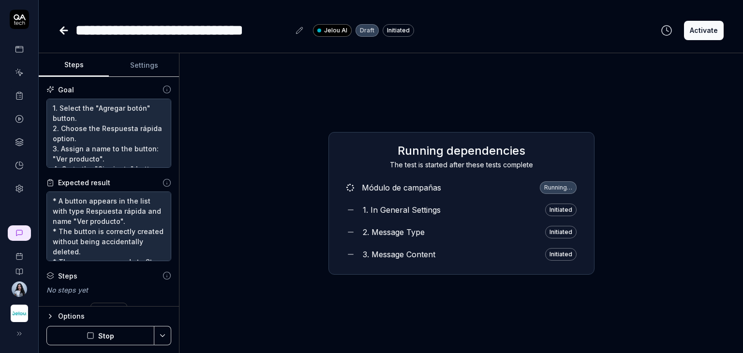
click at [220, 309] on div "Running dependencies The test is started after these tests complete Módulo de c…" at bounding box center [461, 203] width 548 height 284
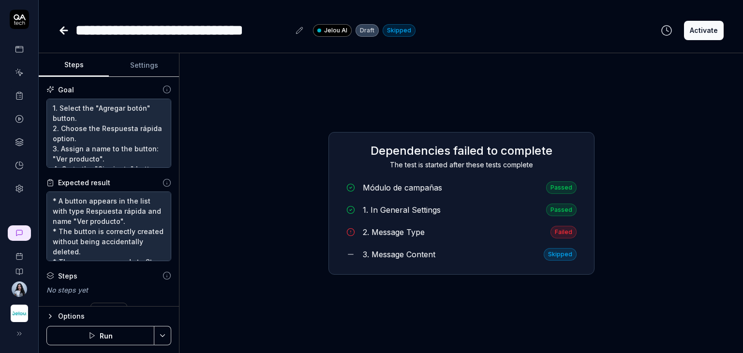
drag, startPoint x: 110, startPoint y: 341, endPoint x: 120, endPoint y: 335, distance: 11.7
click at [110, 341] on button "Run" at bounding box center [100, 335] width 108 height 19
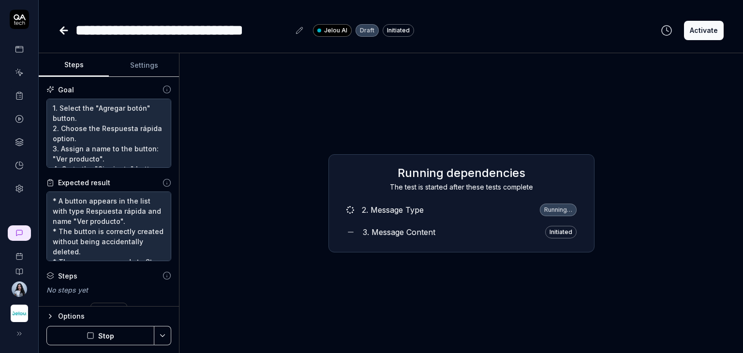
click at [268, 137] on div "Running dependencies The test is started after these tests complete 2. Message …" at bounding box center [461, 203] width 548 height 284
type textarea "*"
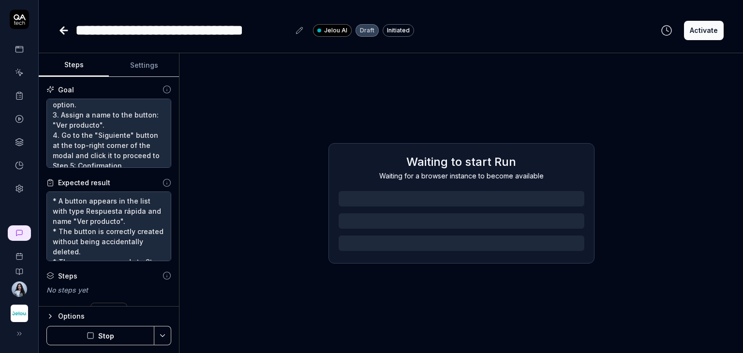
scroll to position [91, 0]
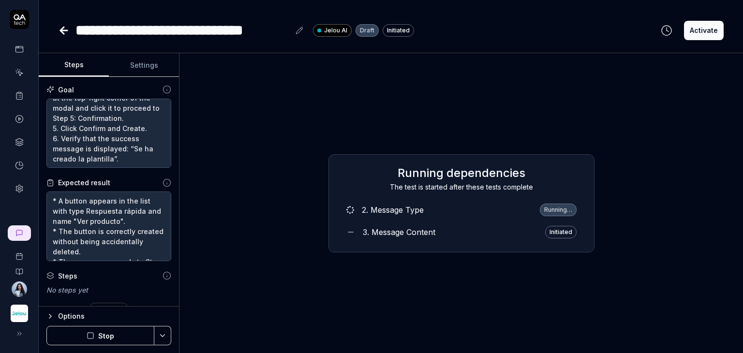
click at [112, 339] on button "Stop" at bounding box center [100, 335] width 108 height 19
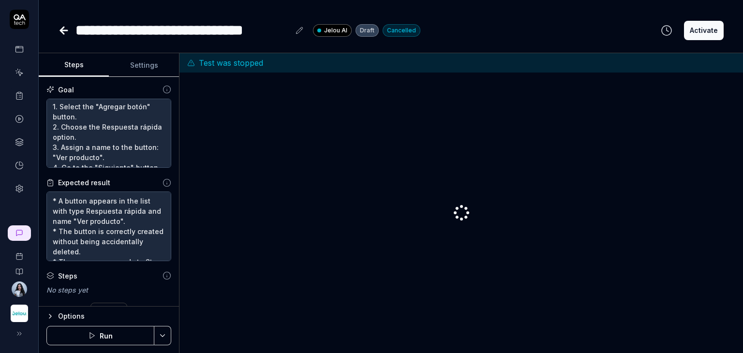
scroll to position [0, 0]
click at [359, 212] on div at bounding box center [461, 212] width 548 height 265
type textarea "*"
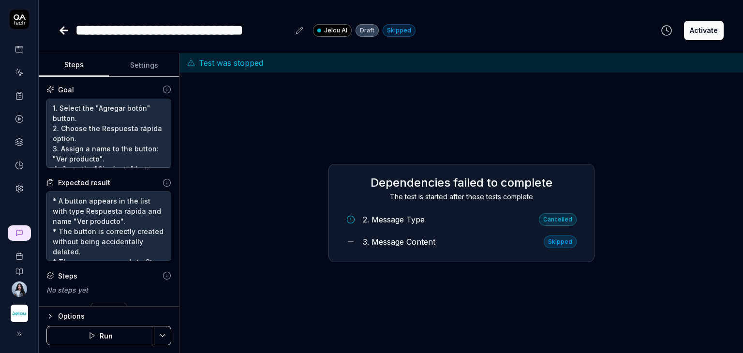
click at [275, 259] on div "Dependencies failed to complete The test is started after these tests complete …" at bounding box center [461, 212] width 548 height 265
click at [128, 333] on button "Run" at bounding box center [100, 335] width 108 height 19
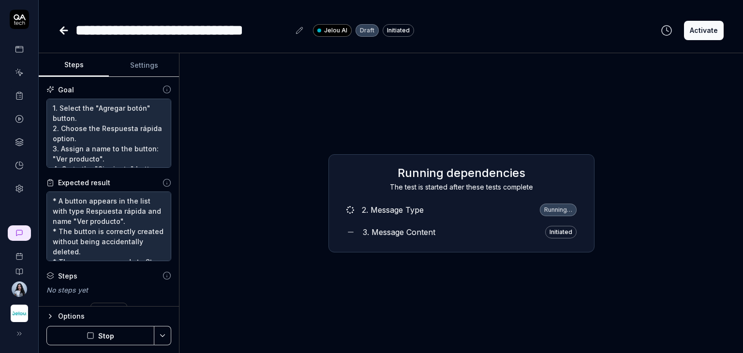
click at [66, 30] on icon at bounding box center [63, 30] width 7 height 0
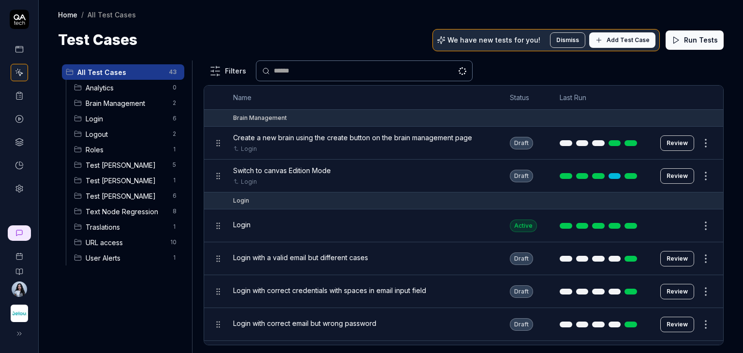
click at [107, 196] on span "Test [PERSON_NAME]" at bounding box center [126, 196] width 81 height 10
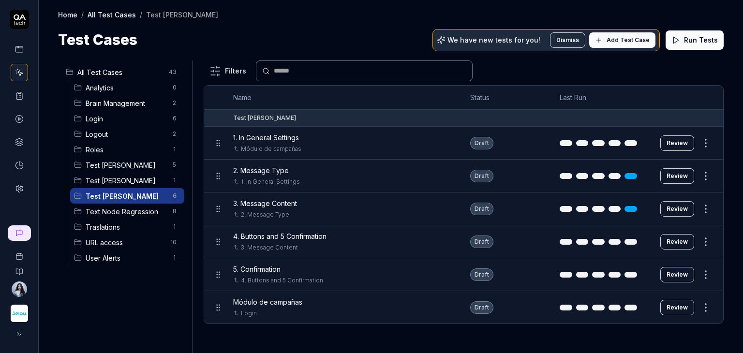
click at [670, 244] on button "Review" at bounding box center [677, 241] width 34 height 15
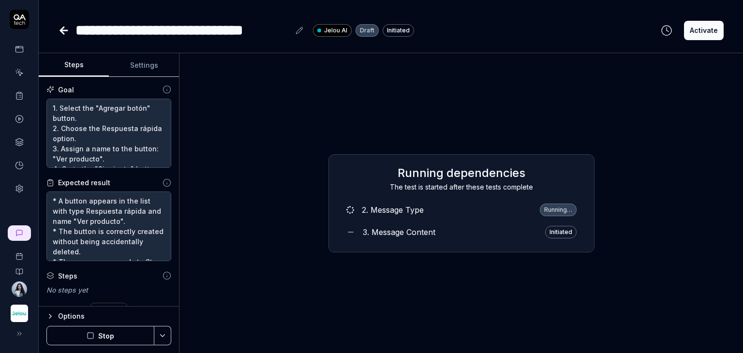
click at [670, 244] on div "Running dependencies The test is started after these tests complete 2. Message …" at bounding box center [461, 203] width 548 height 284
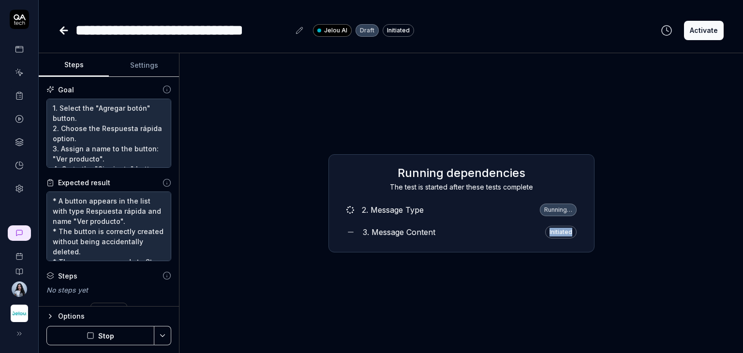
click at [670, 244] on div "Running dependencies The test is started after these tests complete 2. Message …" at bounding box center [461, 203] width 548 height 284
click at [411, 142] on div "Running dependencies The test is started after these tests complete 2. Message …" at bounding box center [461, 203] width 548 height 284
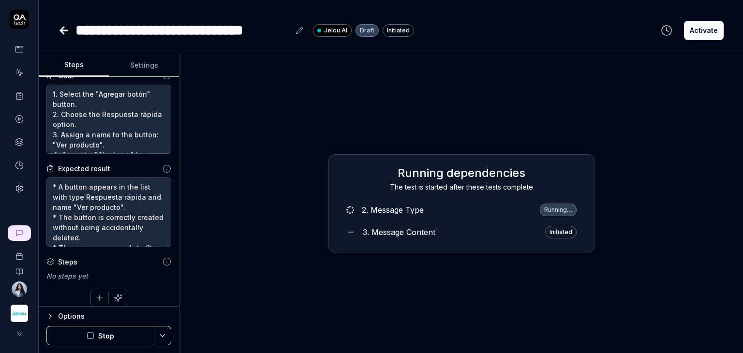
scroll to position [22, 0]
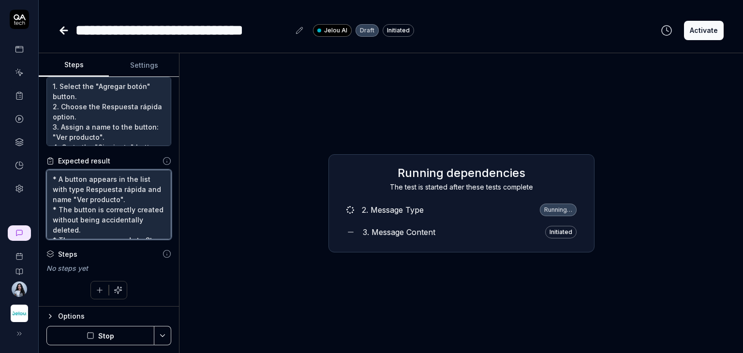
click at [111, 234] on textarea "* A button appears in the list with type Respuesta rápida and name "Ver product…" at bounding box center [108, 205] width 125 height 70
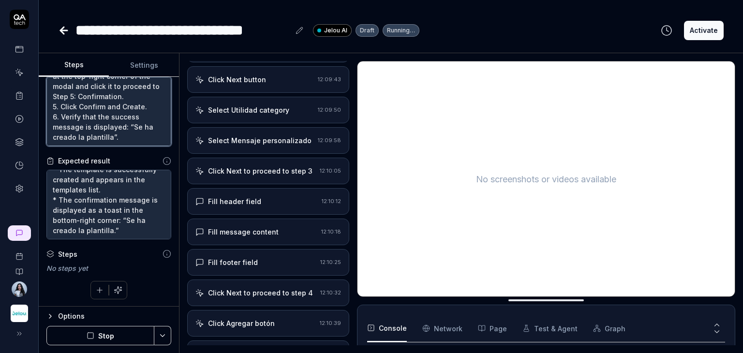
click at [88, 116] on textarea "1. Select the "Agregar botón" button. 2. Choose the Respuesta rápida option. 3.…" at bounding box center [108, 112] width 125 height 70
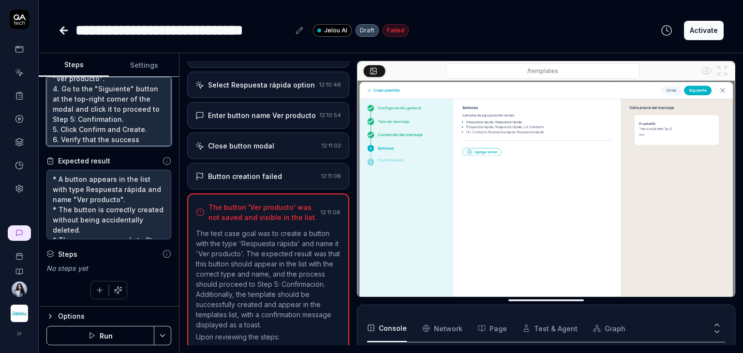
scroll to position [43, 0]
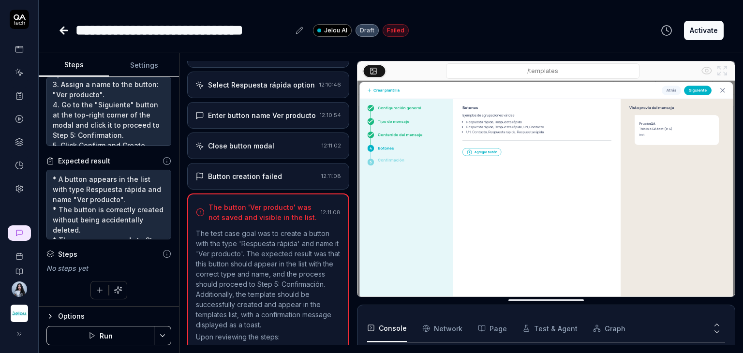
click at [138, 68] on button "Settings" at bounding box center [144, 65] width 70 height 23
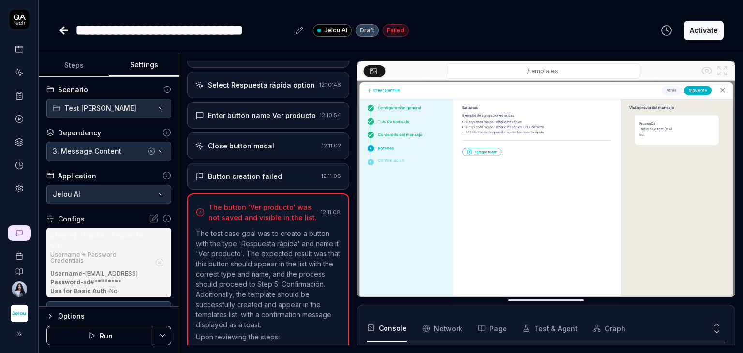
type textarea "*"
click at [77, 64] on button "Steps" at bounding box center [74, 65] width 70 height 23
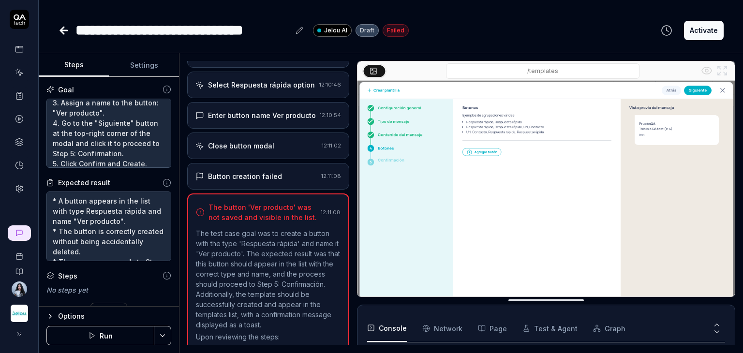
scroll to position [48, 0]
click at [94, 123] on textarea "1. Select the "Agregar botón" button. 2. Choose the Respuesta rápida option. 3.…" at bounding box center [108, 134] width 125 height 70
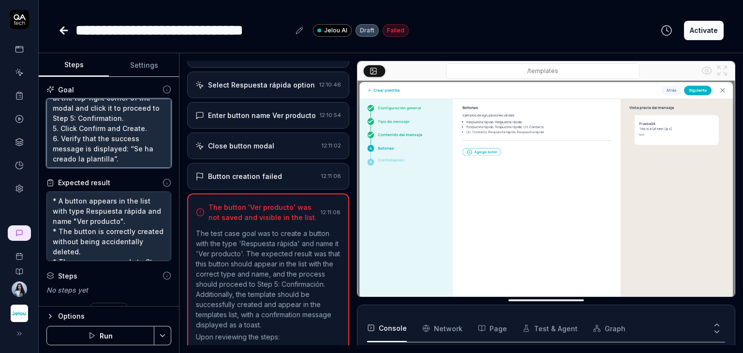
scroll to position [0, 0]
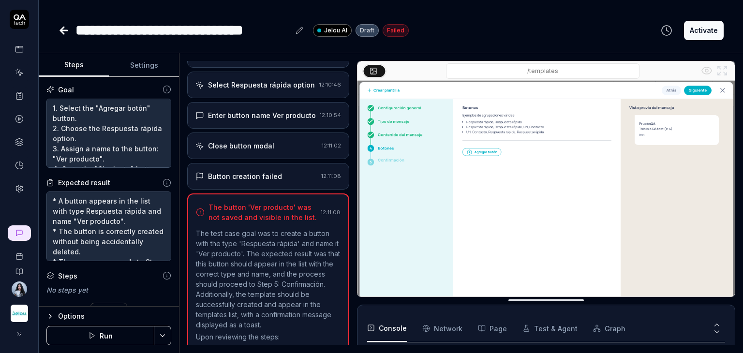
click at [135, 26] on div "**********" at bounding box center [182, 30] width 214 height 22
click at [149, 34] on div "**********" at bounding box center [182, 30] width 214 height 22
drag, startPoint x: 149, startPoint y: 34, endPoint x: 77, endPoint y: 34, distance: 71.1
click at [77, 34] on div "**********" at bounding box center [182, 30] width 214 height 22
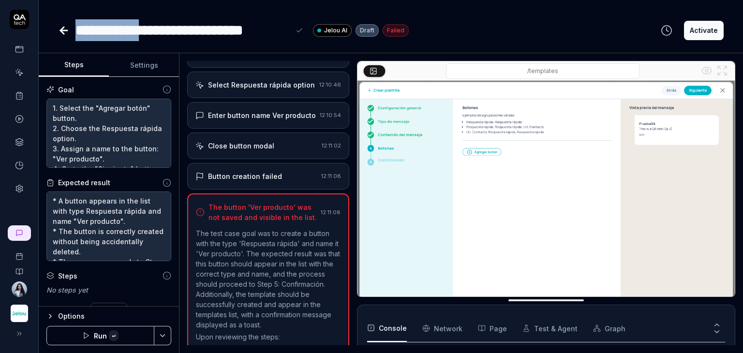
copy div "**********"
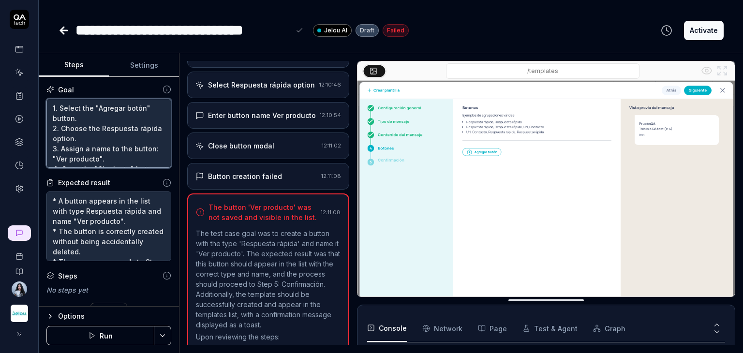
click at [53, 106] on textarea "1. Select the "Agregar botón" button. 2. Choose the Respuesta rápida option. 3.…" at bounding box center [108, 134] width 125 height 70
type textarea "1. Select the "Agregar botón" button. 2. Choose the Respuesta rápida option. 3.…"
click at [59, 106] on textarea "1. Select the "Agregar botón" button. 2. Choose the Respuesta rápida option. 3.…" at bounding box center [108, 134] width 125 height 70
paste textarea "4. Buttons"
type textarea "*"
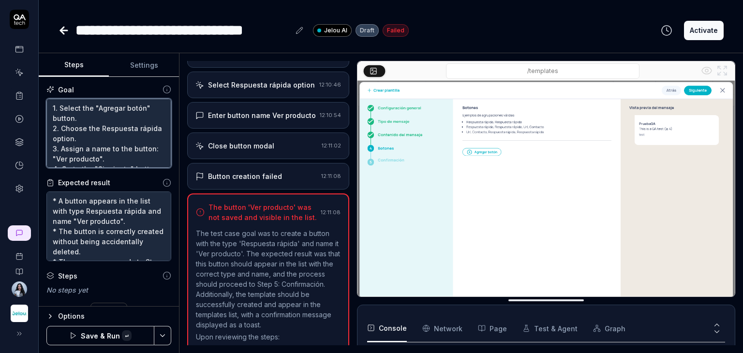
type textarea "4. Buttons 1. Select the "Agregar botón" button. 2. Choose the Respuesta rápida…"
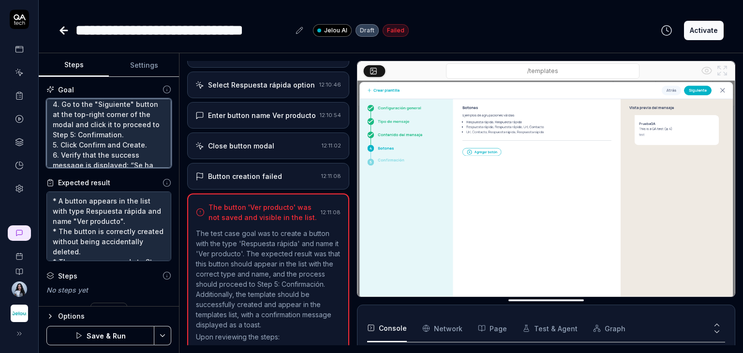
scroll to position [97, 0]
click at [101, 121] on textarea "4. Buttons 1. Select the "Agregar botón" button. 2. Choose the Respuesta rápida…" at bounding box center [108, 134] width 125 height 70
type textarea "*"
type textarea "4. Buttons 1. Select the "Agregar botón" button. 2. Choose the Respuesta rápida…"
type textarea "*"
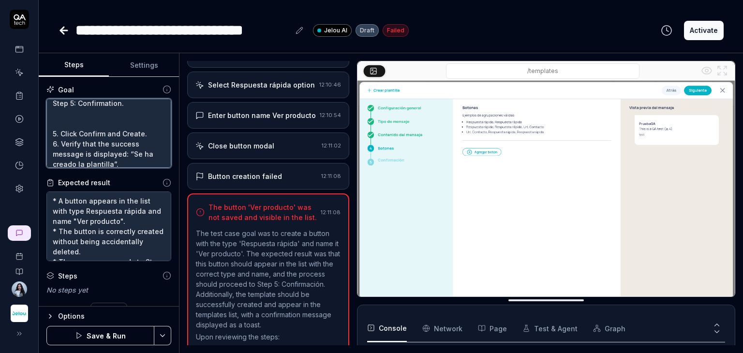
scroll to position [117, 0]
type textarea "4. Buttons 1. Select the "Agregar botón" button. 2. Choose the Respuesta rápida…"
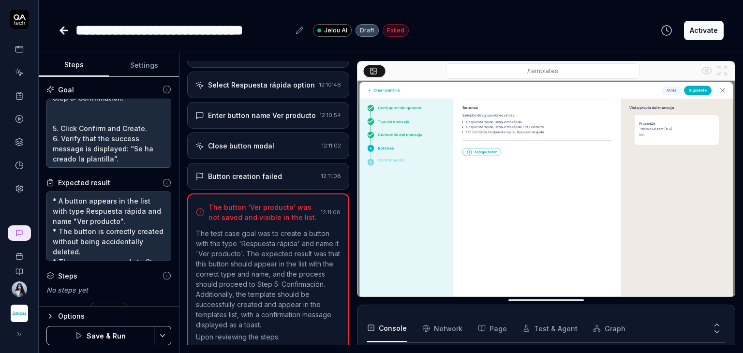
click at [243, 28] on div "**********" at bounding box center [182, 30] width 214 height 22
copy div "**********"
click at [77, 122] on textarea "4. Buttons 1. Select the "Agregar botón" button. 2. Choose the Respuesta rápida…" at bounding box center [108, 134] width 125 height 70
paste textarea "Confirmation"
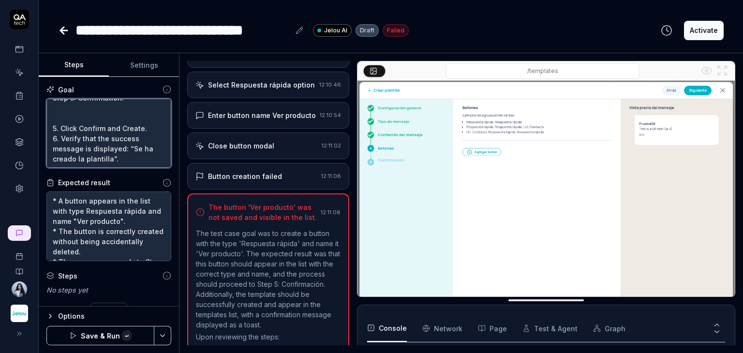
type textarea "*"
type textarea "4. Buttons 1. Select the "Agregar botón" button. 2. Choose the Respuesta rápida…"
click at [54, 118] on textarea "4. Buttons 1. Select the "Agregar botón" button. 2. Choose the Respuesta rápida…" at bounding box center [108, 134] width 125 height 70
type textarea "*"
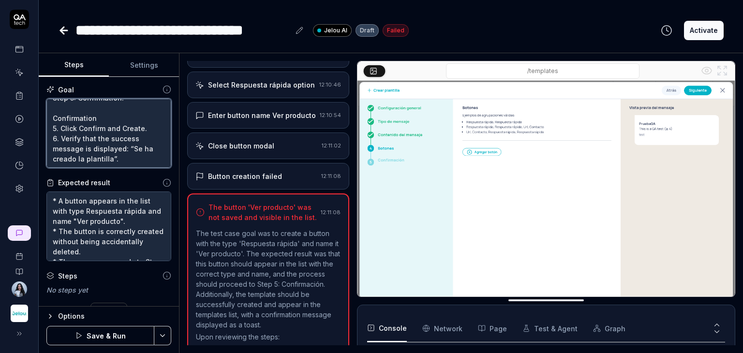
type textarea "4. Buttons 1. Select the "Agregar botón" button. 2. Choose the Respuesta rápida…"
type textarea "*"
type textarea "4. Buttons 1. Select the "Agregar botón" button. 2. Choose the Respuesta rápida…"
type textarea "*"
type textarea "4. Buttons 1. Select the "Agregar botón" button. 2. Choose the Respuesta rápida…"
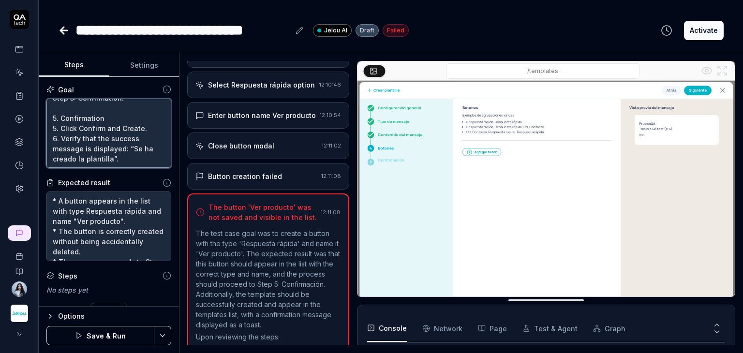
click at [57, 128] on textarea "4. Buttons 1. Select the "Agregar botón" button. 2. Choose the Respuesta rápida…" at bounding box center [108, 134] width 125 height 70
click at [61, 128] on textarea "4. Buttons 1. Select the "Agregar botón" button. 2. Choose the Respuesta rápida…" at bounding box center [108, 134] width 125 height 70
type textarea "*"
type textarea "4. Buttons 1. Select the "Agregar botón" button. 2. Choose the Respuesta rápida…"
type textarea "*"
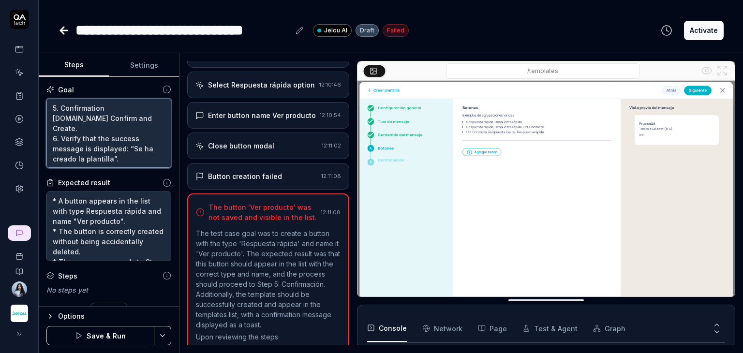
type textarea "4. Buttons 1. Select the "Agregar botón" button. 2. Choose the Respuesta rápida…"
type textarea "*"
type textarea "4. Buttons 1. Select the "Agregar botón" button. 2. Choose the Respuesta rápida…"
click at [60, 128] on textarea "4. Buttons 1. Select the "Agregar botón" button. 2. Choose the Respuesta rápida…" at bounding box center [108, 134] width 125 height 70
click at [62, 129] on textarea "4. Buttons 1. Select the "Agregar botón" button. 2. Choose the Respuesta rápida…" at bounding box center [108, 134] width 125 height 70
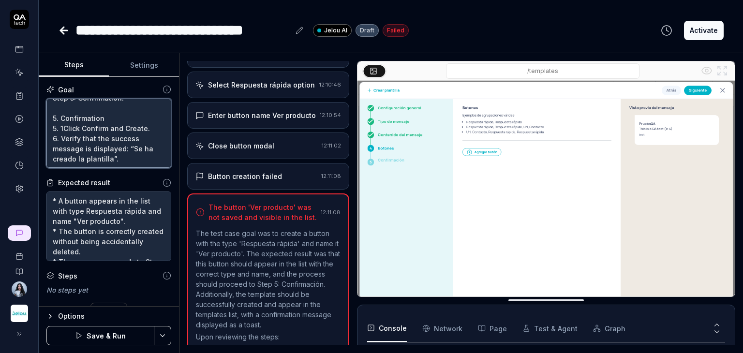
click at [60, 130] on textarea "4. Buttons 1. Select the "Agregar botón" button. 2. Choose the Respuesta rápida…" at bounding box center [108, 134] width 125 height 70
type textarea "*"
type textarea "4. Buttons 1. Select the "Agregar botón" button. 2. Choose the Respuesta rápida…"
click at [60, 127] on textarea "4. Buttons 1. Select the "Agregar botón" button. 2. Choose the Respuesta rápida…" at bounding box center [108, 134] width 125 height 70
type textarea "*"
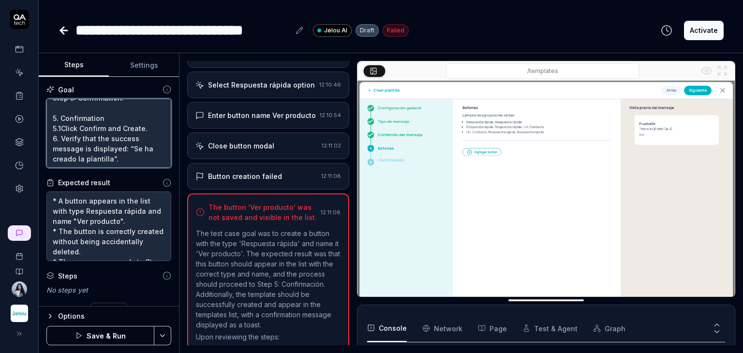
type textarea "4. Buttons 1. Select the "Agregar botón" button. 2. Choose the Respuesta rápida…"
drag, startPoint x: 60, startPoint y: 138, endPoint x: 53, endPoint y: 138, distance: 6.8
click at [53, 138] on textarea "4. Buttons 1. Select the "Agregar botón" button. 2. Choose the Respuesta rápida…" at bounding box center [108, 134] width 125 height 70
type textarea "*"
type textarea "4. Buttons 1. Select the "Agregar botón" button. 2. Choose the Respuesta rápida…"
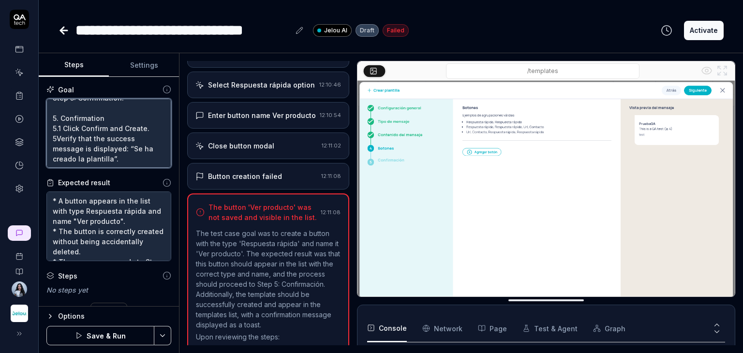
type textarea "*"
type textarea "4. Buttons 1. Select the "Agregar botón" button. 2. Choose the Respuesta rápida…"
type textarea "*"
type textarea "4. Buttons 1. Select the "Agregar botón" button. 2. Choose the Respuesta rápida…"
type textarea "*"
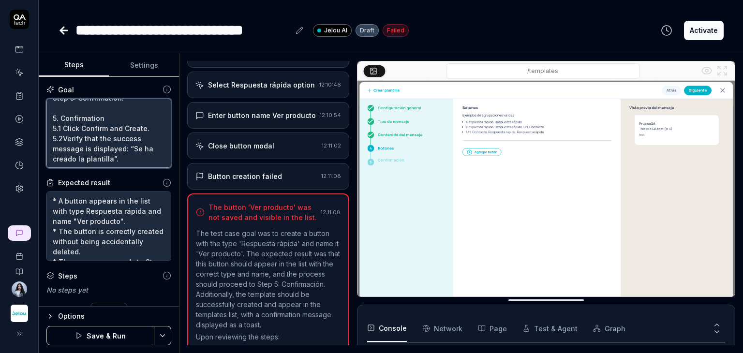
type textarea "4. Buttons 1. Select the "Agregar botón" button. 2. Choose the Respuesta rápida…"
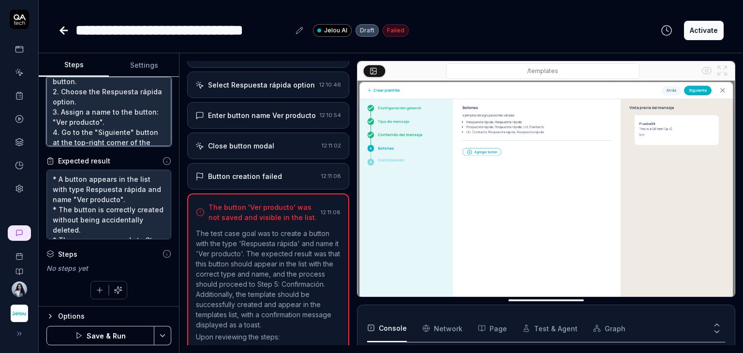
scroll to position [0, 0]
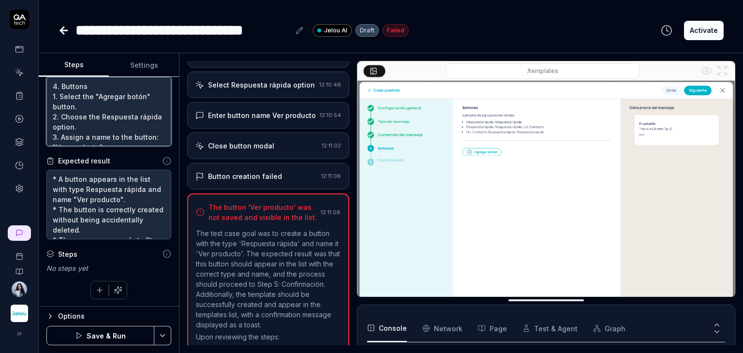
click at [54, 96] on textarea "4. Buttons 1. Select the "Agregar botón" button. 2. Choose the Respuesta rápida…" at bounding box center [108, 112] width 125 height 70
type textarea "*"
type textarea "4. Buttons 41. Select the "Agregar botón" button. 2. Choose the Respuesta rápid…"
type textarea "*"
type textarea "4. Buttons 4.1. Select the "Agregar botón" button. 2. Choose the Respuesta rápi…"
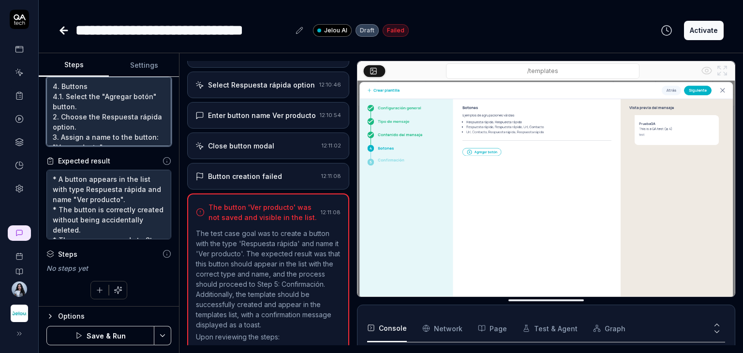
type textarea "*"
type textarea "4. Buttons 4.1 Select the "Agregar botón" button. 2. Choose the Respuesta rápid…"
click at [51, 111] on textarea "4. Buttons 4.1 Select the "Agregar botón" button. 2. Choose the Respuesta rápid…" at bounding box center [108, 112] width 125 height 70
click at [59, 117] on textarea "4. Buttons 4.1 Select the "Agregar botón" button. 2. Choose the Respuesta rápid…" at bounding box center [108, 112] width 125 height 70
type textarea "*"
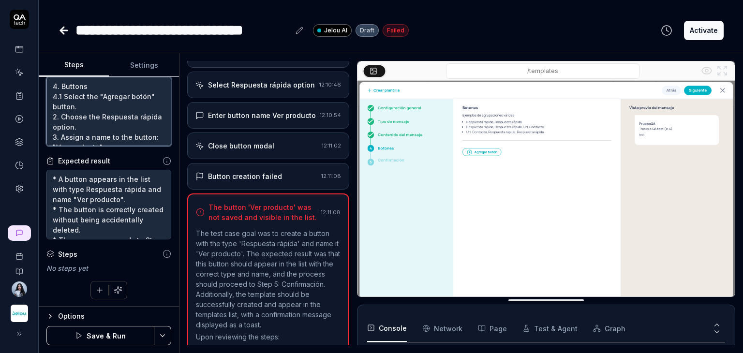
type textarea "4. Buttons 4.1 Select the "Agregar botón" button. 2 Choose the Respuesta rápida…"
type textarea "*"
type textarea "4. Buttons 4.1 Select the "Agregar botón" button. 42 Choose the Respuesta rápid…"
type textarea "*"
type textarea "4. Buttons 4.1 Select the "Agregar botón" button. 4.2 Choose the Respuesta rápi…"
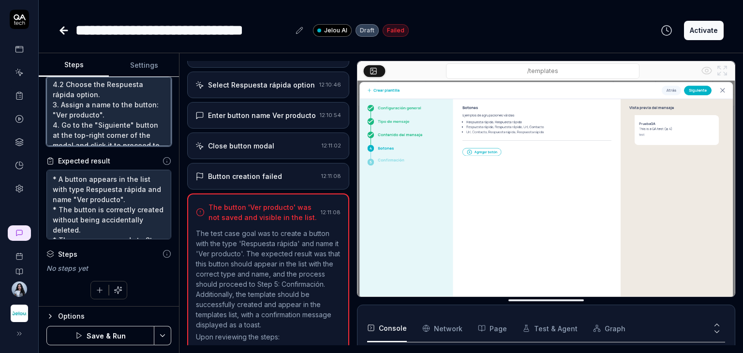
scroll to position [48, 0]
drag, startPoint x: 56, startPoint y: 89, endPoint x: 51, endPoint y: 89, distance: 5.3
click at [51, 89] on textarea "4. Buttons 4.1 Select the "Agregar botón" button. 4.2 Choose the Respuesta rápi…" at bounding box center [108, 112] width 125 height 70
drag, startPoint x: 60, startPoint y: 88, endPoint x: 50, endPoint y: 88, distance: 9.7
click at [50, 88] on textarea "4. Buttons 4.1 Select the "Agregar botón" button. 4.2 Choose the Respuesta rápi…" at bounding box center [108, 112] width 125 height 70
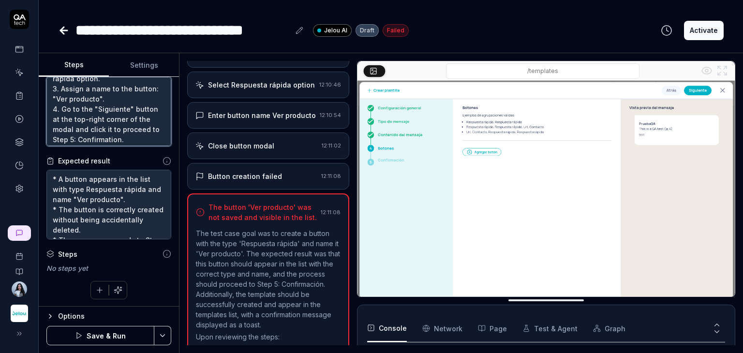
type textarea "*"
type textarea "4. Buttons 4.1 Select the "Agregar botón" button. 4.2 Choose the Respuesta rápi…"
type textarea "*"
type textarea "4. Buttons 4.1 Select the "Agregar botón" button. 4.2 Choose the Respuesta rápi…"
type textarea "*"
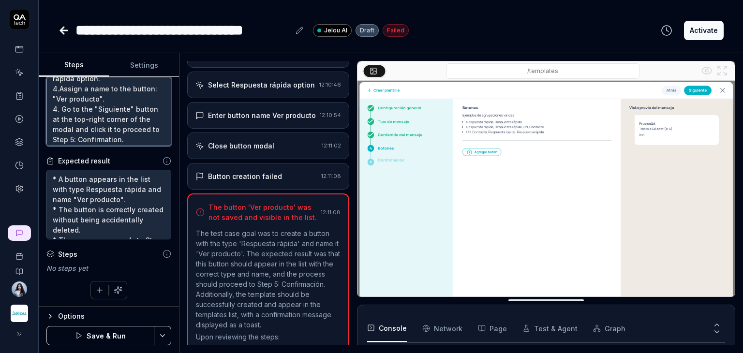
type textarea "4. Buttons 4.1 Select the "Agregar botón" button. 4.2 Choose the Respuesta rápi…"
type textarea "*"
type textarea "4. Buttons 4.1 Select the "Agregar botón" button. 4.2 Choose the Respuesta rápi…"
click at [58, 108] on textarea "4. Buttons 4.1 Select the "Agregar botón" button. 4.2 Choose the Respuesta rápi…" at bounding box center [108, 112] width 125 height 70
type textarea "*"
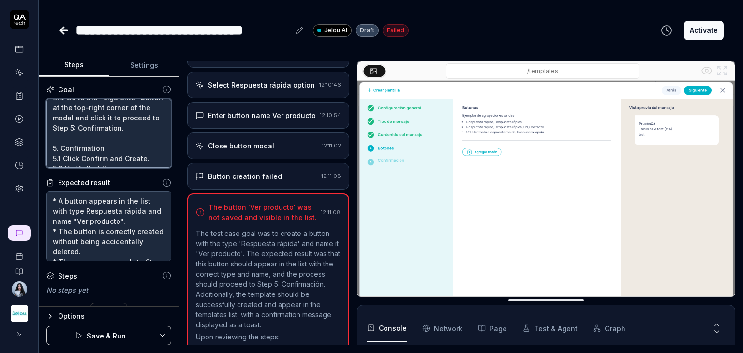
scroll to position [0, 0]
drag, startPoint x: 97, startPoint y: 108, endPoint x: 34, endPoint y: 100, distance: 63.4
click at [34, 100] on div "**********" at bounding box center [371, 176] width 743 height 353
type textarea "4. Buttons 4.1 Select the "Agregar botón" button. 4.2 Choose the Respuesta rápi…"
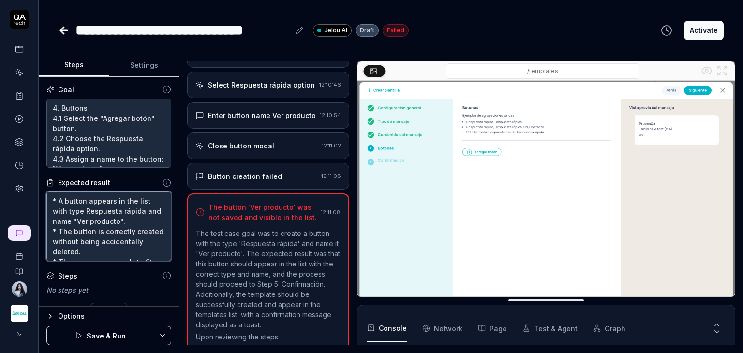
click at [54, 200] on textarea "* A button appears in the list with type Respuesta rápida and name "Ver product…" at bounding box center [108, 227] width 125 height 70
click at [53, 200] on textarea "* A button appears in the list with type Respuesta rápida and name "Ver product…" at bounding box center [108, 227] width 125 height 70
paste textarea "4. Buttons"
type textarea "*"
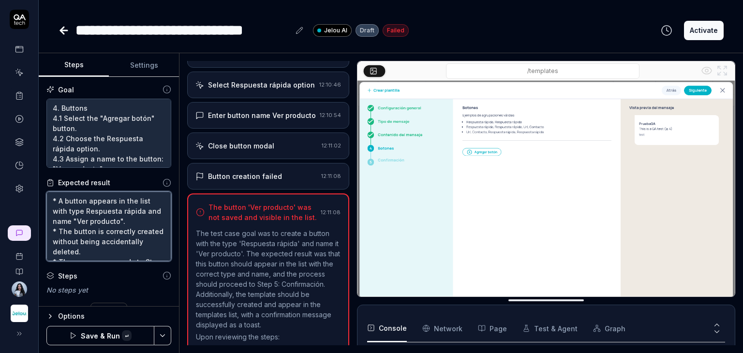
type textarea "4. Buttons * A button appears in the list with type Respuesta rápida and name "…"
type textarea "*"
type textarea "4. Buttons * A button appears in the list with type Respuesta rápida and name "…"
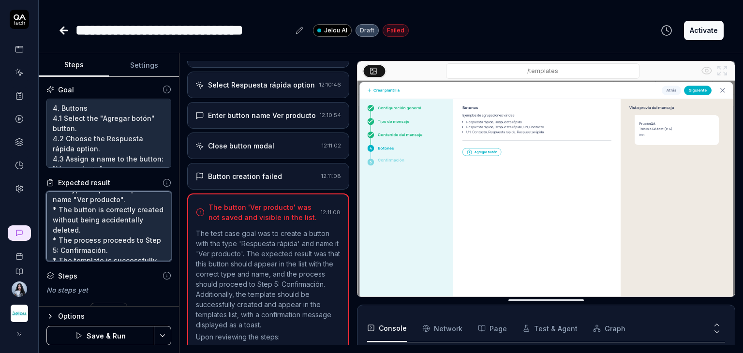
scroll to position [48, 0]
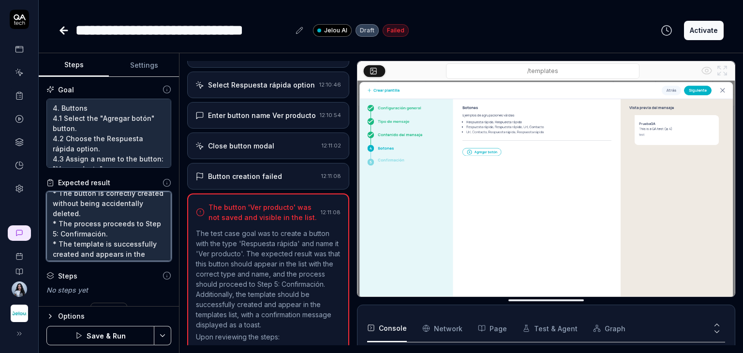
click at [134, 233] on textarea "4. Buttons * A button appears in the list with type Respuesta rápida and name "…" at bounding box center [108, 227] width 125 height 70
type textarea "*"
type textarea "4. Buttons * A button appears in the list with type Respuesta rápida and name "…"
type textarea "*"
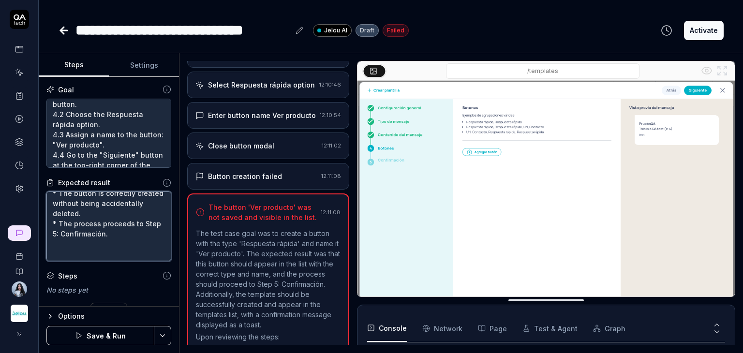
scroll to position [122, 0]
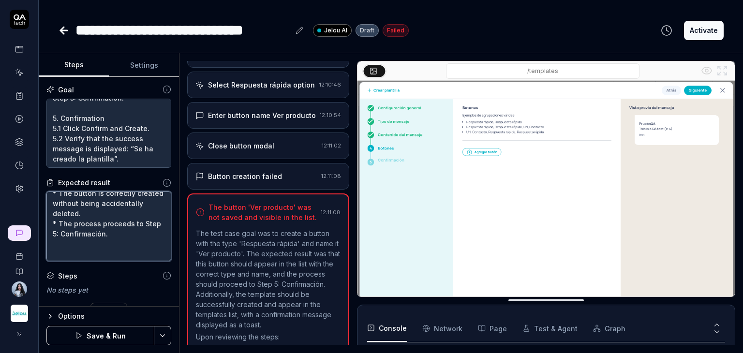
type textarea "4. Buttons * A button appears in the list with type Respuesta rápida and name "…"
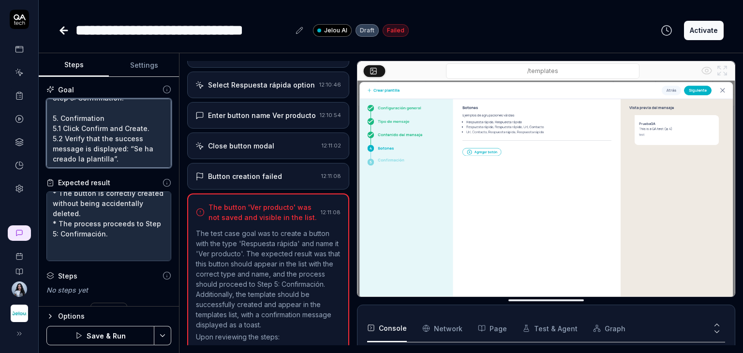
drag, startPoint x: 105, startPoint y: 118, endPoint x: 45, endPoint y: 113, distance: 60.7
click at [45, 113] on div "Goal 4. Buttons 4.1 Select the "Agregar botón" button. 4.2 Choose the Respuesta…" at bounding box center [109, 192] width 140 height 230
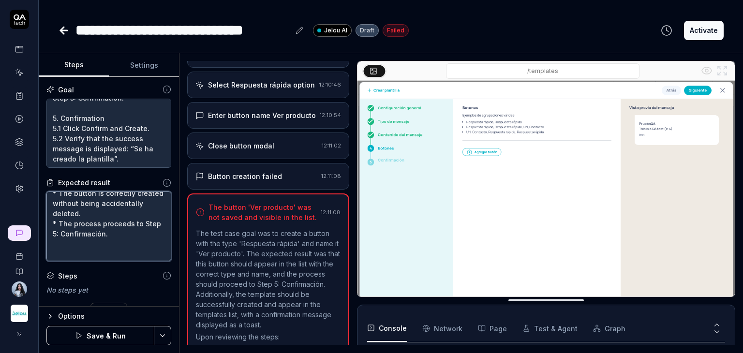
click at [82, 250] on textarea "4. Buttons * A button appears in the list with type Respuesta rápida and name "…" at bounding box center [108, 227] width 125 height 70
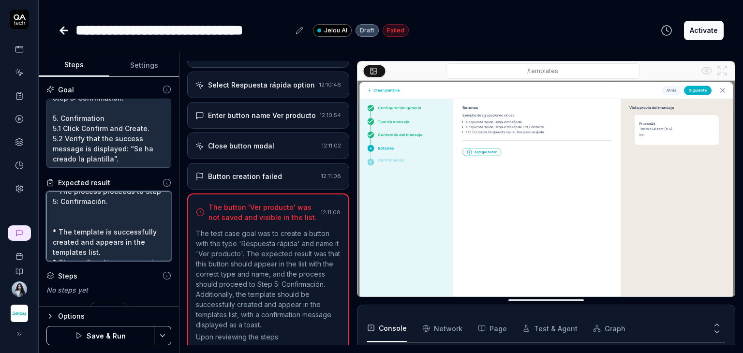
scroll to position [97, 0]
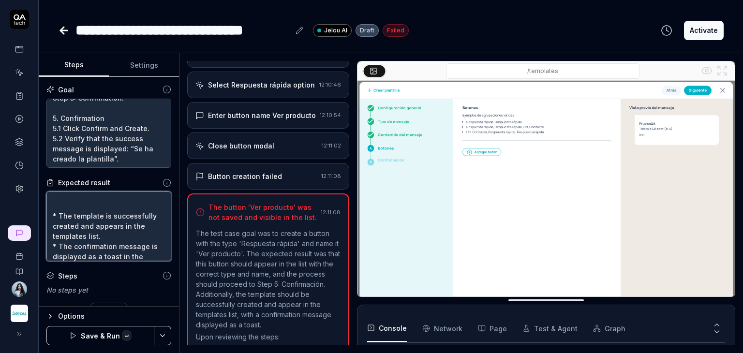
paste textarea "5. Confirmation"
type textarea "*"
type textarea "4. Buttons * A button appears in the list with type Respuesta rápida and name "…"
click at [107, 333] on button "Save & Run" at bounding box center [100, 335] width 108 height 19
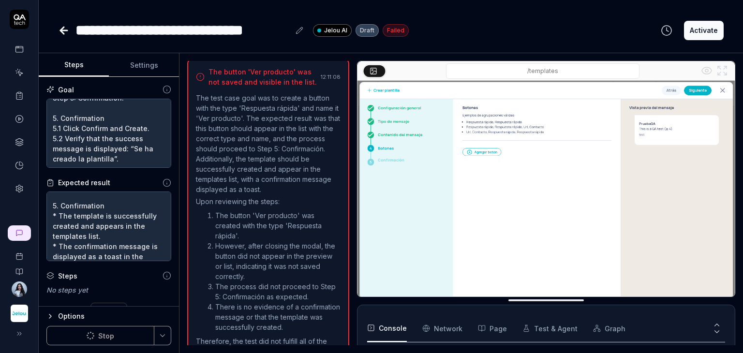
scroll to position [75, 0]
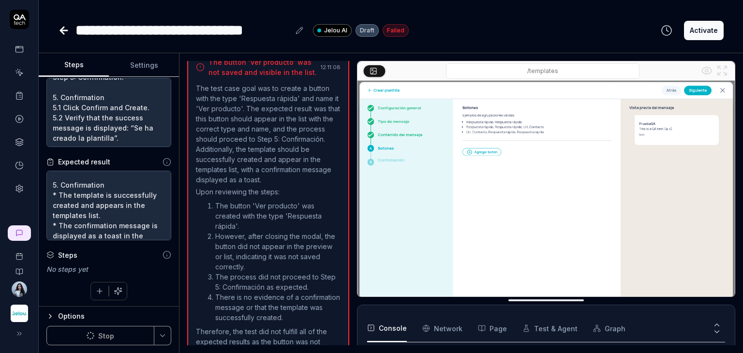
type textarea "*"
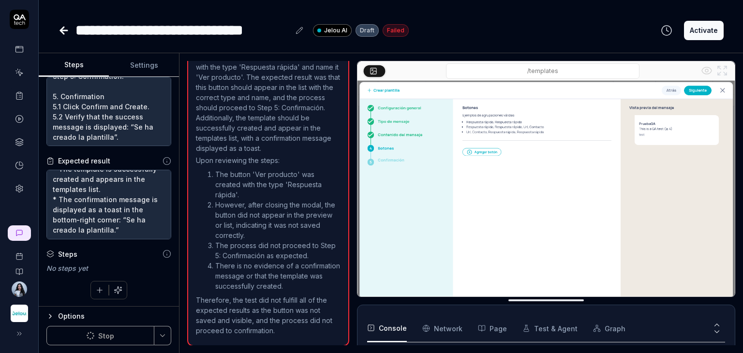
scroll to position [715, 0]
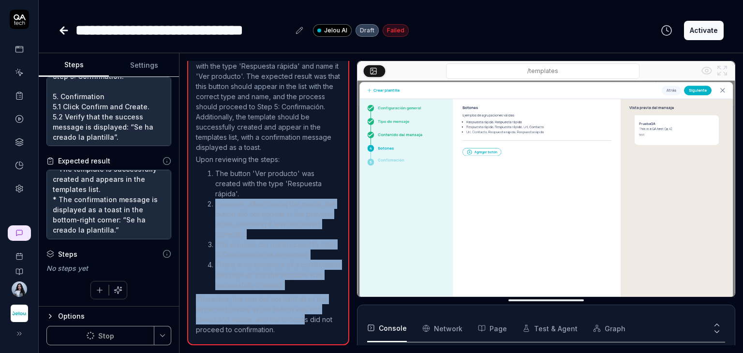
drag, startPoint x: 203, startPoint y: 200, endPoint x: 301, endPoint y: 318, distance: 153.6
click at [301, 318] on div "The test case goal was to create a button with the type 'Respuesta rápida' and …" at bounding box center [268, 193] width 145 height 284
click at [272, 287] on li "There is no evidence of a confirmation message or that the template was success…" at bounding box center [277, 275] width 125 height 30
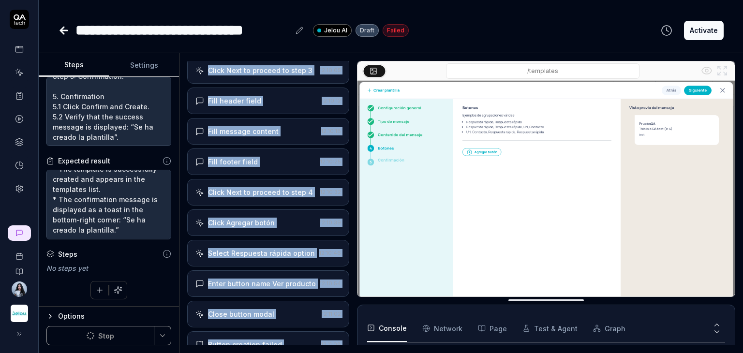
scroll to position [344, 0]
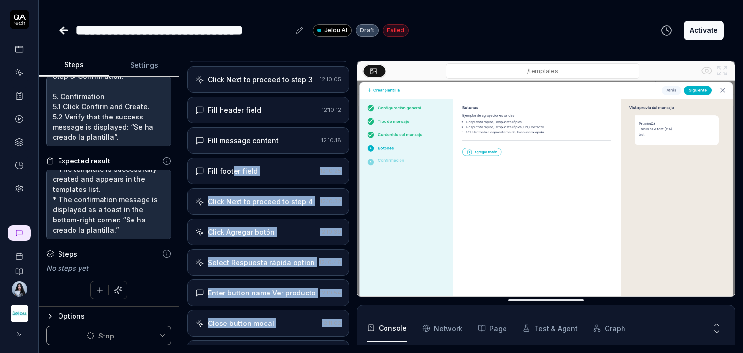
drag, startPoint x: 298, startPoint y: 326, endPoint x: 233, endPoint y: 180, distance: 159.2
click at [233, 180] on div "Open browser 12:08:49 Staging [URL][DOMAIN_NAME] Click Create button 12:08:58 F…" at bounding box center [268, 203] width 162 height 284
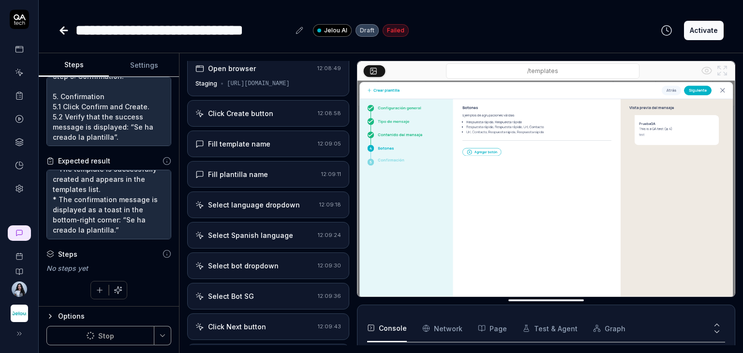
scroll to position [0, 0]
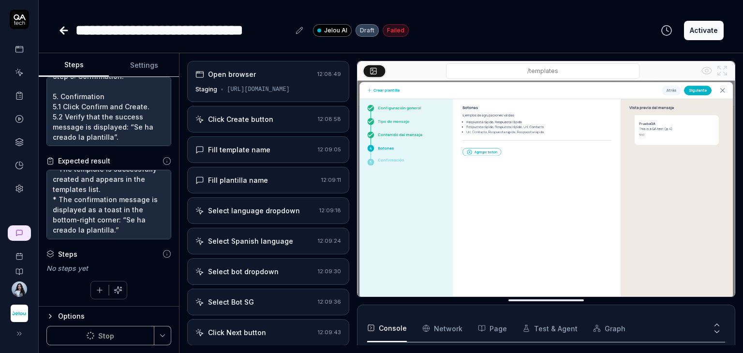
click at [299, 130] on div "Click Create button 12:08:58" at bounding box center [268, 119] width 162 height 27
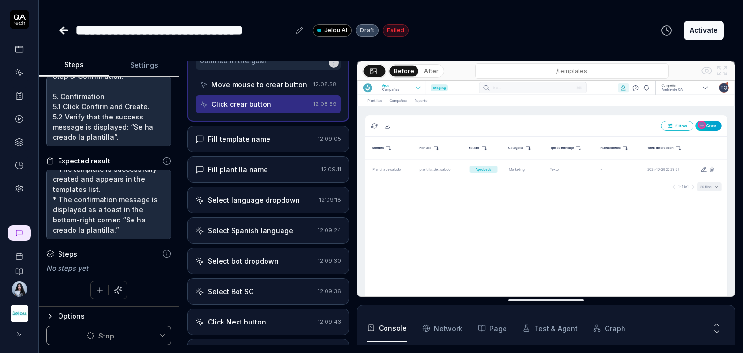
scroll to position [145, 0]
